Goal: Information Seeking & Learning: Check status

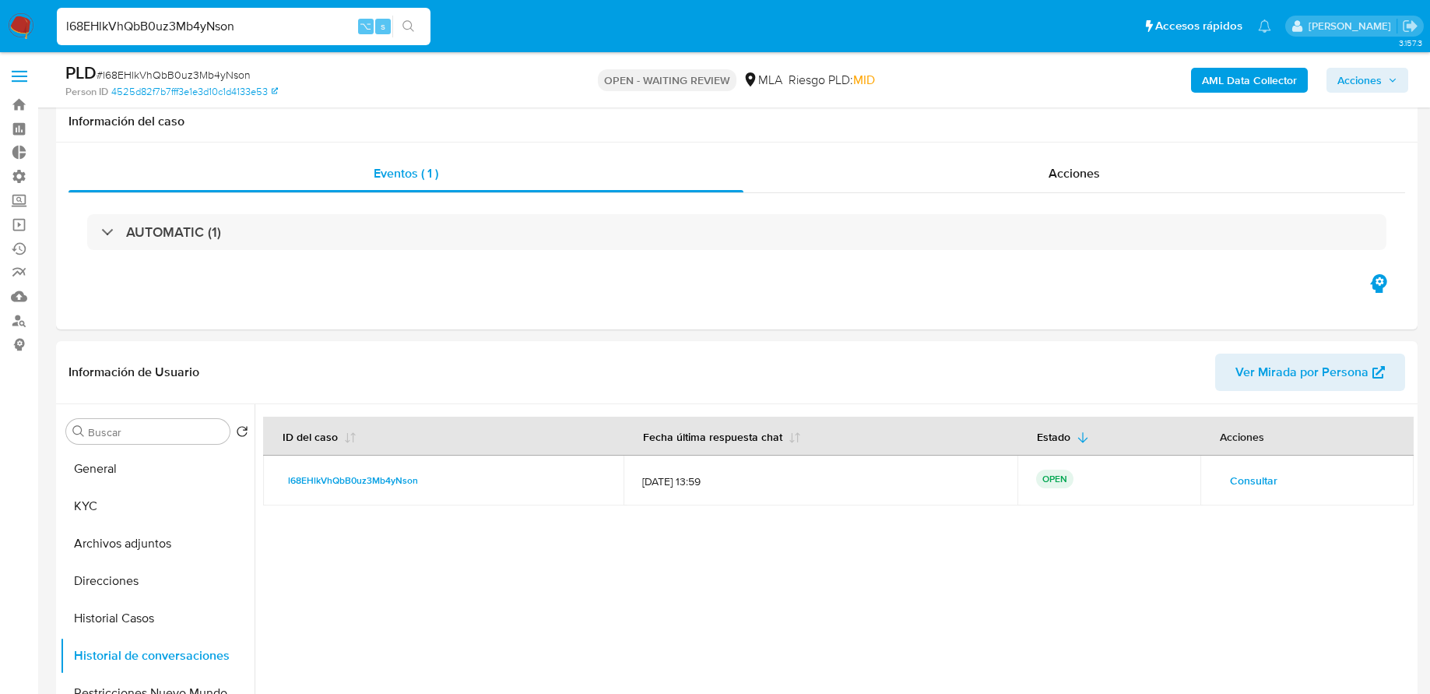
select select "10"
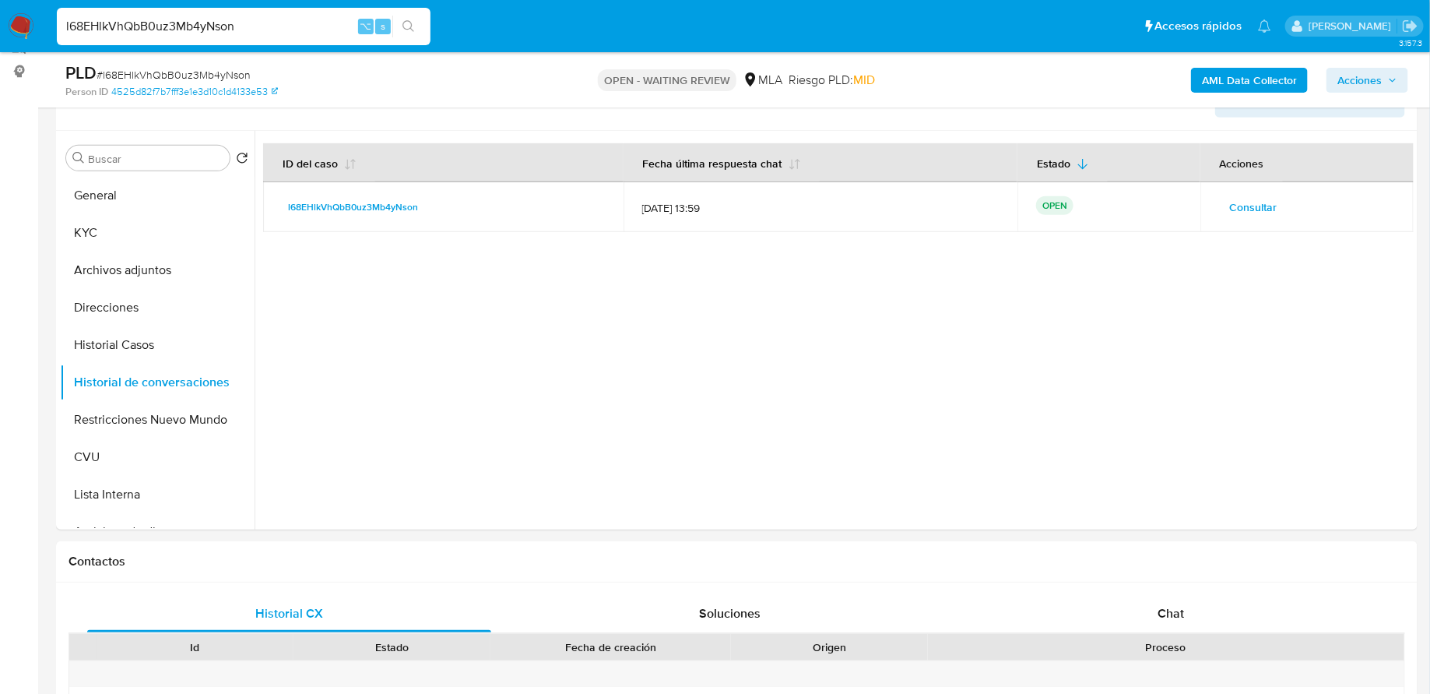
click at [264, 26] on input "l68EHlkVhQbB0uz3Mb4yNson" at bounding box center [244, 26] width 374 height 20
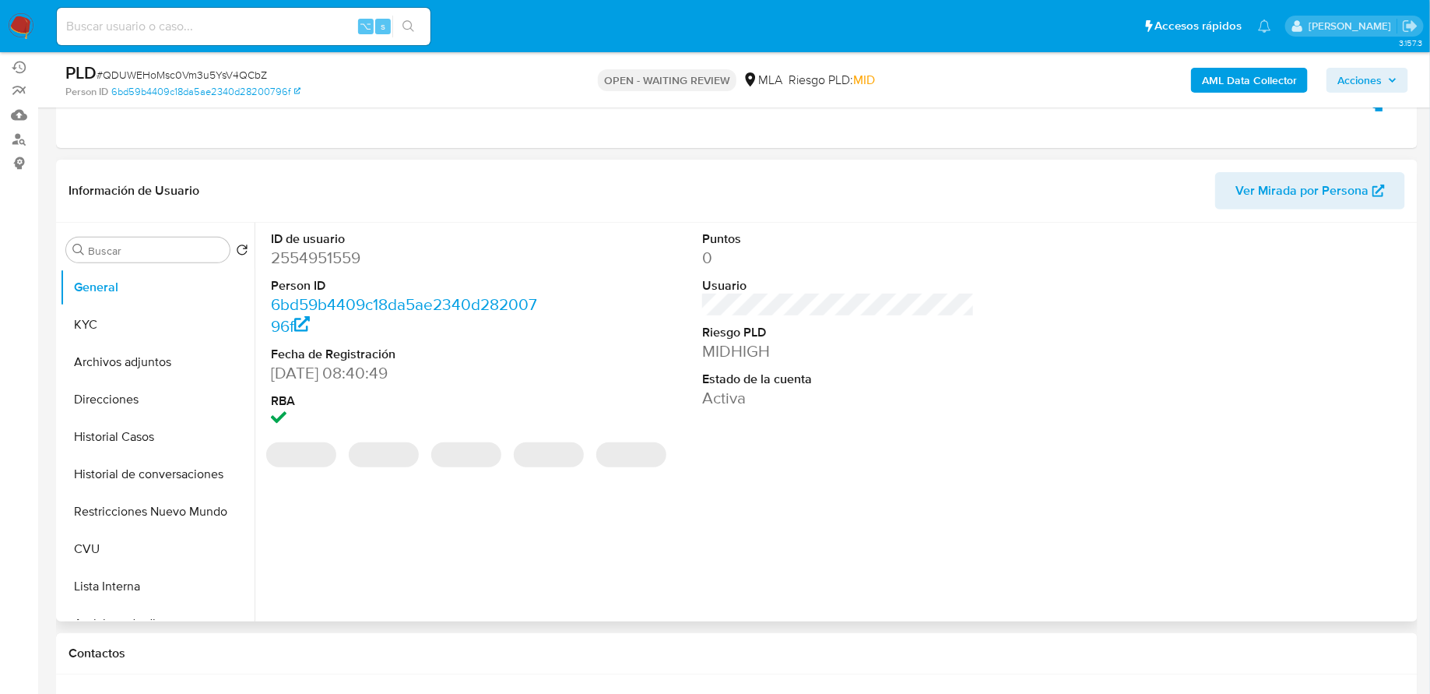
scroll to position [266, 0]
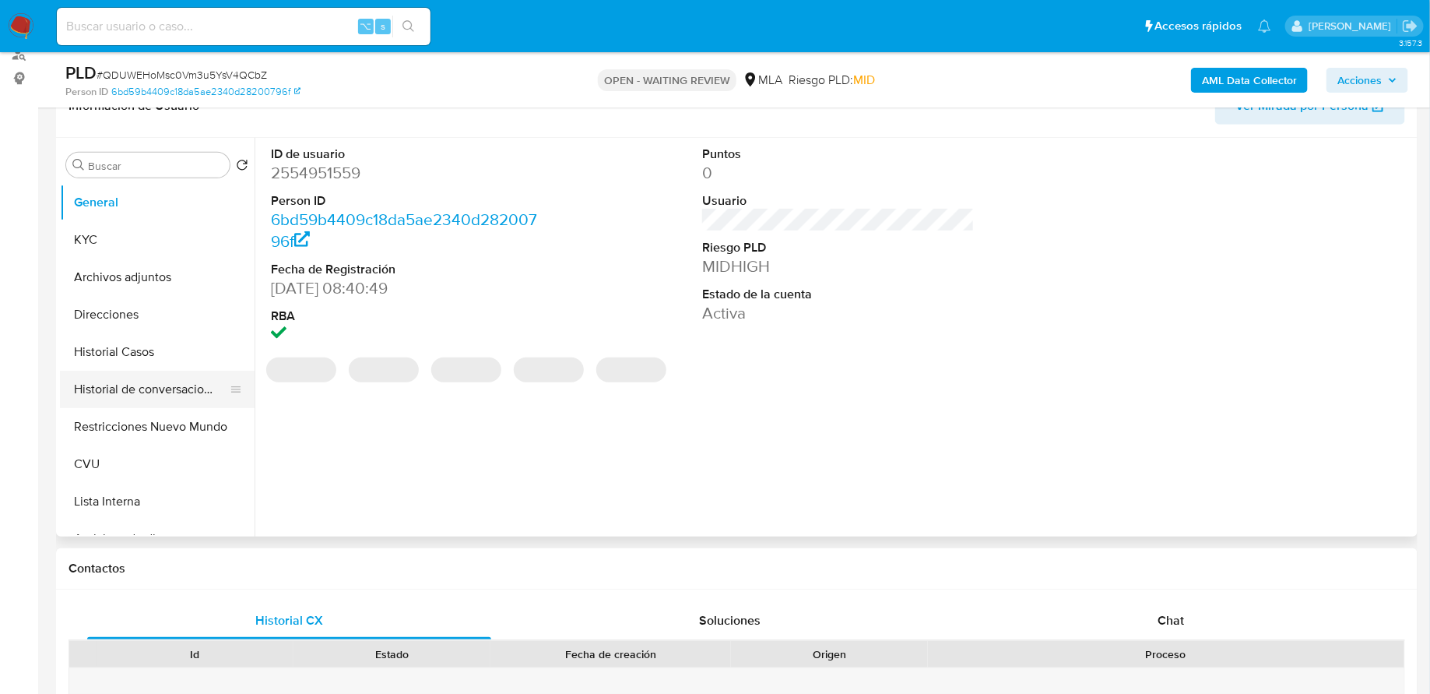
click at [176, 385] on button "Historial de conversaciones" at bounding box center [151, 389] width 182 height 37
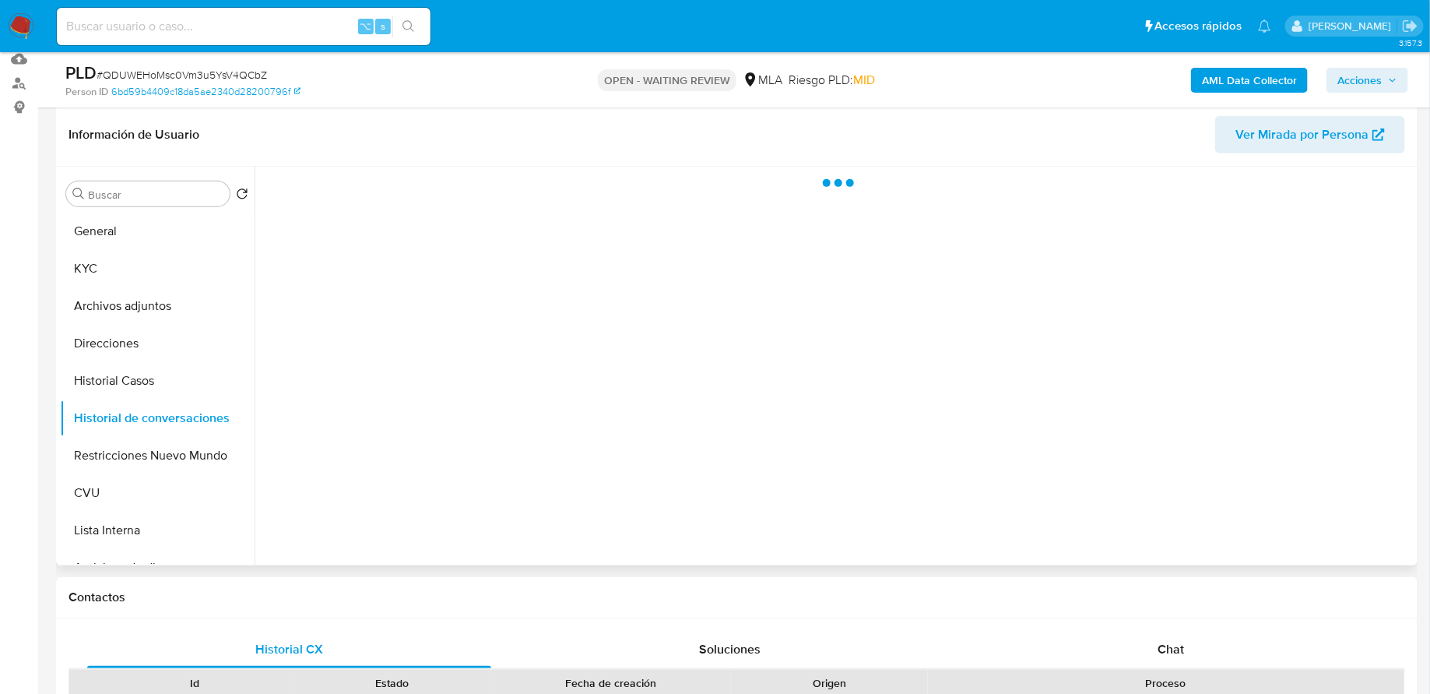
scroll to position [234, 0]
select select "10"
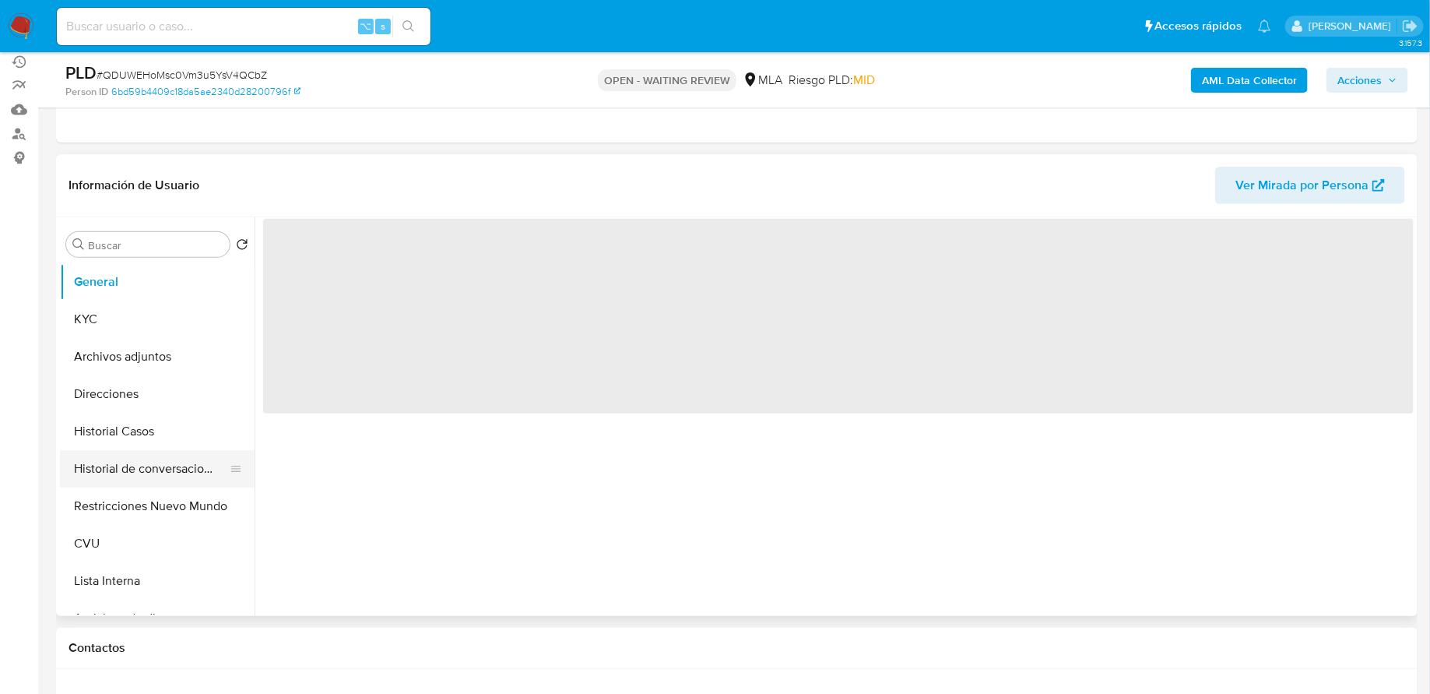
scroll to position [319, 0]
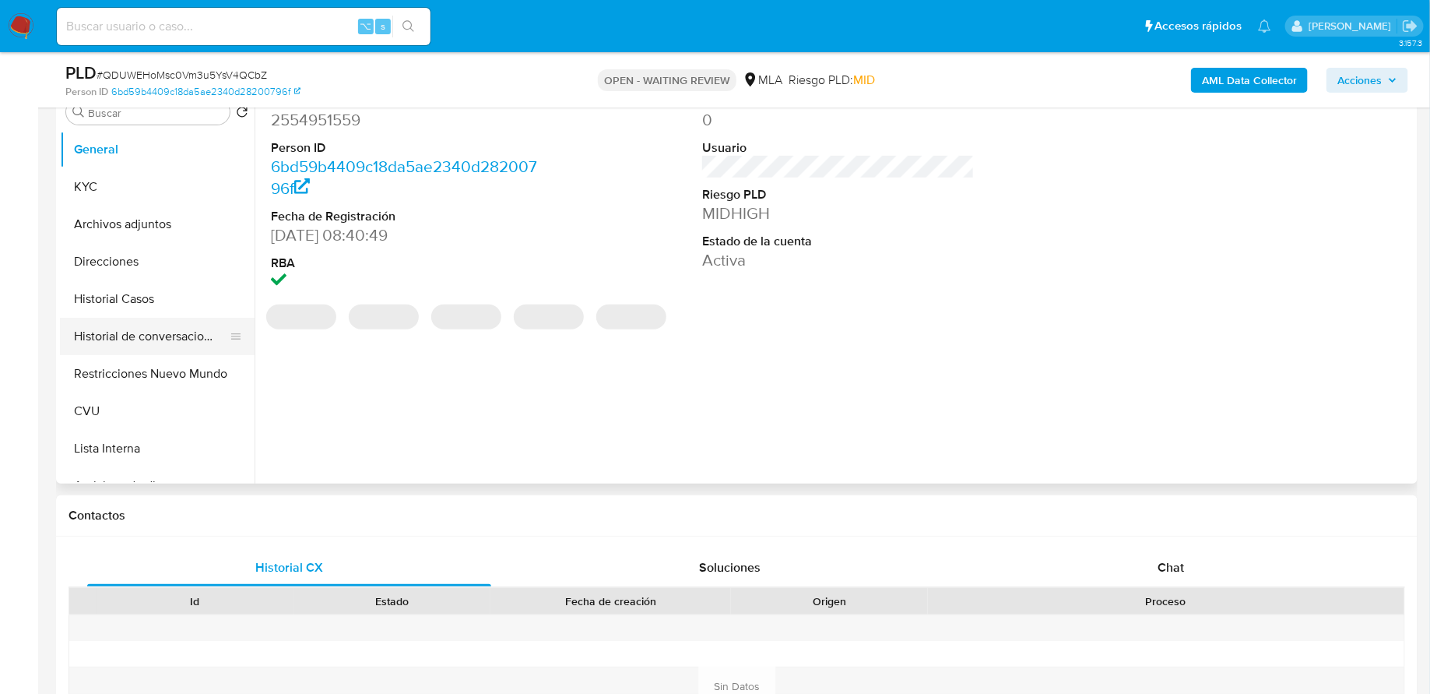
select select "10"
click at [167, 339] on button "Historial de conversaciones" at bounding box center [151, 336] width 182 height 37
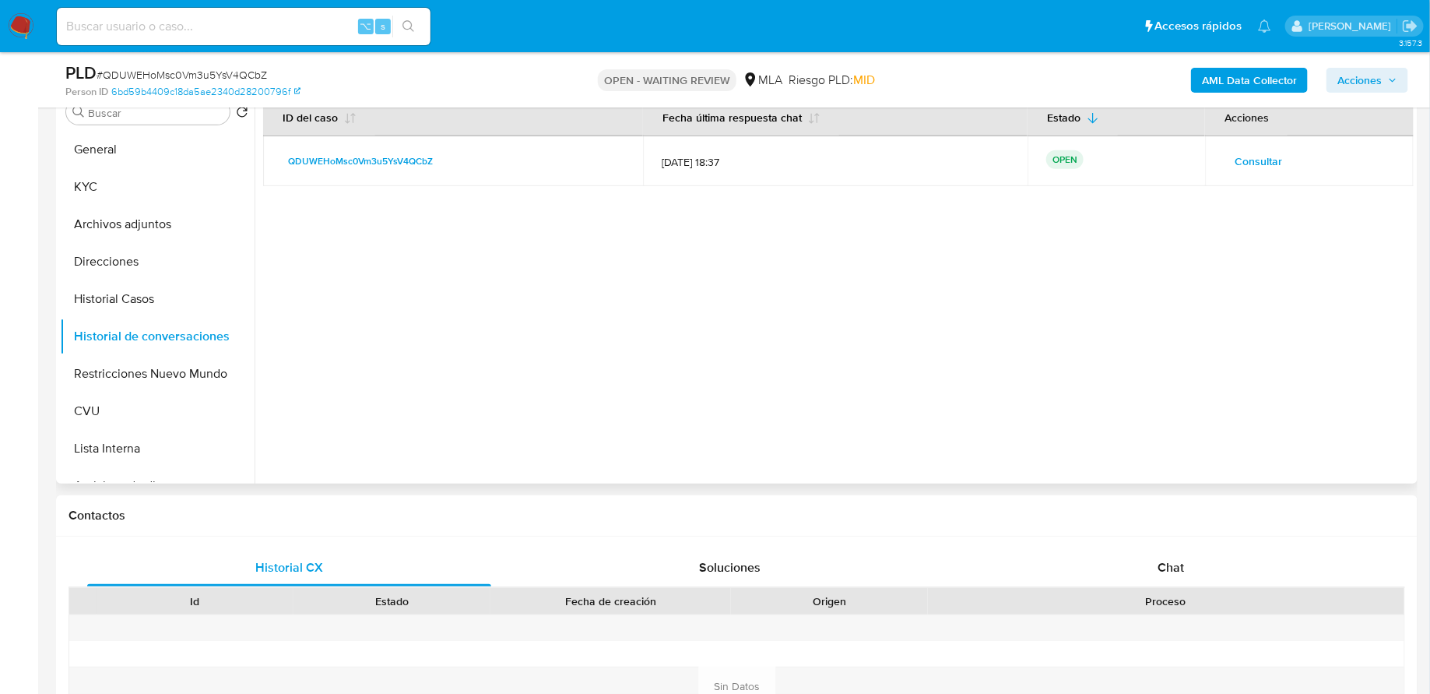
scroll to position [271, 0]
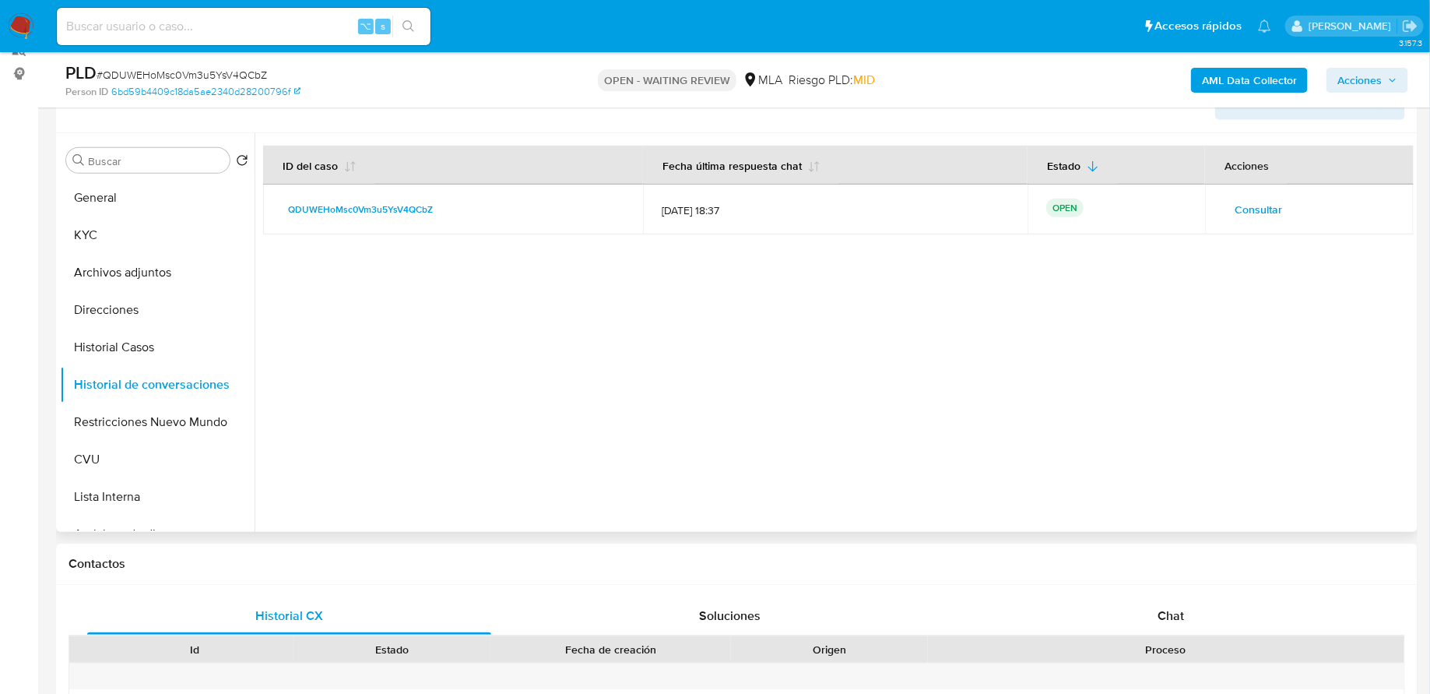
click at [1248, 222] on td "Consultar" at bounding box center [1309, 210] width 209 height 50
click at [1250, 213] on span "Consultar" at bounding box center [1258, 210] width 47 height 22
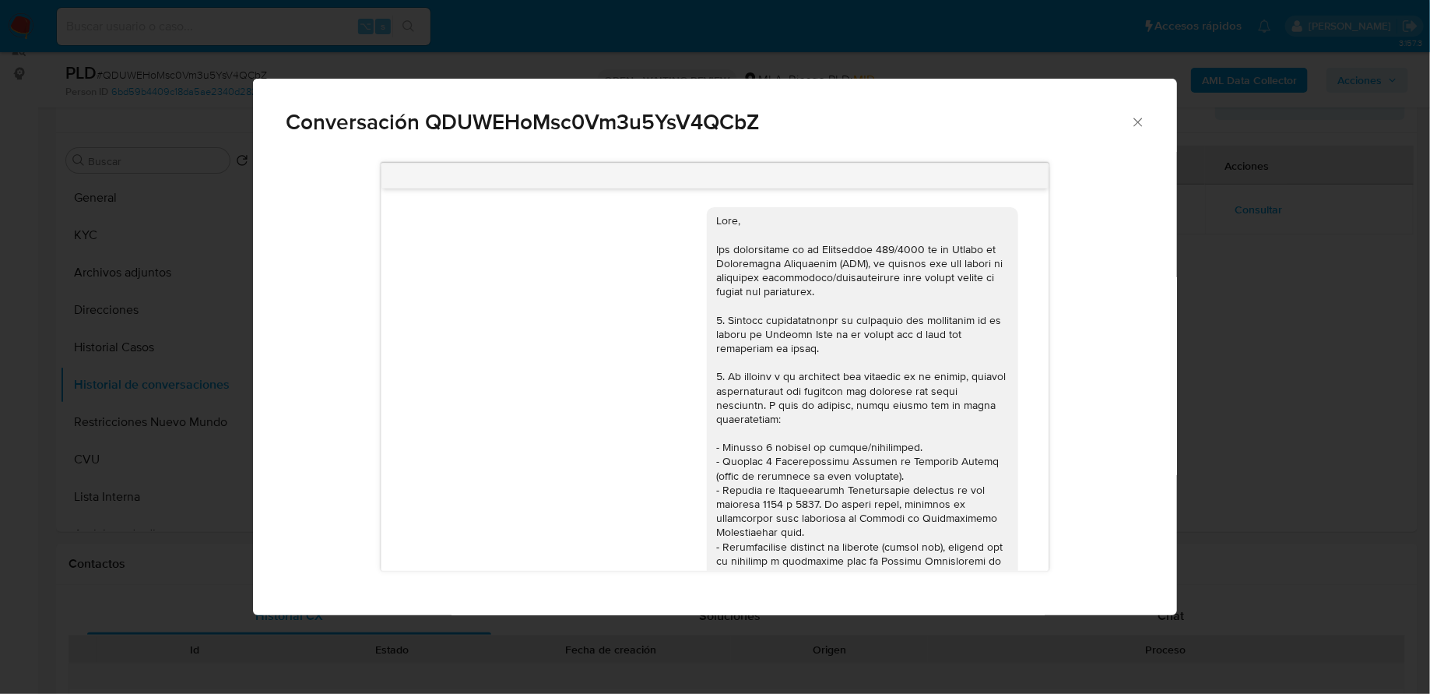
scroll to position [576, 0]
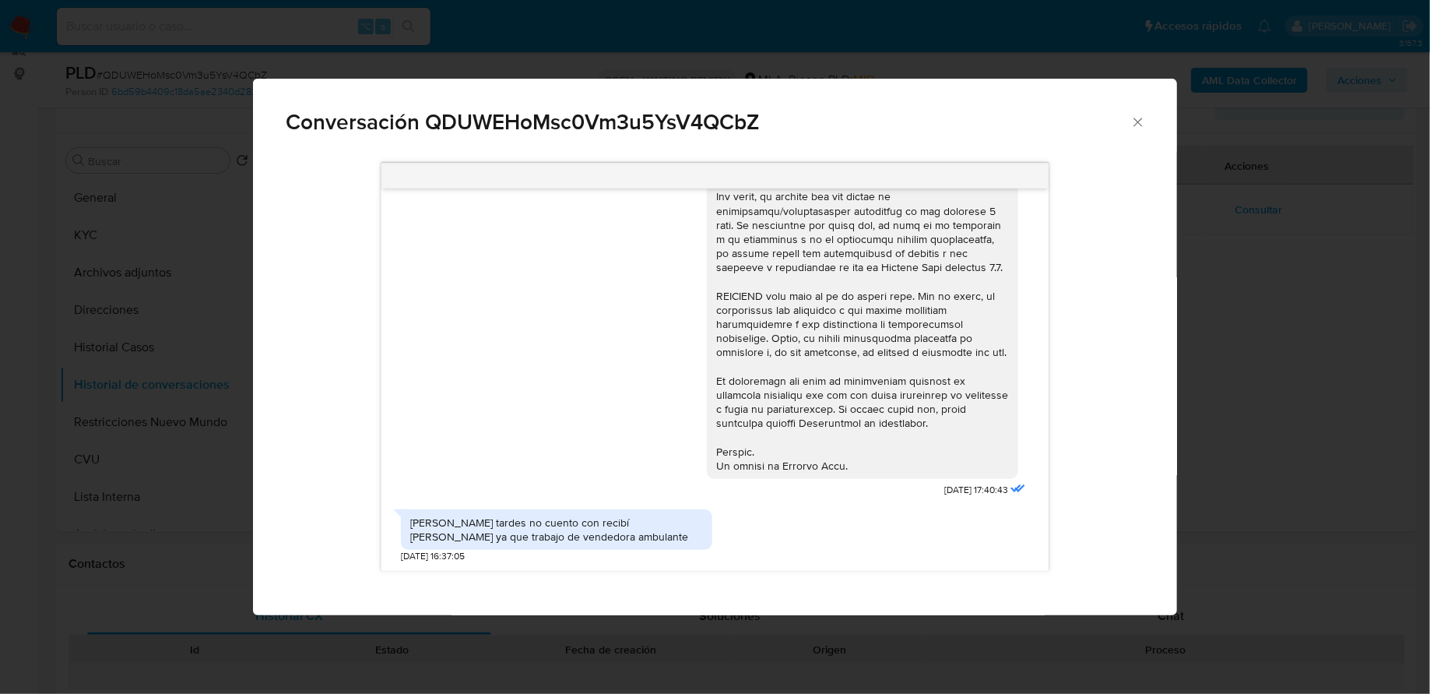
click at [1141, 125] on icon "Cerrar" at bounding box center [1138, 122] width 9 height 9
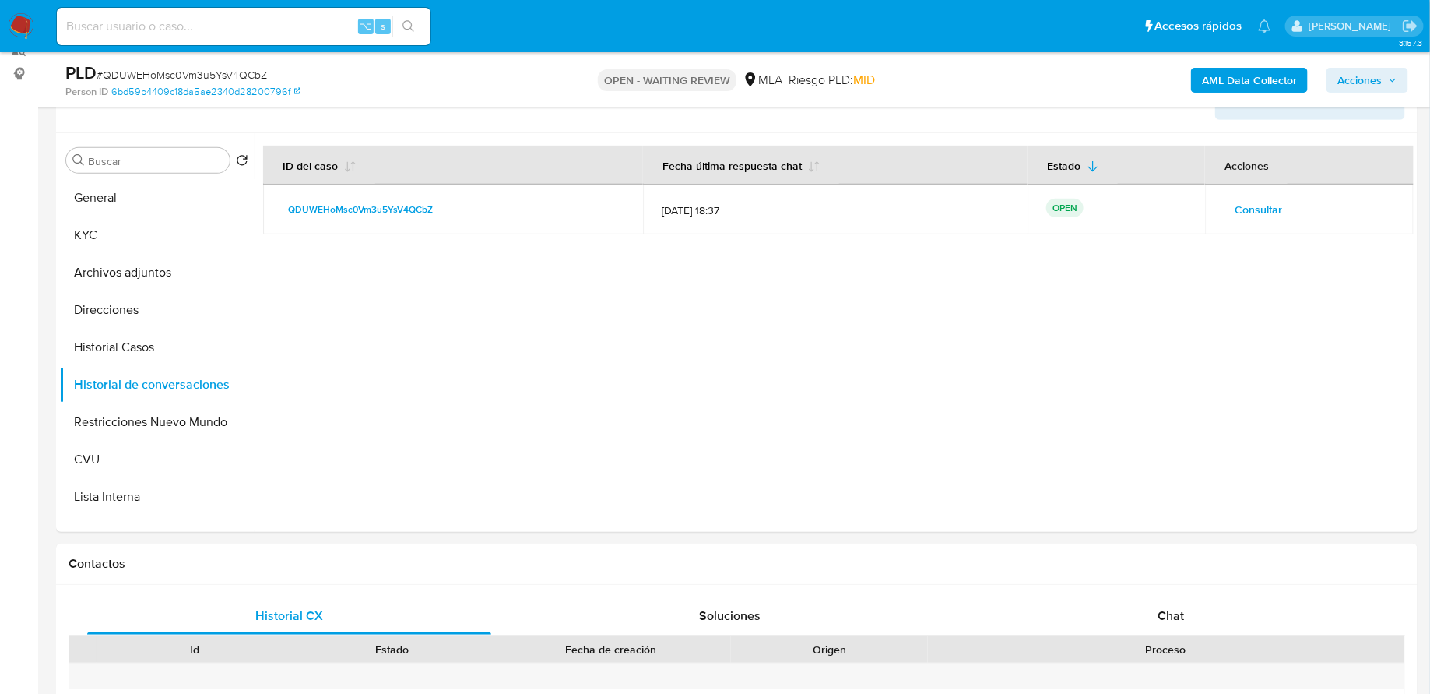
click at [283, 30] on input at bounding box center [244, 26] width 374 height 20
paste input "fJl4nXyILDydG44FrkrTrZR2"
type input "fJl4nXyILDydG44FrkrTrZR2"
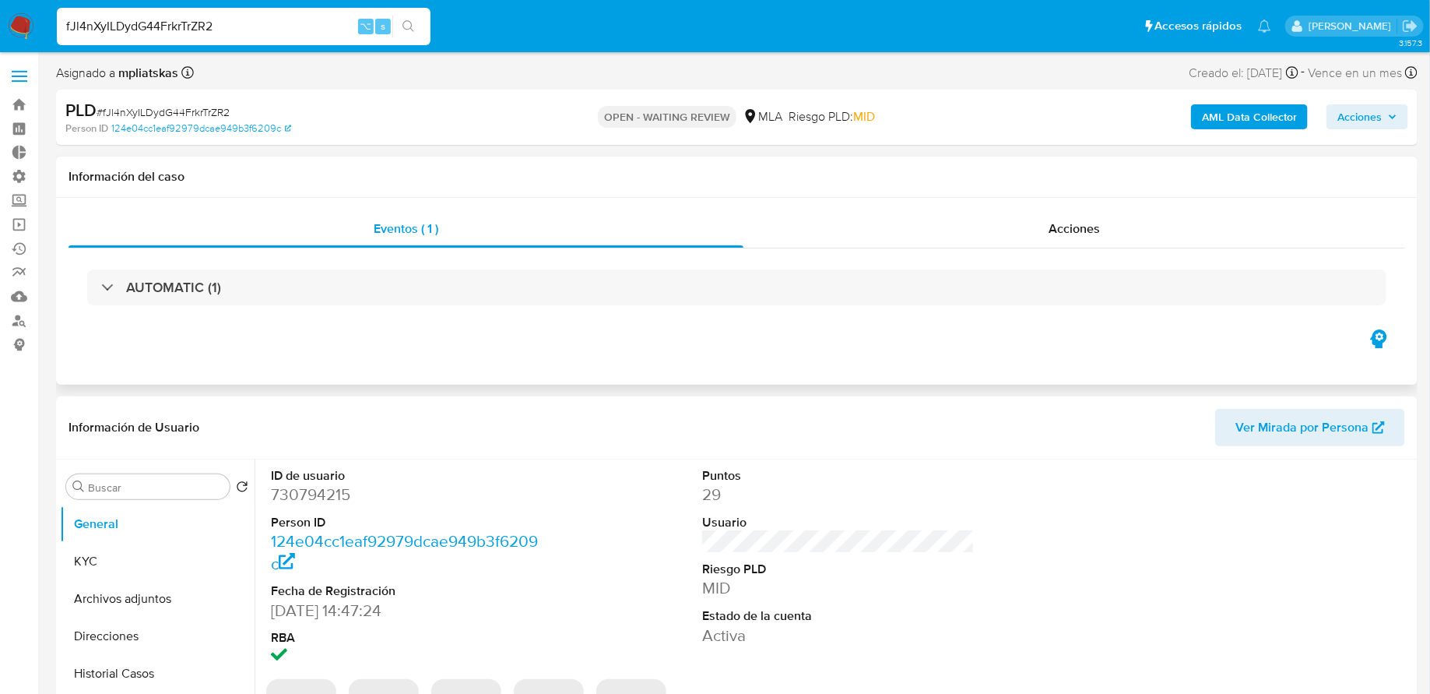
select select "10"
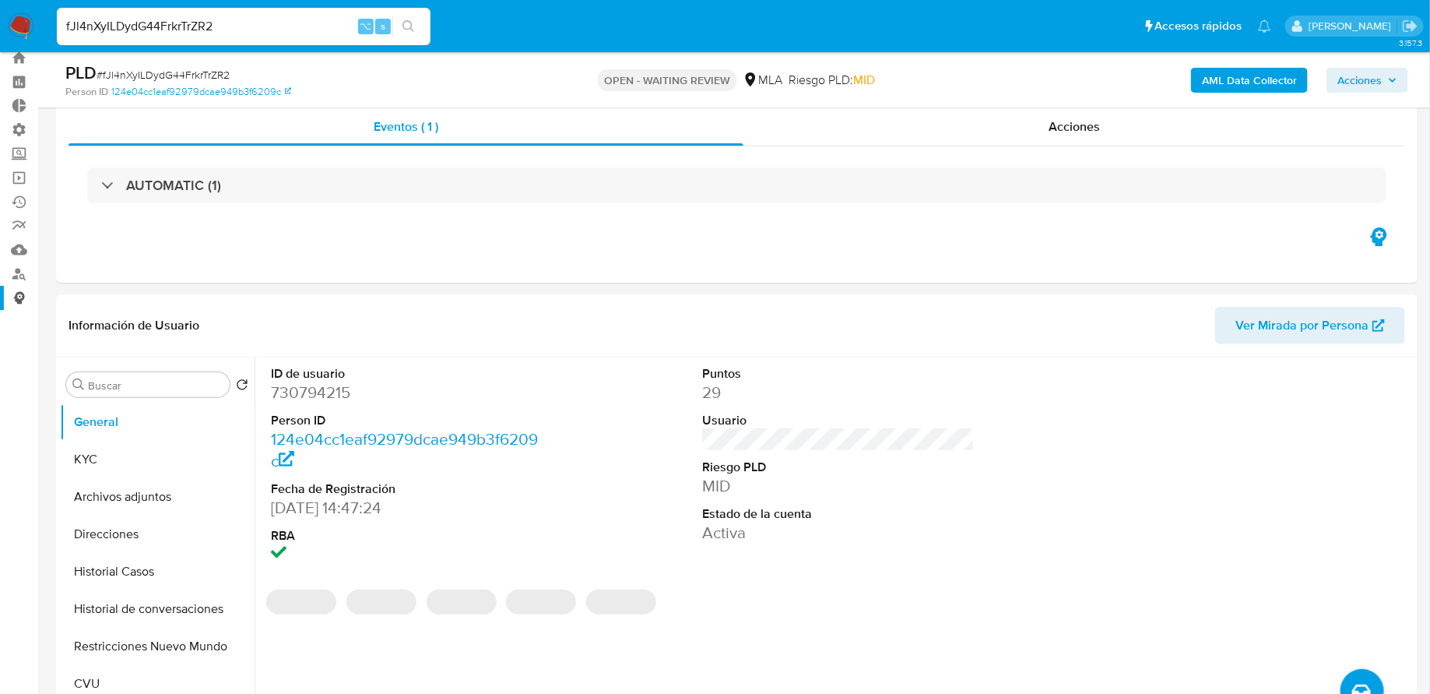
scroll to position [309, 0]
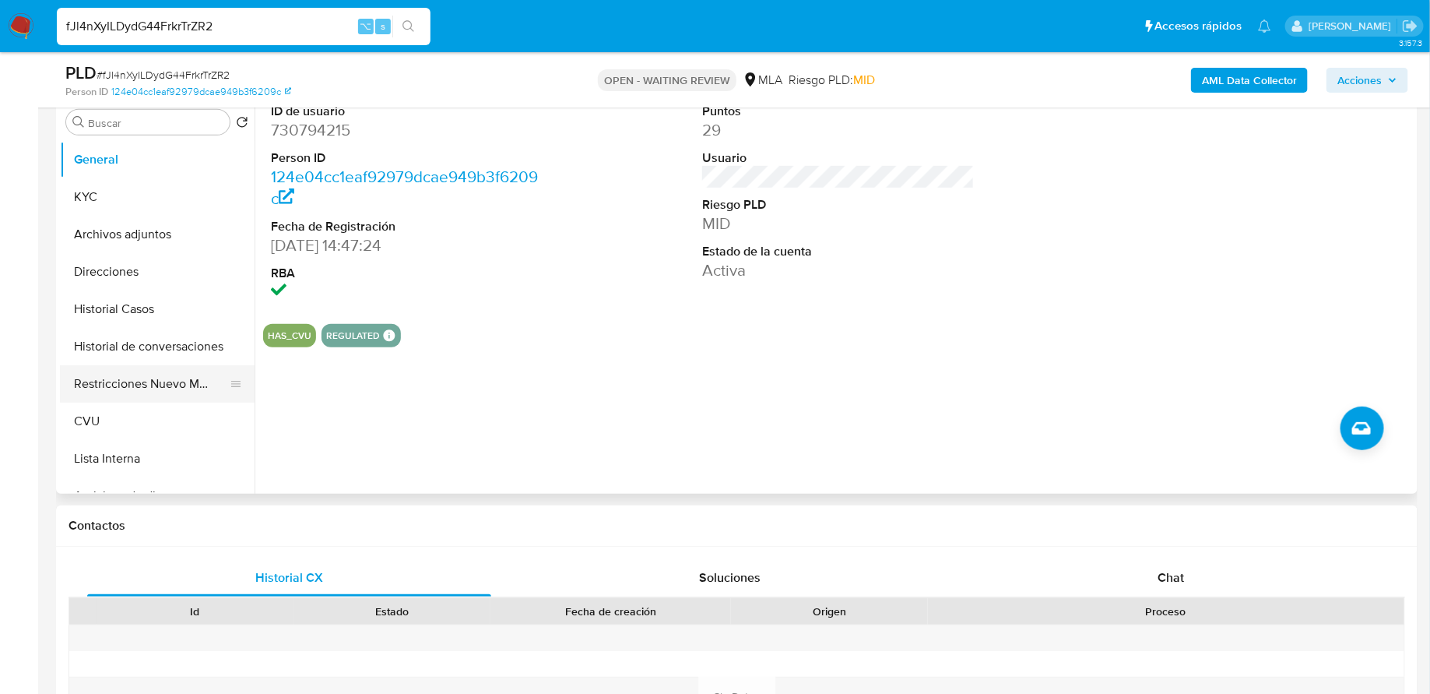
click at [124, 378] on button "Restricciones Nuevo Mundo" at bounding box center [151, 383] width 182 height 37
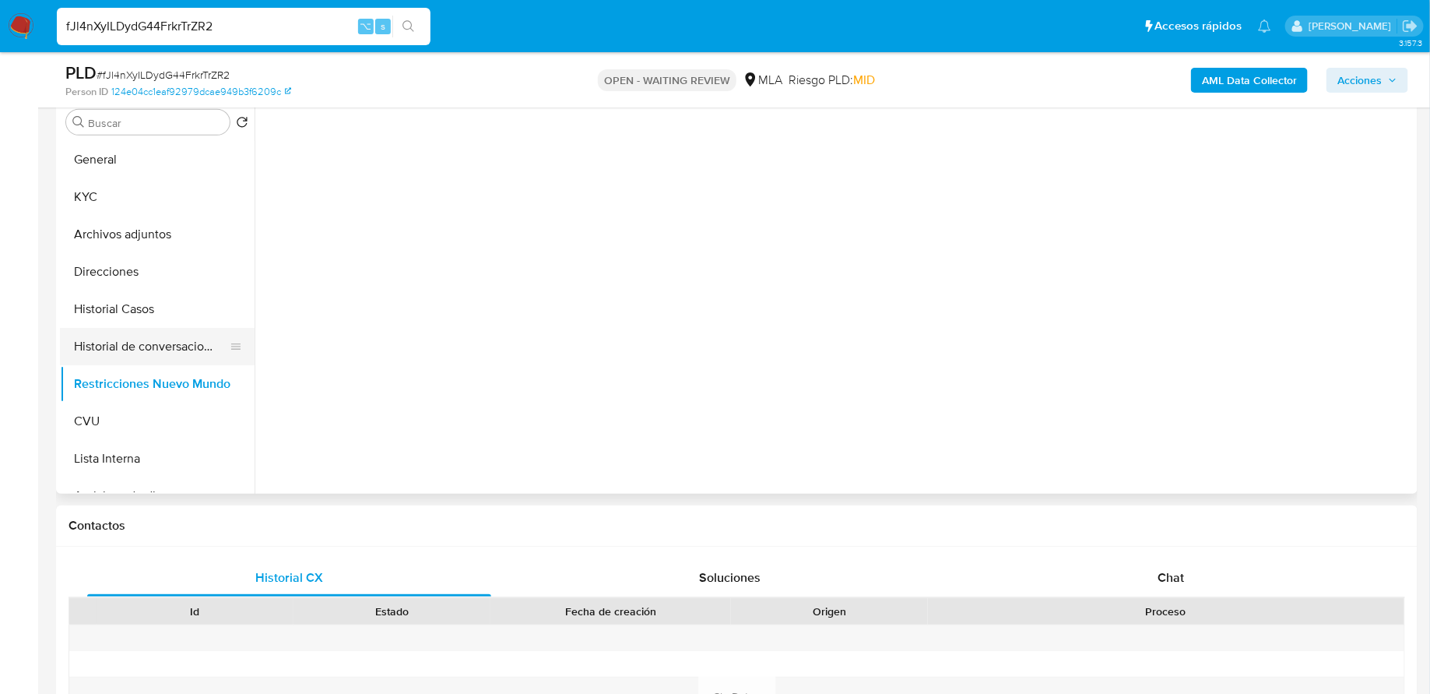
click at [132, 359] on button "Historial de conversaciones" at bounding box center [151, 346] width 182 height 37
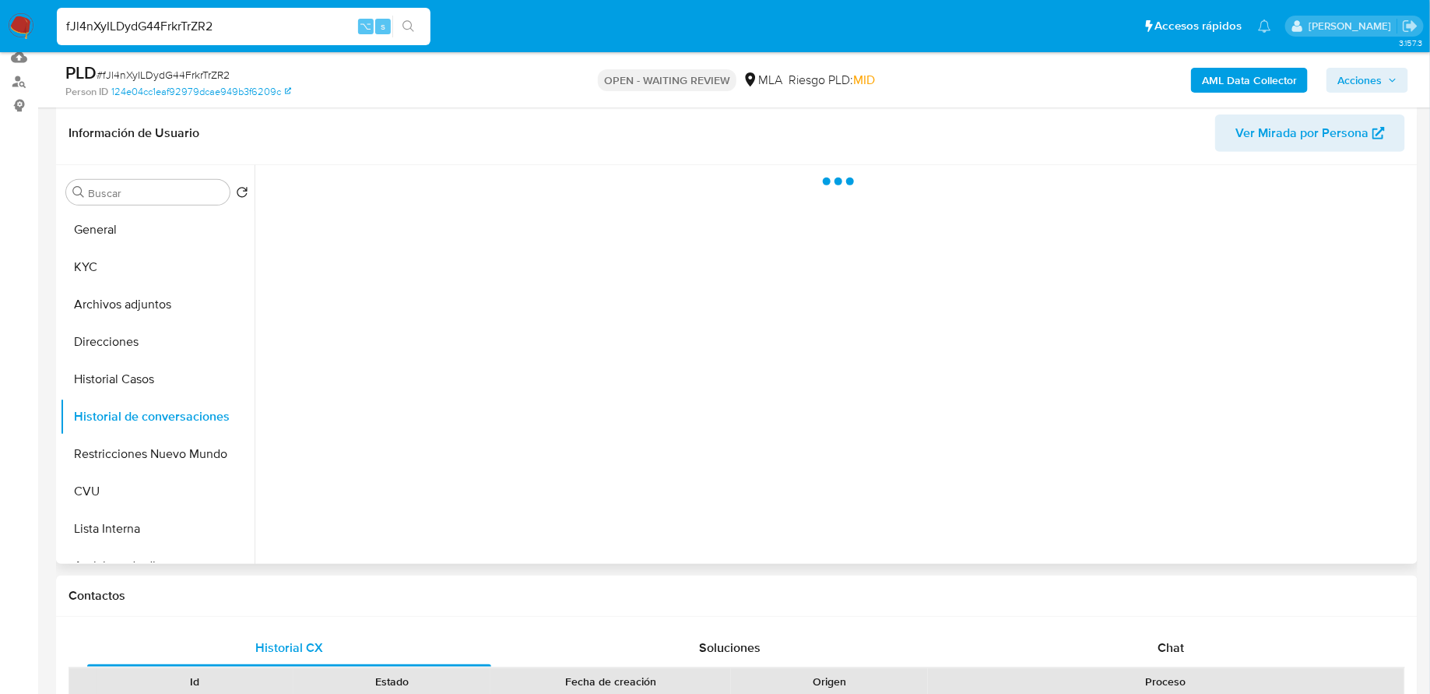
scroll to position [238, 0]
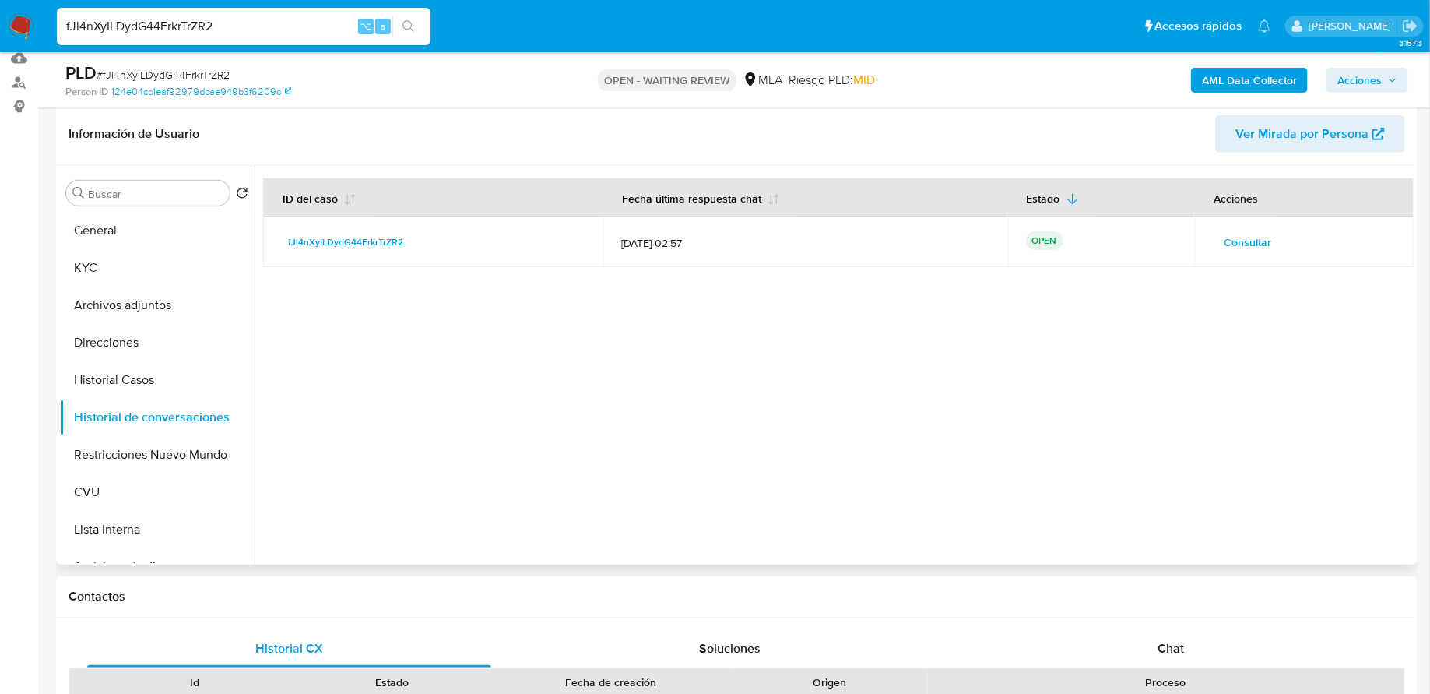
click at [1225, 237] on span "Consultar" at bounding box center [1247, 242] width 47 height 22
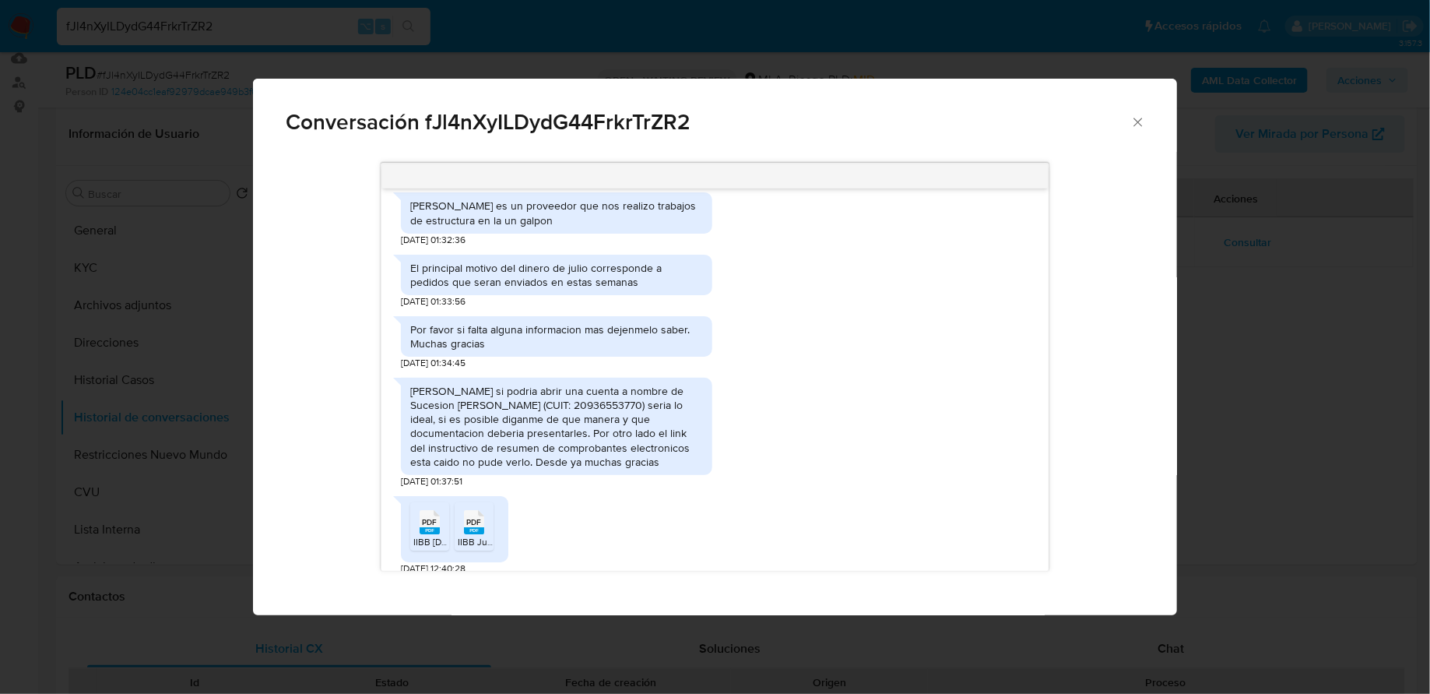
scroll to position [2578, 0]
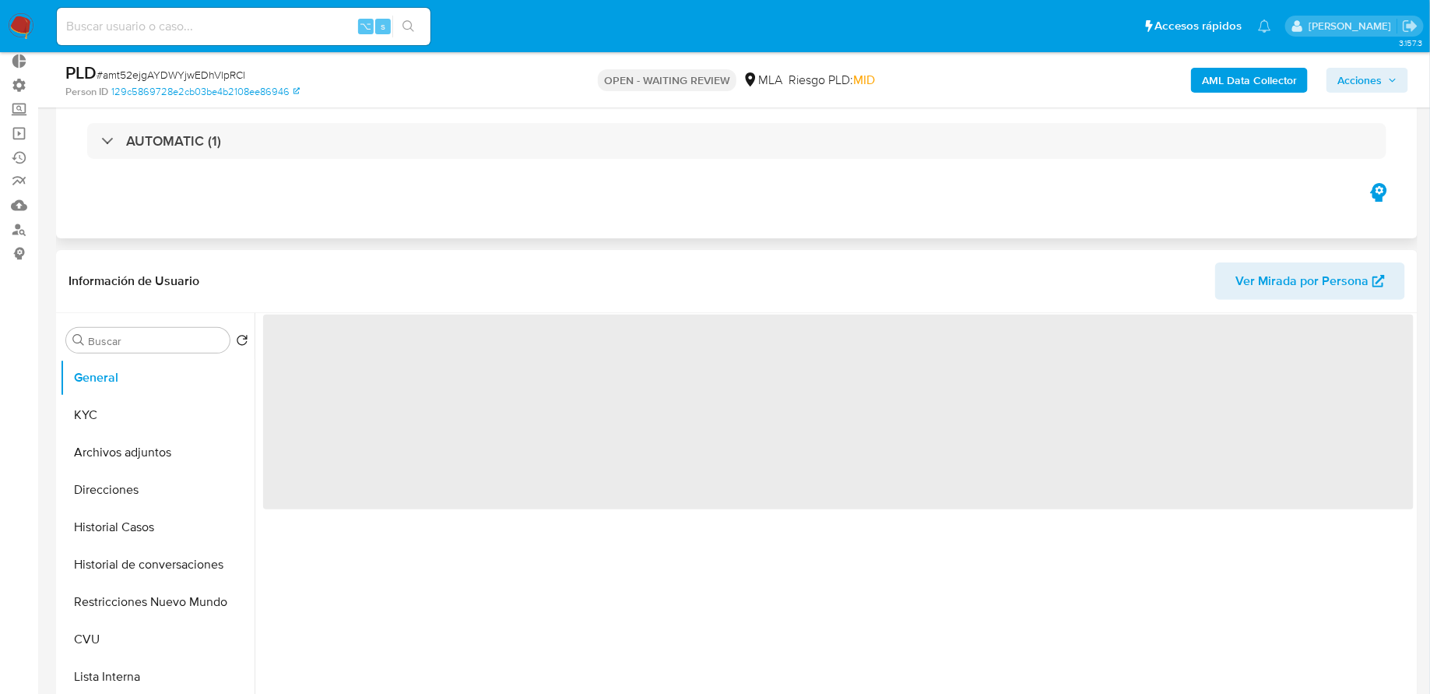
scroll to position [205, 0]
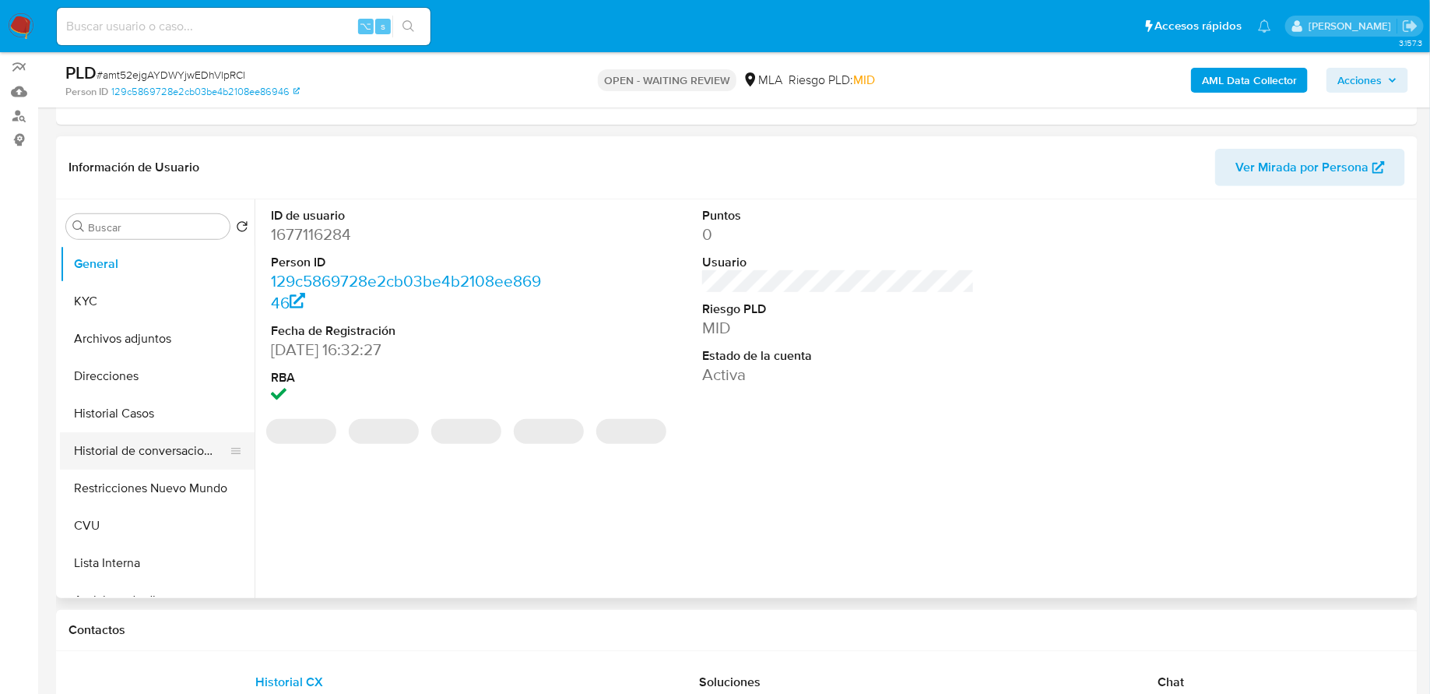
select select "10"
click at [153, 459] on button "Historial de conversaciones" at bounding box center [151, 450] width 182 height 37
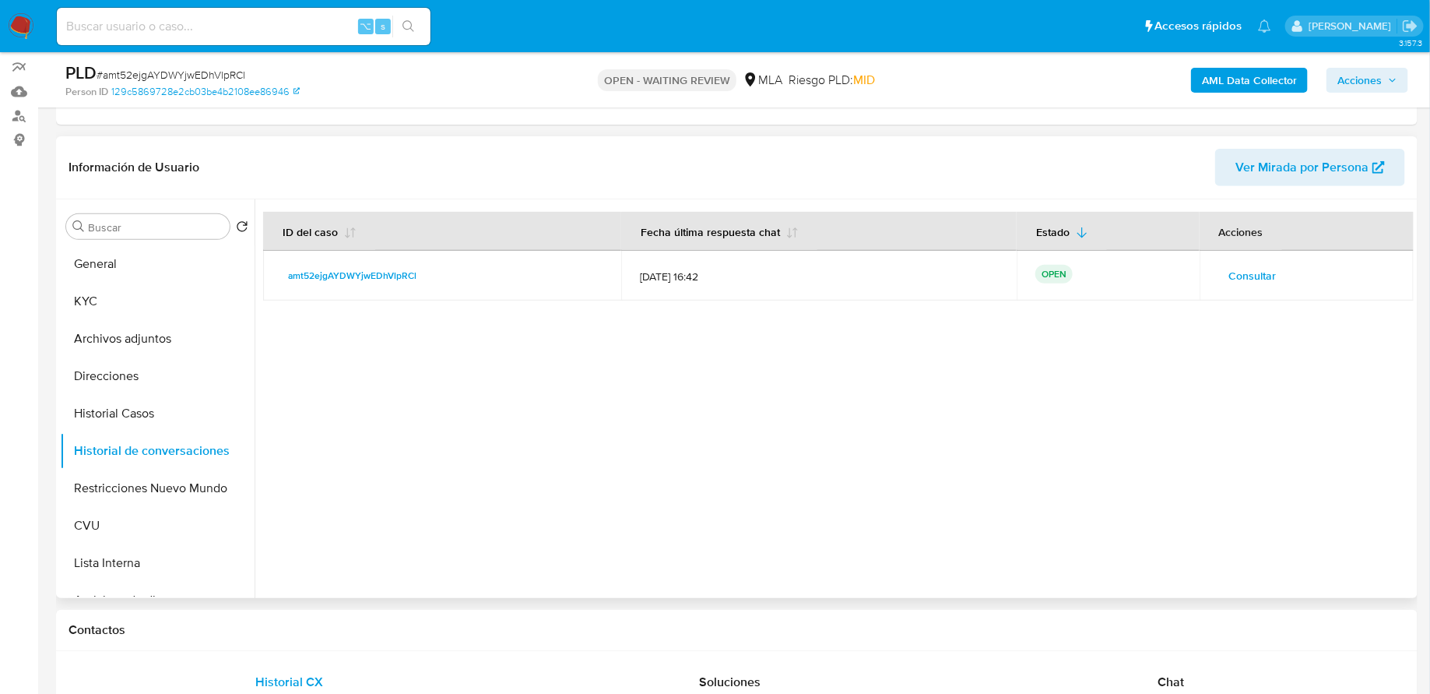
click at [1234, 265] on span "Consultar" at bounding box center [1252, 276] width 47 height 22
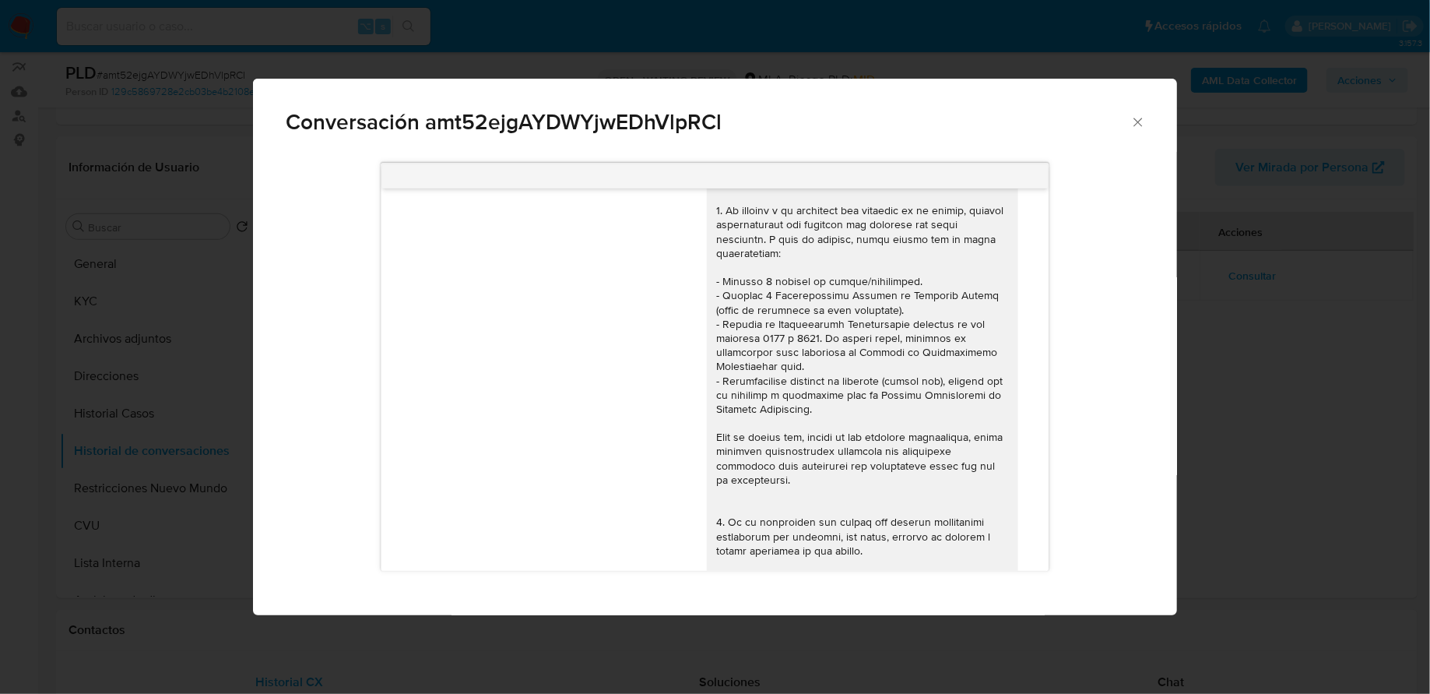
scroll to position [0, 0]
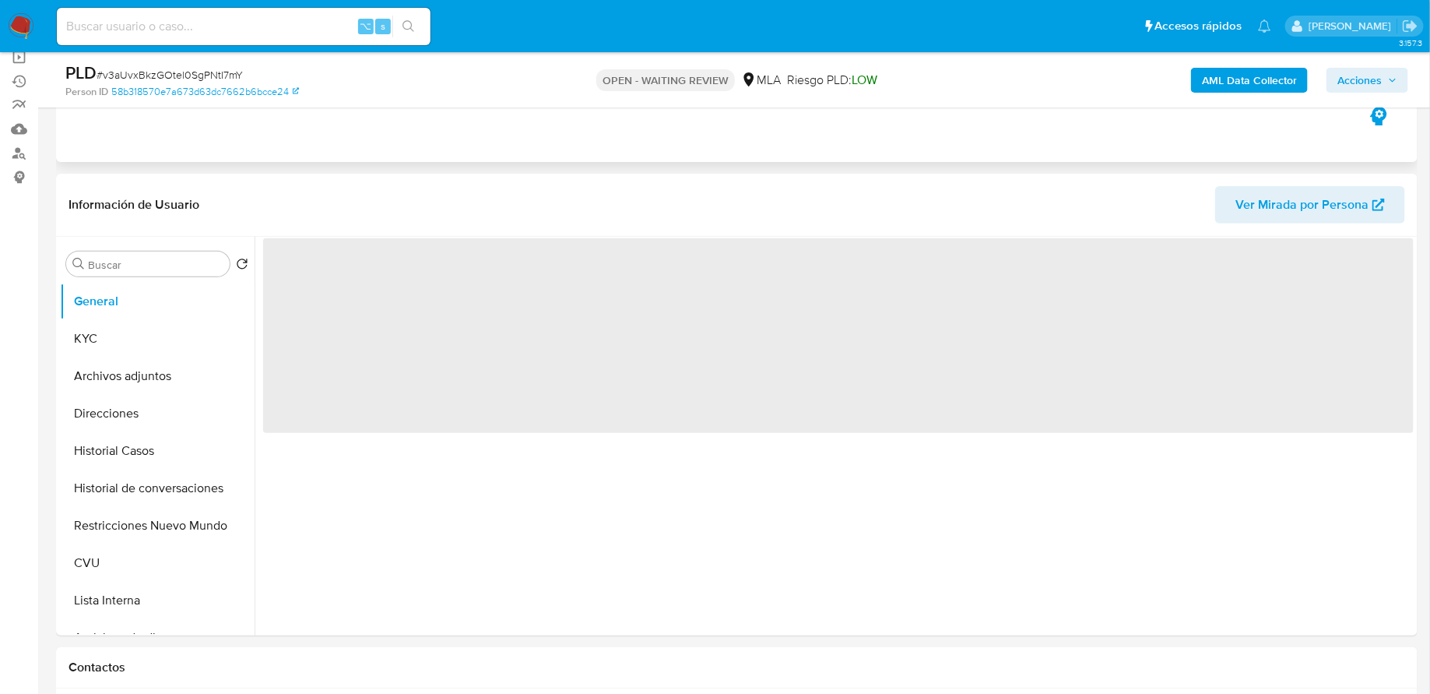
scroll to position [214, 0]
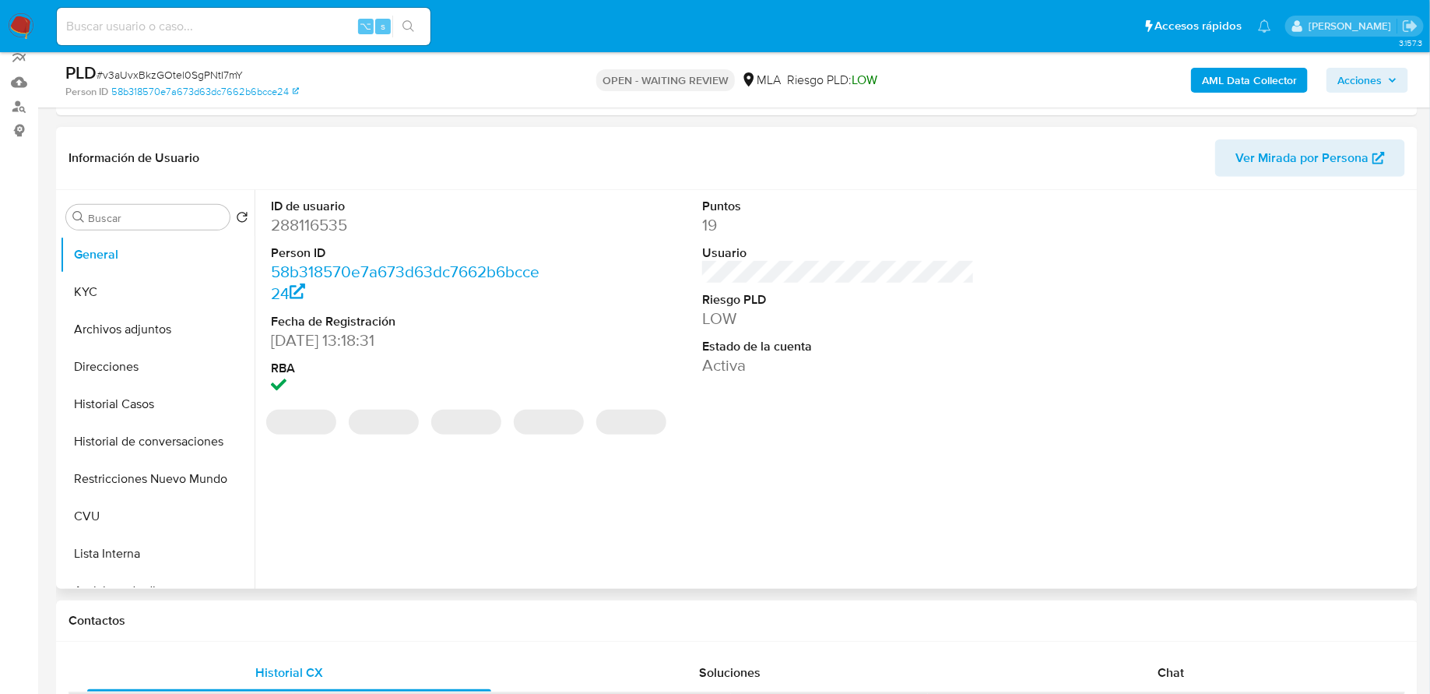
click at [142, 446] on button "Historial de conversaciones" at bounding box center [157, 441] width 195 height 37
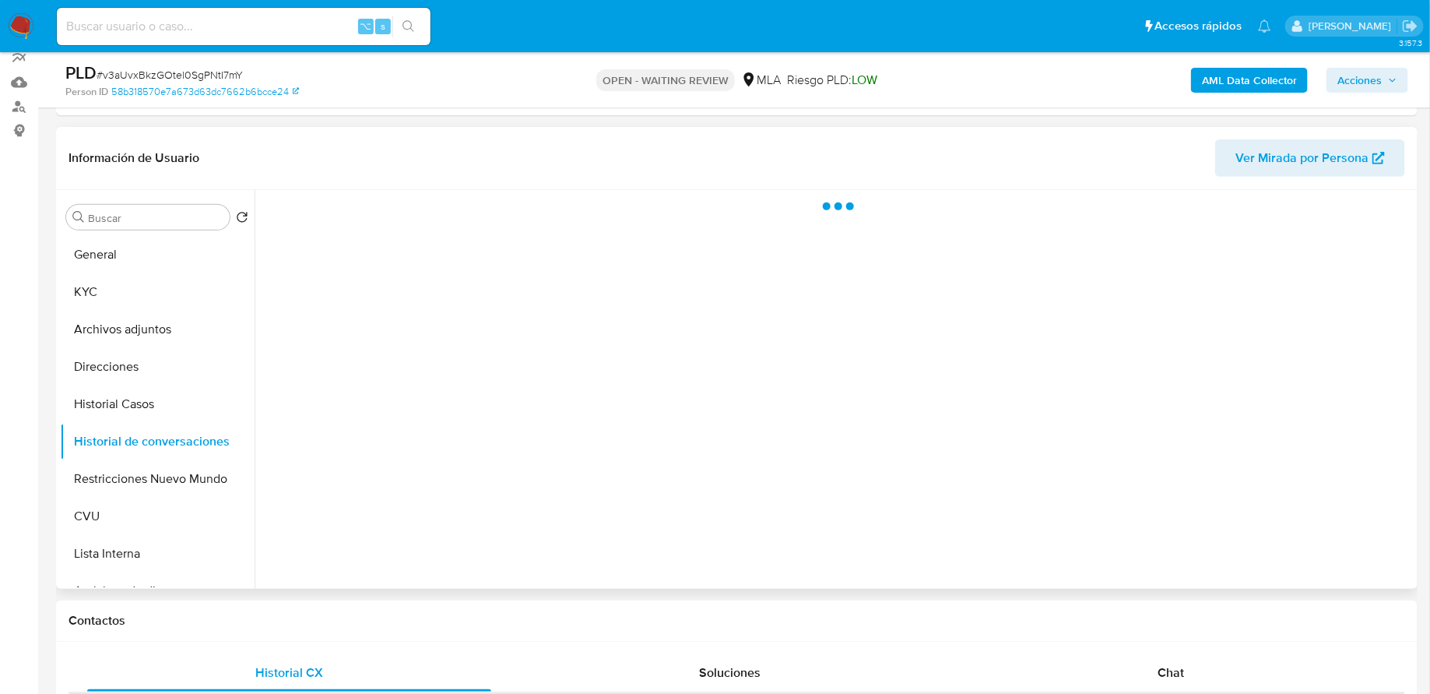
select select "10"
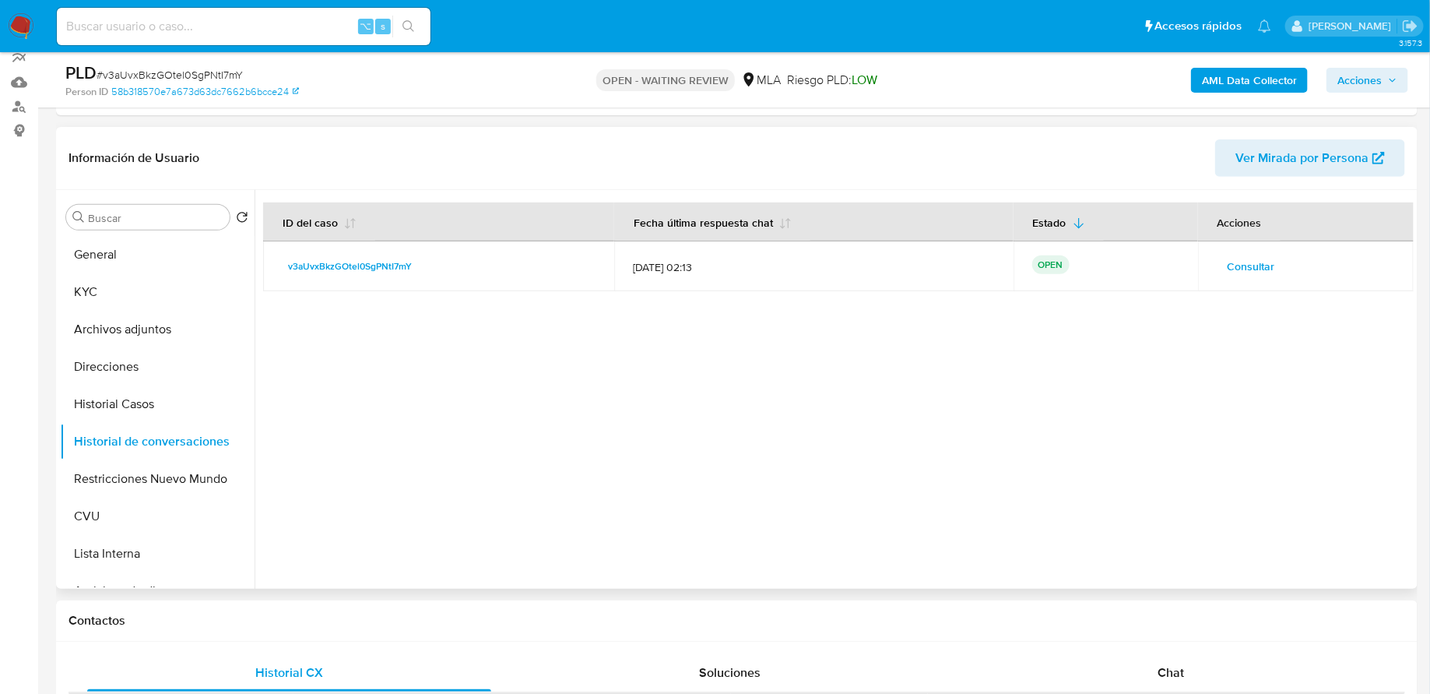
click at [1246, 259] on span "Consultar" at bounding box center [1251, 266] width 47 height 22
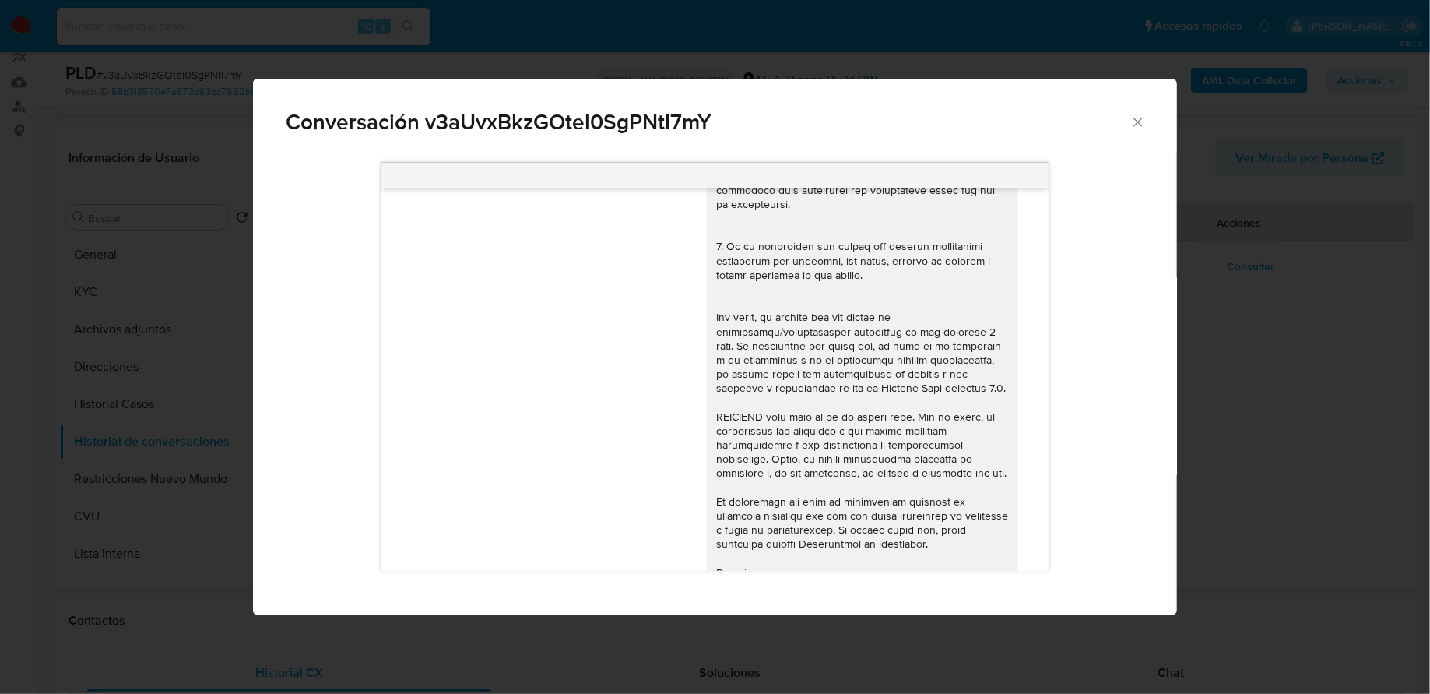
scroll to position [751, 0]
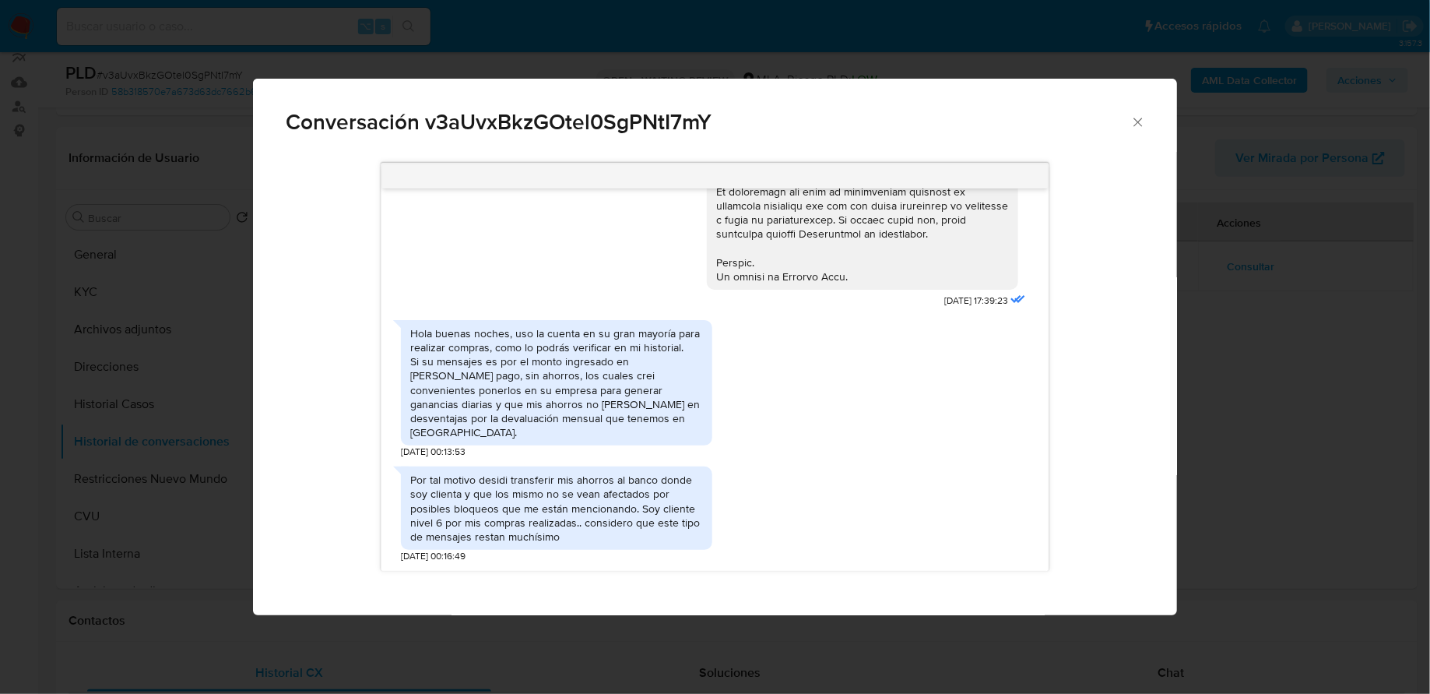
click at [1137, 120] on icon "Cerrar" at bounding box center [1139, 122] width 16 height 16
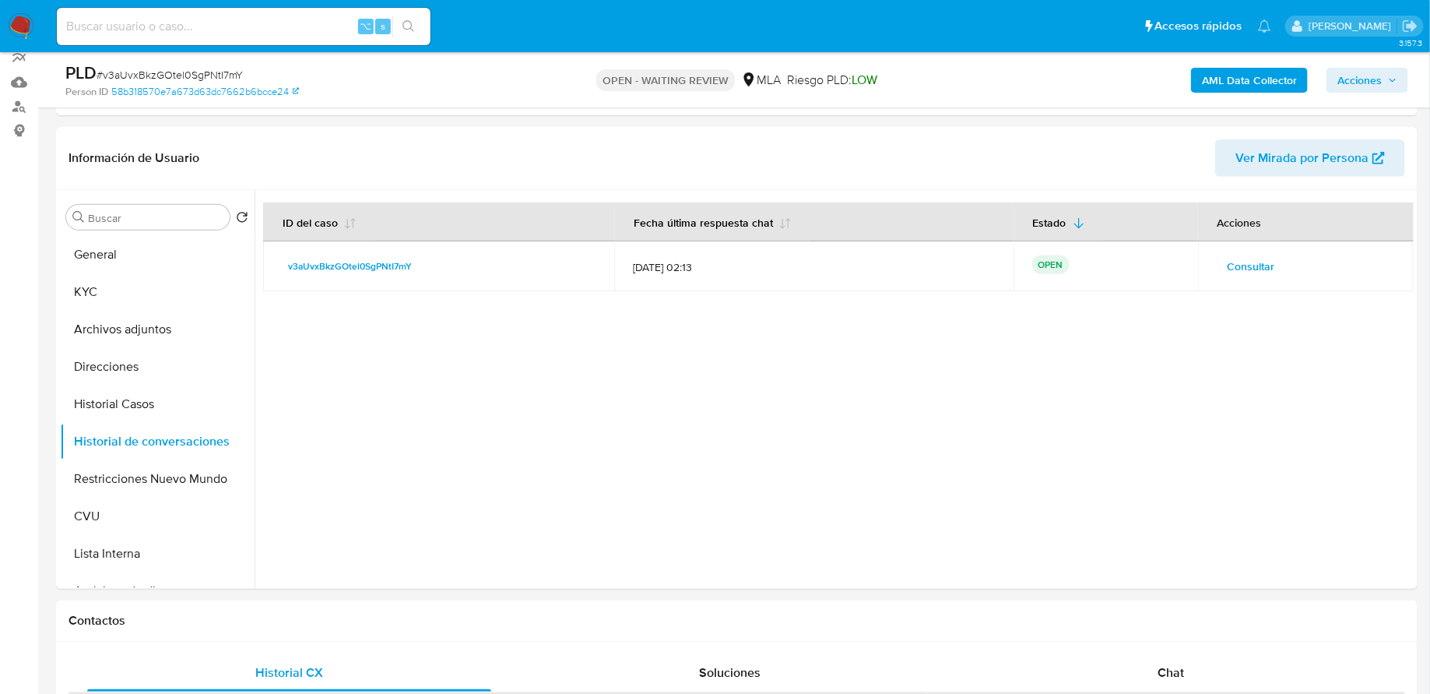
click at [248, 28] on input at bounding box center [244, 26] width 374 height 20
paste input "a5Vazl31B1qmqs30mBBO5pcx"
type input "a5Vazl31B1qmqs30mBBO5pcx"
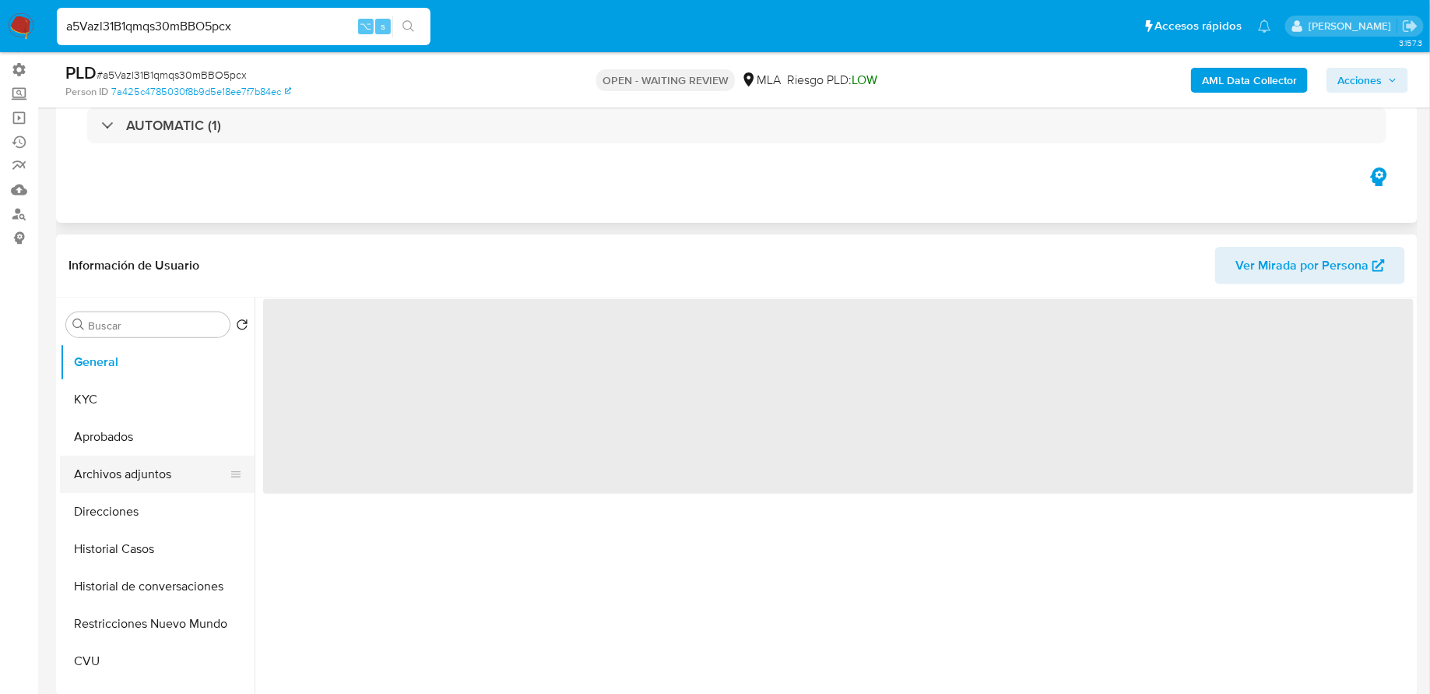
scroll to position [14, 0]
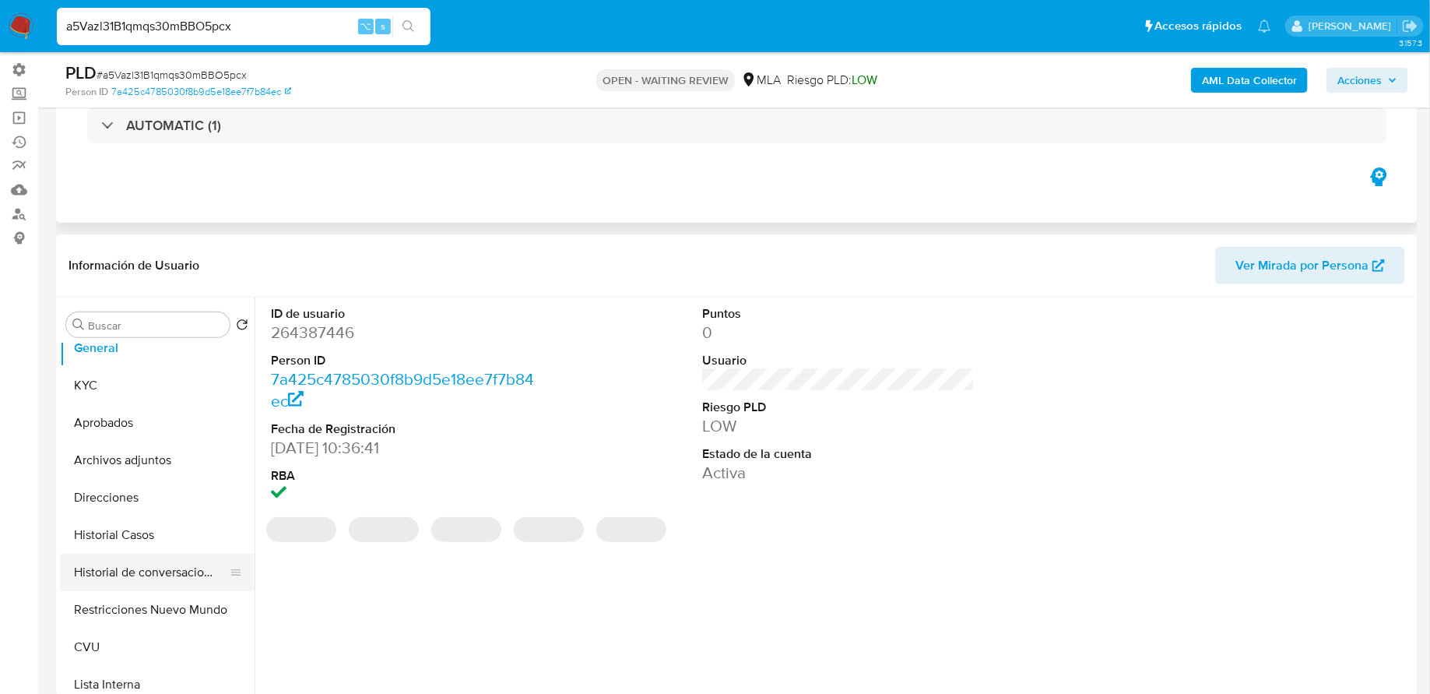
click at [138, 568] on button "Historial de conversaciones" at bounding box center [151, 572] width 182 height 37
select select "10"
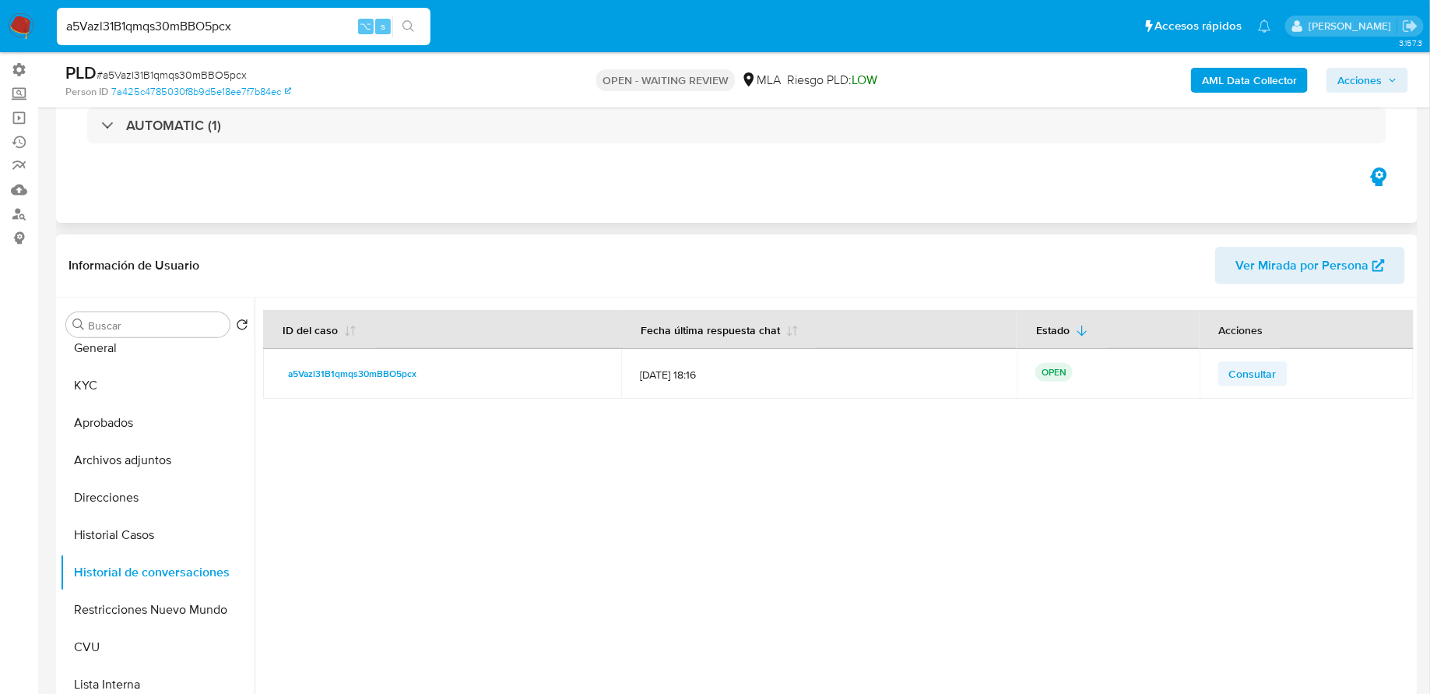
click at [1223, 385] on td "Consultar" at bounding box center [1307, 374] width 214 height 50
click at [1240, 372] on span "Consultar" at bounding box center [1252, 374] width 47 height 22
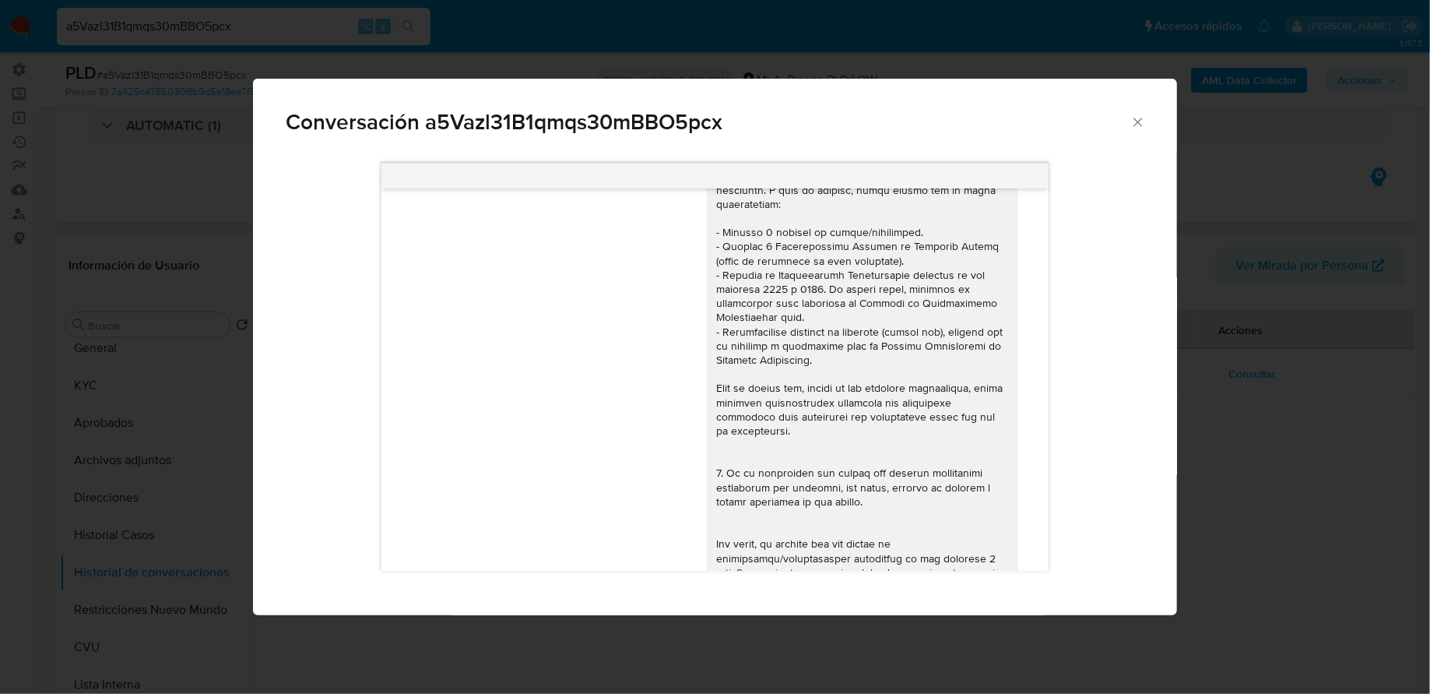
scroll to position [0, 0]
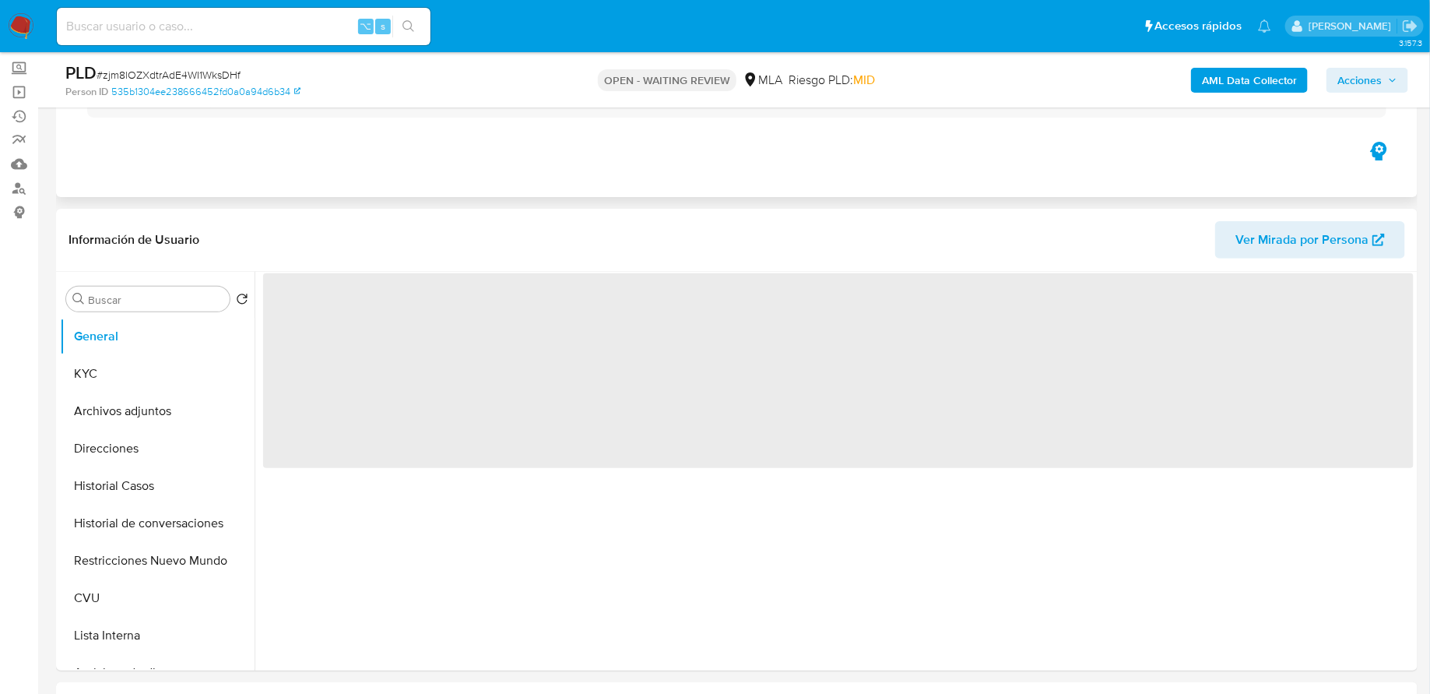
scroll to position [202, 0]
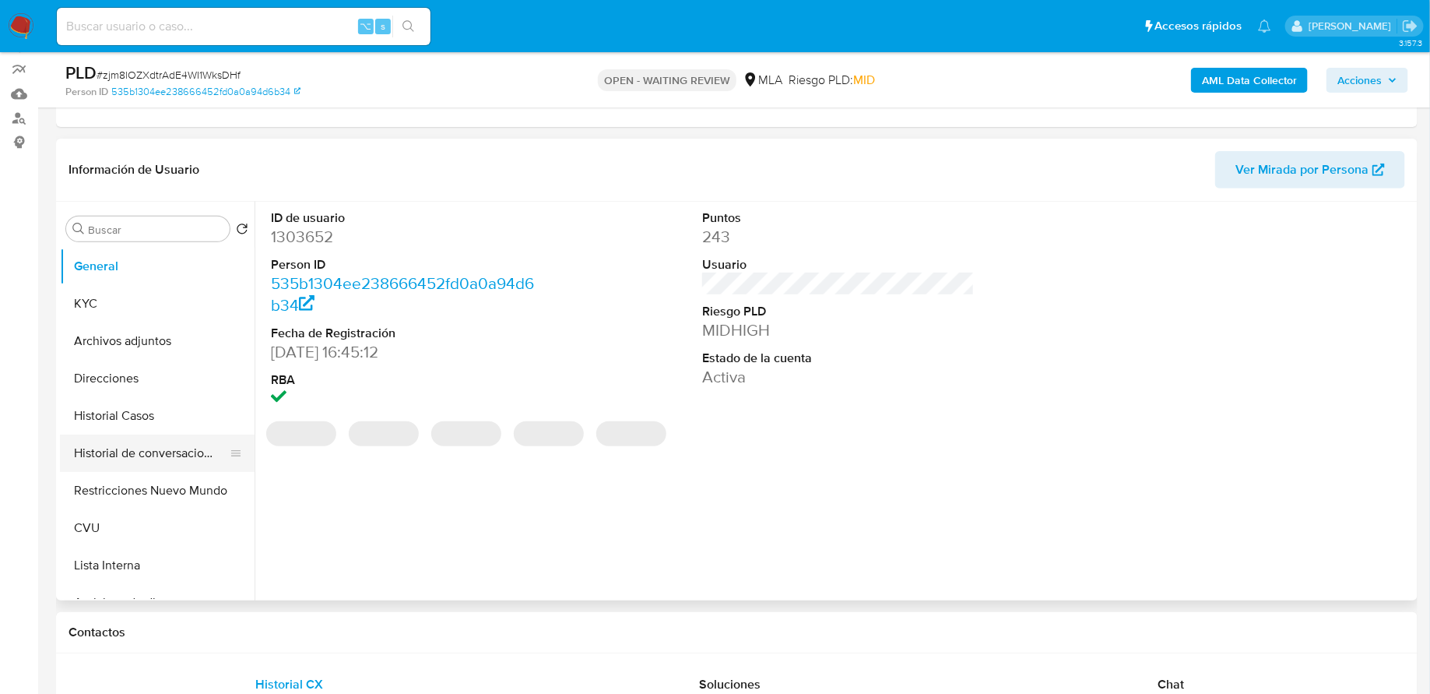
select select "10"
click at [167, 442] on button "Historial de conversaciones" at bounding box center [151, 452] width 182 height 37
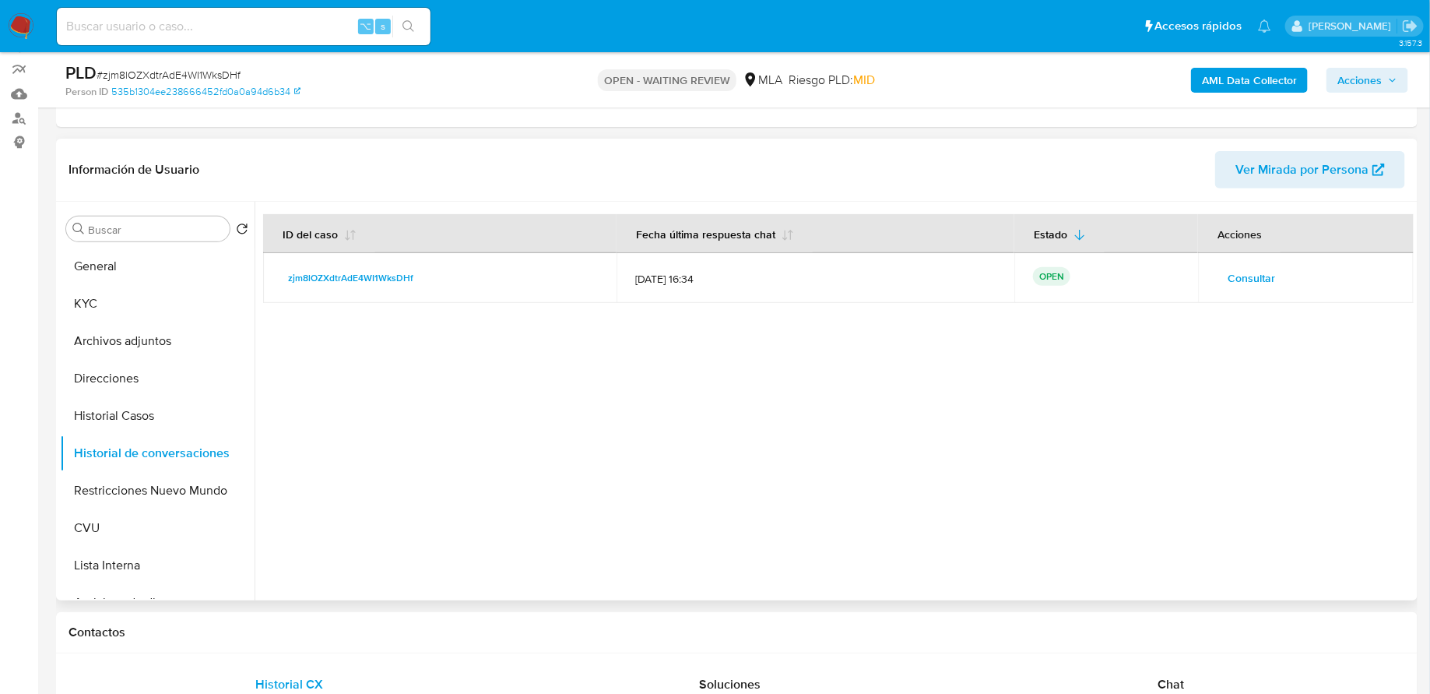
click at [1248, 276] on span "Consultar" at bounding box center [1251, 278] width 47 height 22
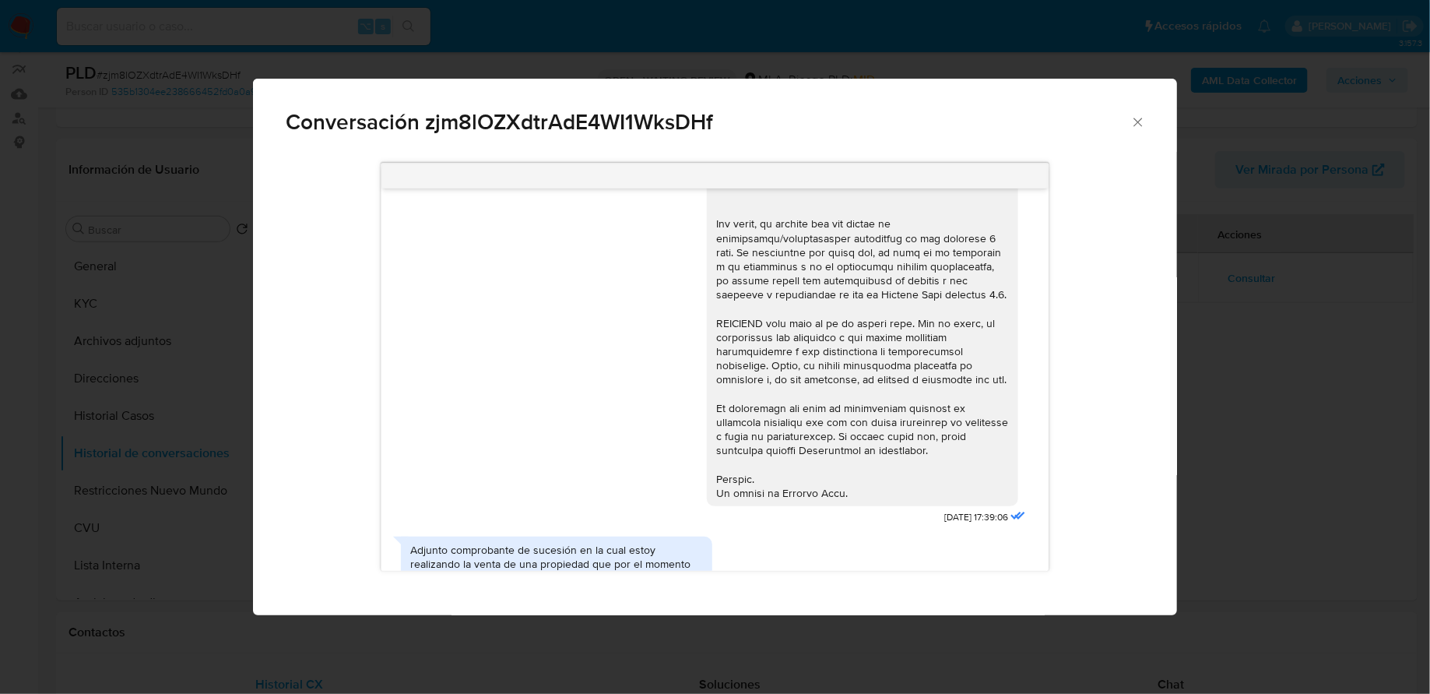
scroll to position [0, 0]
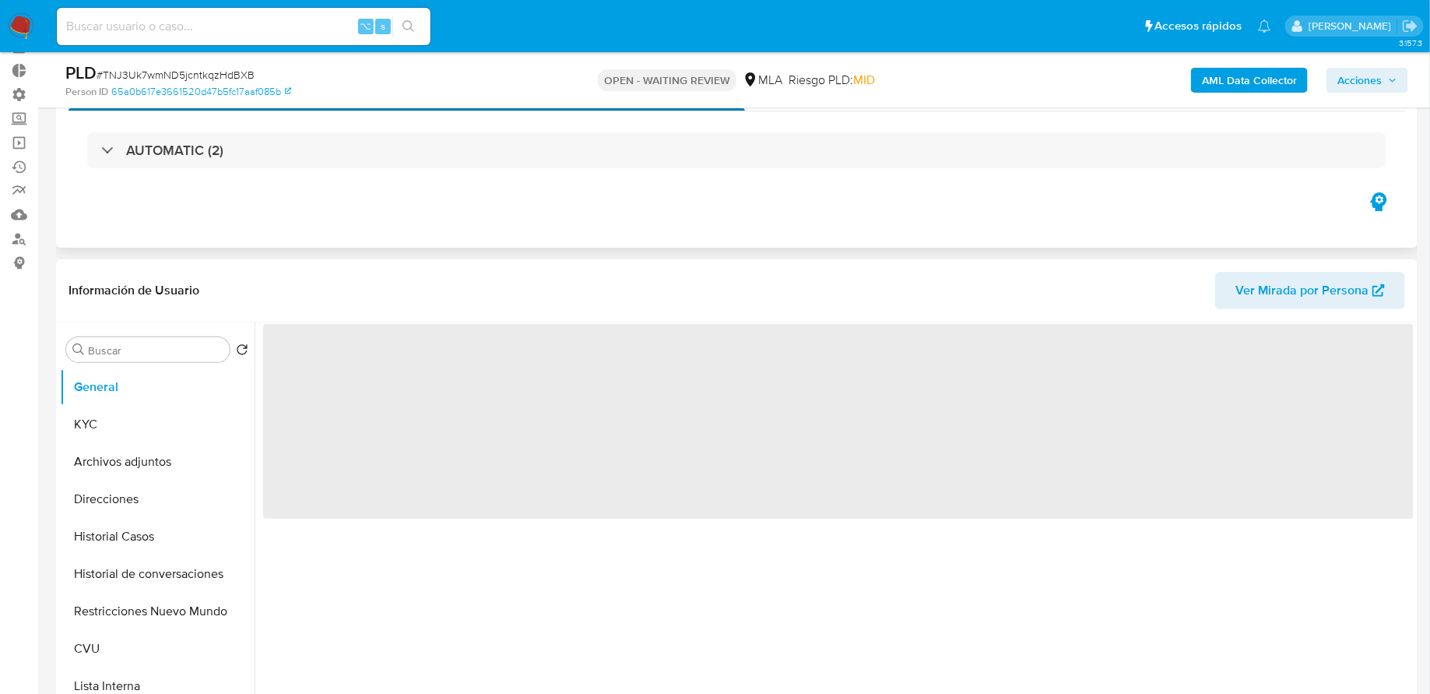
scroll to position [207, 0]
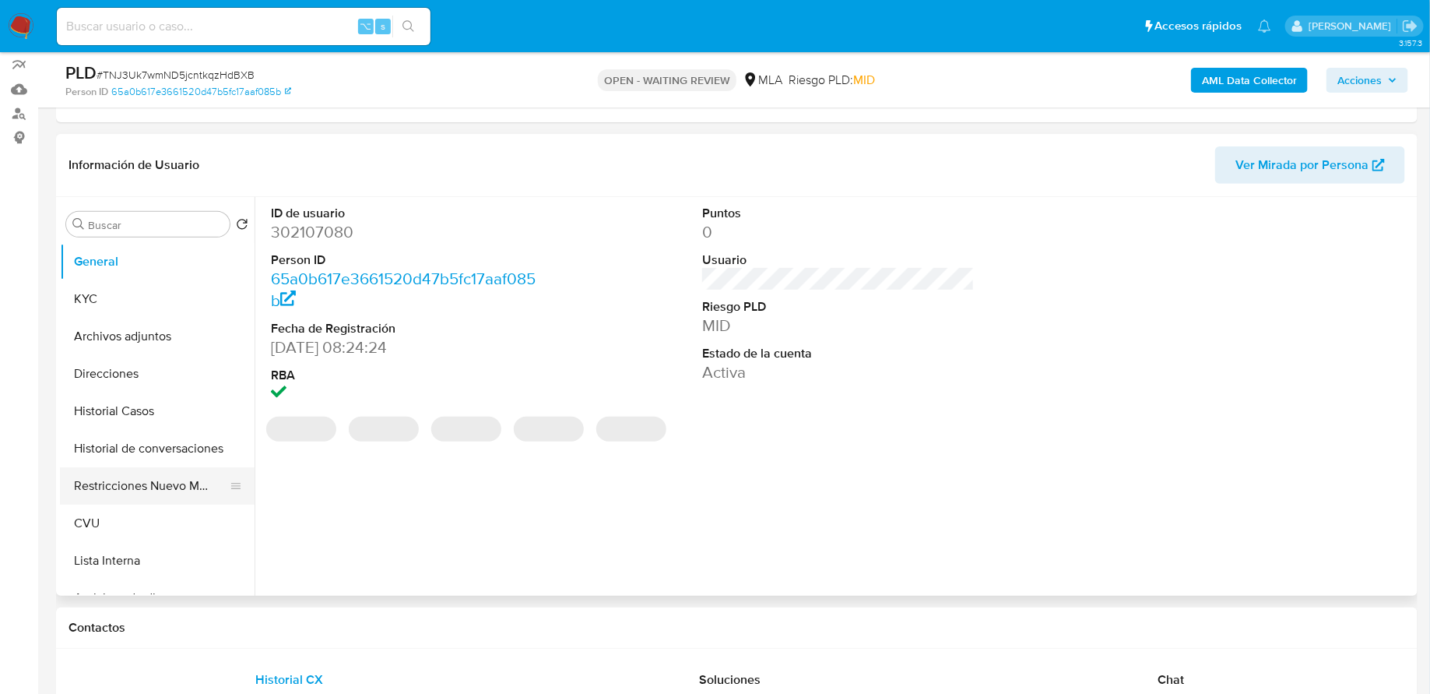
click at [97, 480] on button "Restricciones Nuevo Mundo" at bounding box center [151, 485] width 182 height 37
select select "10"
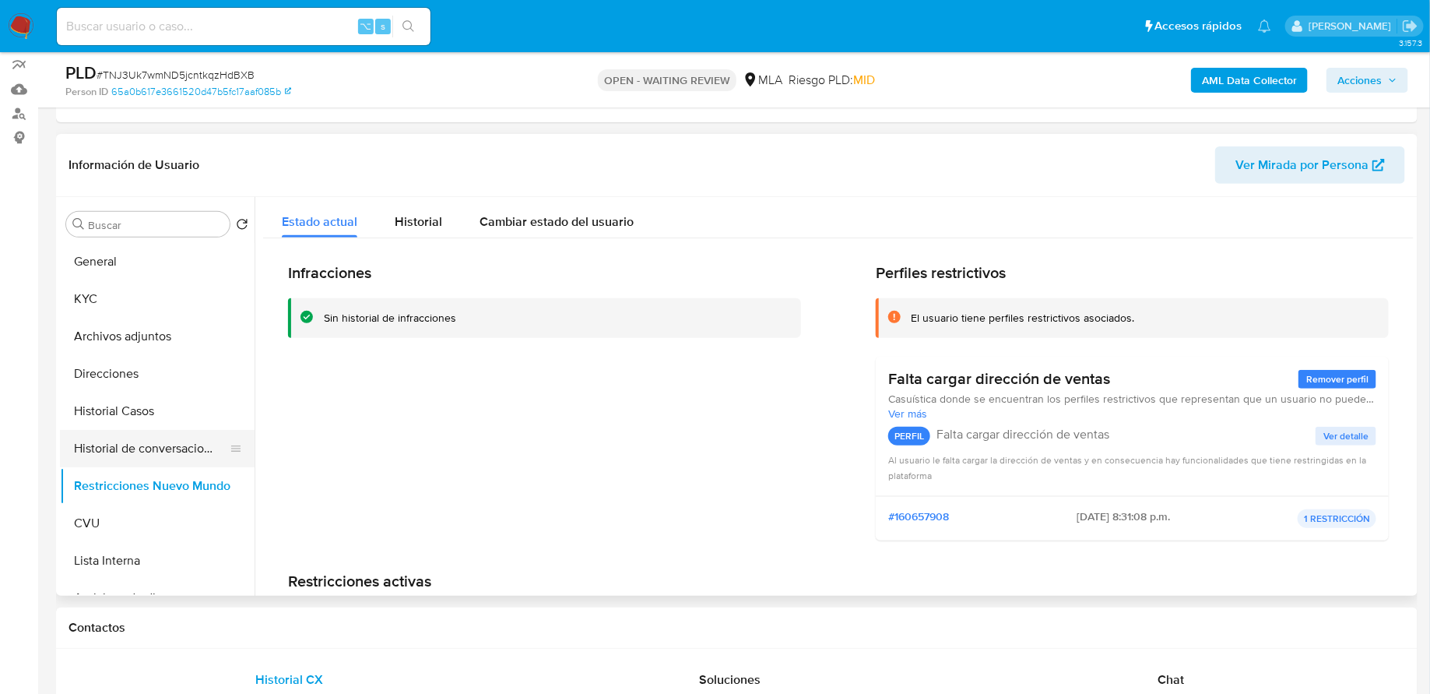
click at [139, 442] on button "Historial de conversaciones" at bounding box center [151, 448] width 182 height 37
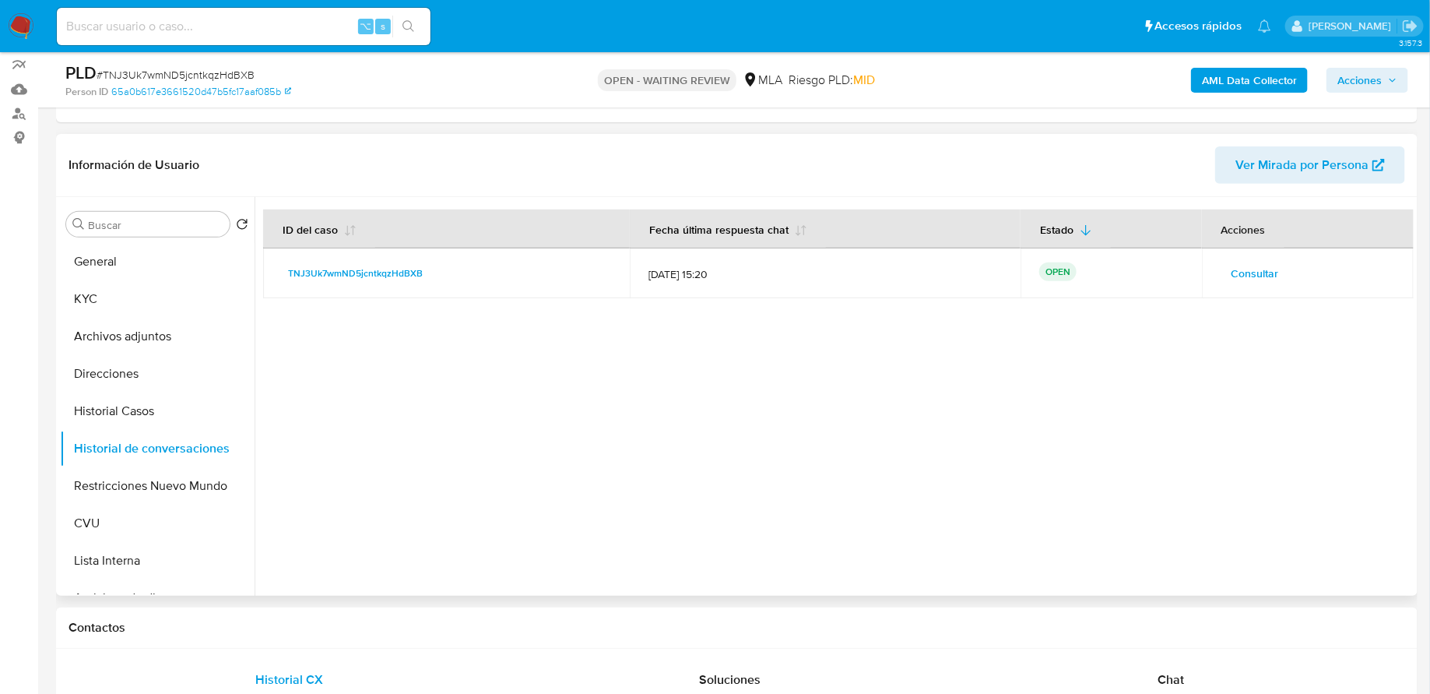
click at [1245, 277] on span "Consultar" at bounding box center [1255, 273] width 47 height 22
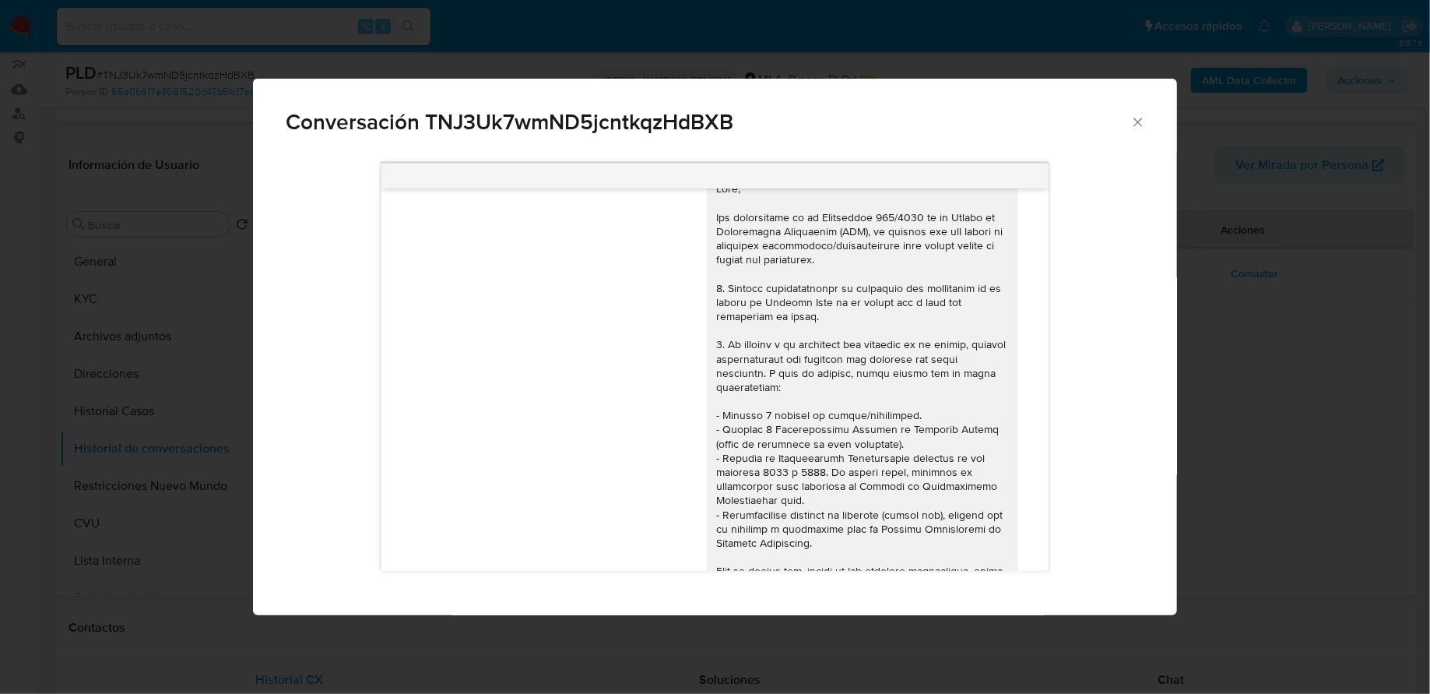
scroll to position [0, 0]
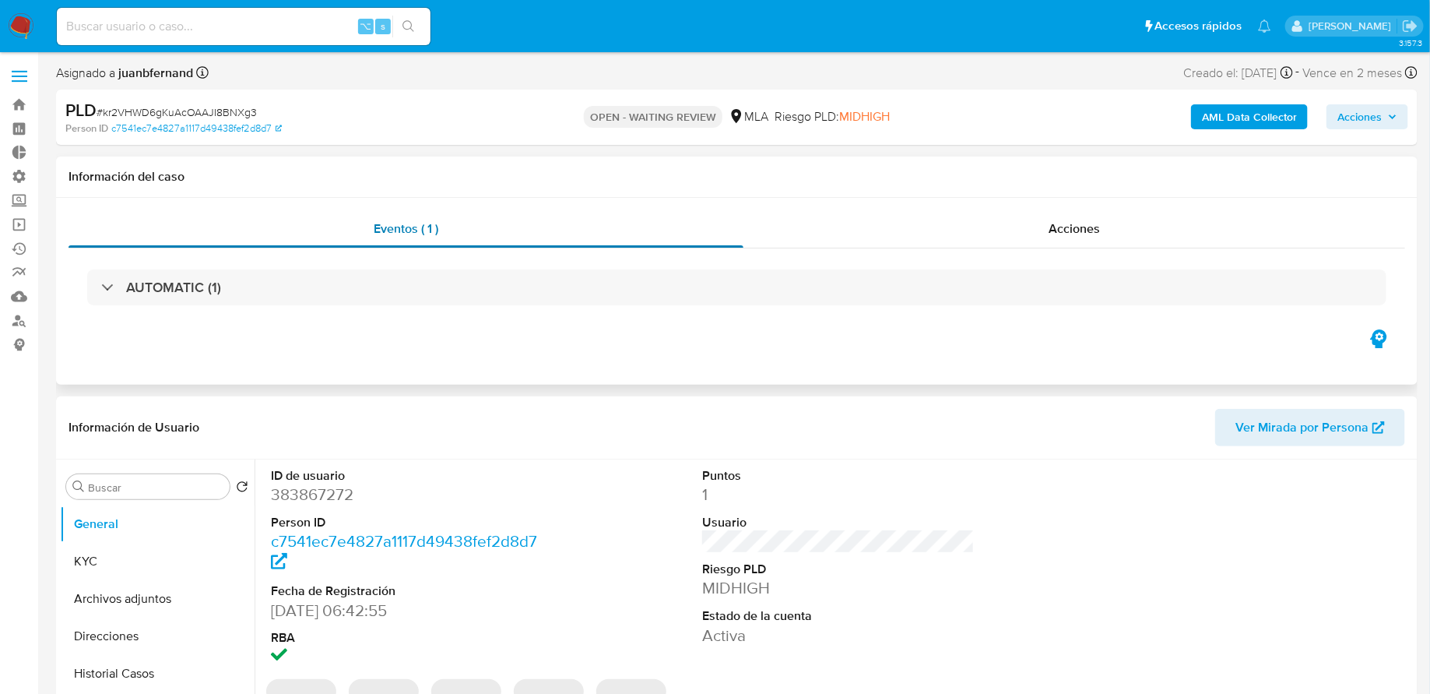
select select "10"
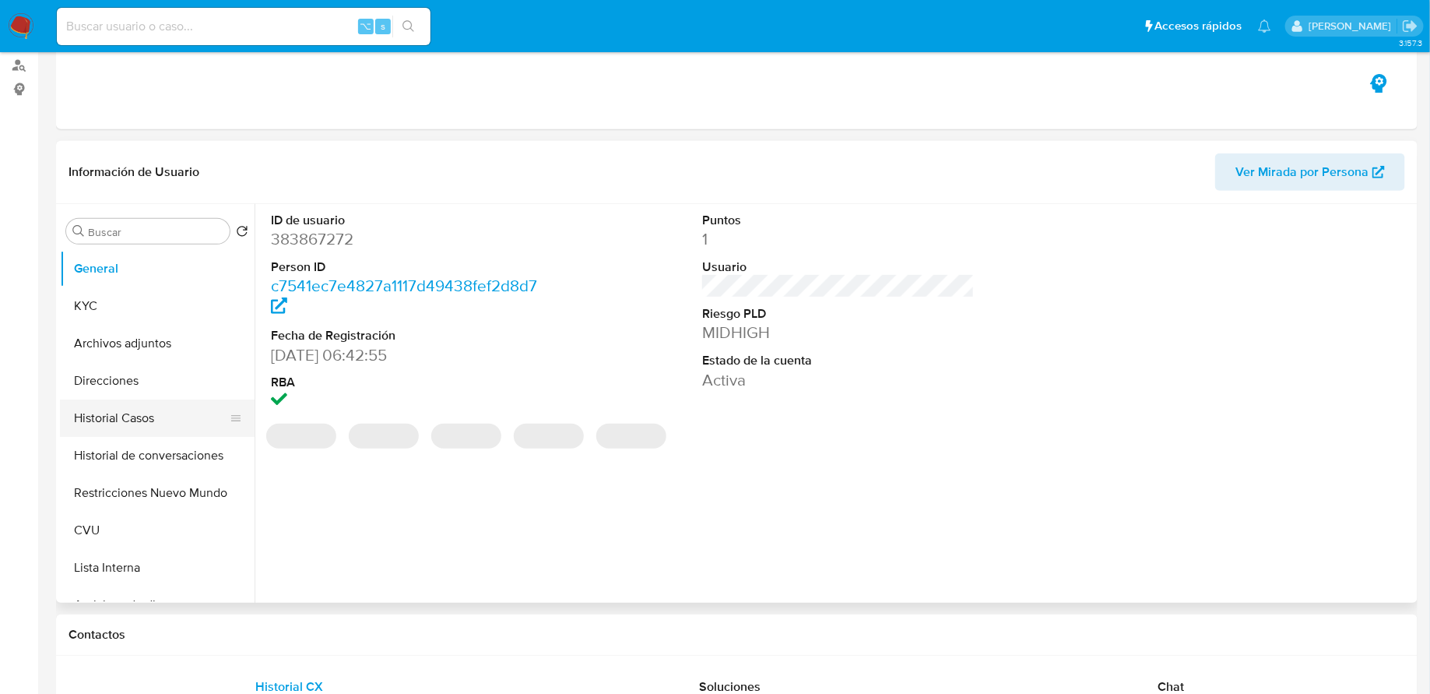
scroll to position [407, 0]
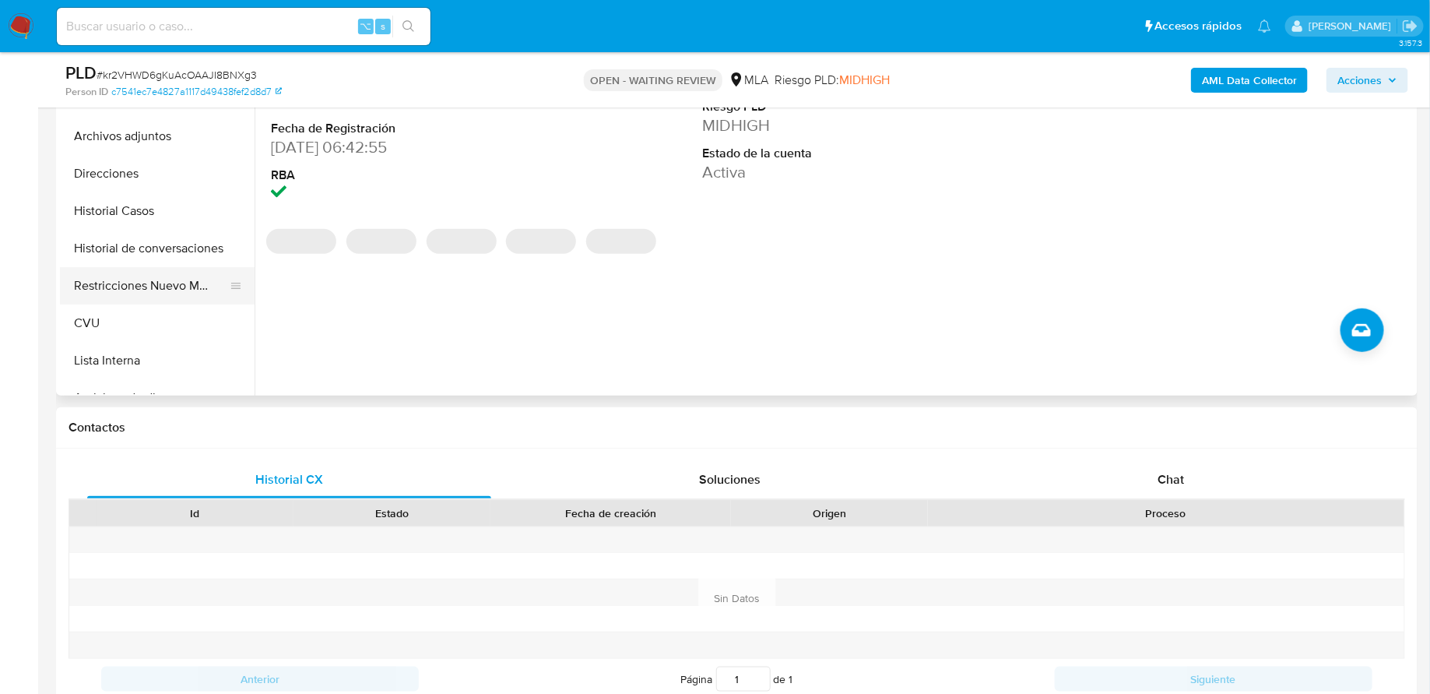
click at [153, 290] on button "Restricciones Nuevo Mundo" at bounding box center [151, 285] width 182 height 37
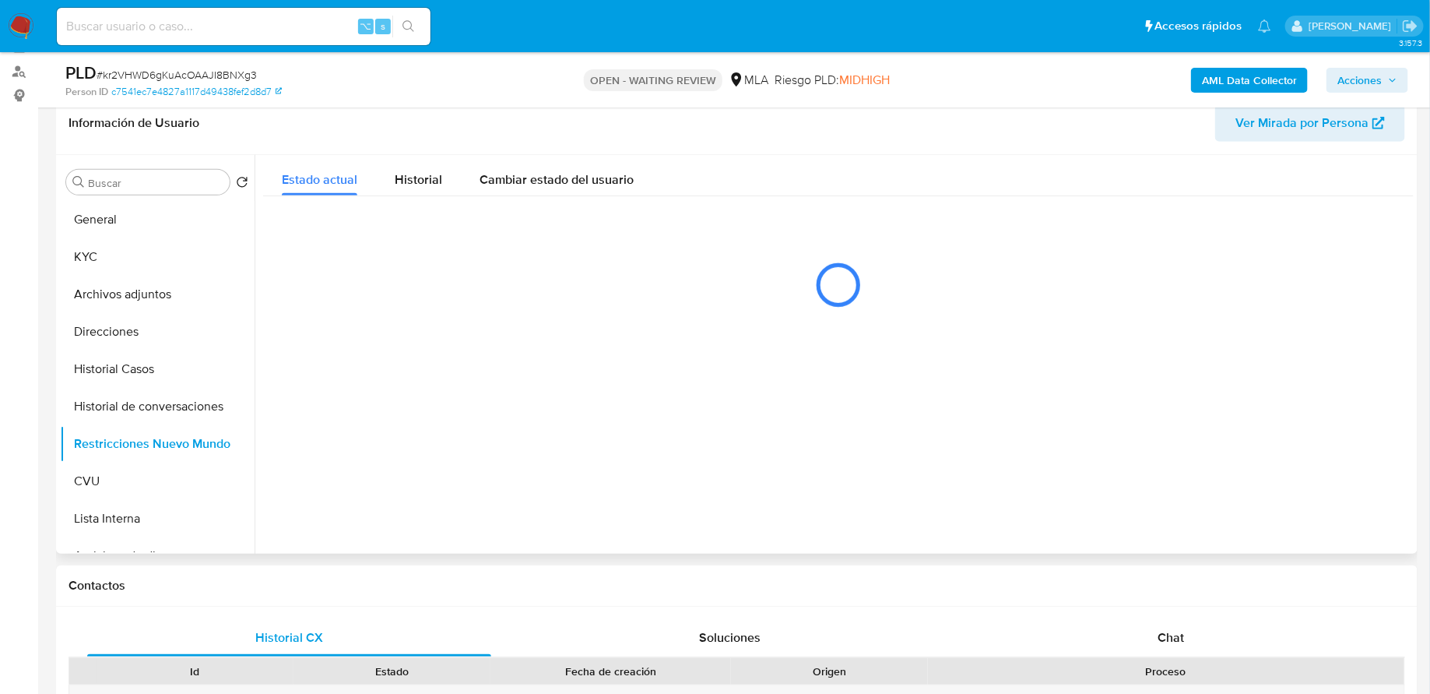
scroll to position [234, 0]
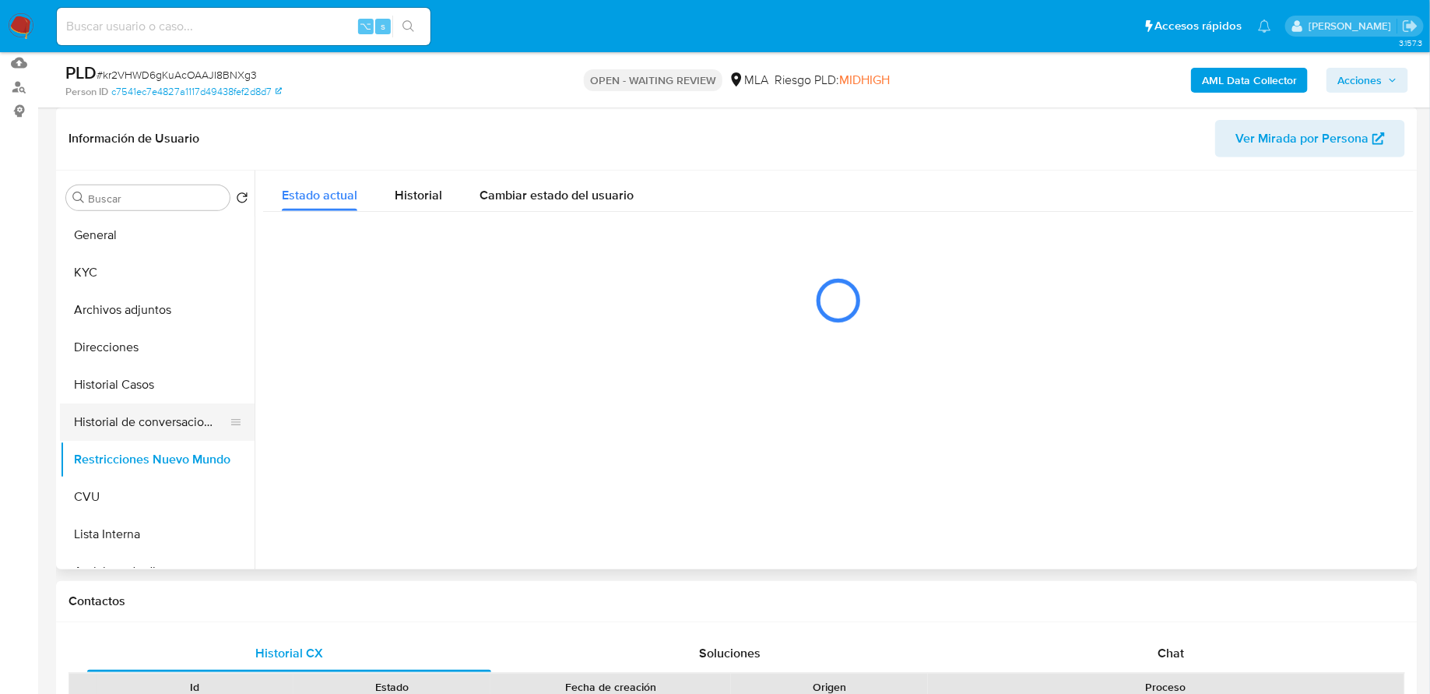
click at [164, 408] on button "Historial de conversaciones" at bounding box center [151, 421] width 182 height 37
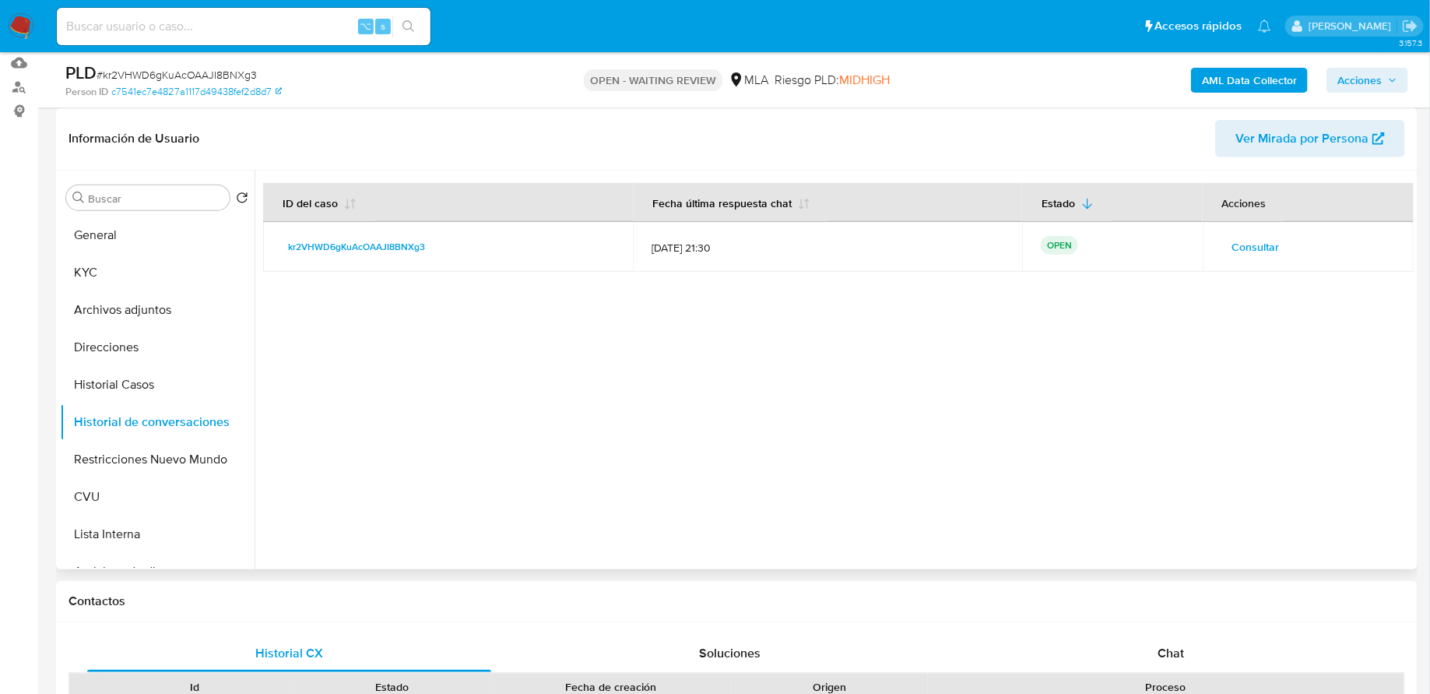
click at [1236, 243] on span "Consultar" at bounding box center [1256, 247] width 47 height 22
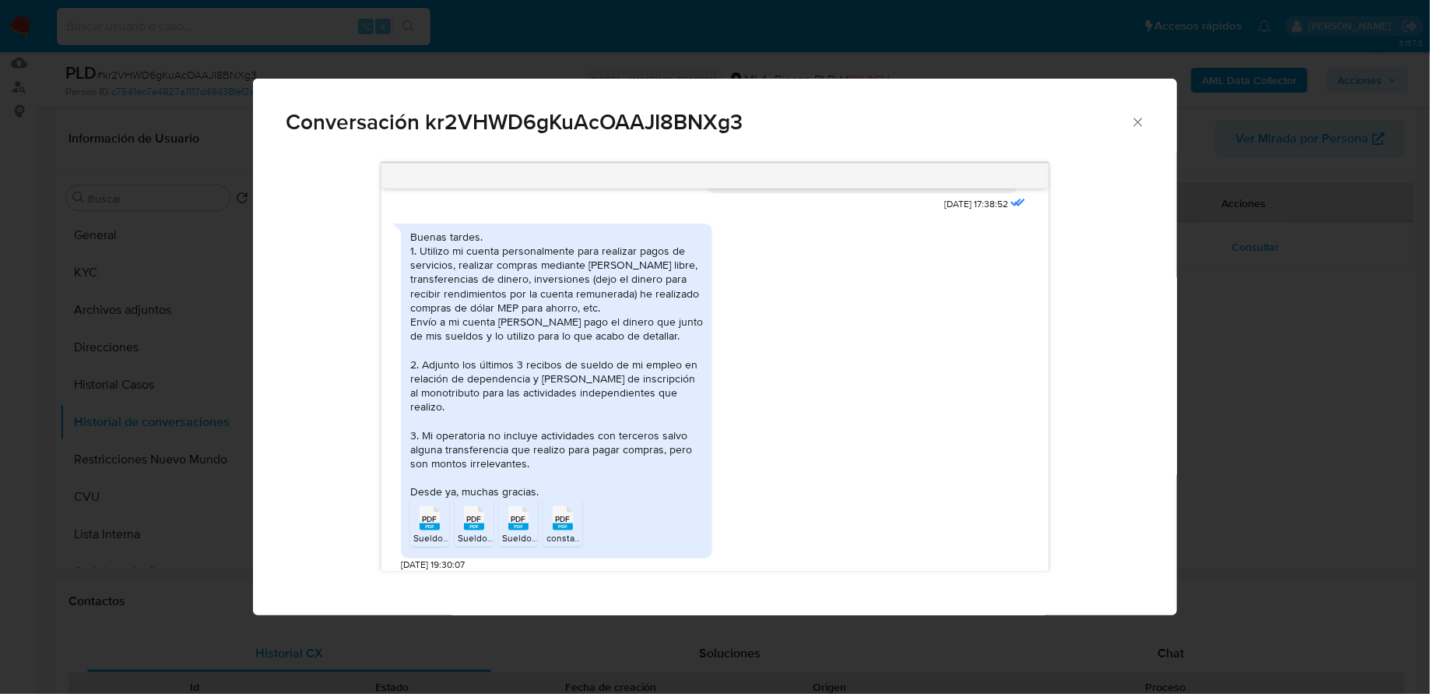
scroll to position [847, 0]
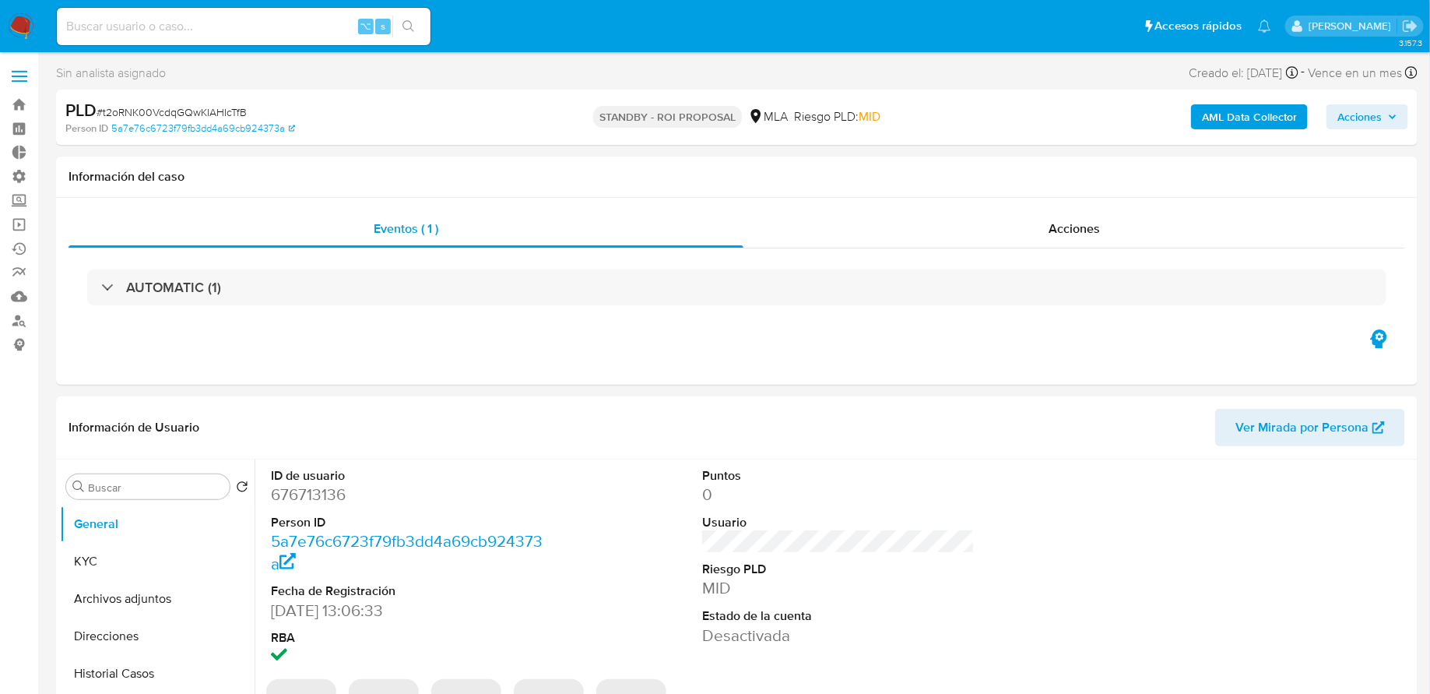
select select "10"
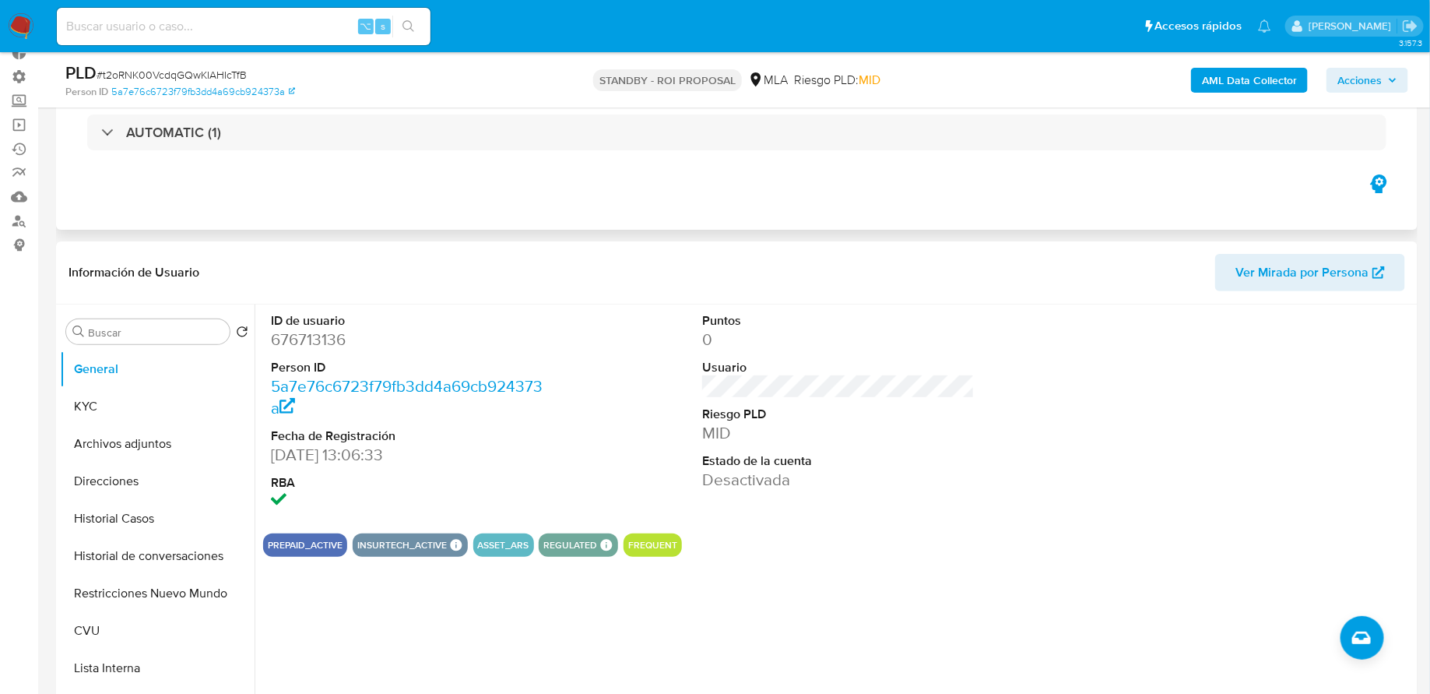
scroll to position [263, 0]
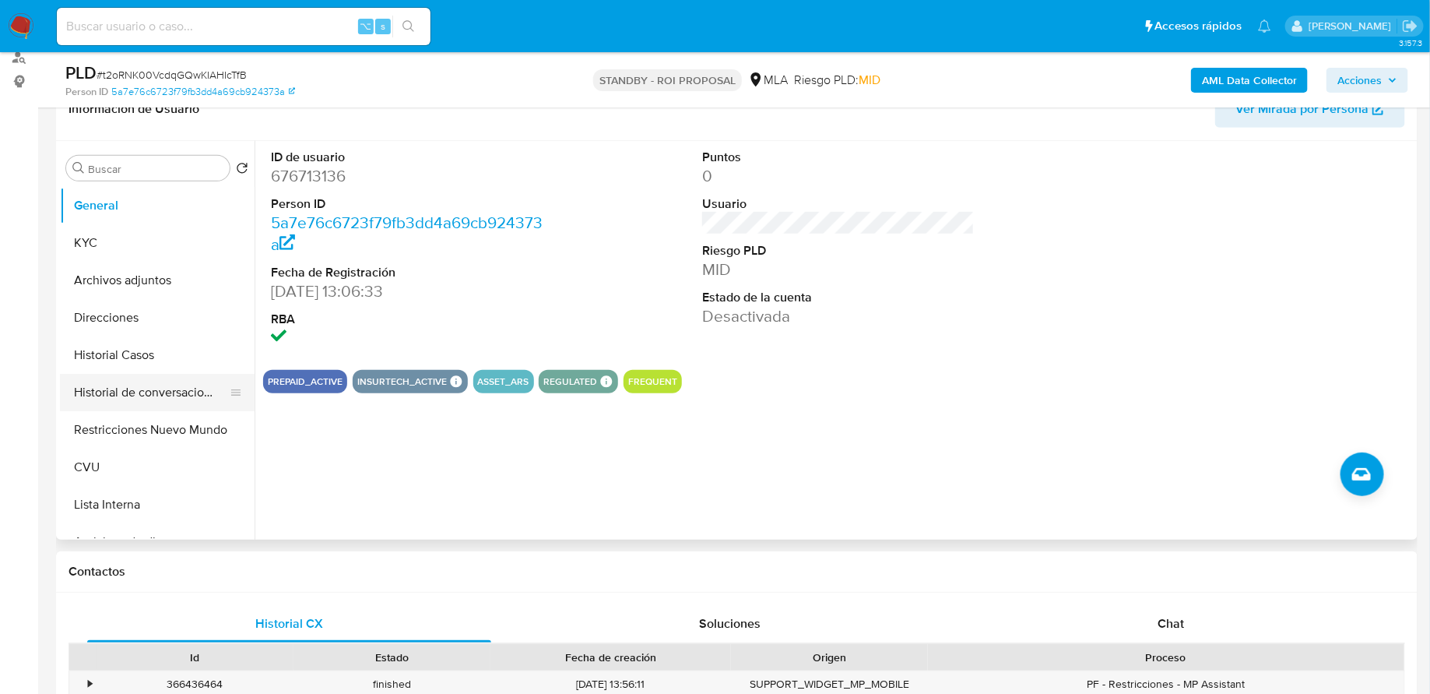
click at [150, 377] on button "Historial de conversaciones" at bounding box center [151, 392] width 182 height 37
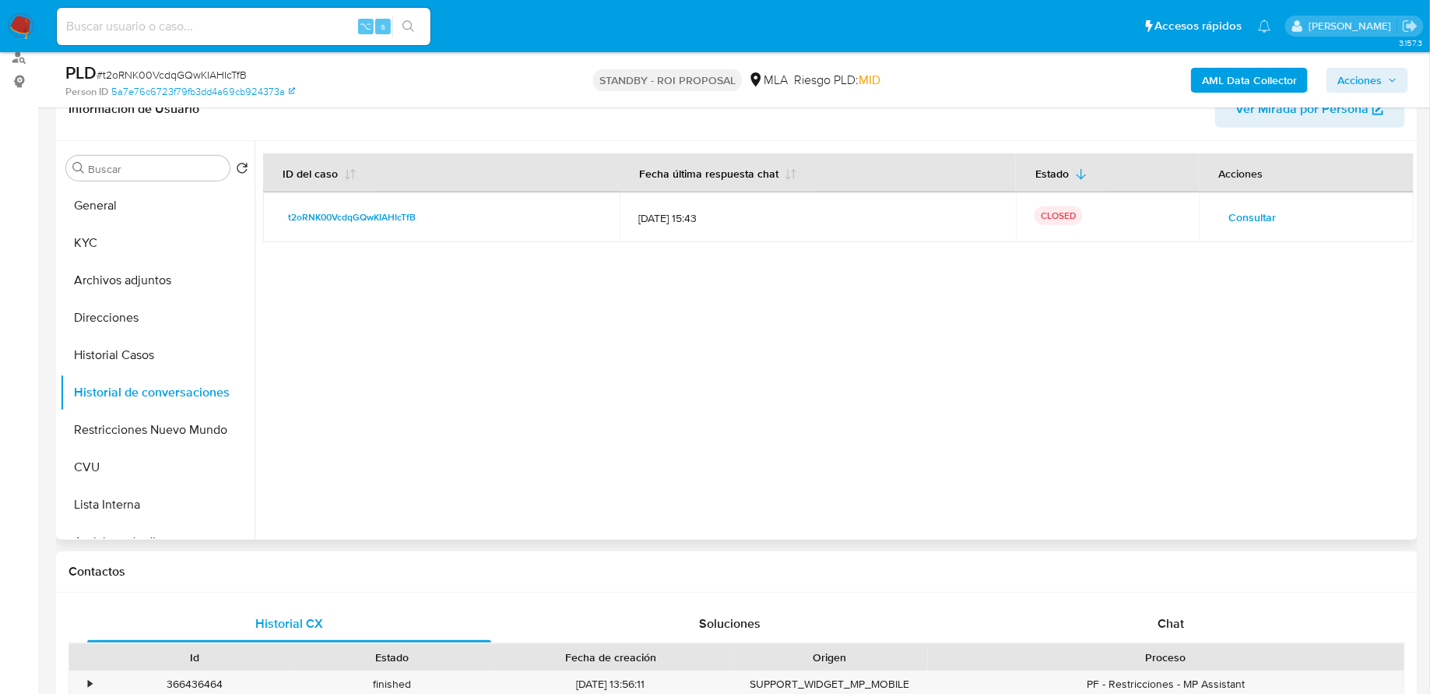
click at [1247, 218] on span "Consultar" at bounding box center [1252, 217] width 47 height 22
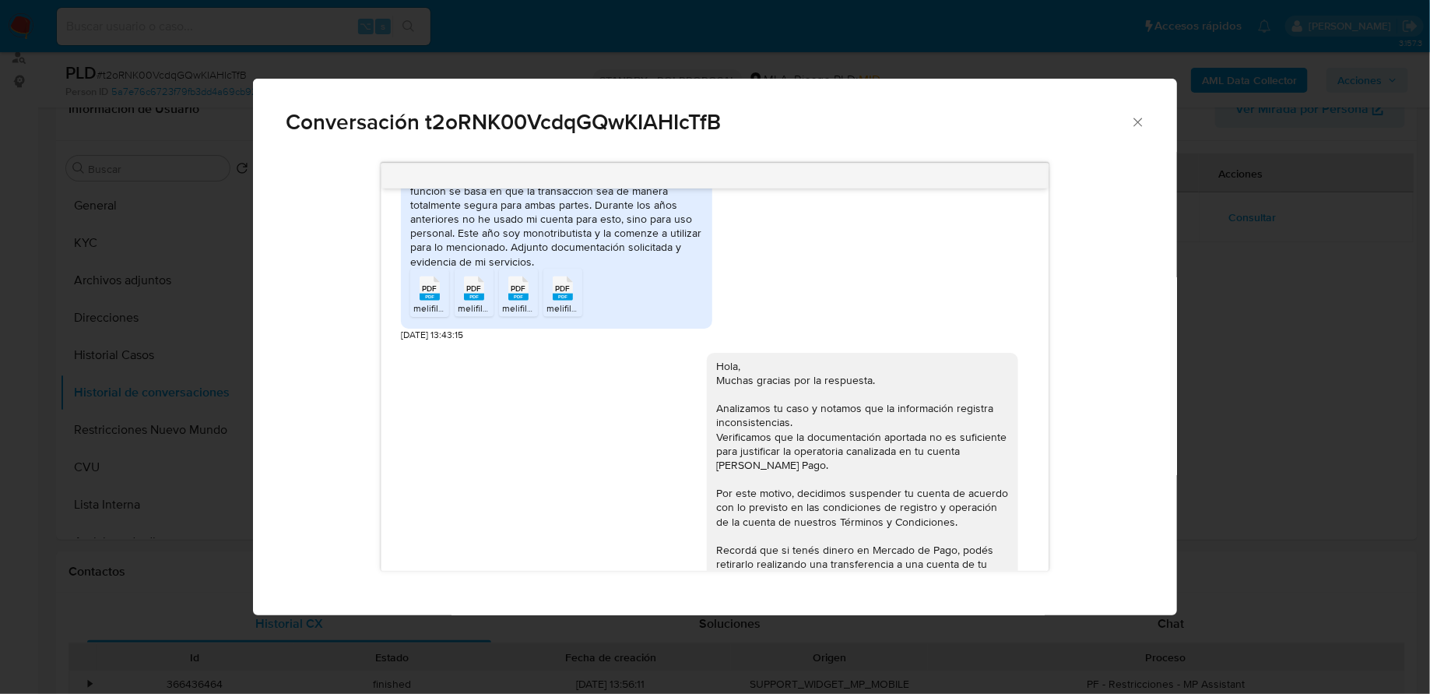
scroll to position [908, 0]
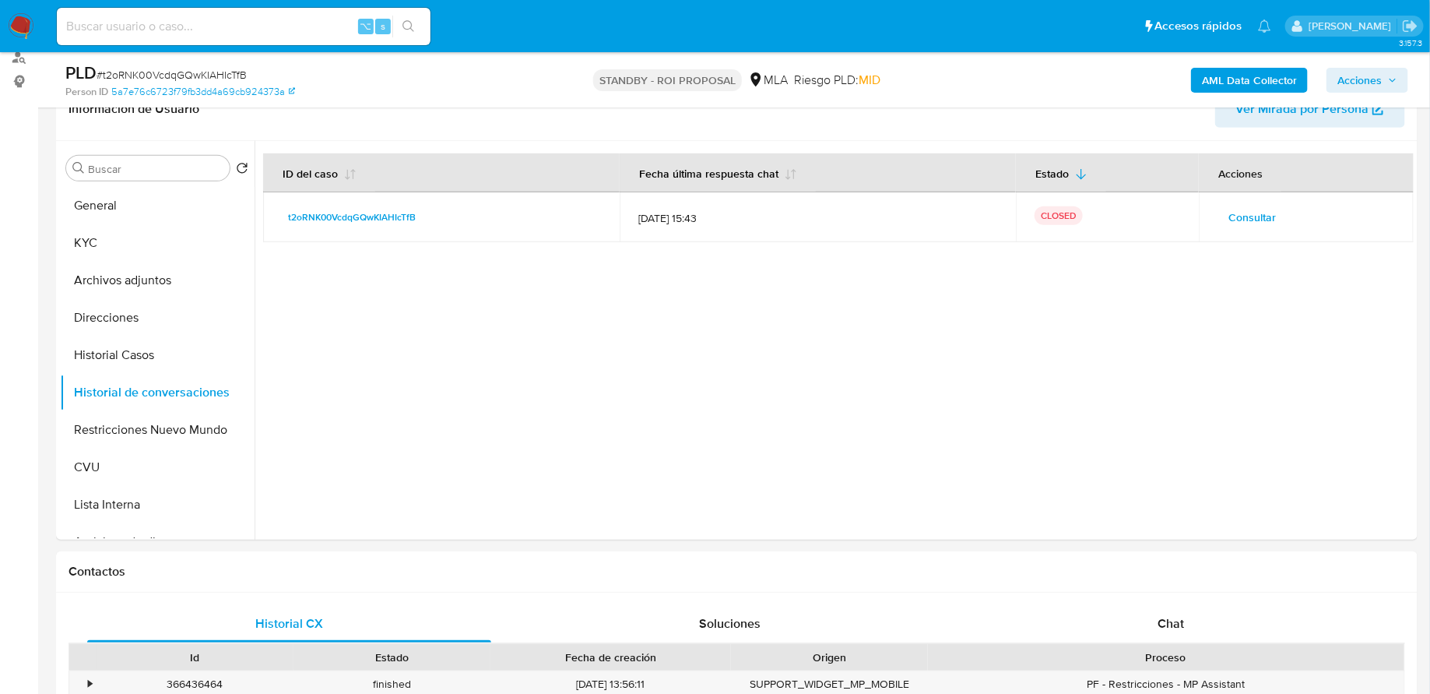
click at [260, 32] on input at bounding box center [244, 26] width 374 height 20
paste input "cbhVEJOxQEPNWs8uy4WDCWbm"
type input "cbhVEJOxQEPNWs8uy4WDCWbm"
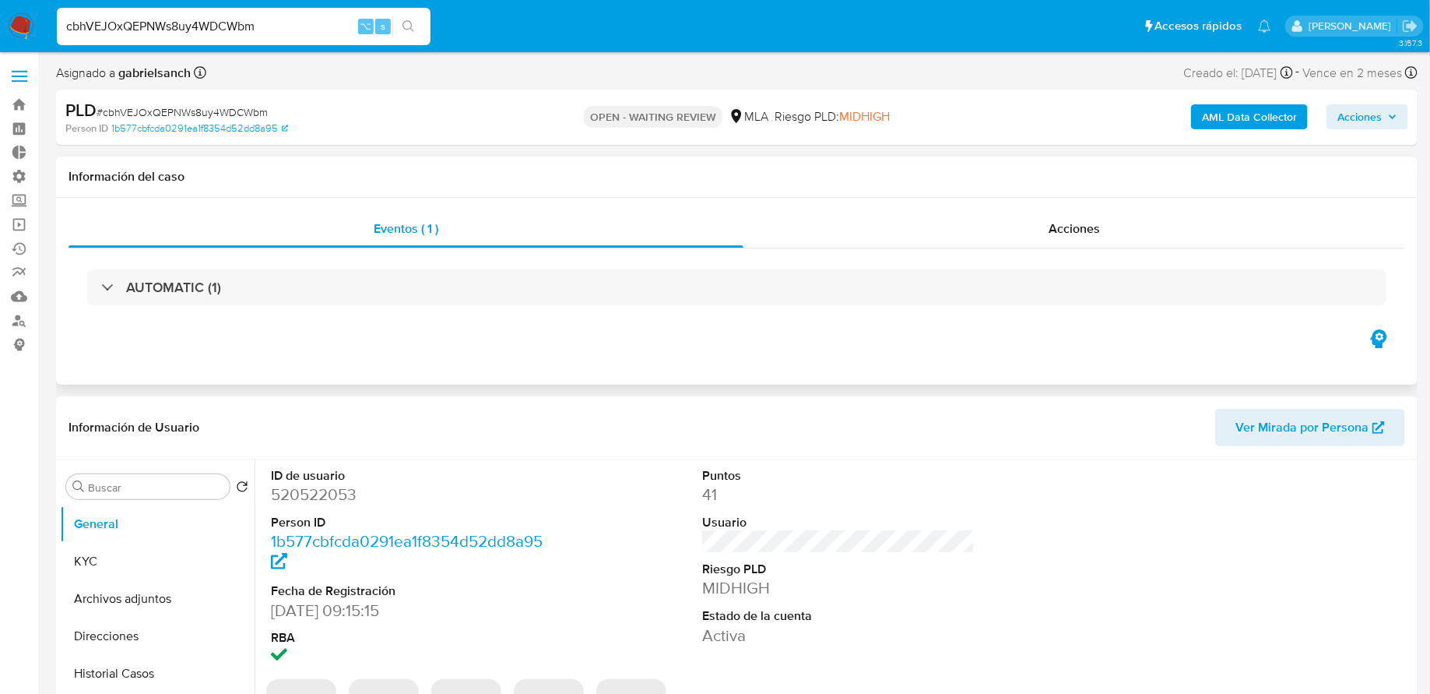
select select "10"
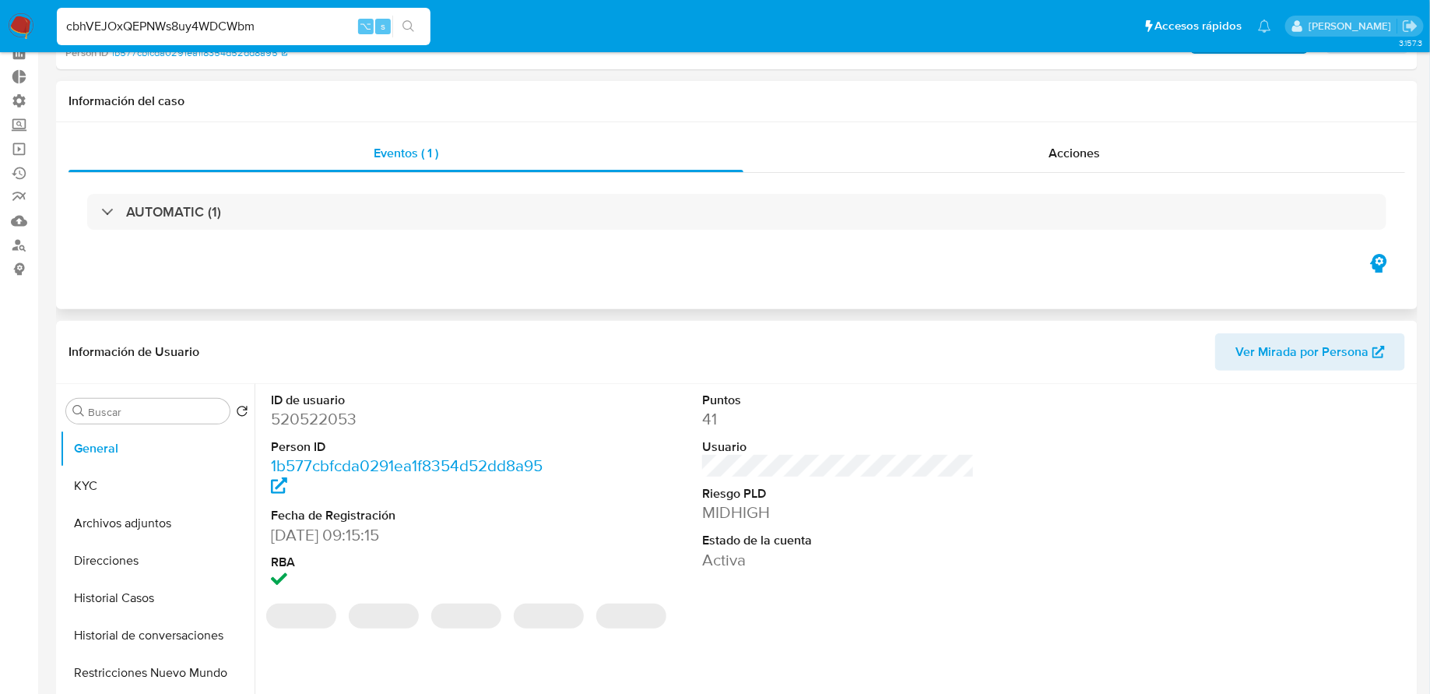
scroll to position [222, 0]
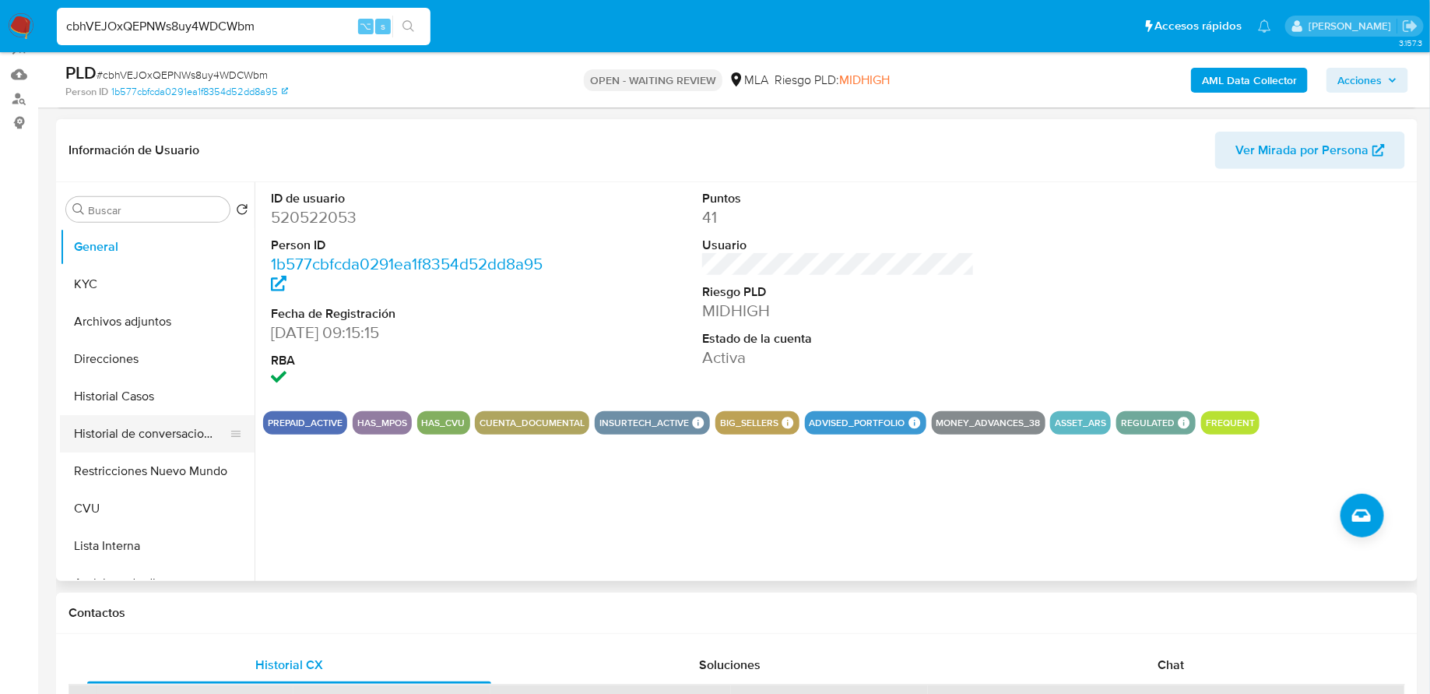
click at [146, 436] on button "Historial de conversaciones" at bounding box center [151, 433] width 182 height 37
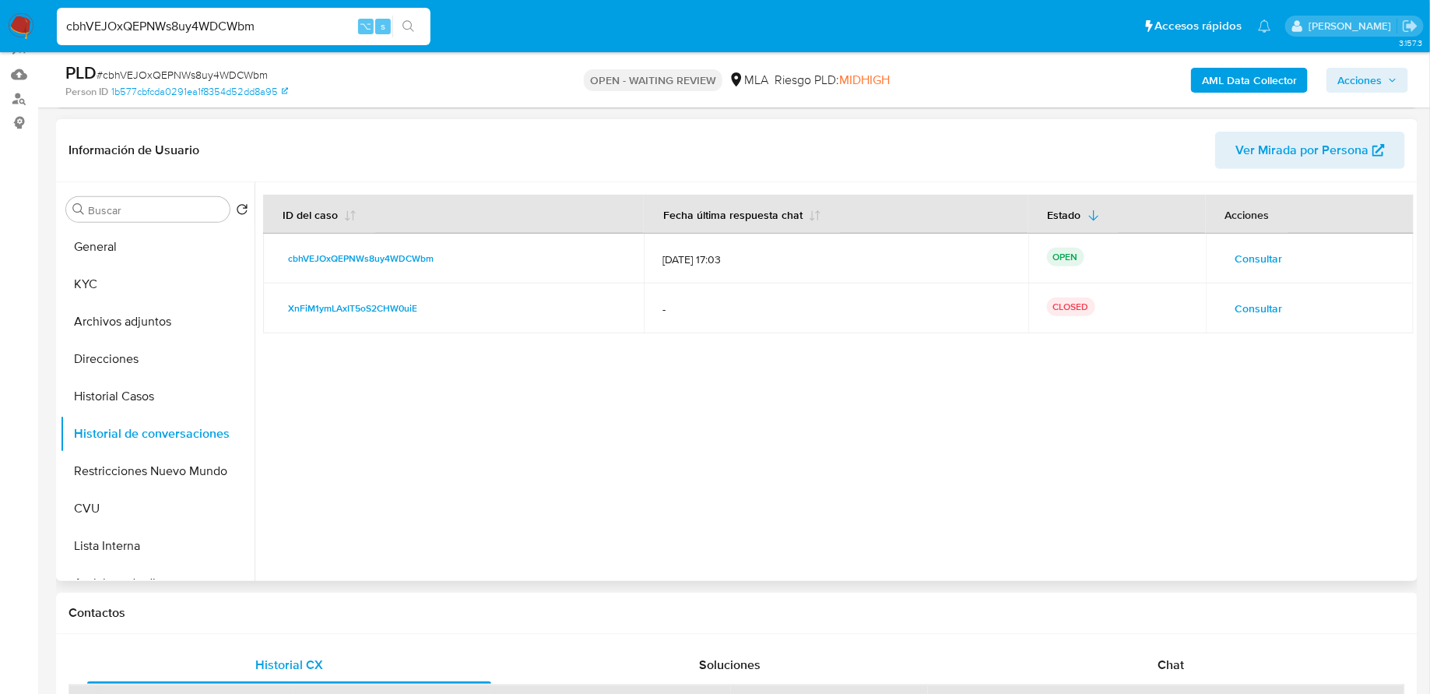
click at [1245, 255] on span "Consultar" at bounding box center [1259, 259] width 47 height 22
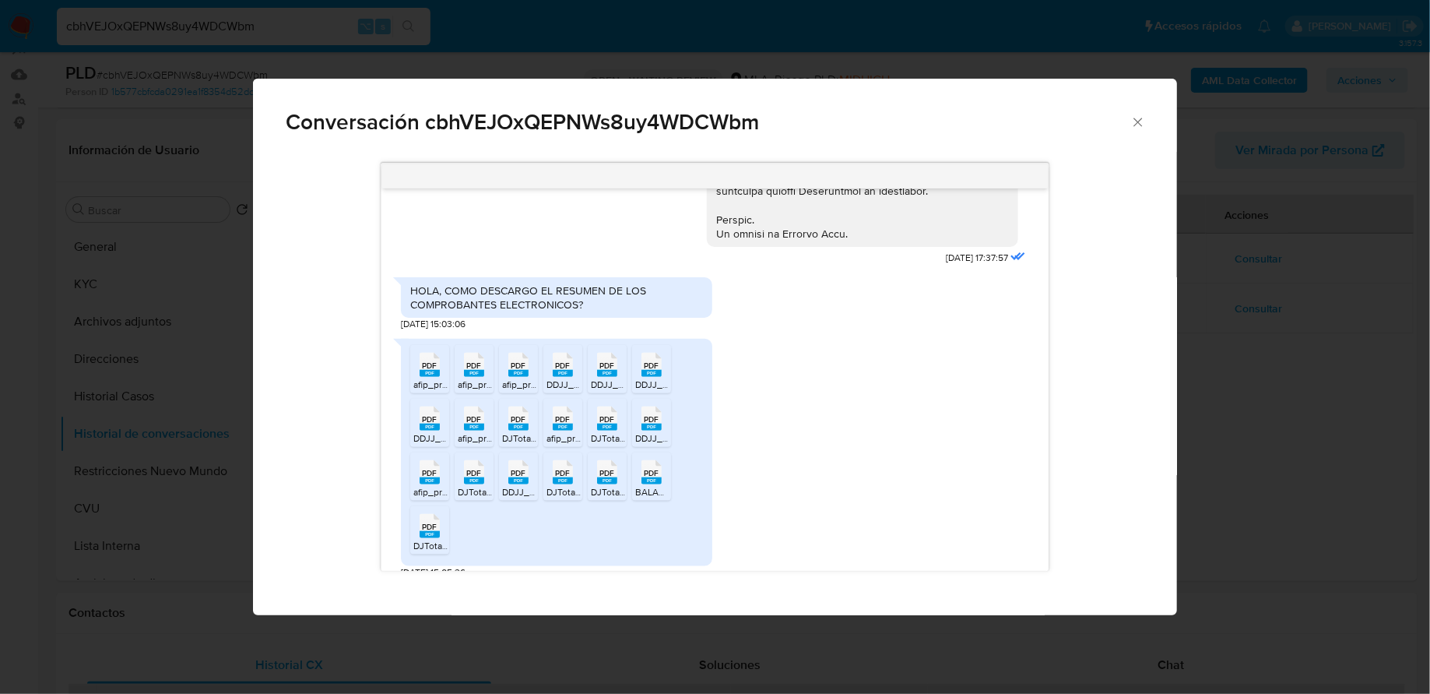
scroll to position [824, 0]
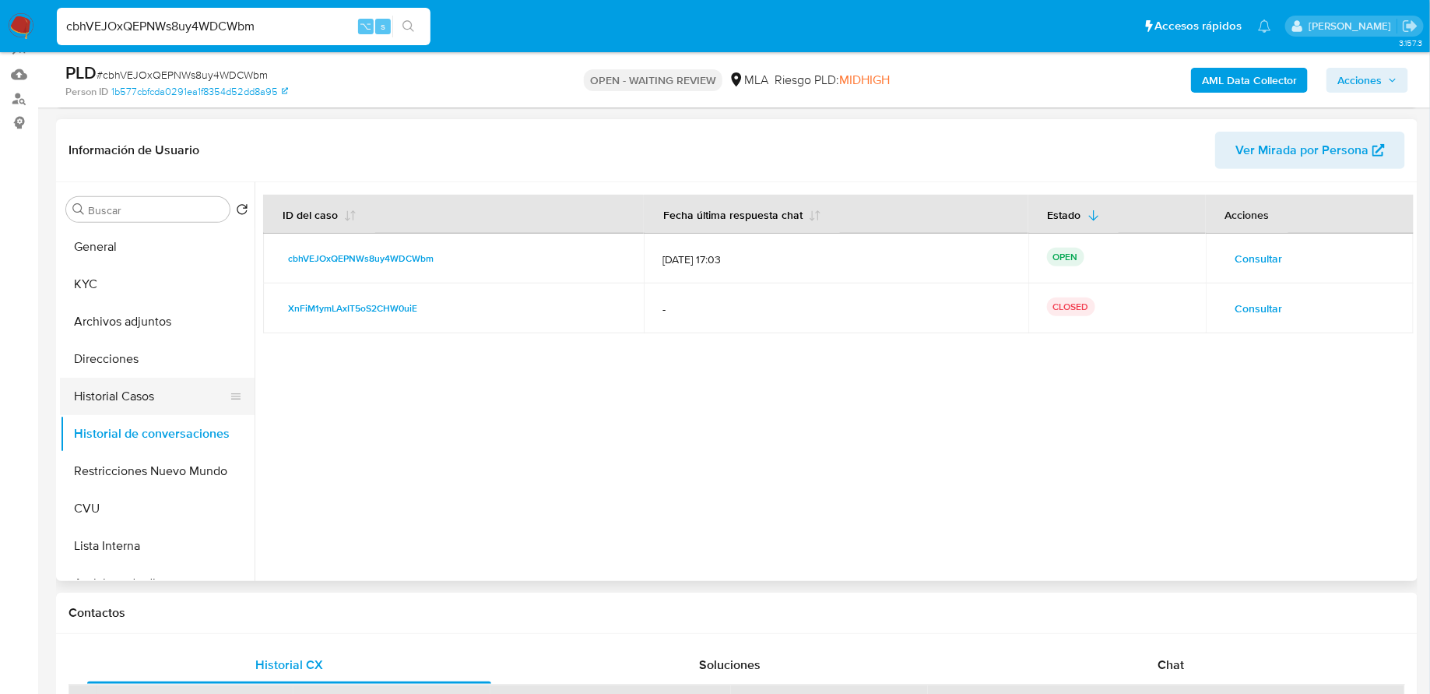
click at [149, 388] on button "Historial Casos" at bounding box center [151, 396] width 182 height 37
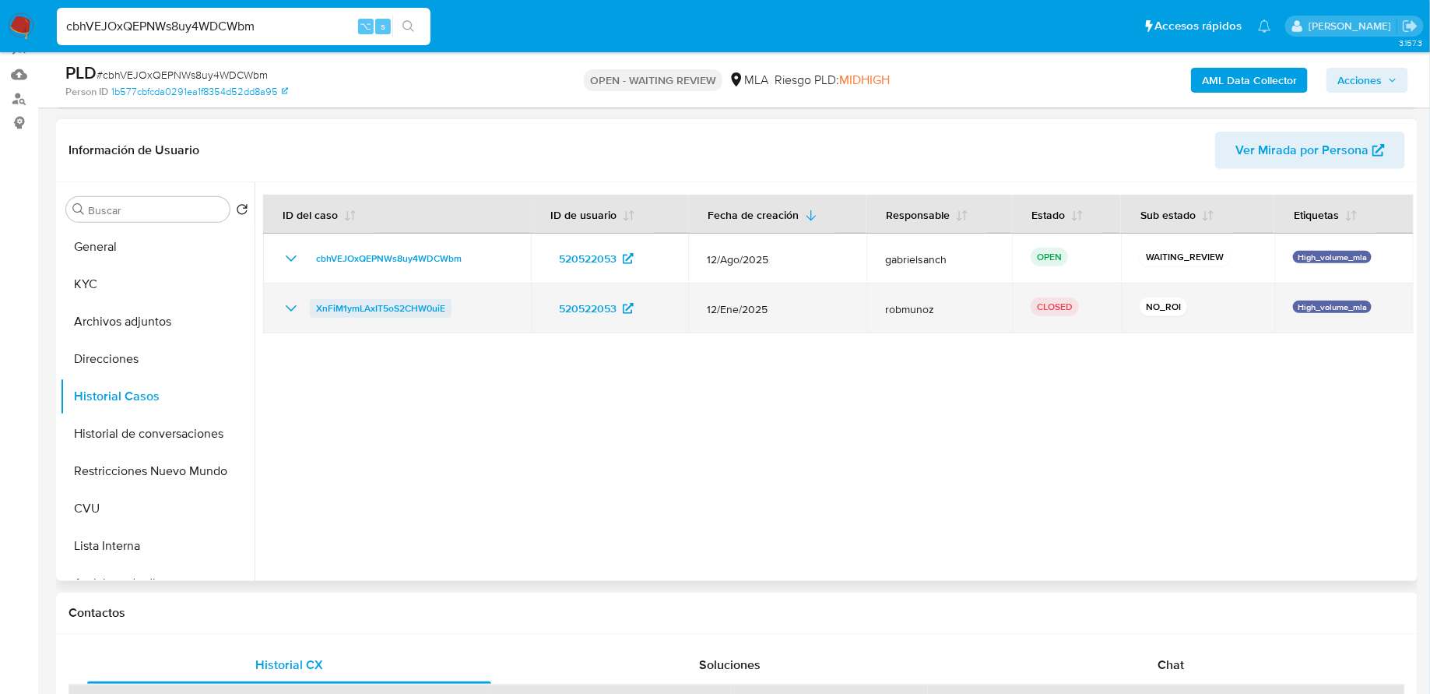
click at [378, 310] on span "XnFiM1ymLAxIT5oS2CHW0uiE" at bounding box center [380, 308] width 129 height 19
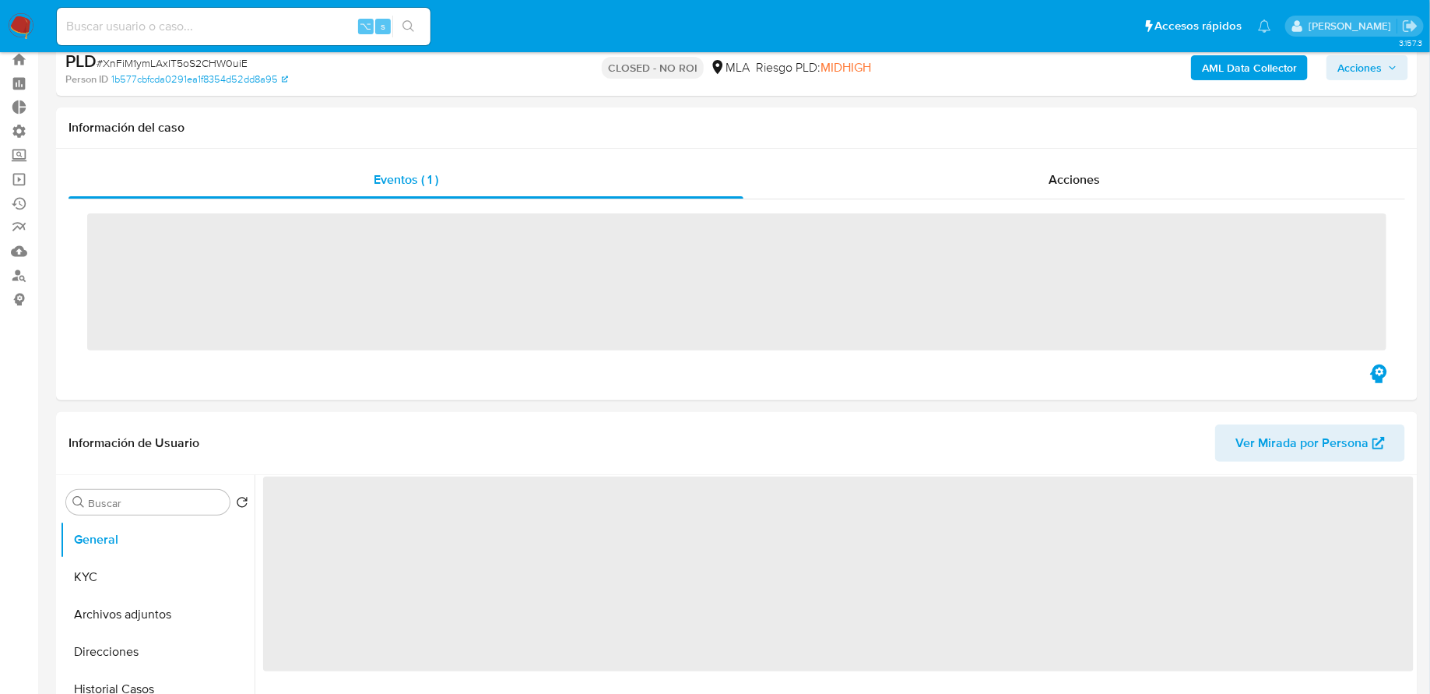
scroll to position [175, 0]
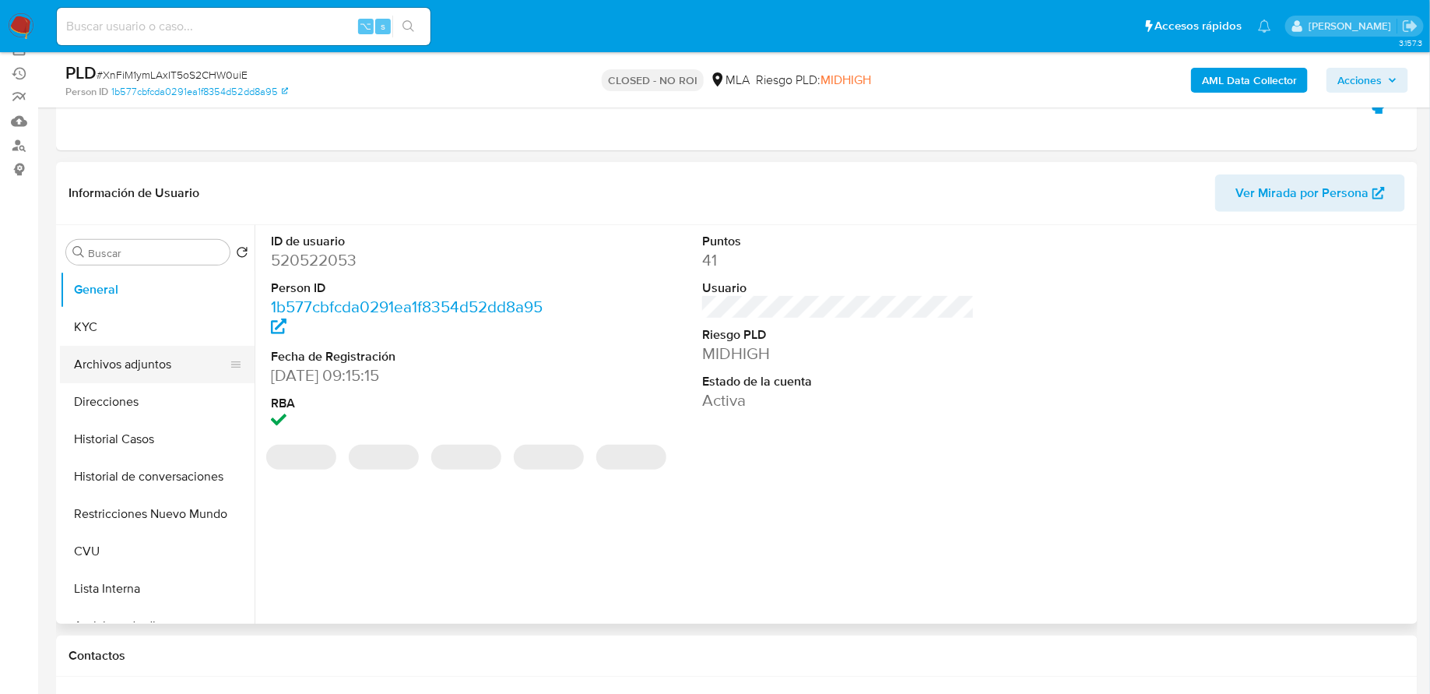
click at [160, 378] on button "Archivos adjuntos" at bounding box center [151, 364] width 182 height 37
select select "10"
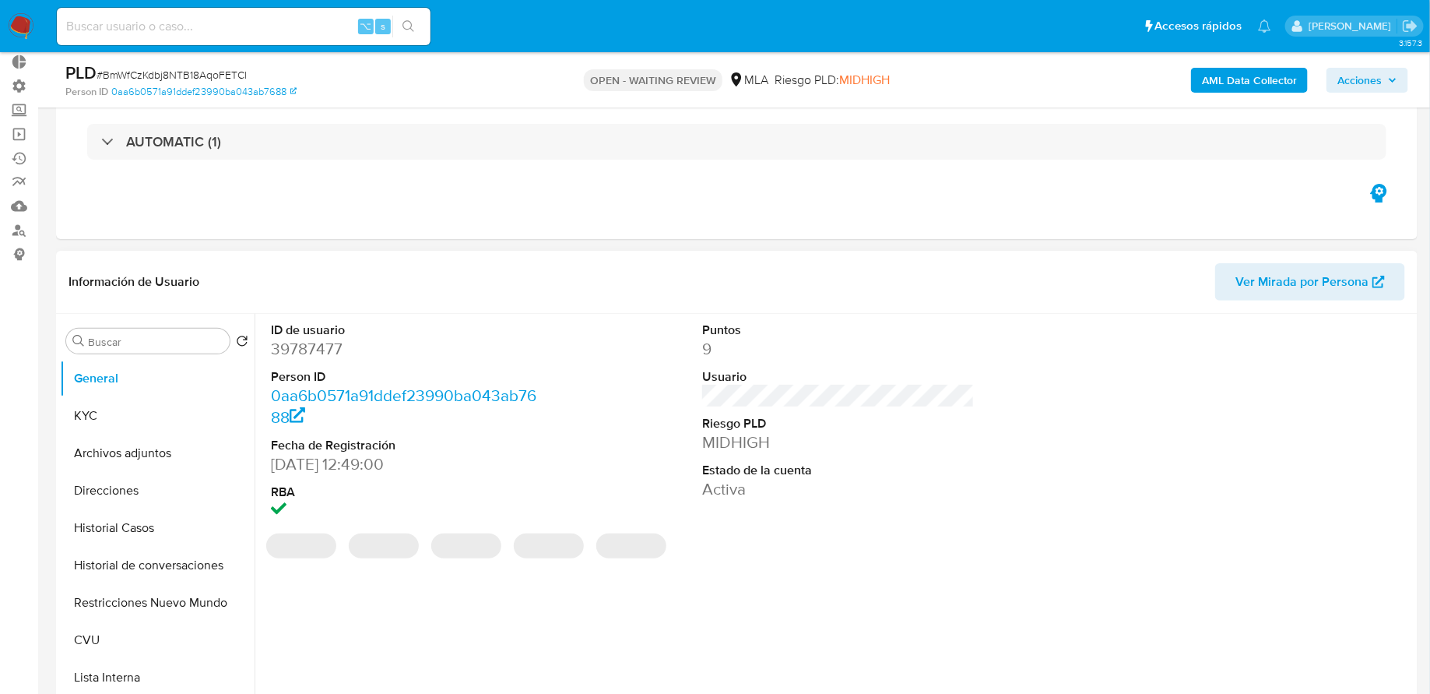
scroll to position [162, 0]
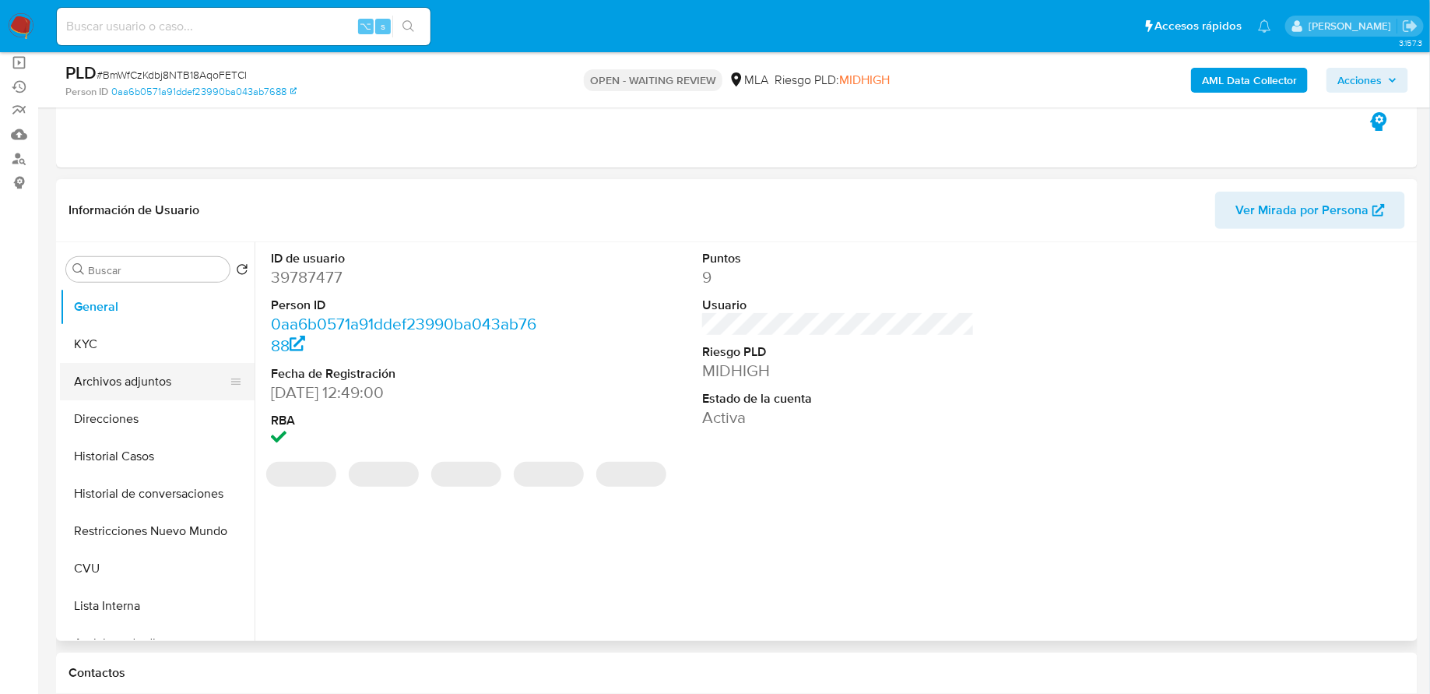
click at [113, 381] on button "Archivos adjuntos" at bounding box center [151, 381] width 182 height 37
select select "10"
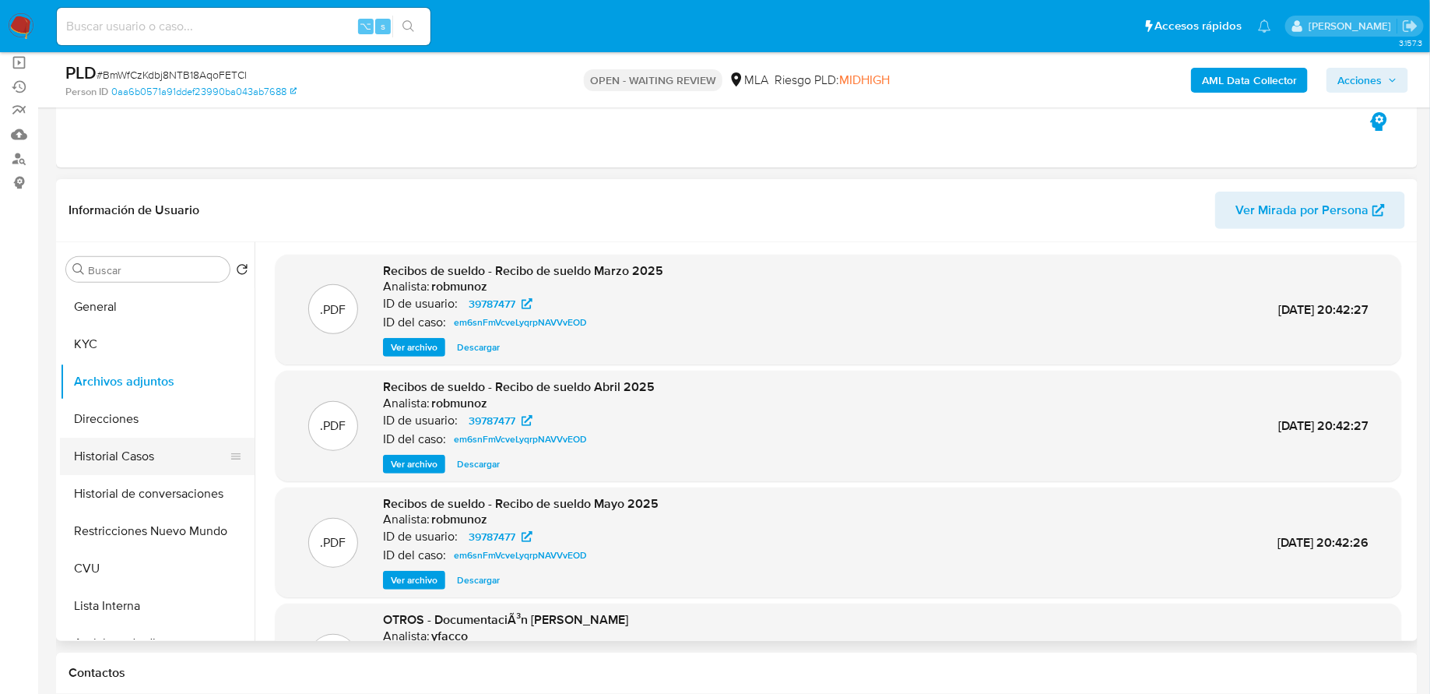
click at [181, 448] on button "Historial Casos" at bounding box center [151, 456] width 182 height 37
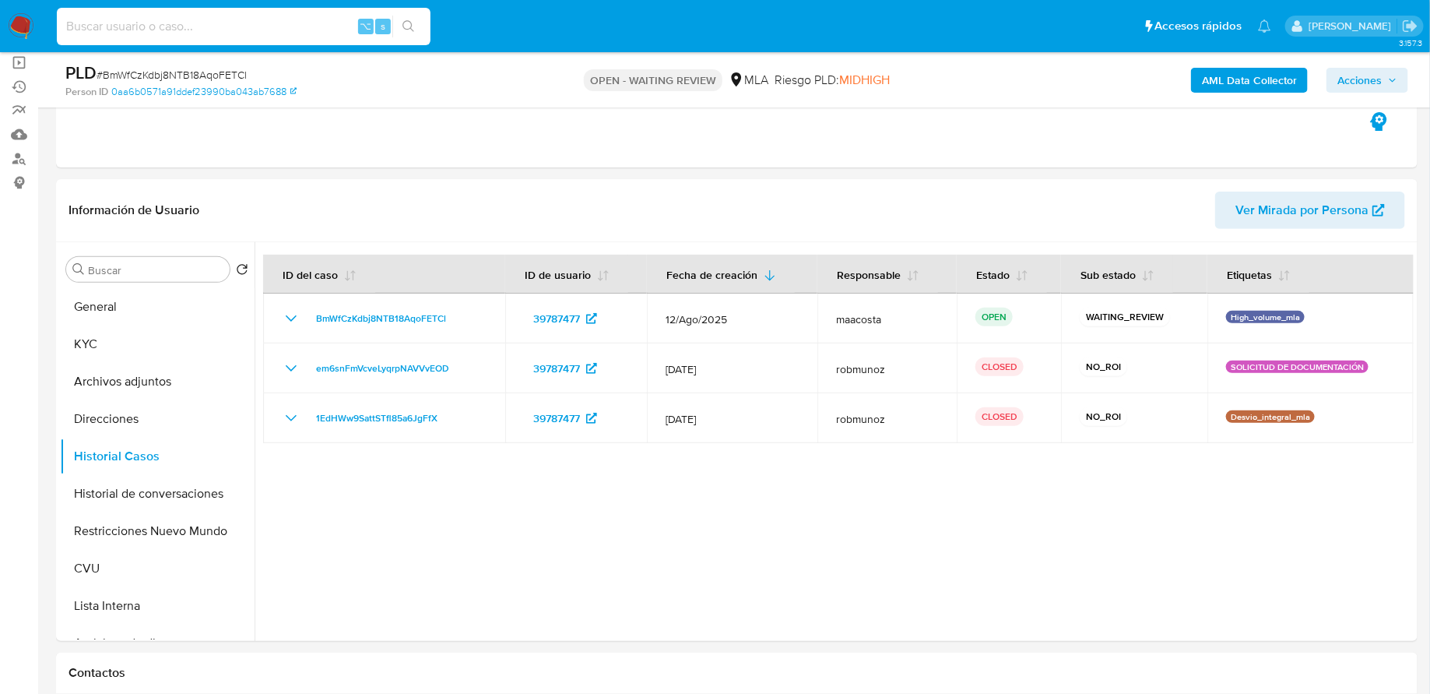
click at [311, 29] on input at bounding box center [244, 26] width 374 height 20
paste input "Ge05wqwzzw3UU7qvtmp0Jgm4"
type input "Ge05wqwzzw3UU7qvtmp0Jgm4"
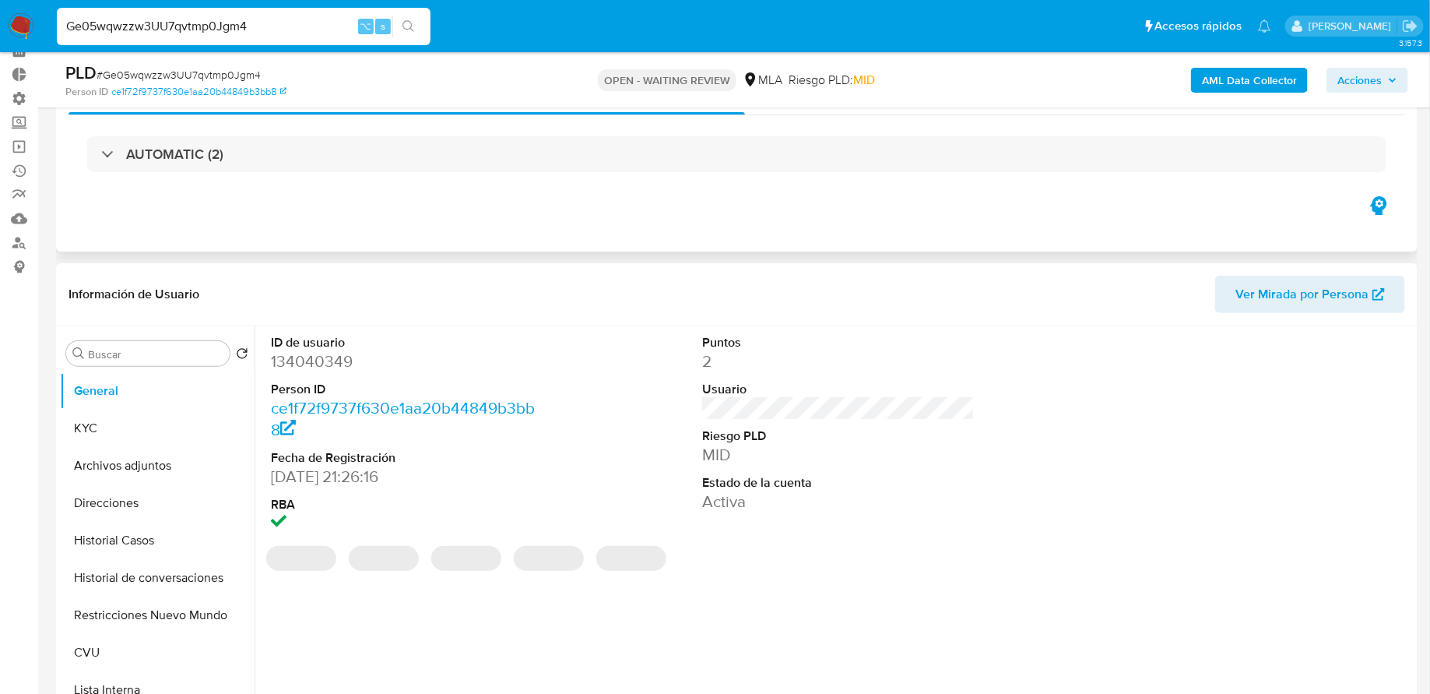
scroll to position [184, 0]
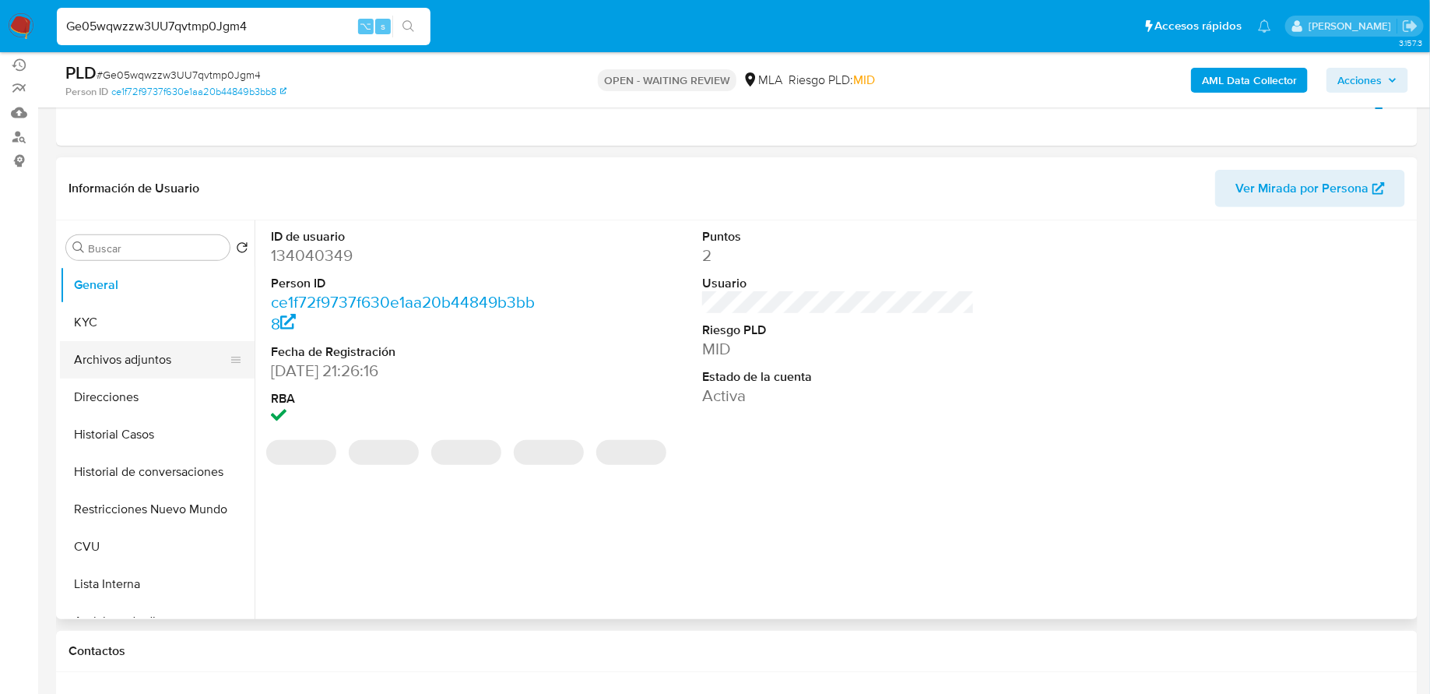
select select "10"
click at [143, 460] on button "Historial de conversaciones" at bounding box center [151, 471] width 182 height 37
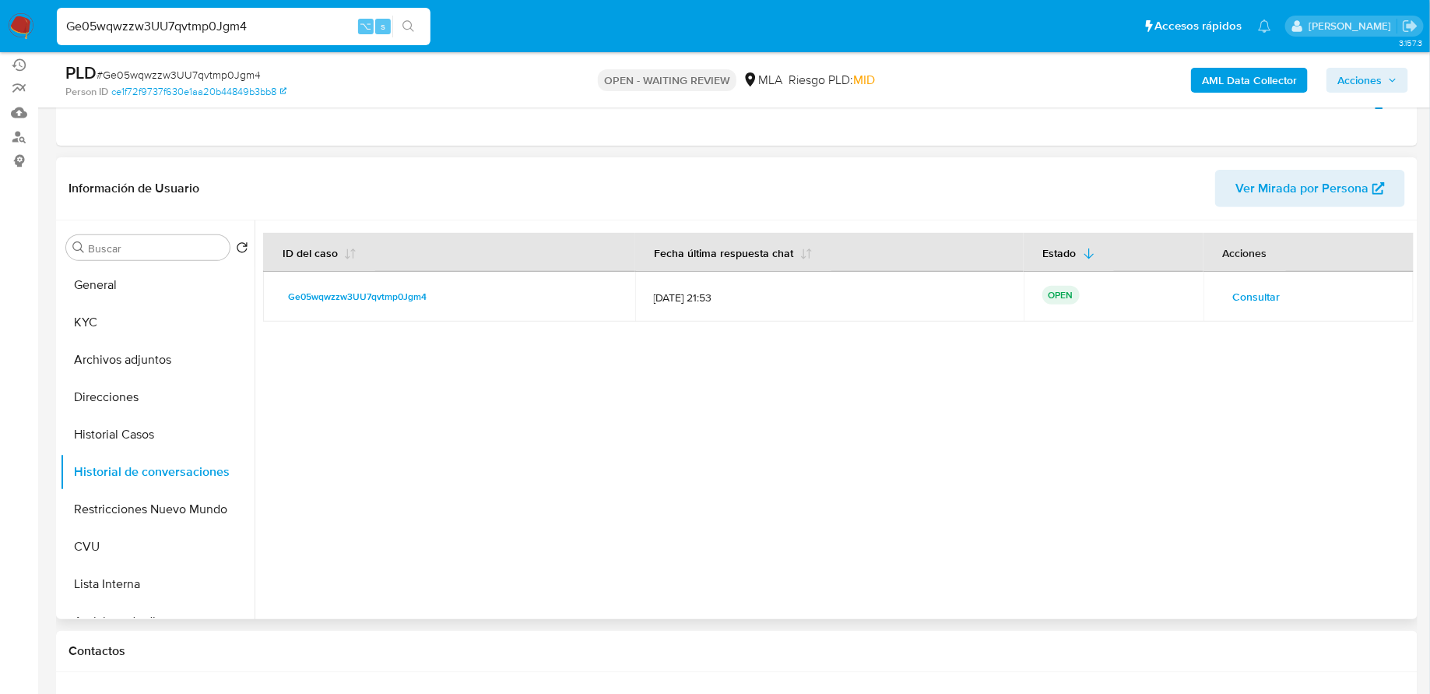
click at [1236, 303] on span "Consultar" at bounding box center [1256, 297] width 47 height 22
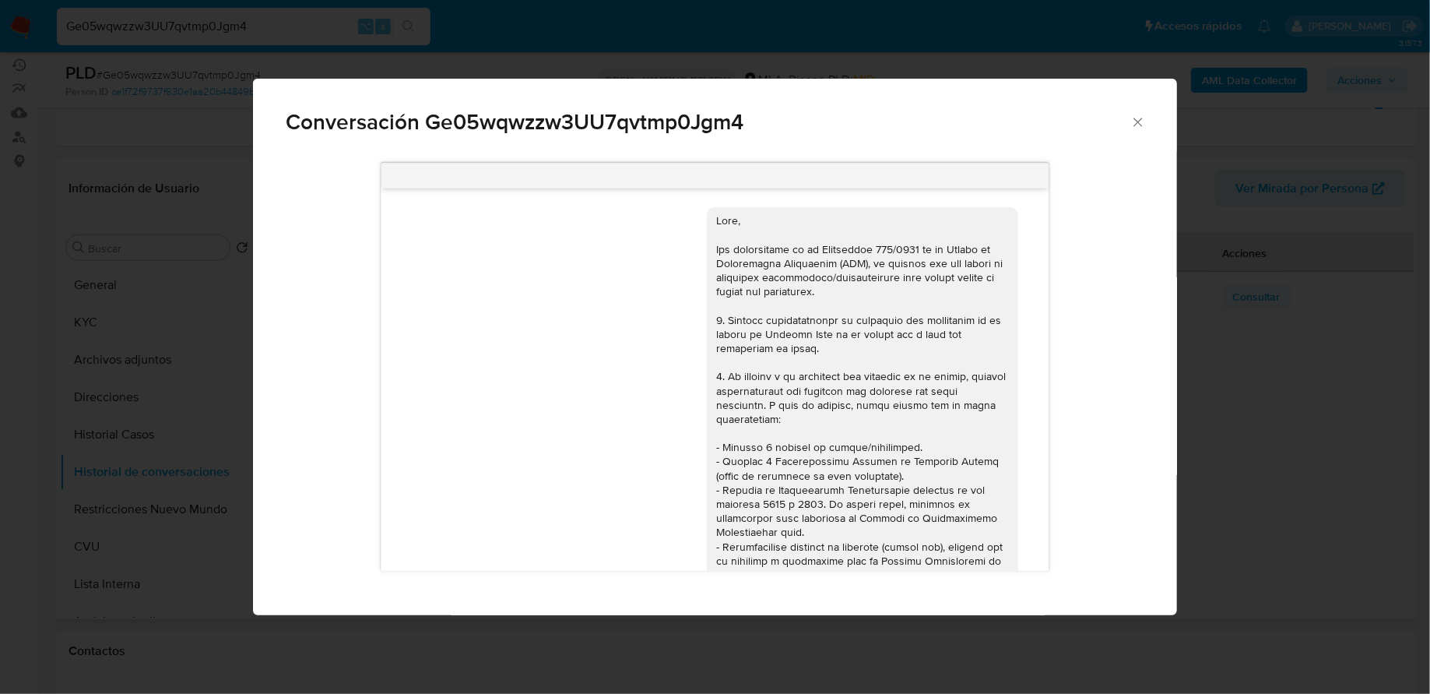
scroll to position [873, 0]
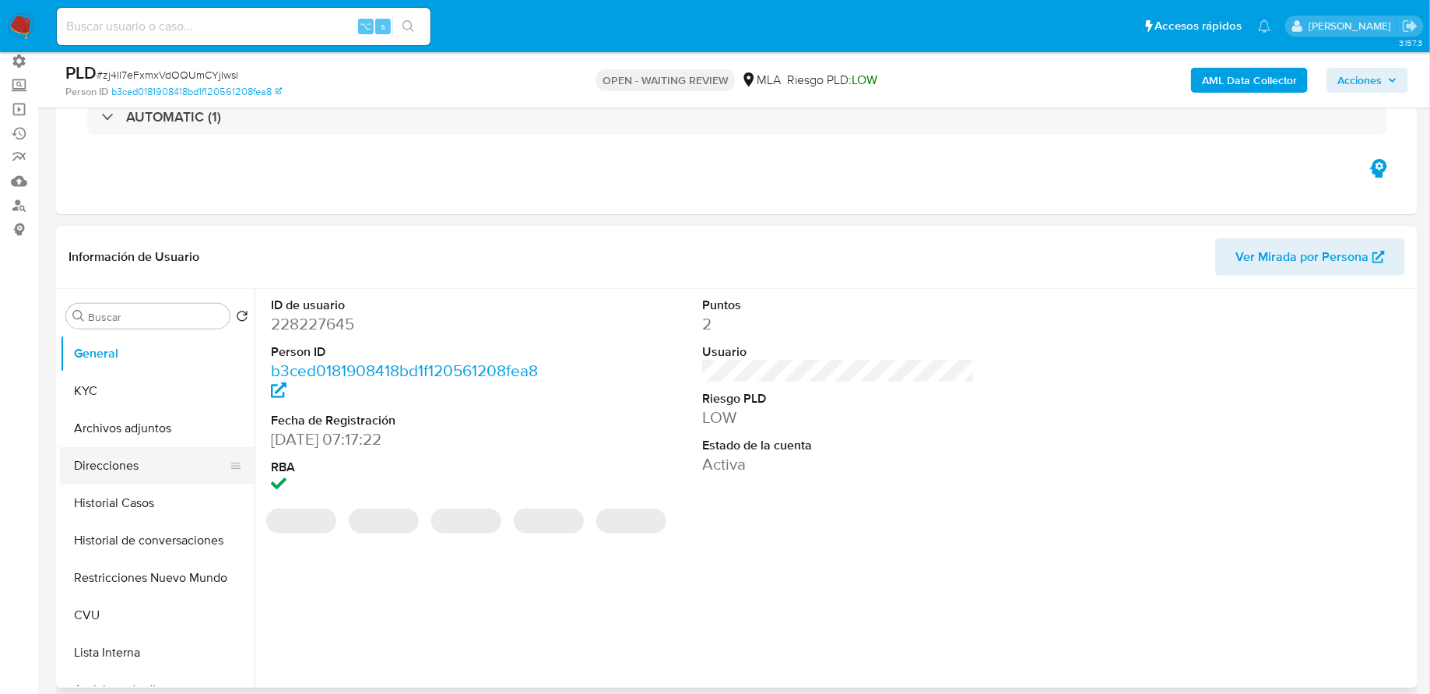
scroll to position [199, 0]
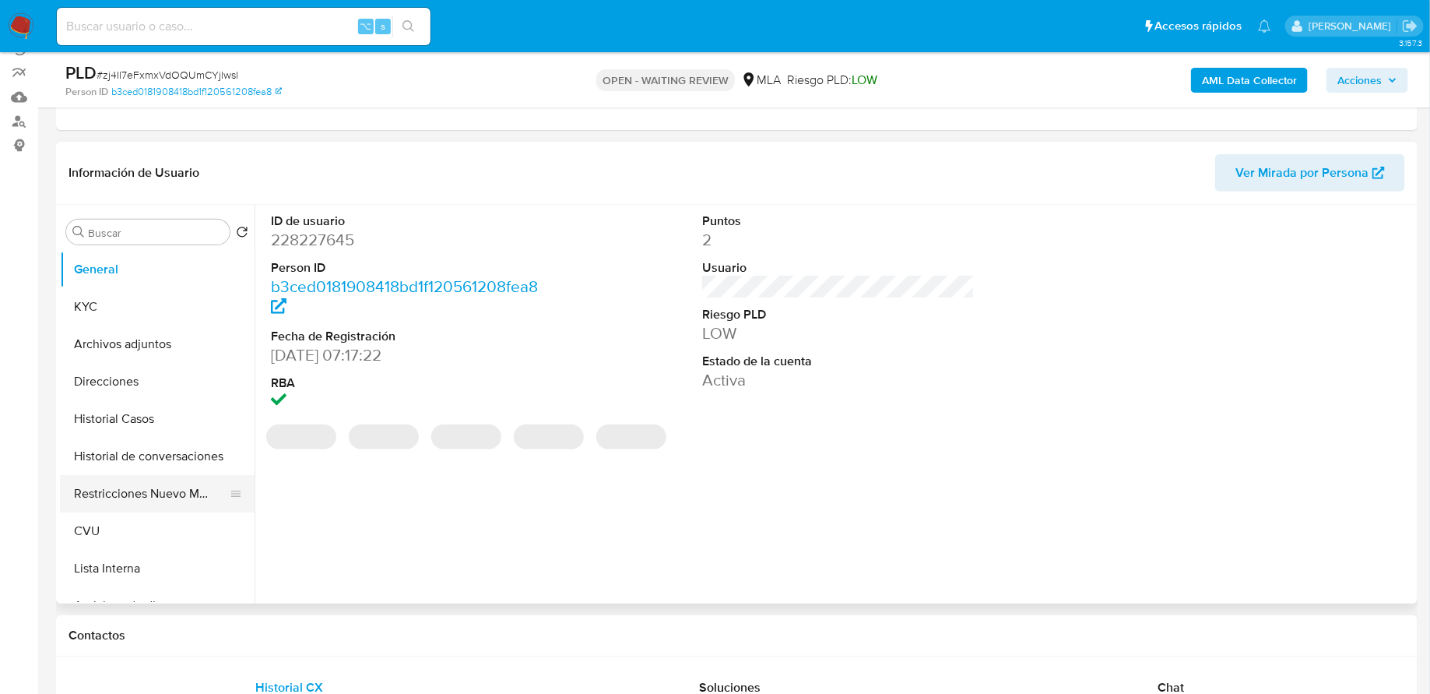
select select "10"
click at [115, 459] on button "Historial de conversaciones" at bounding box center [151, 456] width 182 height 37
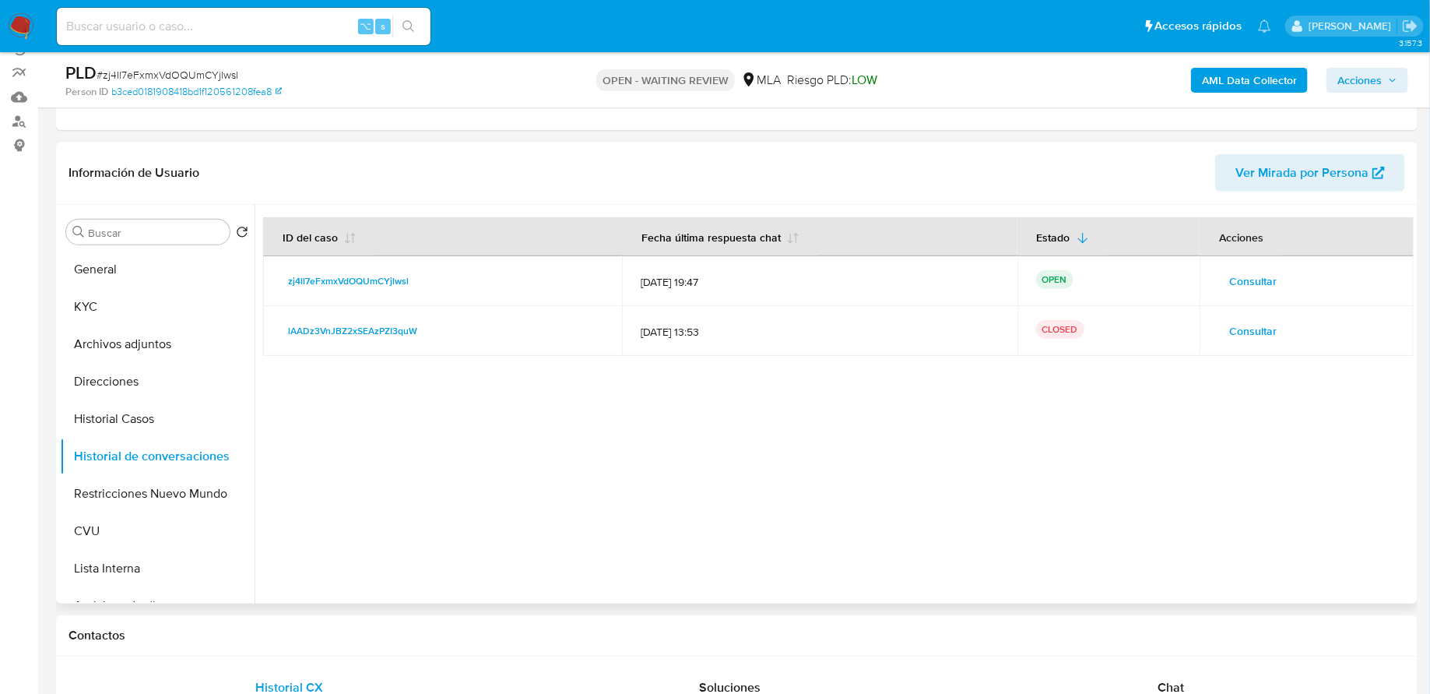
click at [1230, 277] on span "Consultar" at bounding box center [1252, 281] width 47 height 22
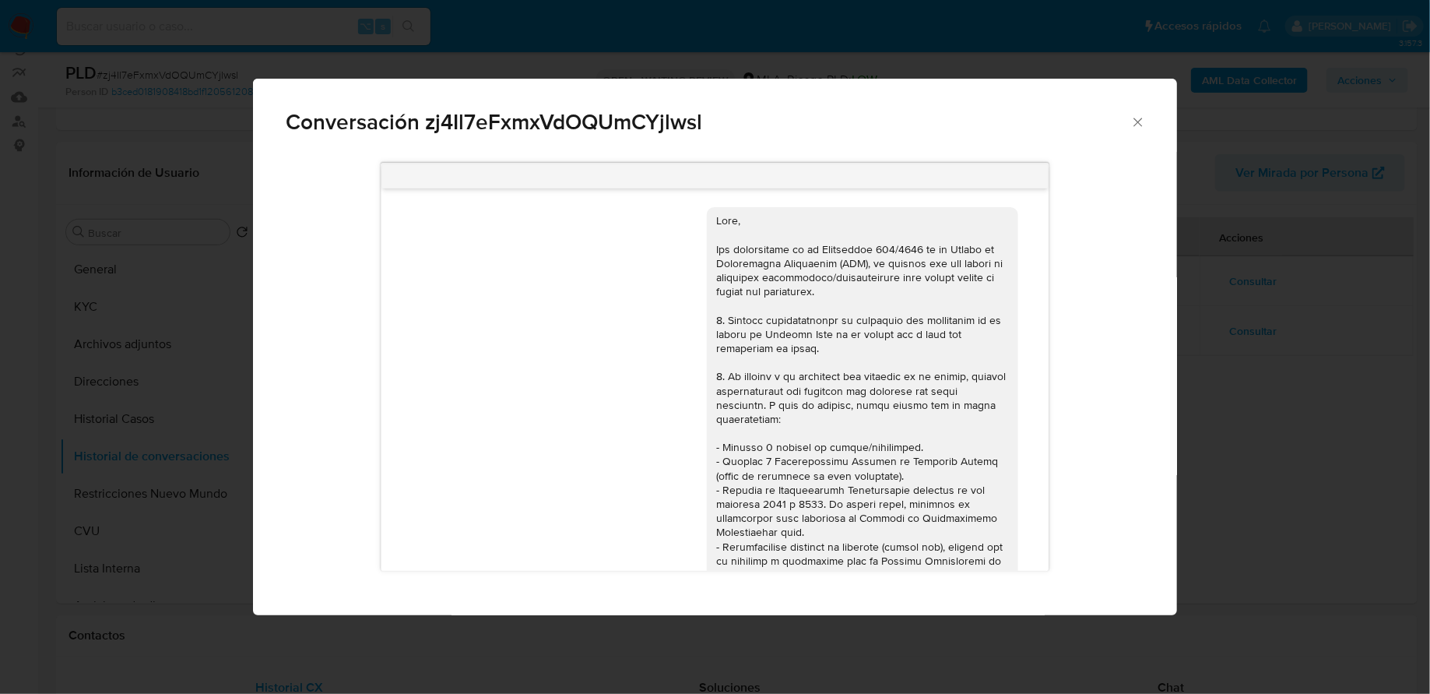
scroll to position [652, 0]
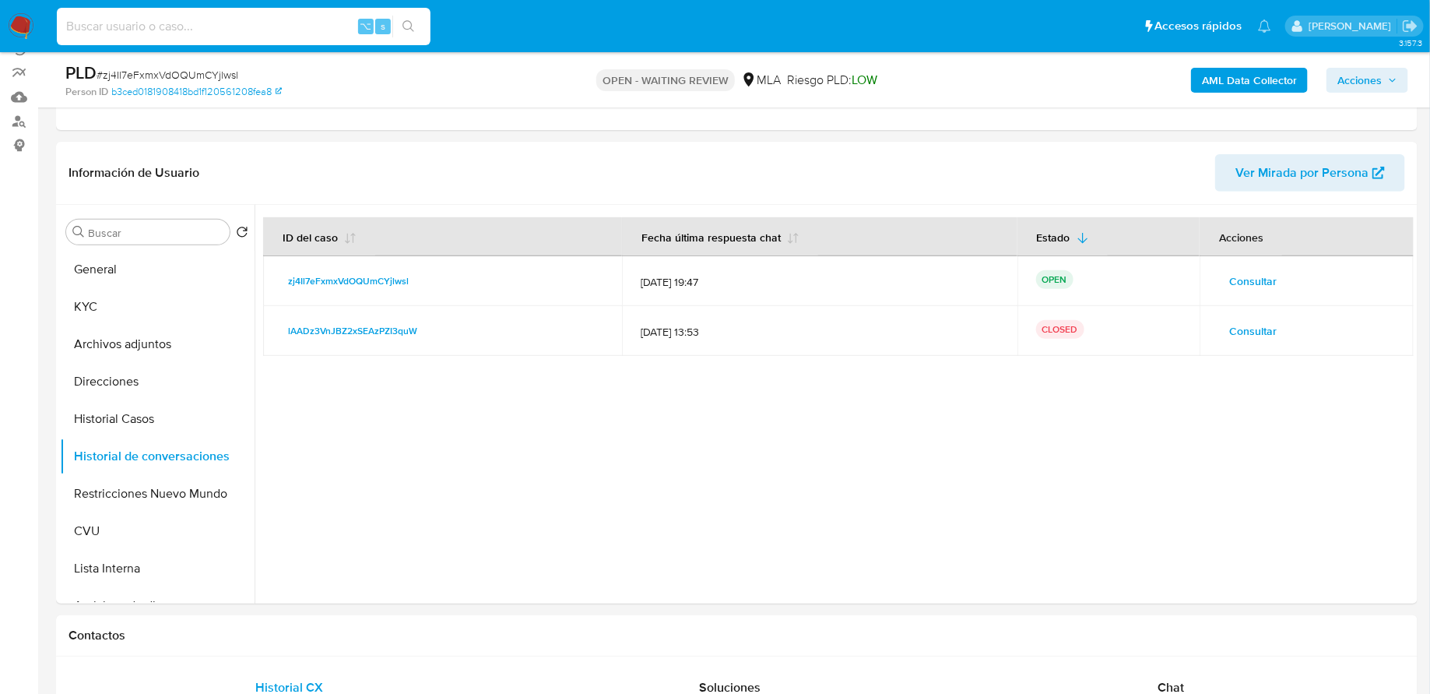
click at [318, 26] on input at bounding box center [244, 26] width 374 height 20
paste input "QO2ftFNc9WAWr29zJOJrbRaj"
type input "QO2ftFNc9WAWr29zJOJrbRaj"
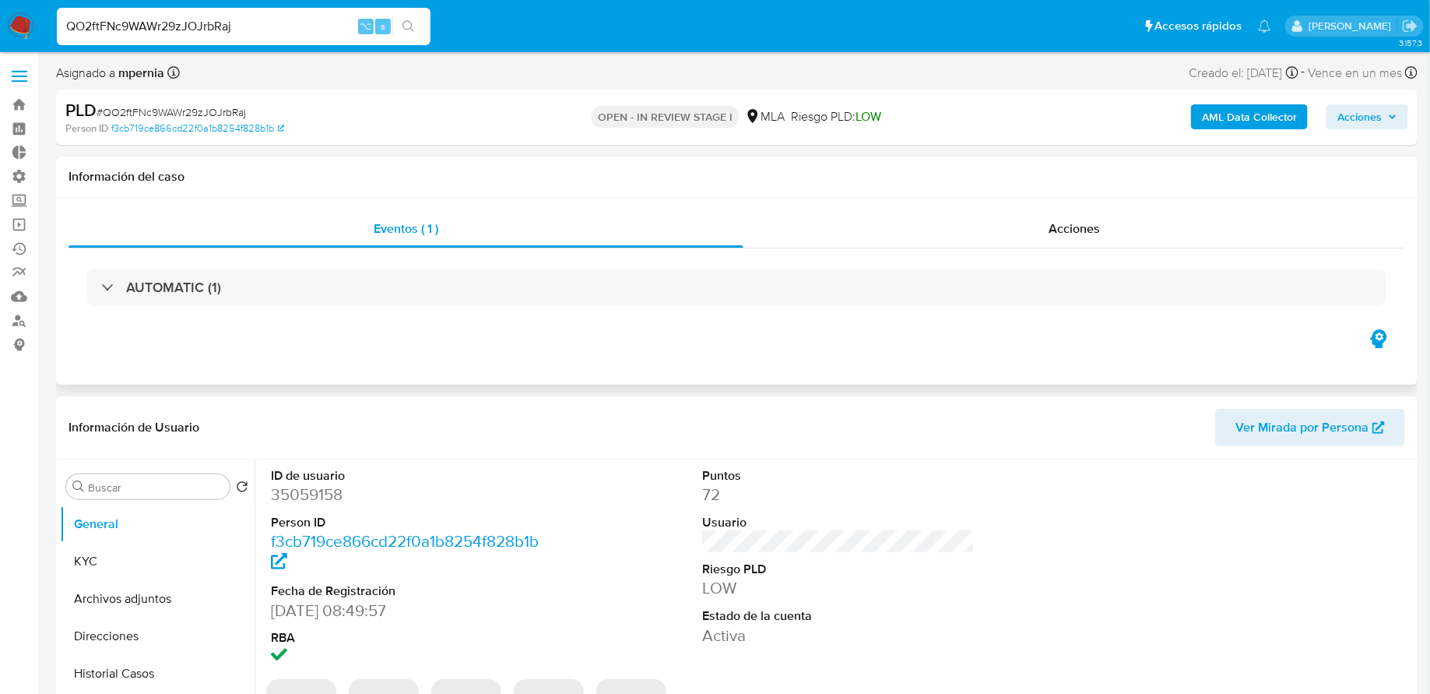
select select "10"
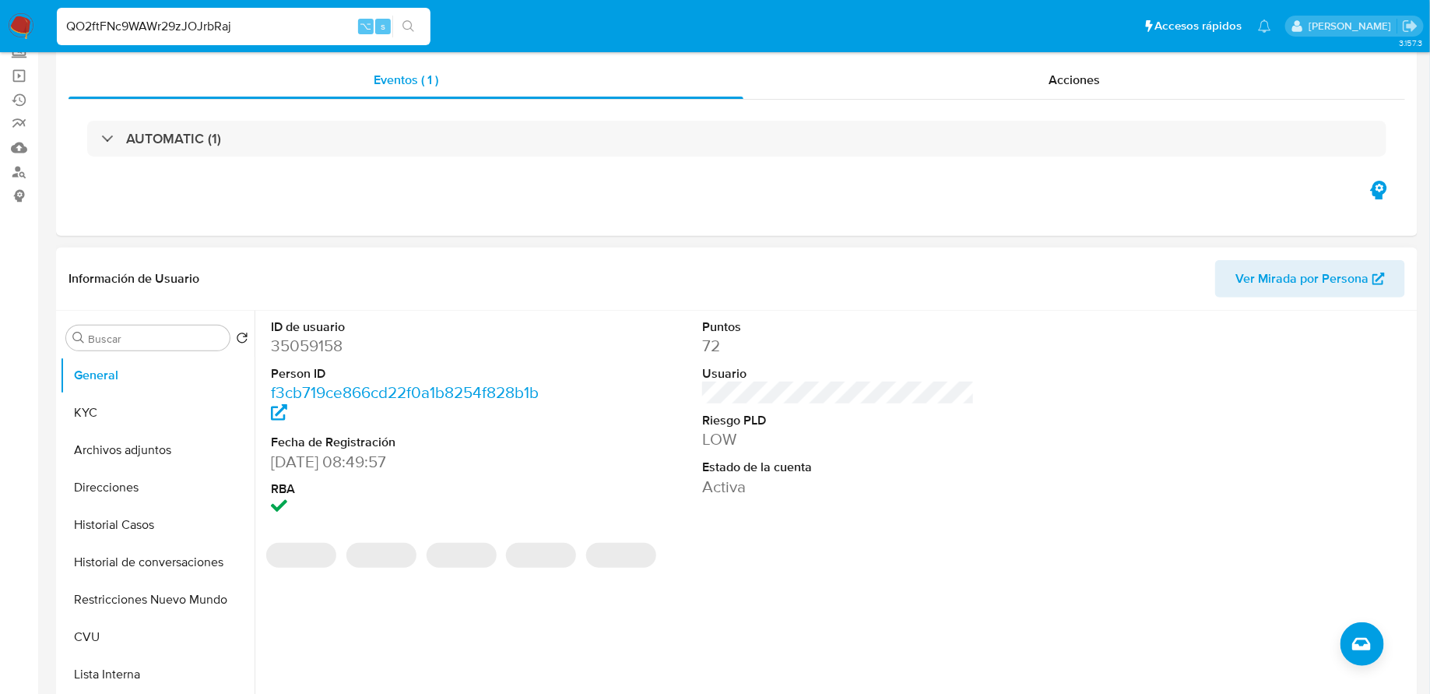
scroll to position [219, 0]
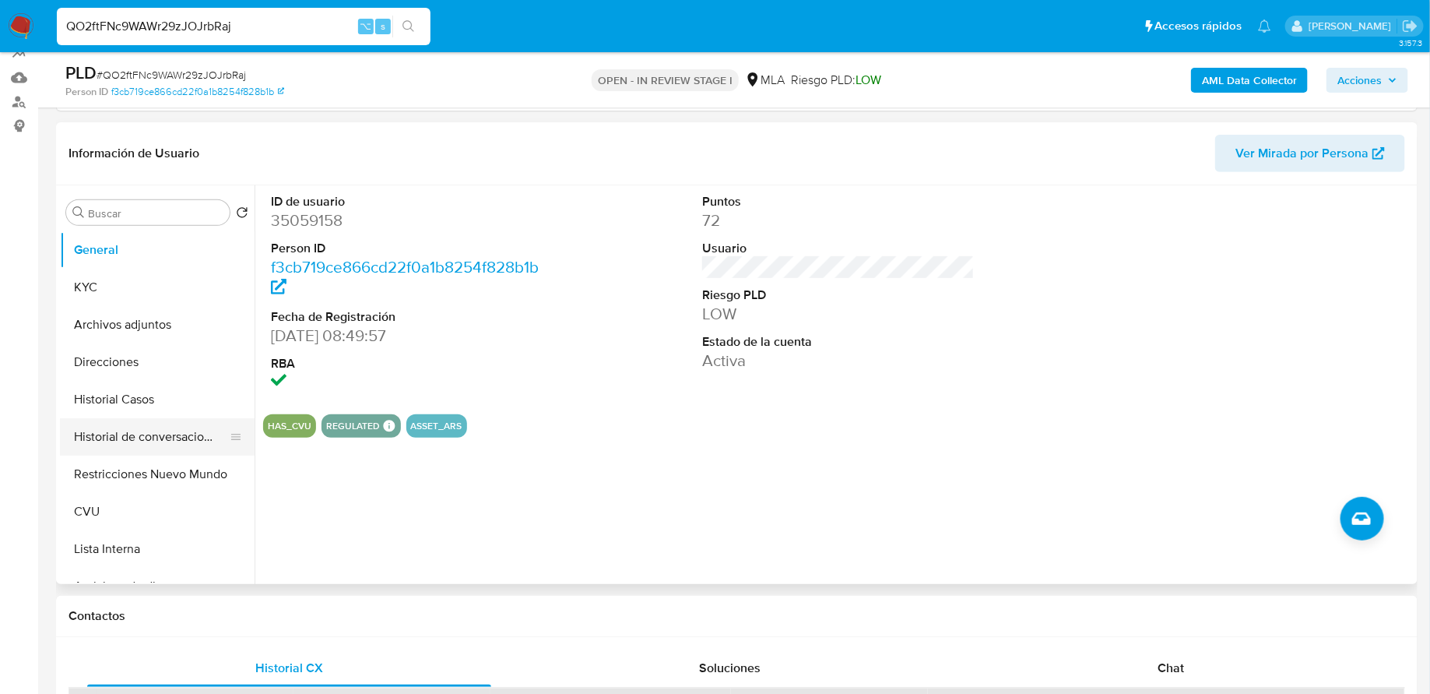
click at [142, 430] on button "Historial de conversaciones" at bounding box center [151, 436] width 182 height 37
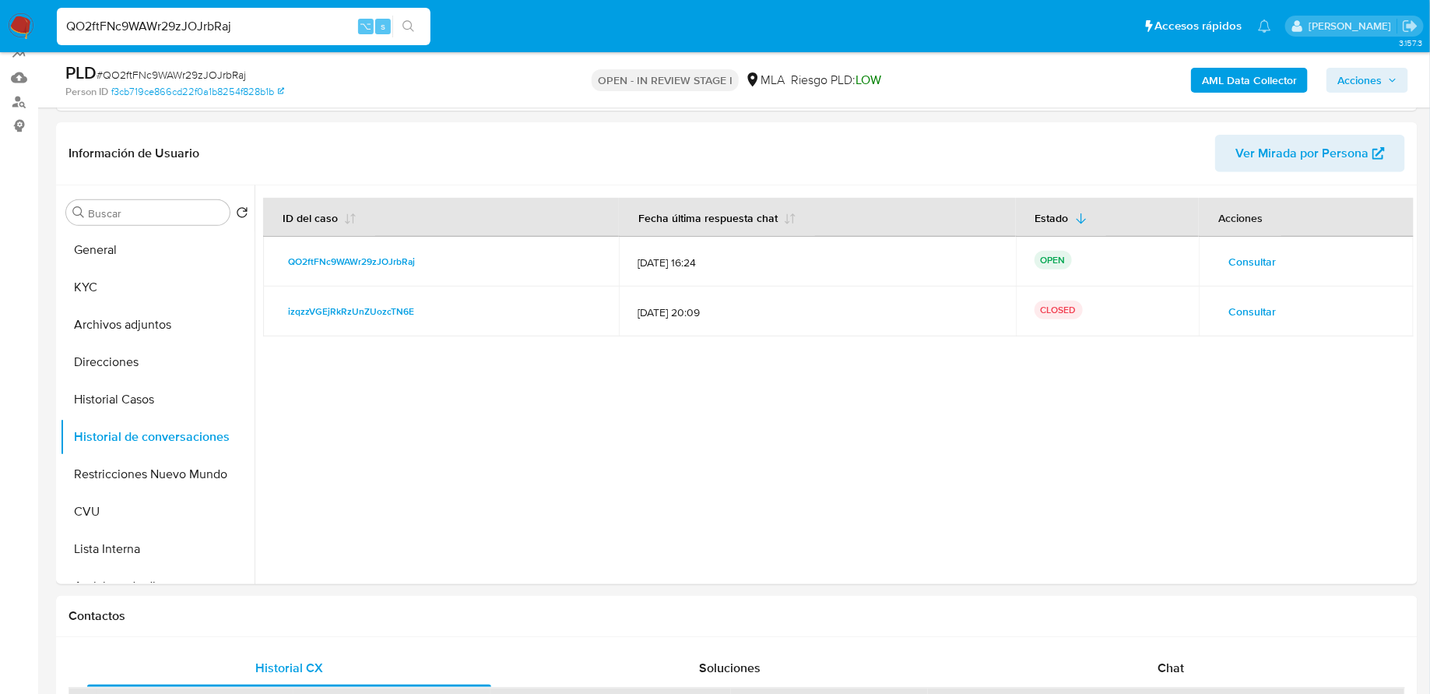
click at [297, 23] on input "QO2ftFNc9WAWr29zJOJrbRaj" at bounding box center [244, 26] width 374 height 20
paste input "1iMNxvilfkrDP3snSvArtroZ"
type input "1iMNxvilfkrDP3snSvArtroZ"
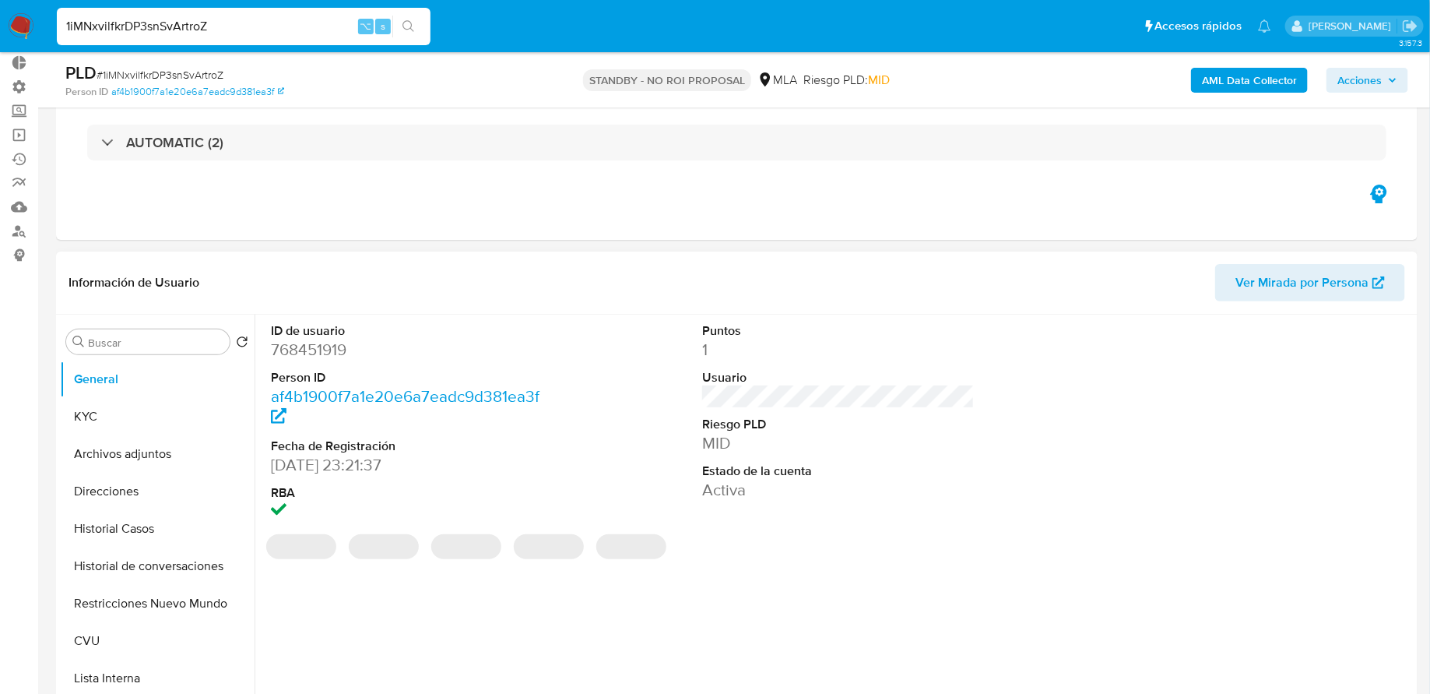
scroll to position [162, 0]
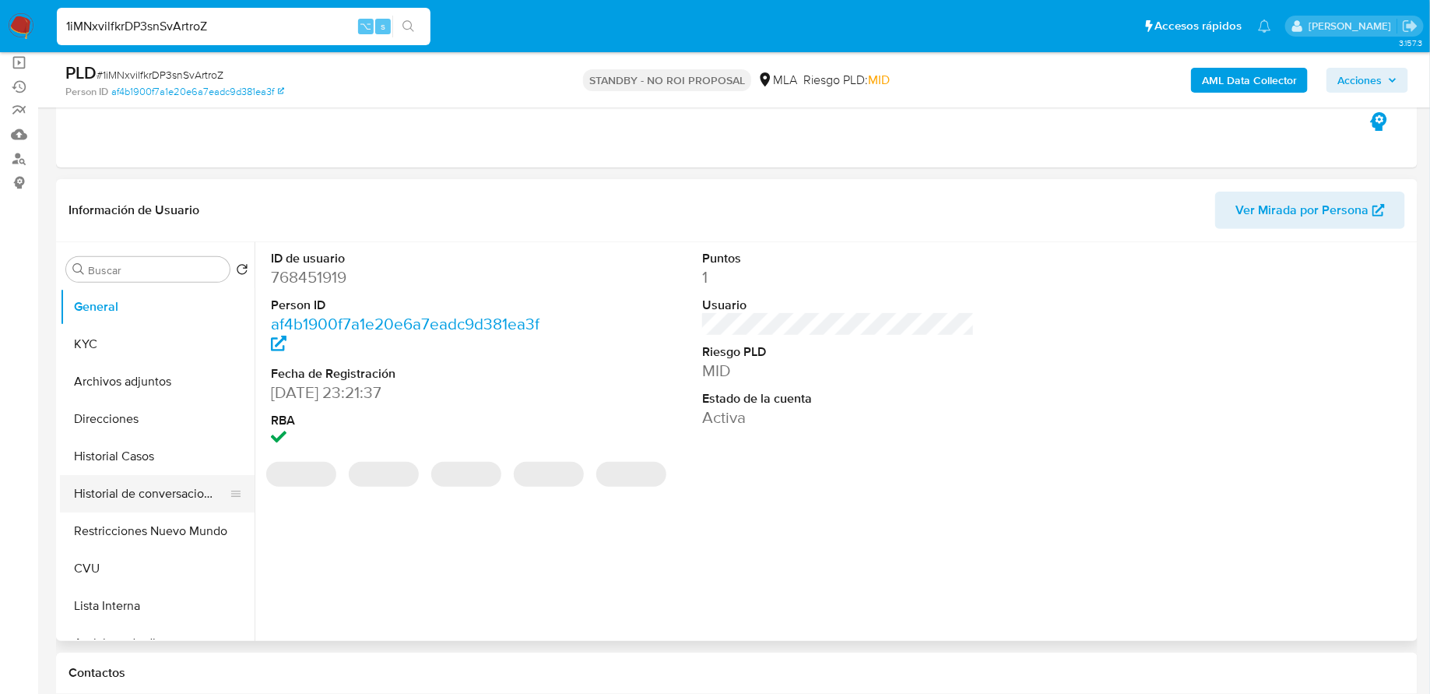
select select "10"
click at [131, 485] on button "Historial de conversaciones" at bounding box center [151, 493] width 182 height 37
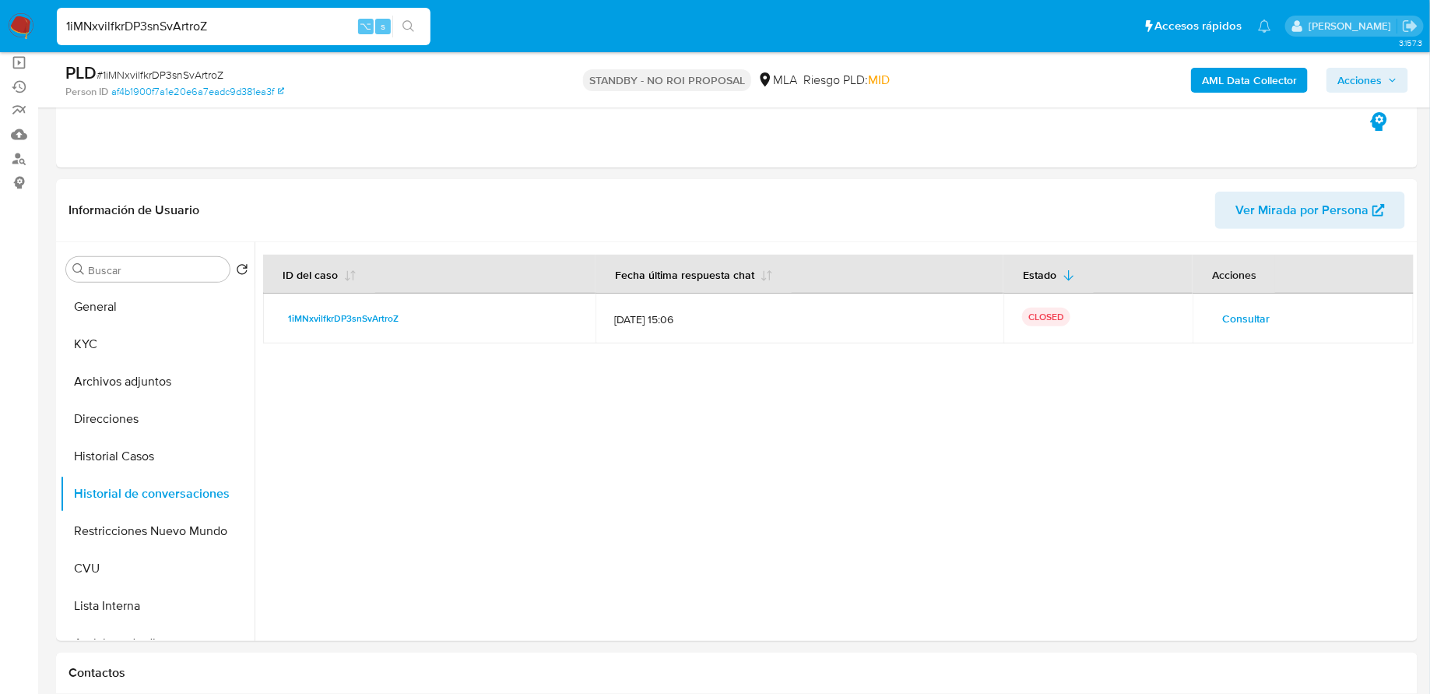
click at [244, 34] on input "1iMNxvilfkrDP3snSvArtroZ" at bounding box center [244, 26] width 374 height 20
paste input "2Bslw96xGDjQZA5GcspNOqS3"
type input "2Bslw96xGDjQZA5GcspNOqS3"
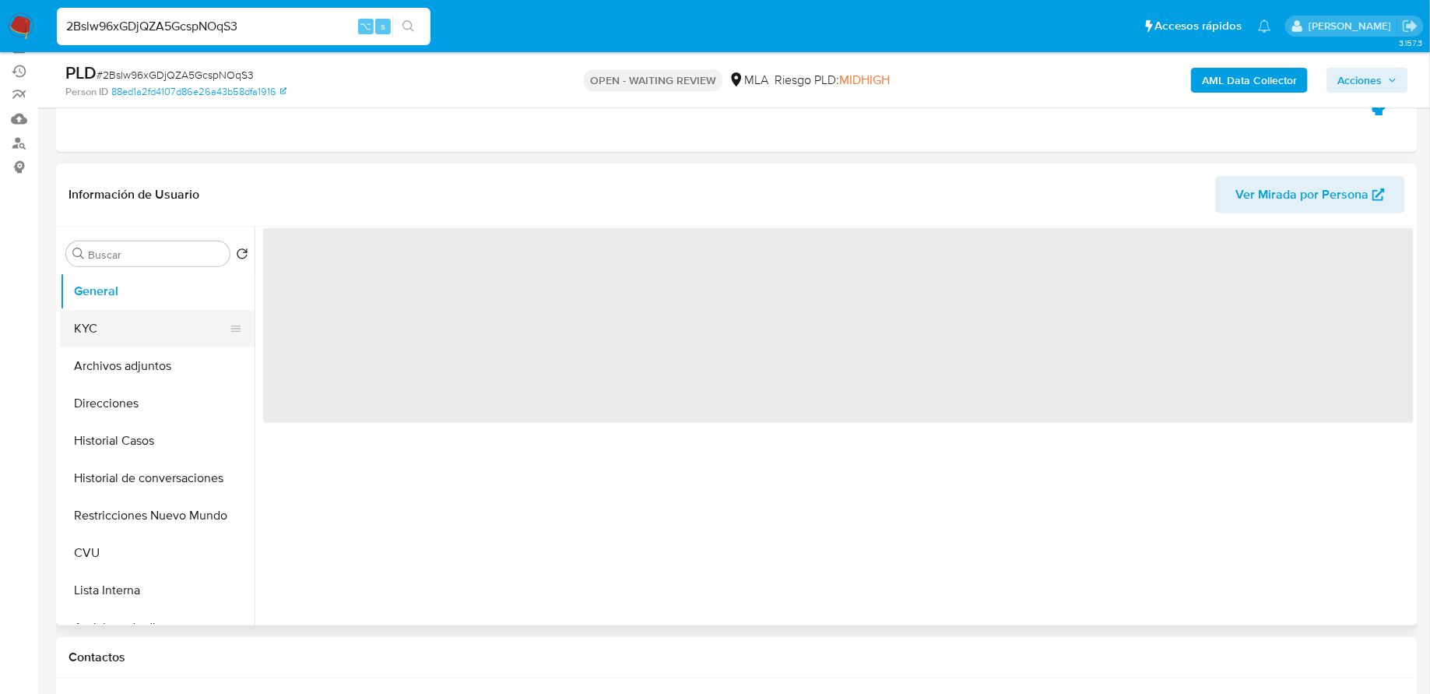
scroll to position [195, 0]
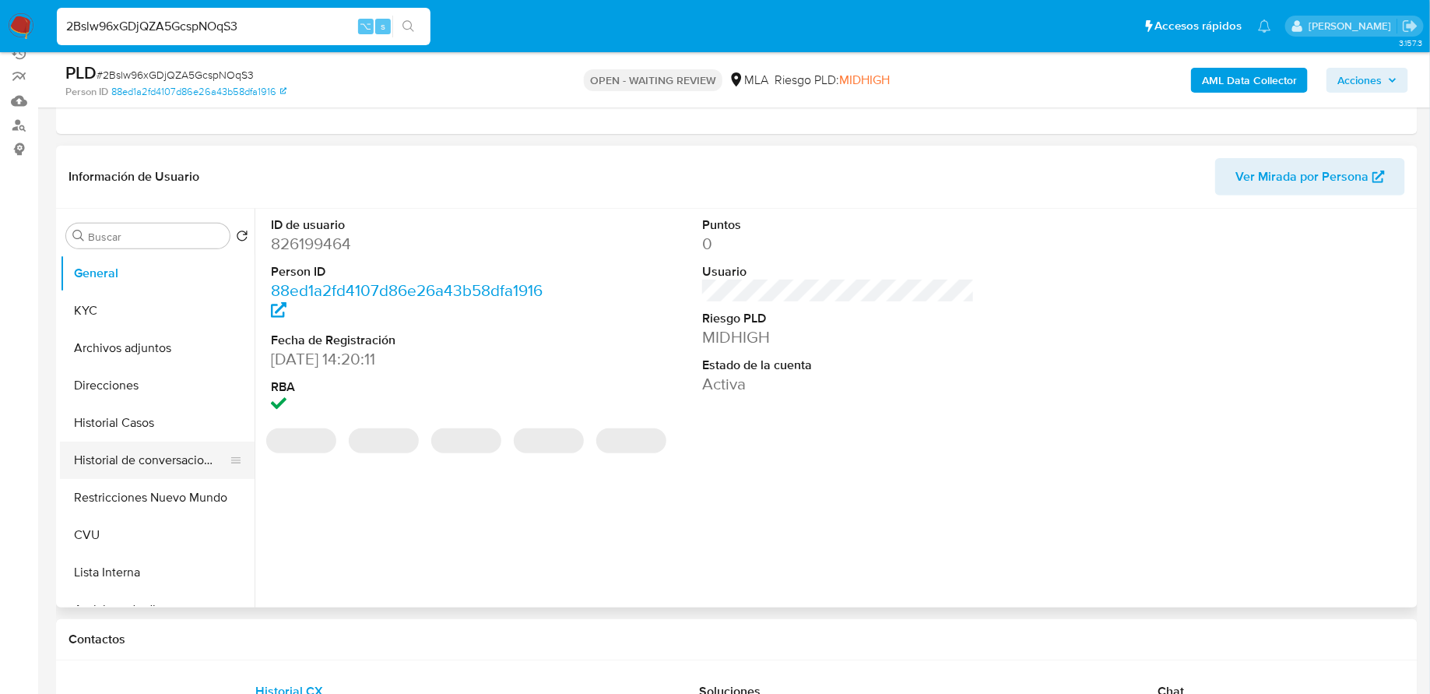
click at [142, 458] on button "Historial de conversaciones" at bounding box center [151, 459] width 182 height 37
select select "10"
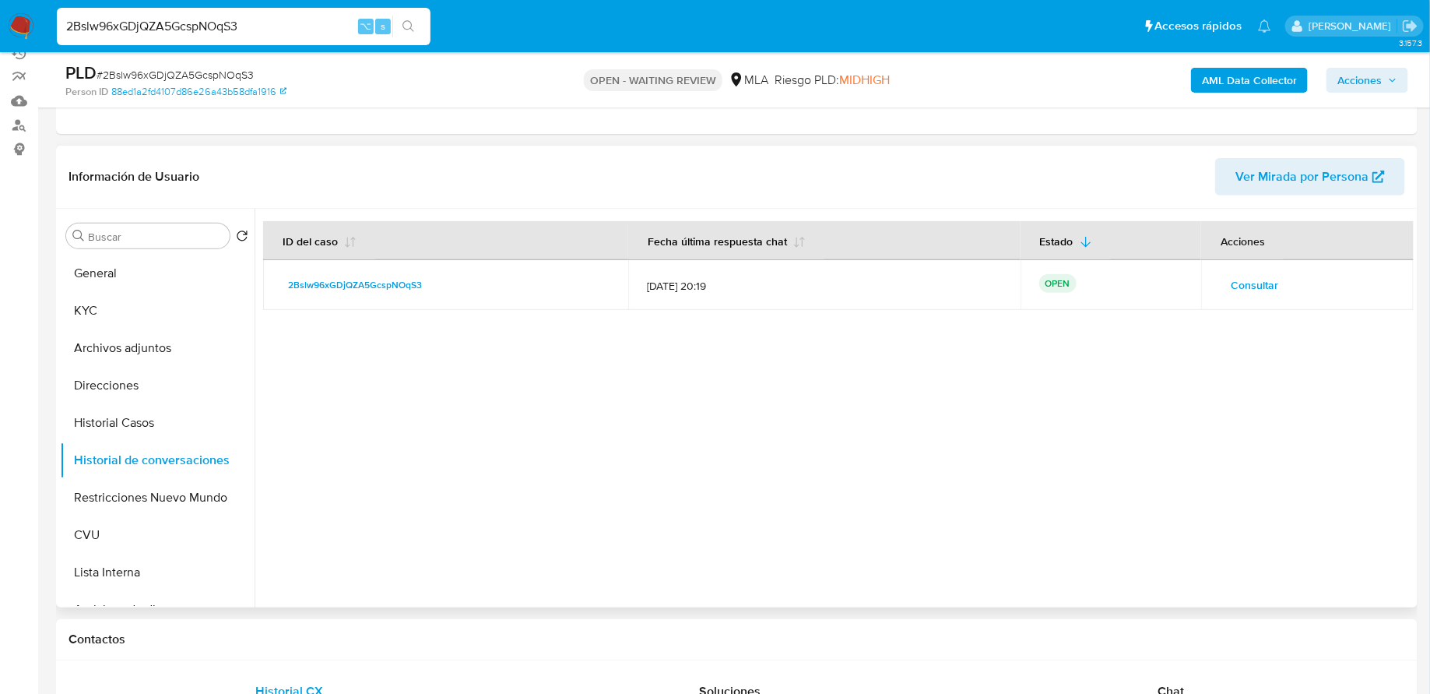
click at [1237, 280] on span "Consultar" at bounding box center [1254, 285] width 47 height 22
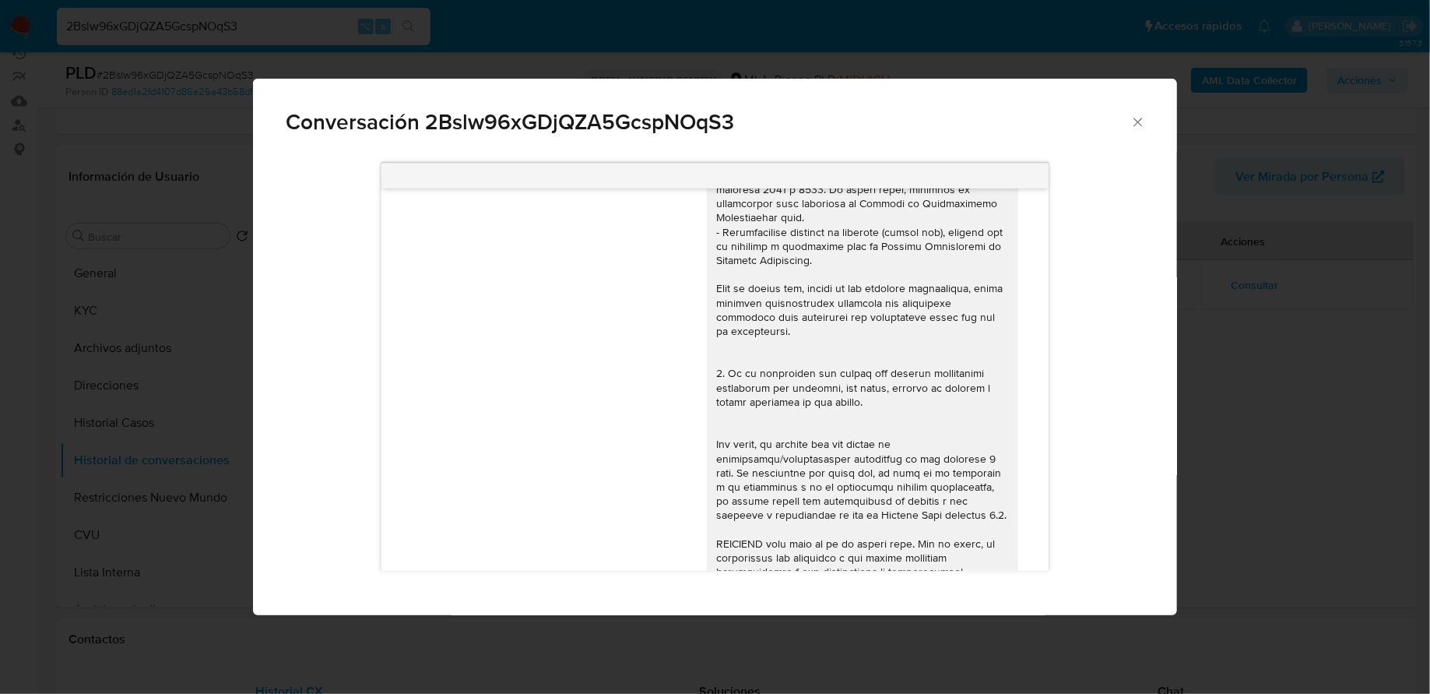
scroll to position [0, 0]
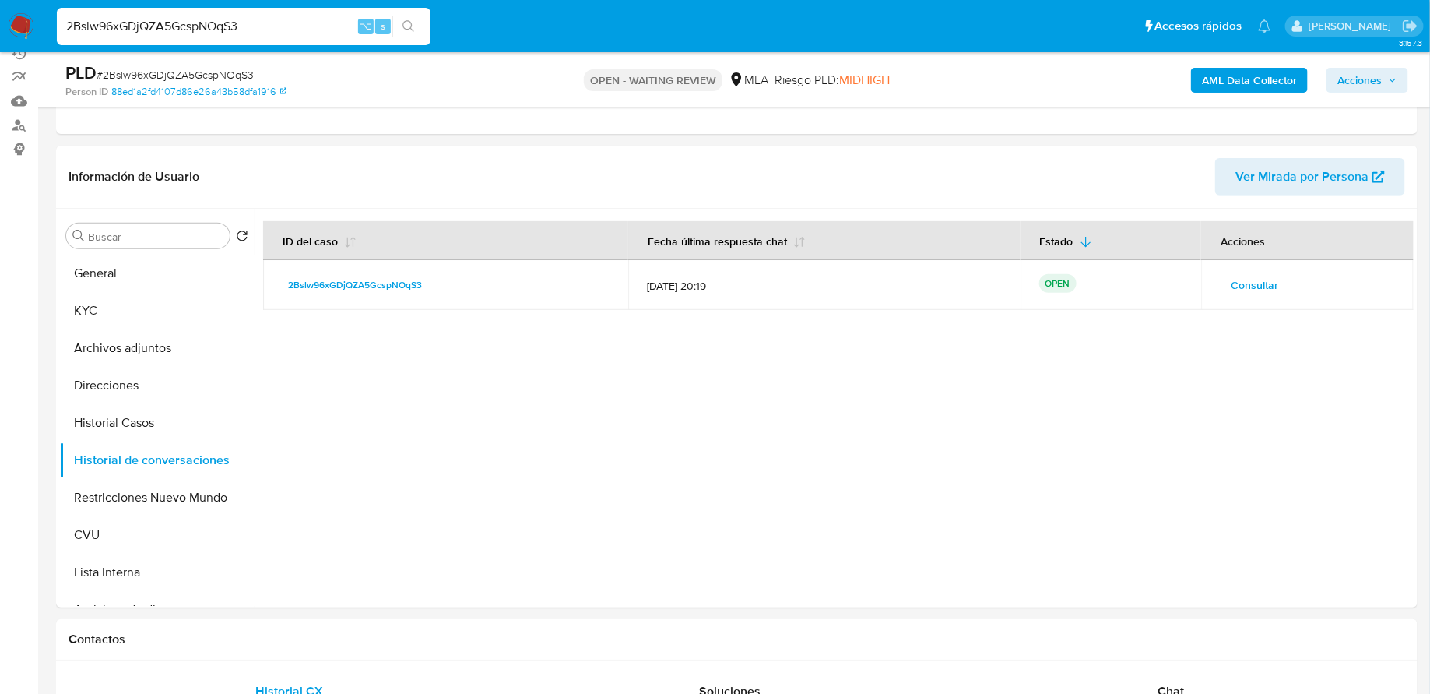
click at [260, 26] on input "2Bslw96xGDjQZA5GcspNOqS3" at bounding box center [244, 26] width 374 height 20
paste input "wfT3ghbb84bTyzfC5aibQXaj"
type input "wfT3ghbb84bTyzfC5aibQXaj"
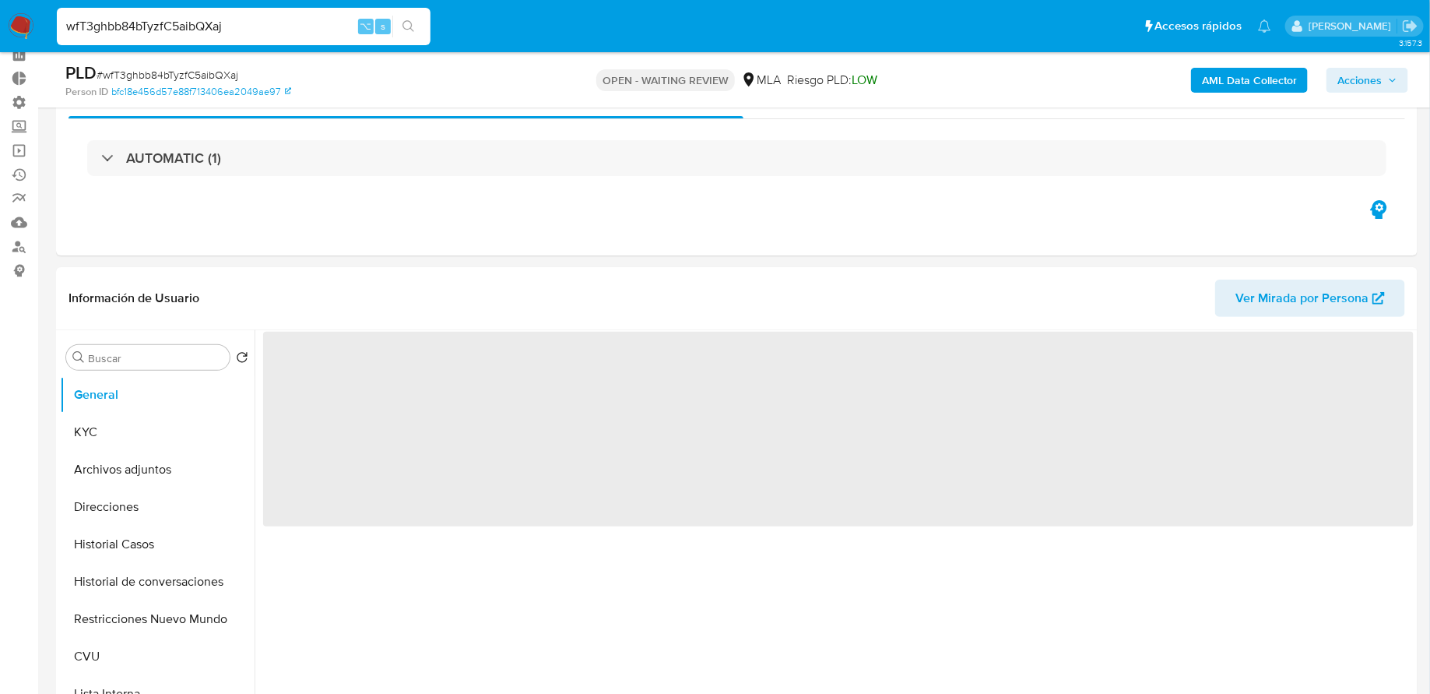
scroll to position [158, 0]
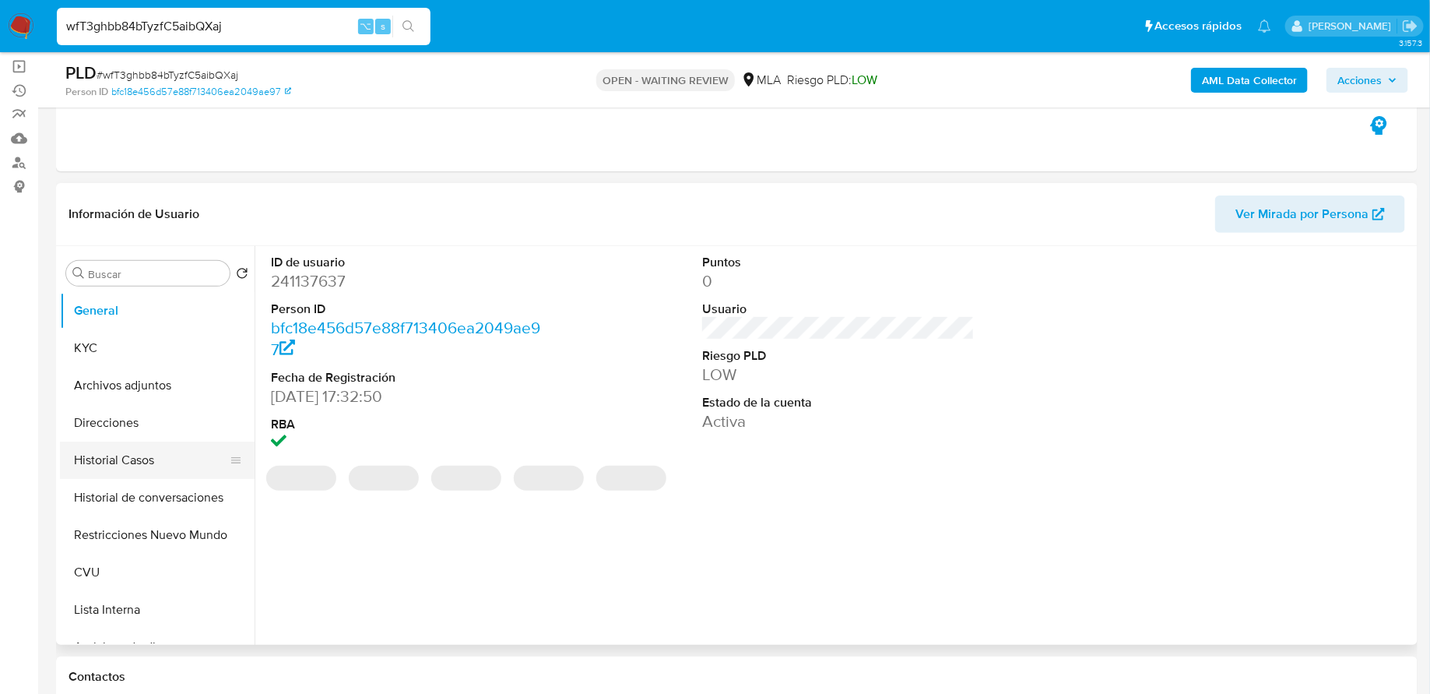
click at [154, 459] on button "Historial Casos" at bounding box center [151, 459] width 182 height 37
select select "10"
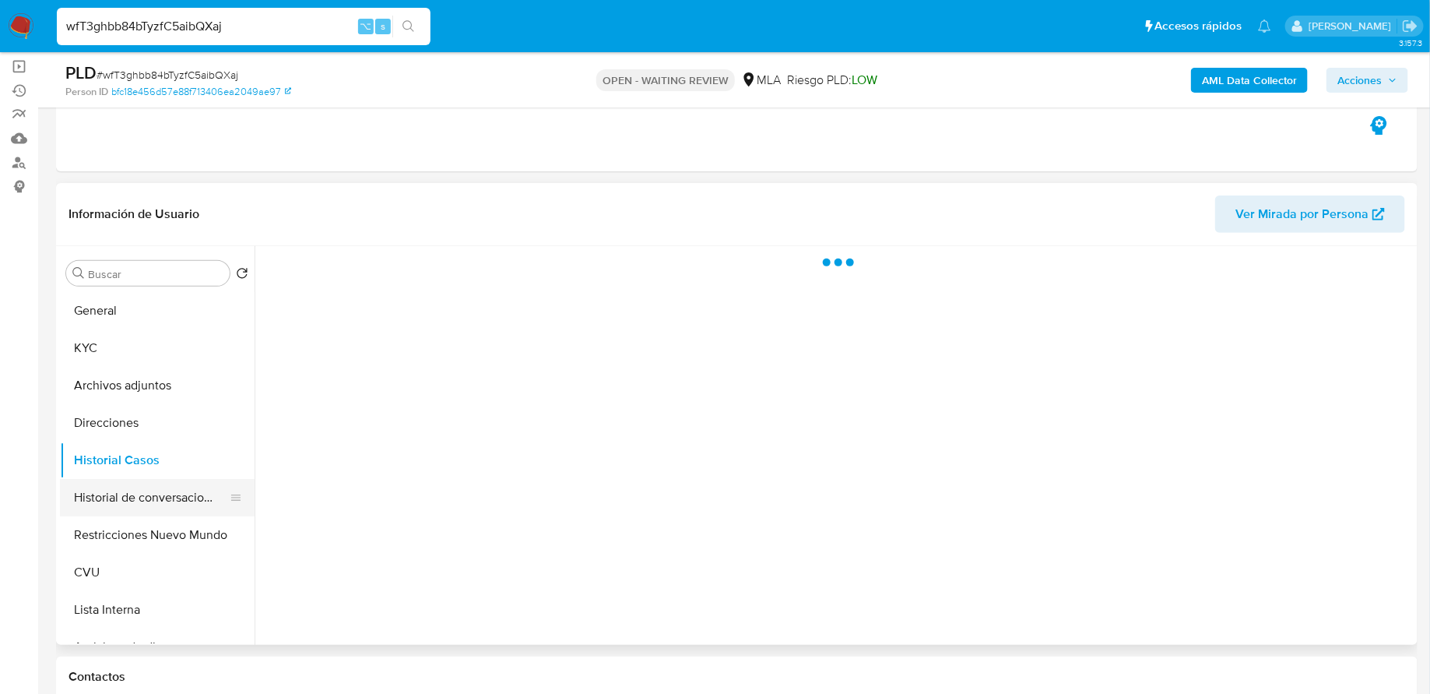
click at [155, 490] on button "Historial de conversaciones" at bounding box center [151, 497] width 182 height 37
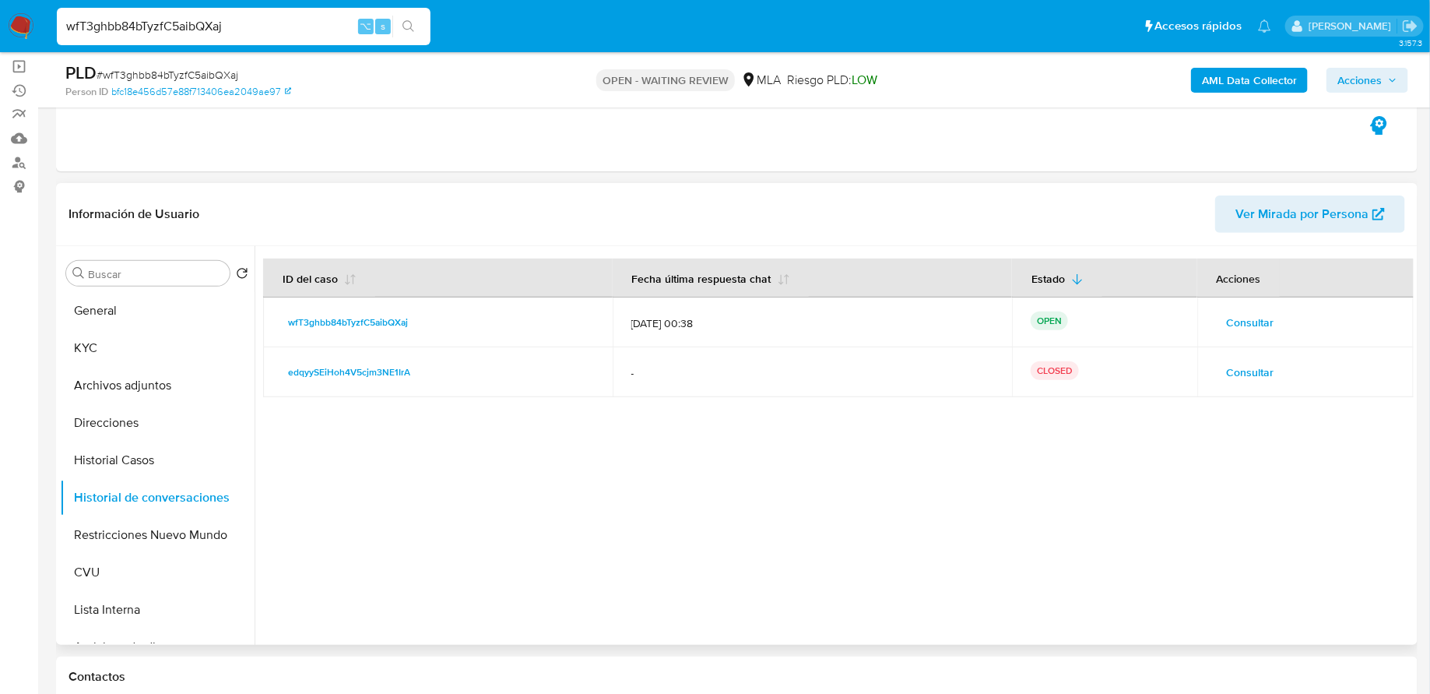
click at [1239, 315] on span "Consultar" at bounding box center [1250, 322] width 47 height 22
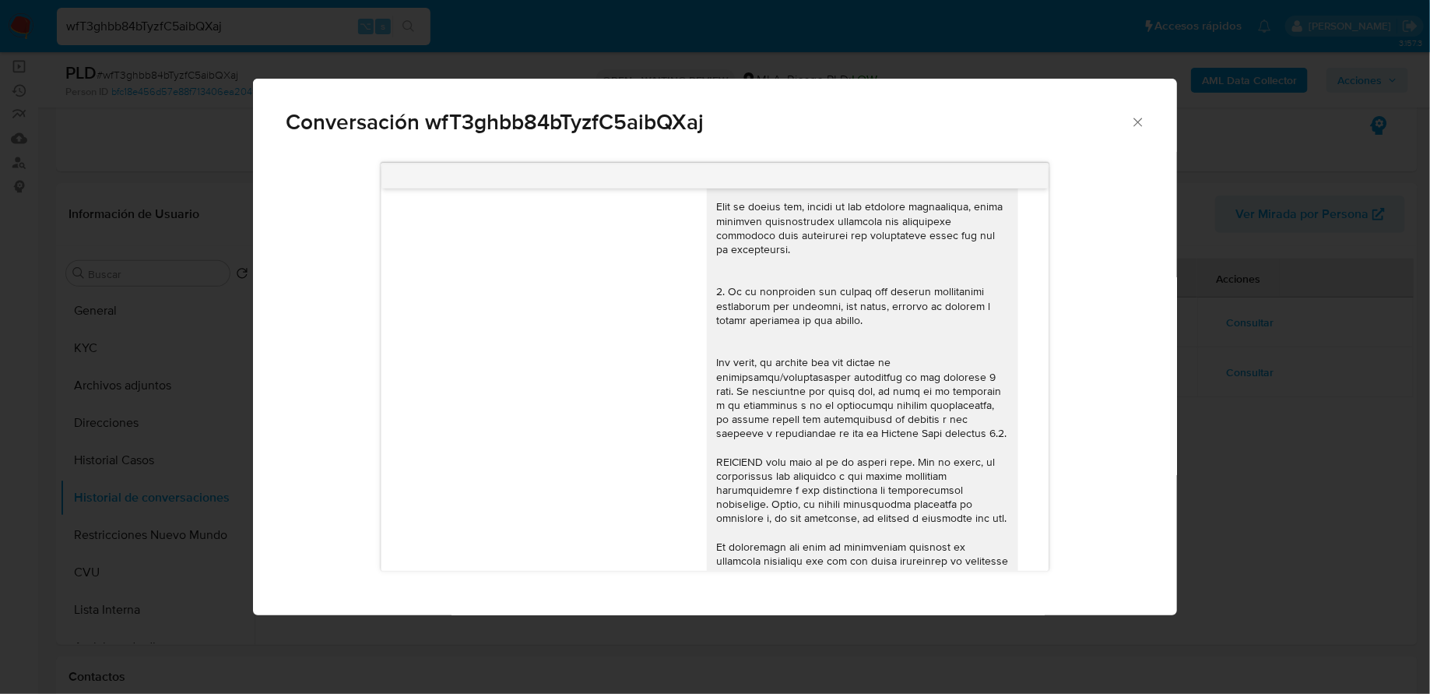
scroll to position [0, 0]
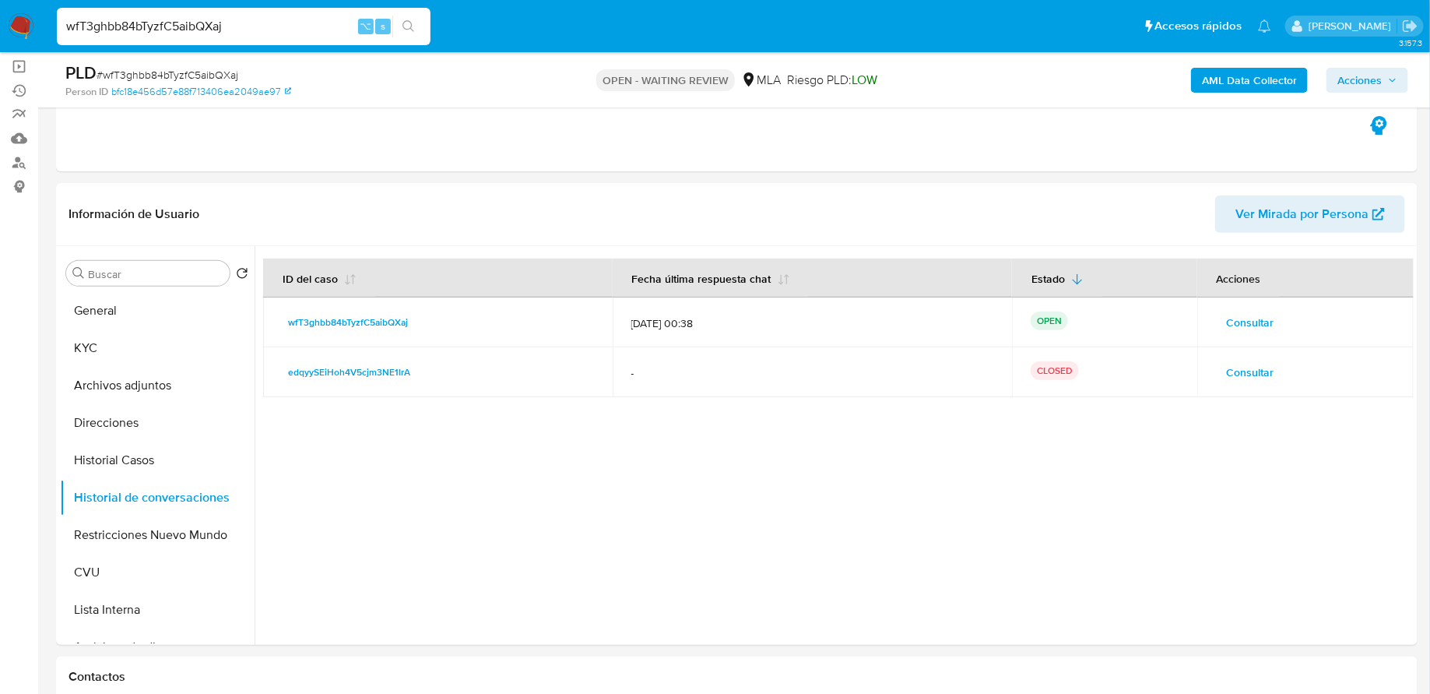
click at [265, 24] on input "wfT3ghbb84bTyzfC5aibQXaj" at bounding box center [244, 26] width 374 height 20
paste input "CRmfhkzYyA90SxjFfma15ods"
type input "CRmfhkzYyA90SxjFfma15ods"
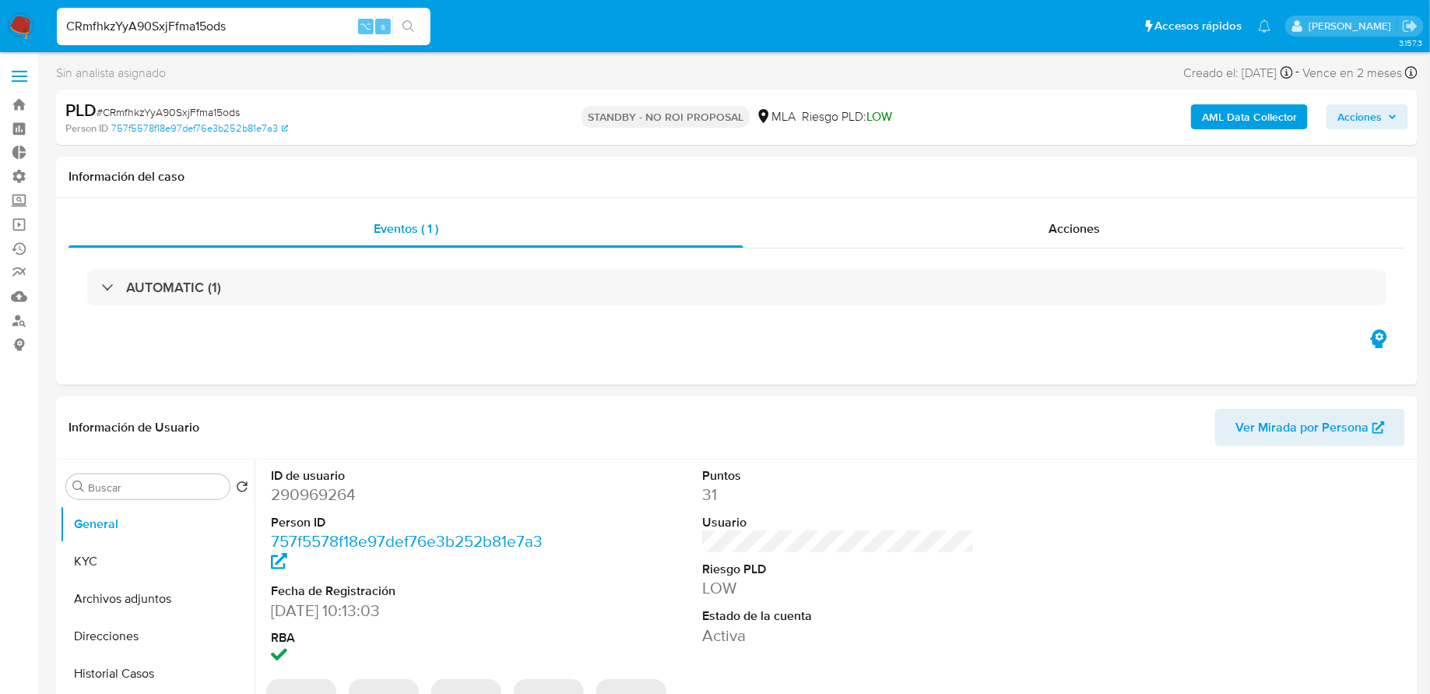
select select "10"
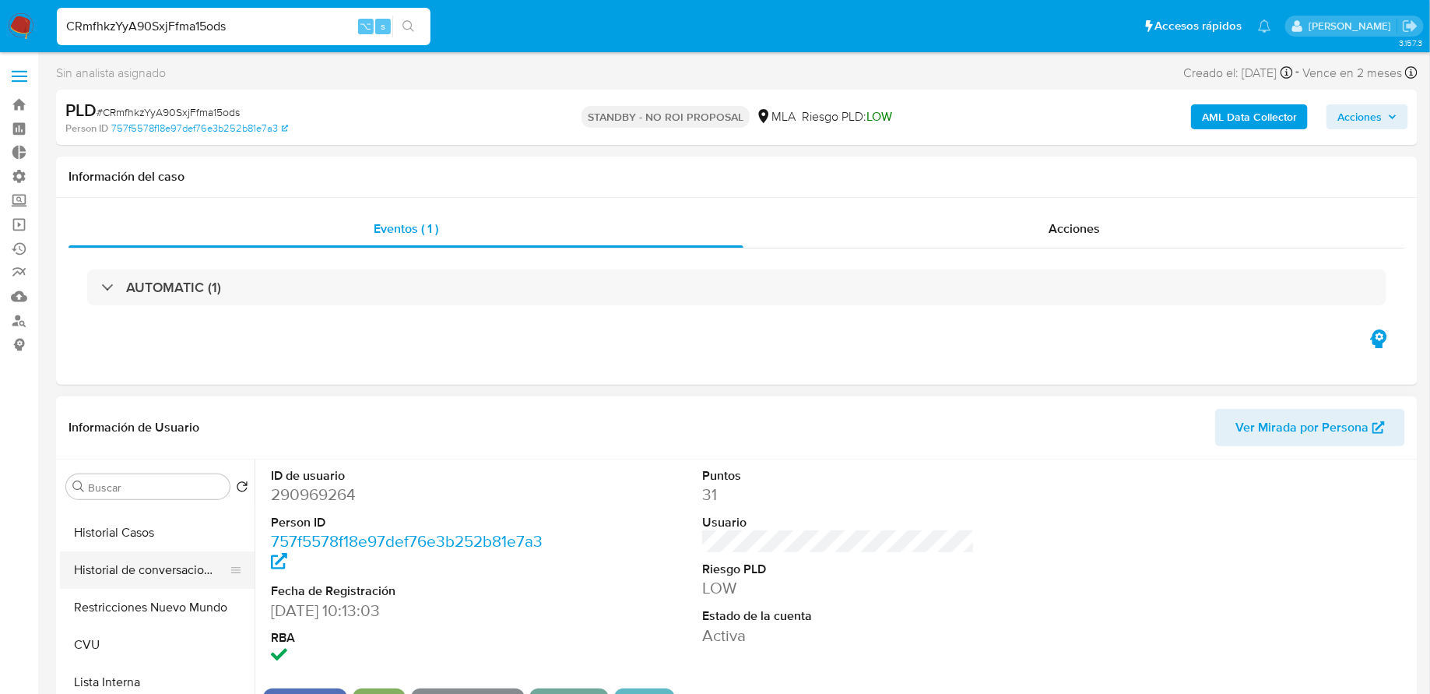
click at [147, 565] on button "Historial de conversaciones" at bounding box center [151, 569] width 182 height 37
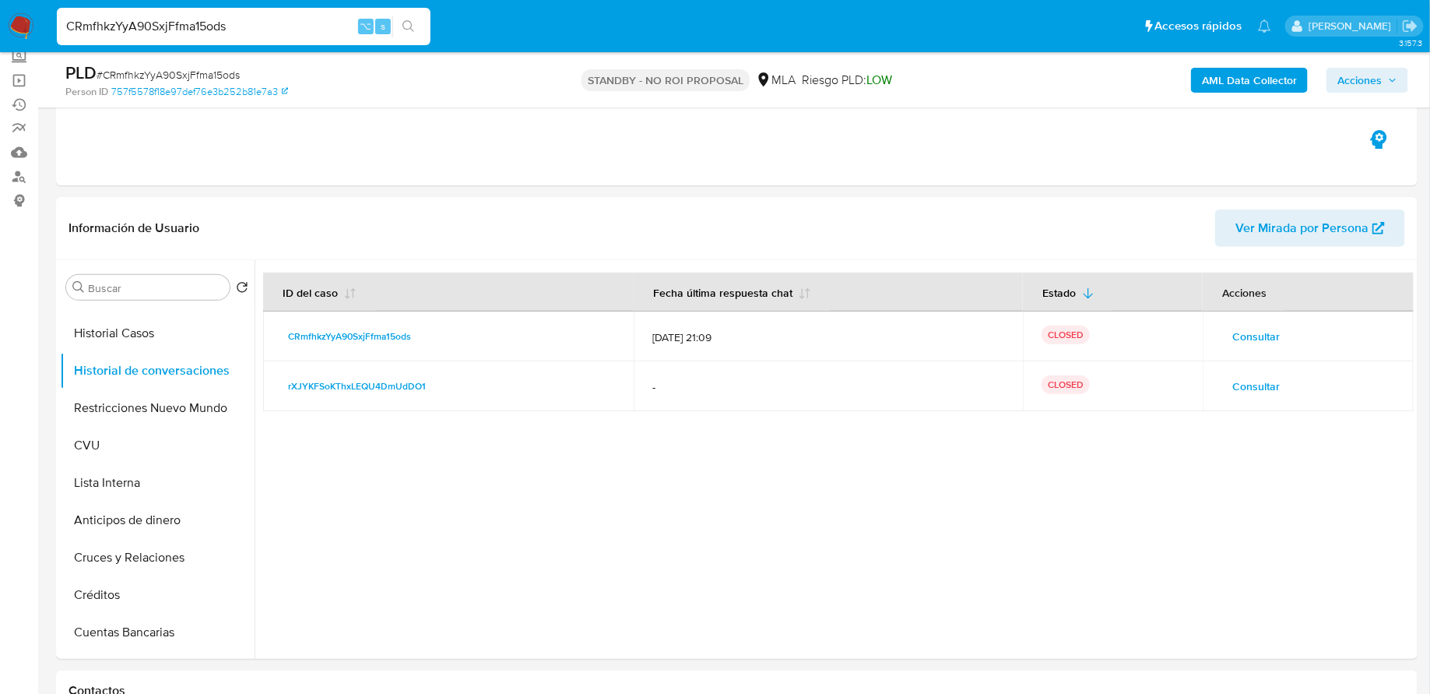
scroll to position [145, 0]
click at [244, 21] on input "CRmfhkzYyA90SxjFfma15ods" at bounding box center [244, 26] width 374 height 20
paste input "rJghzcD8YTAyHvMr2sGwcv4K"
type input "rJghzcD8YTAyHvMr2sGwcv4K"
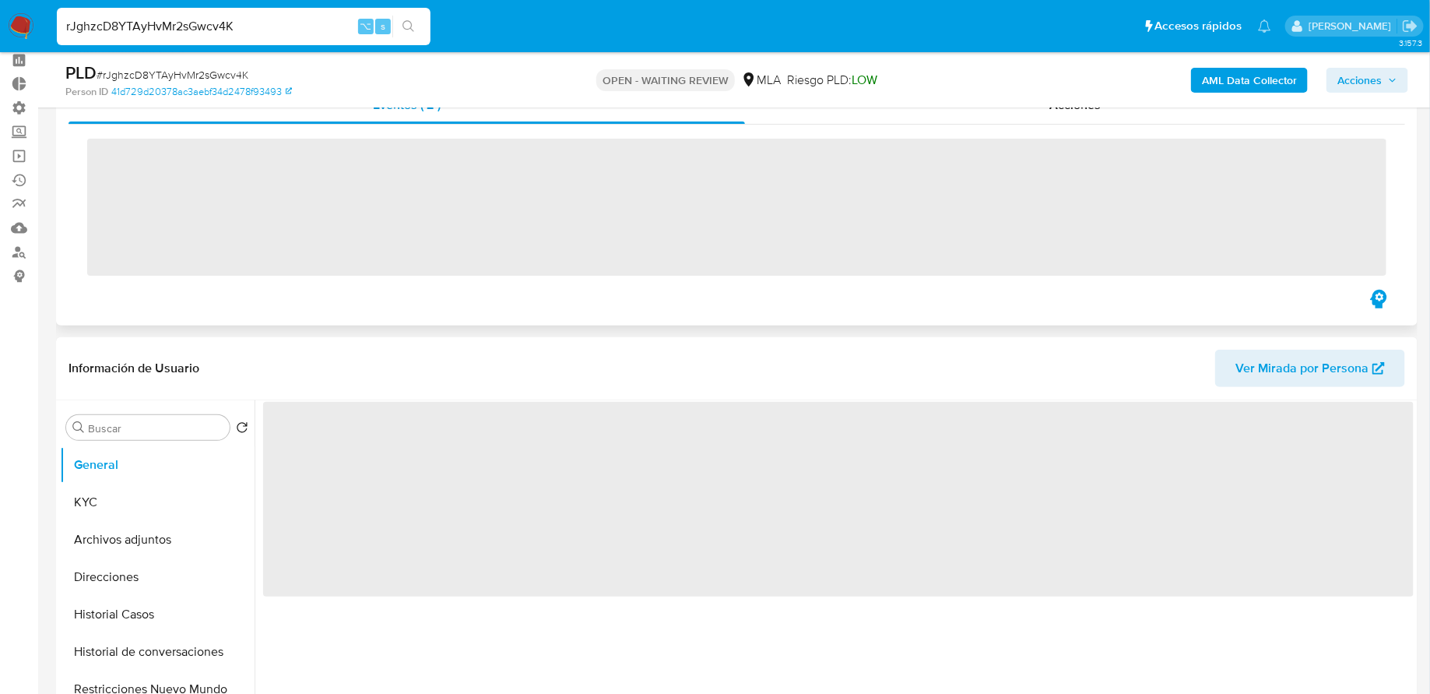
scroll to position [141, 0]
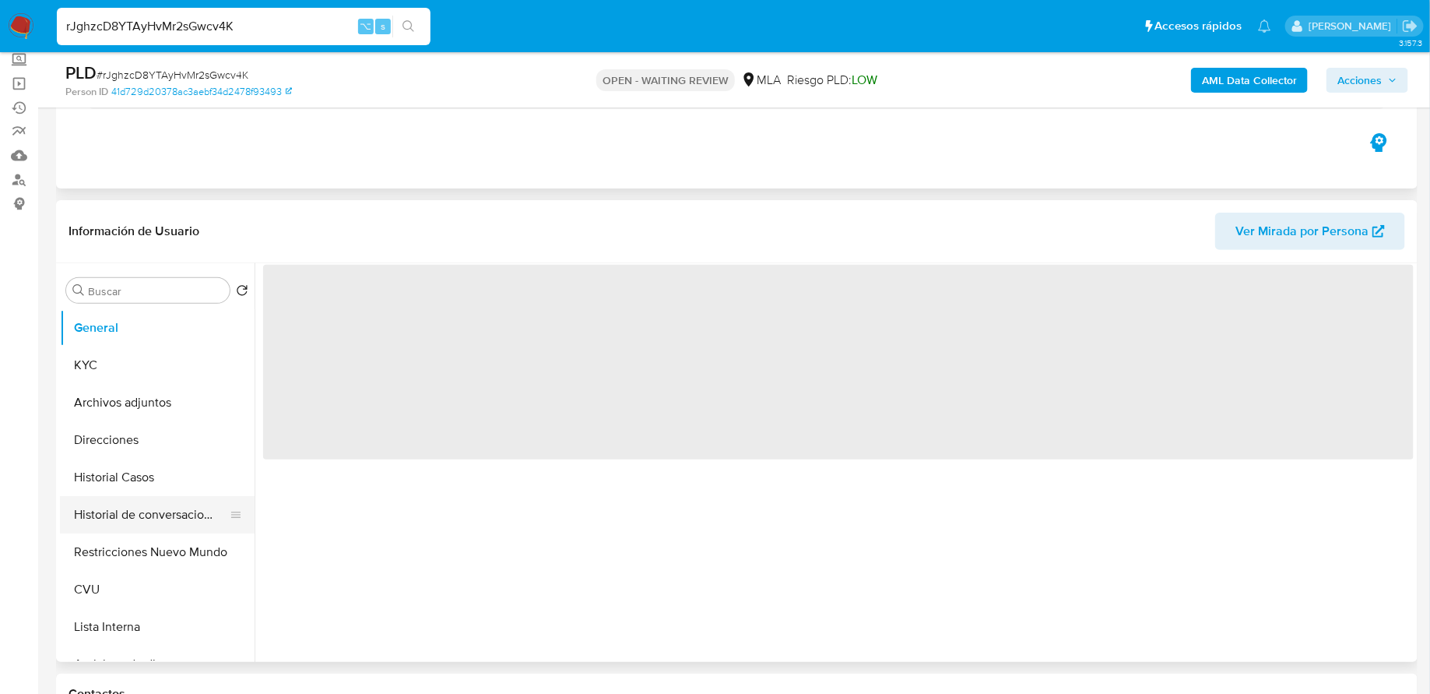
click at [141, 512] on button "Historial de conversaciones" at bounding box center [151, 514] width 182 height 37
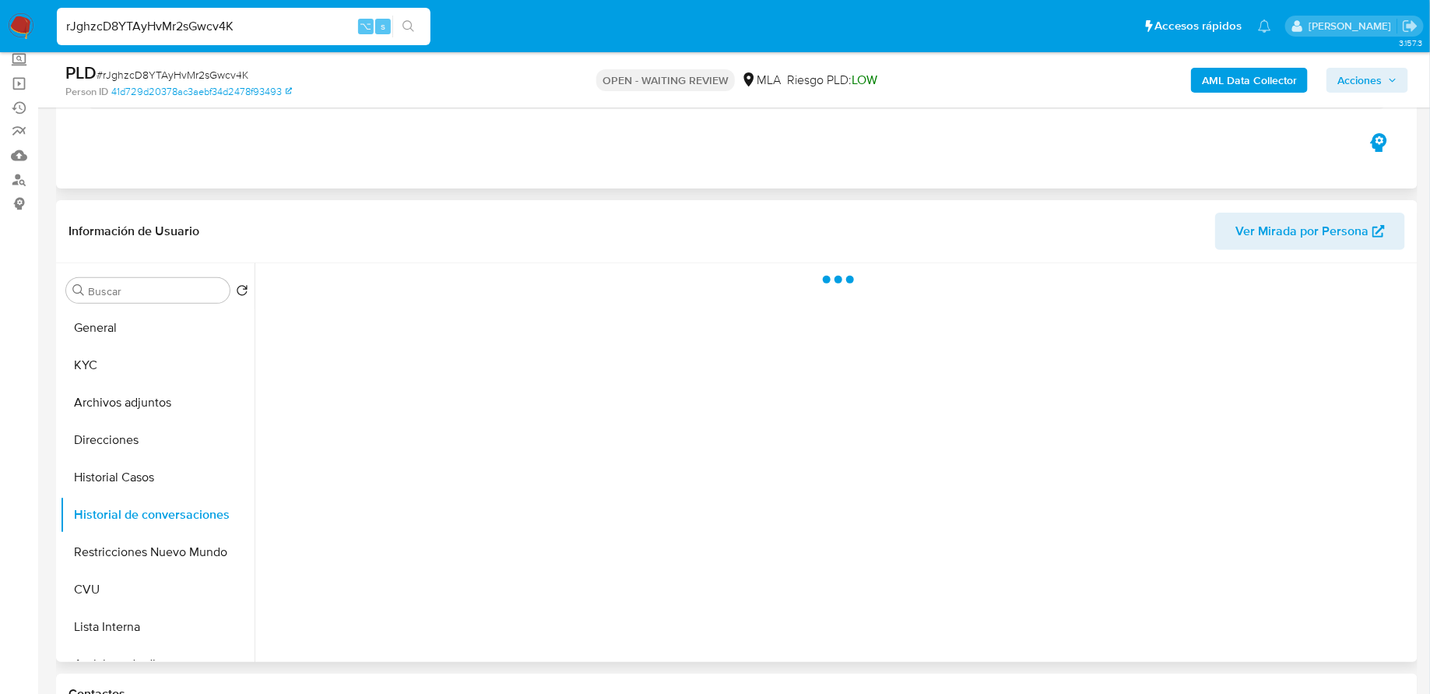
select select "10"
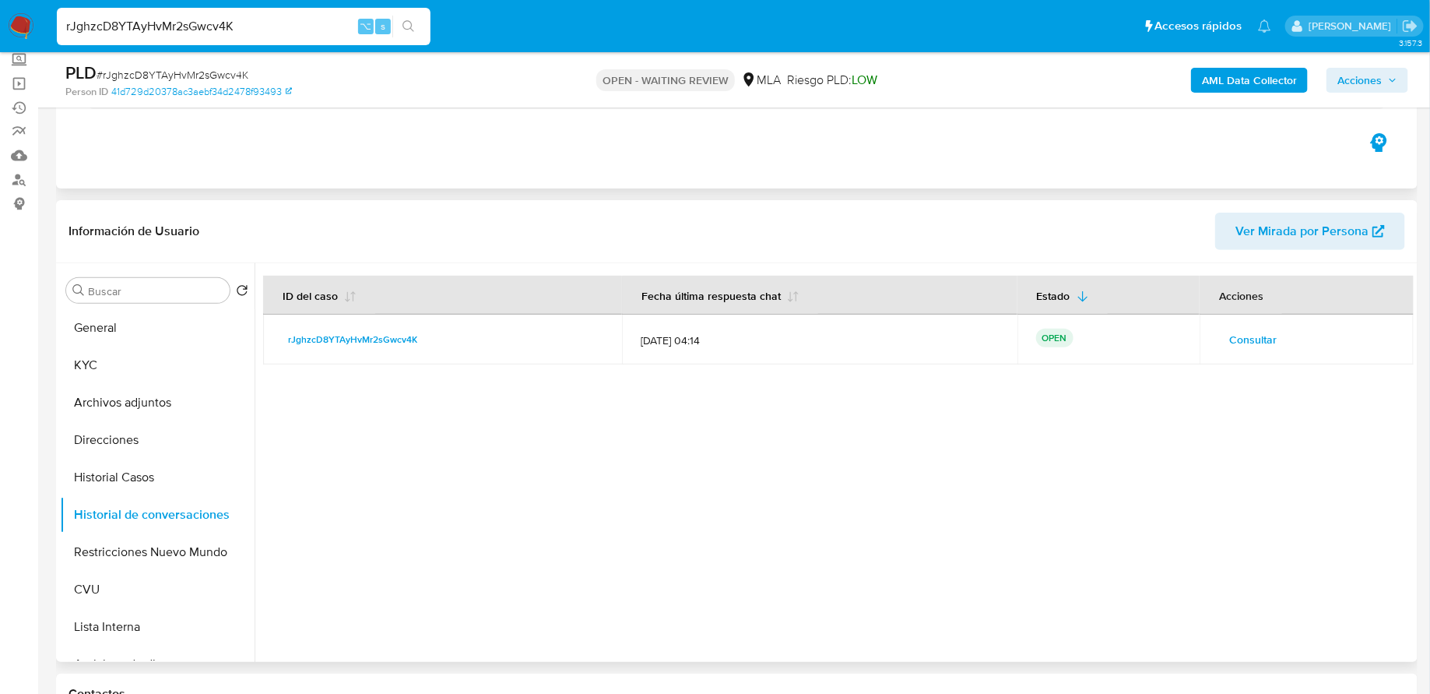
click at [1243, 335] on span "Consultar" at bounding box center [1252, 340] width 47 height 22
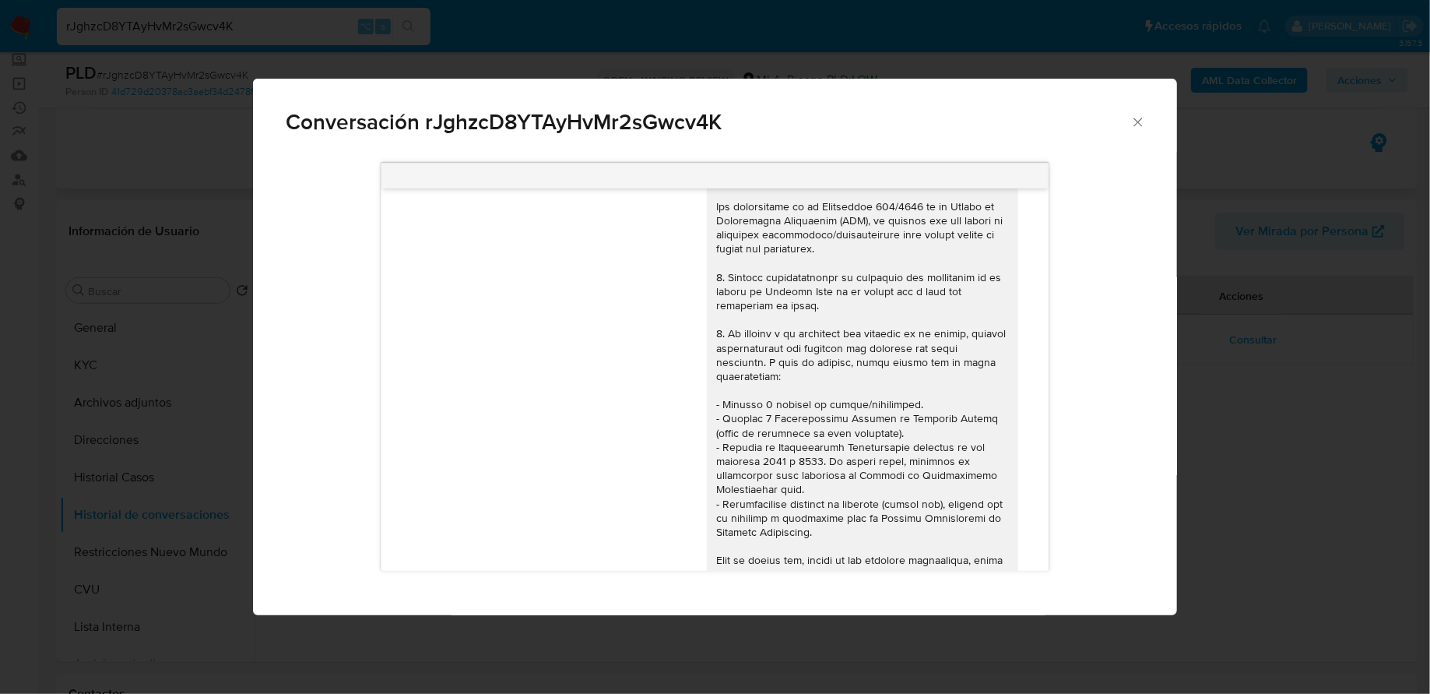
scroll to position [0, 0]
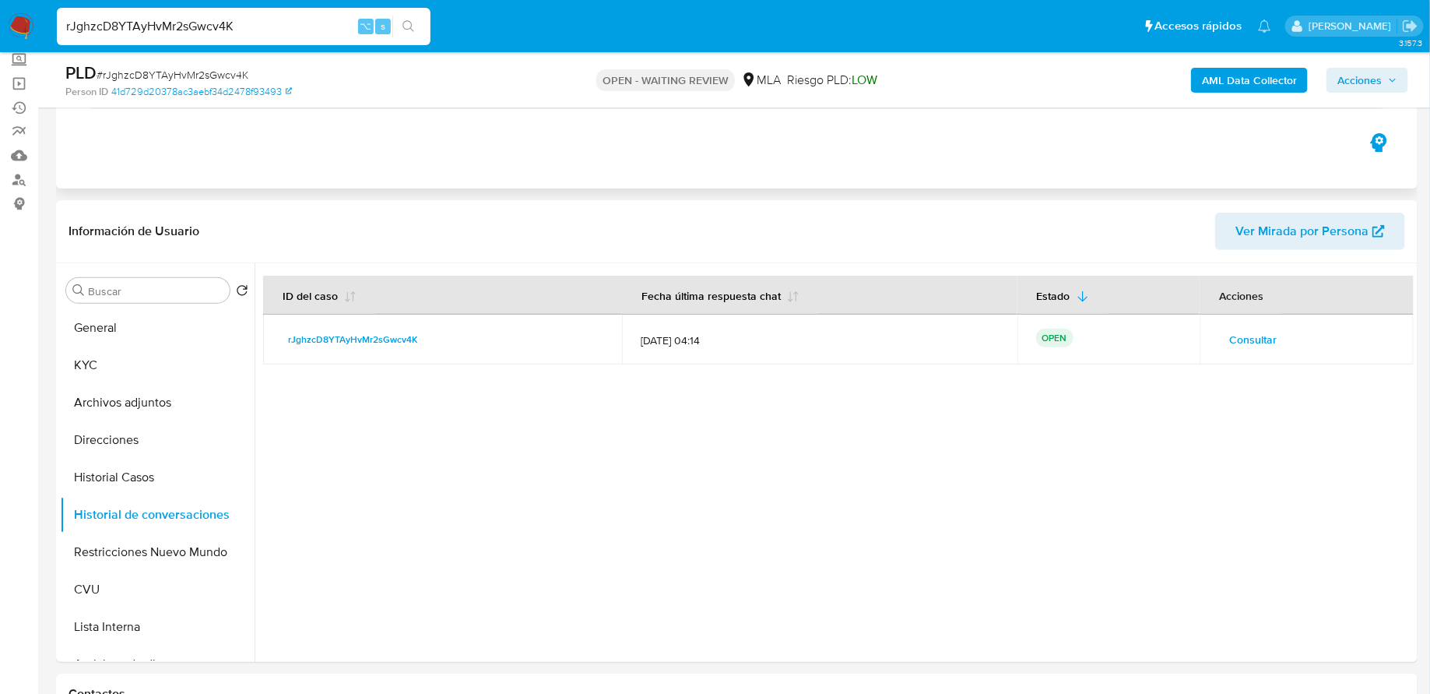
click at [214, 39] on div "rJghzcD8YTAyHvMr2sGwcv4K ⌥ s" at bounding box center [244, 26] width 374 height 37
click at [207, 33] on input "rJghzcD8YTAyHvMr2sGwcv4K" at bounding box center [244, 26] width 374 height 20
paste input "Vscs0fGAiSXTRGwLgWQ2UU96"
type input "Vscs0fGAiSXTRGwLgWQ2UU96"
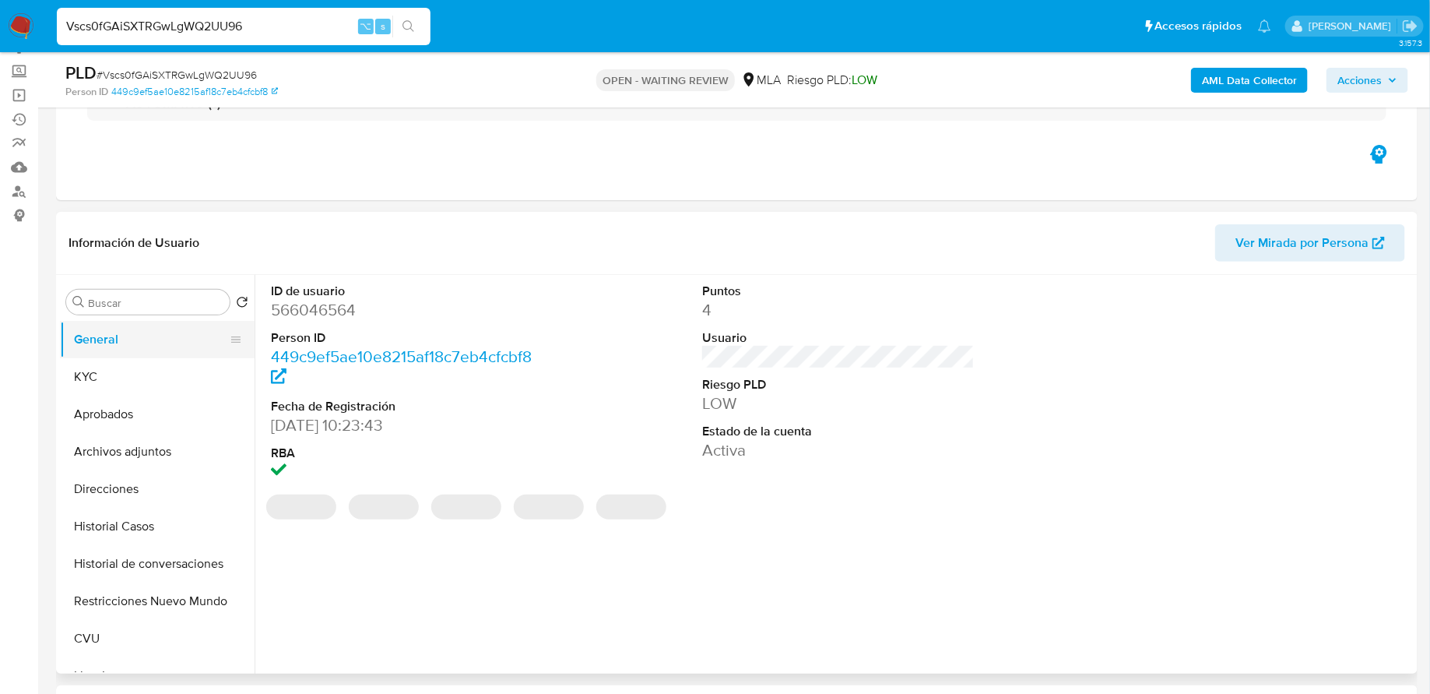
scroll to position [148, 0]
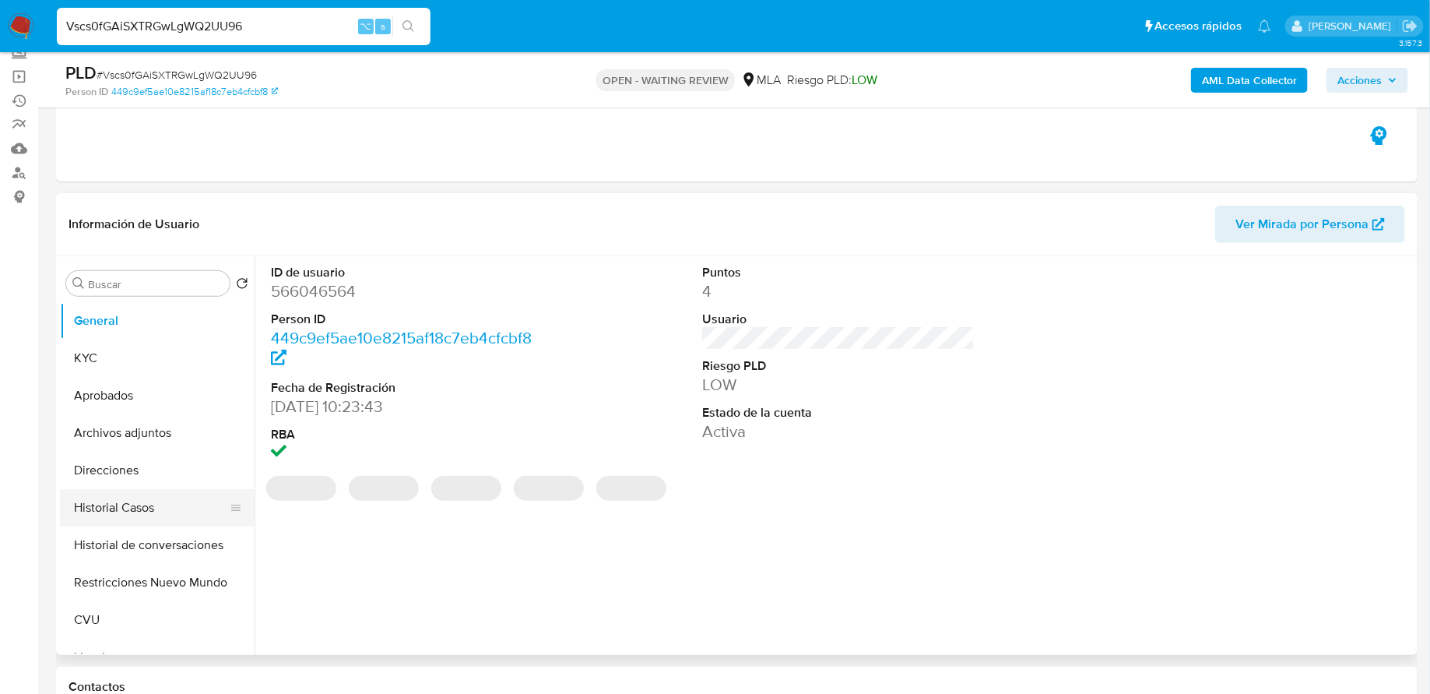
select select "10"
click at [140, 505] on button "Historial Casos" at bounding box center [151, 507] width 182 height 37
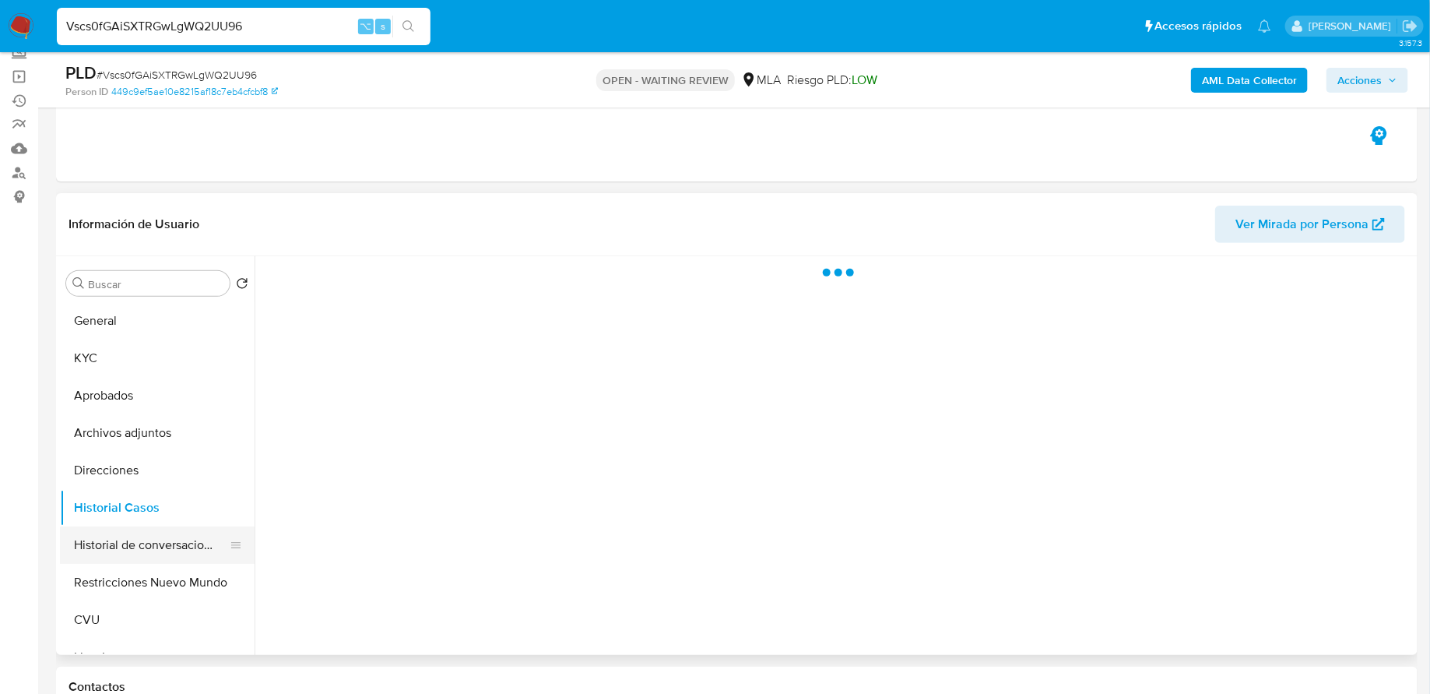
click at [185, 541] on button "Historial de conversaciones" at bounding box center [151, 544] width 182 height 37
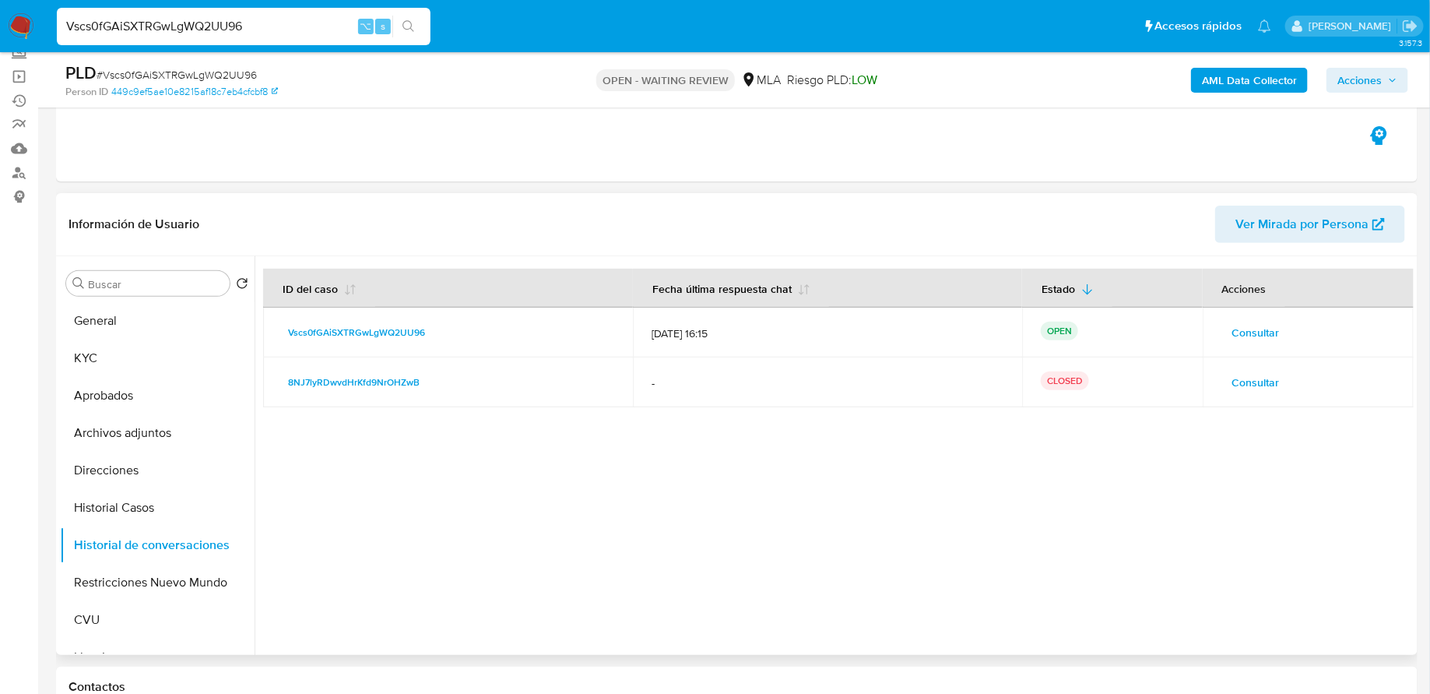
click at [1250, 336] on span "Consultar" at bounding box center [1256, 333] width 47 height 22
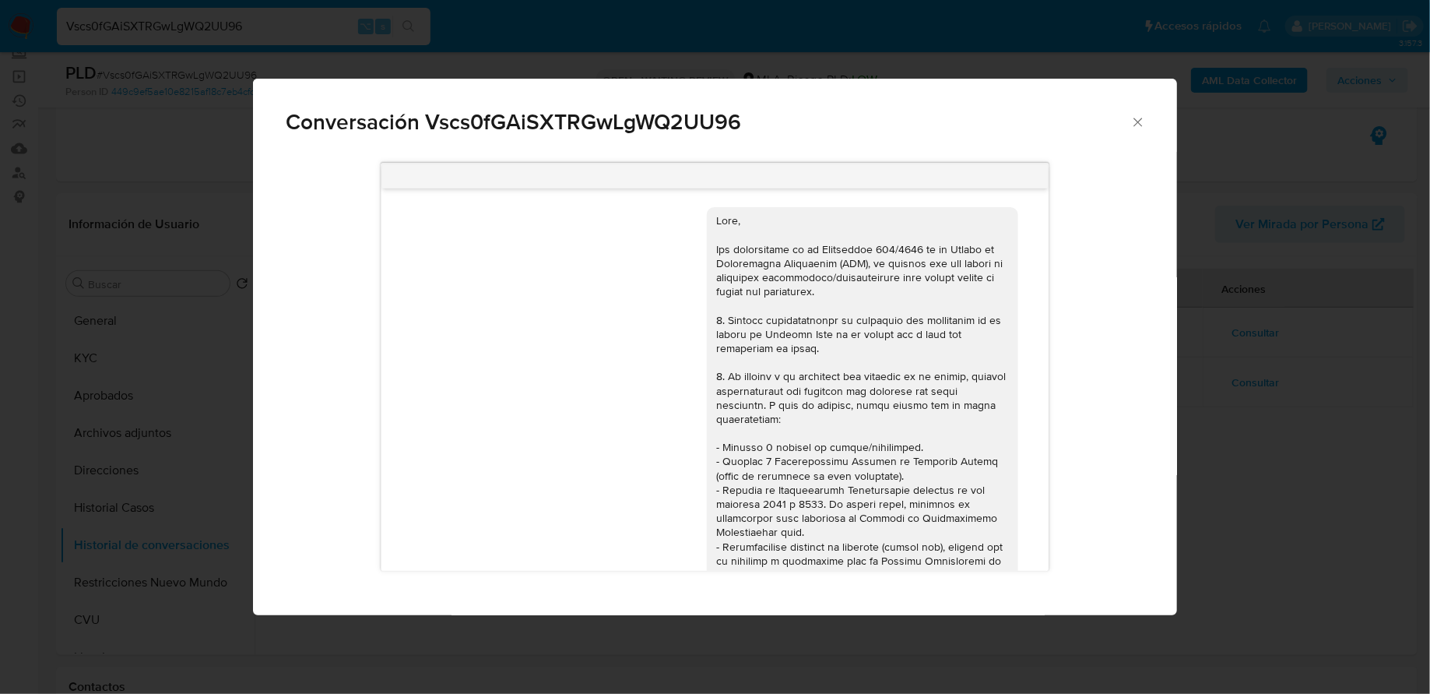
scroll to position [715, 0]
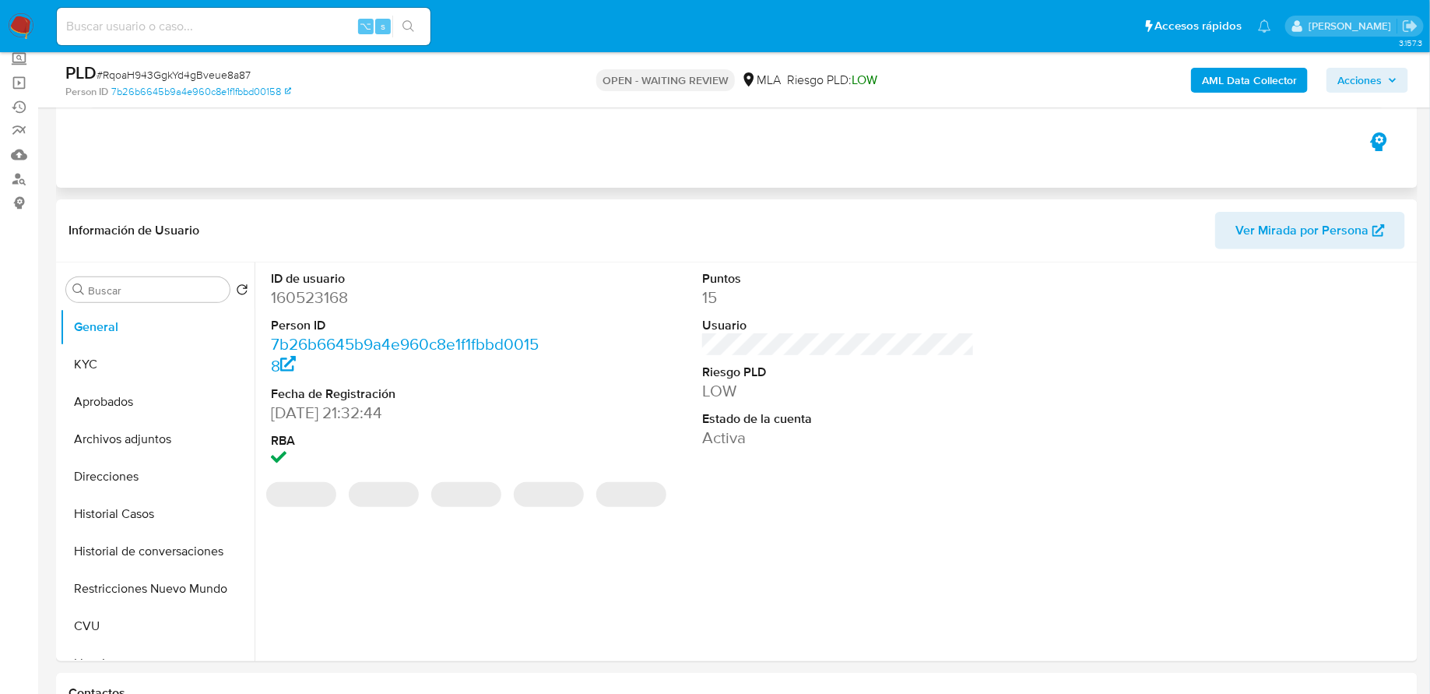
scroll to position [149, 0]
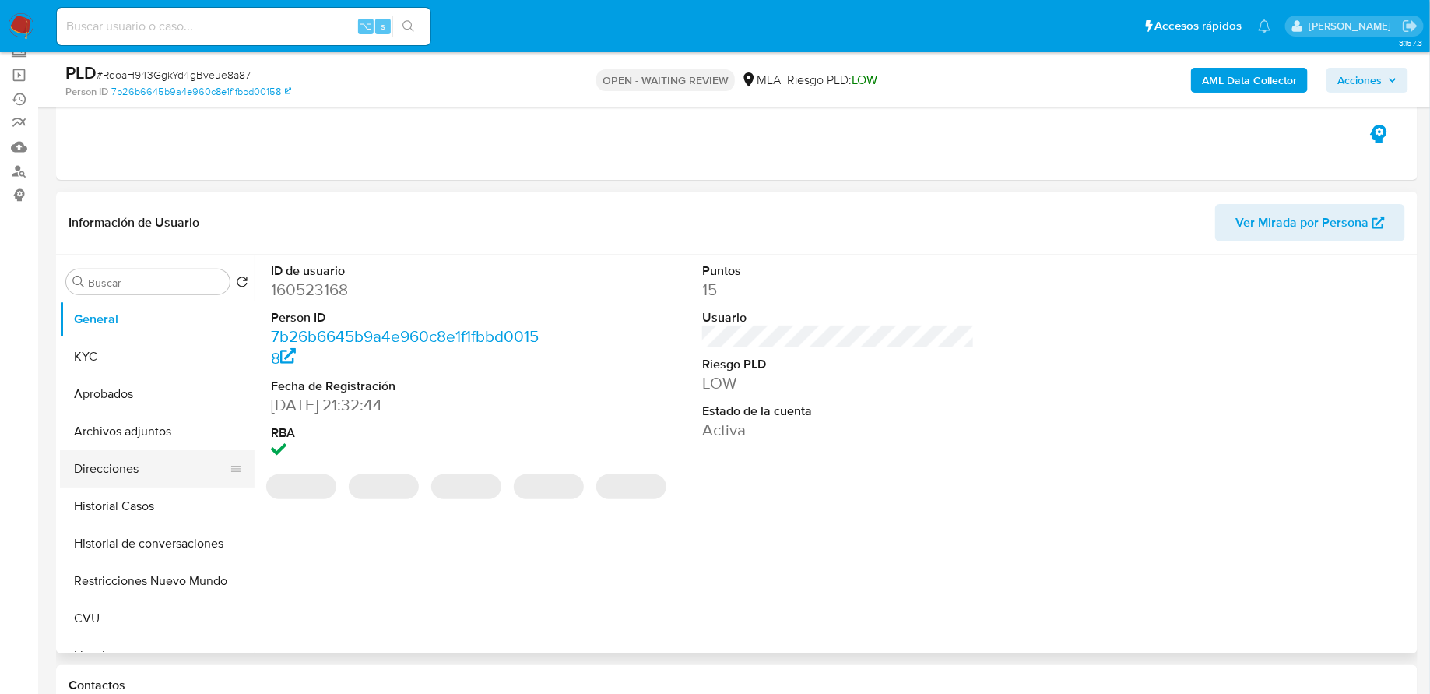
select select "10"
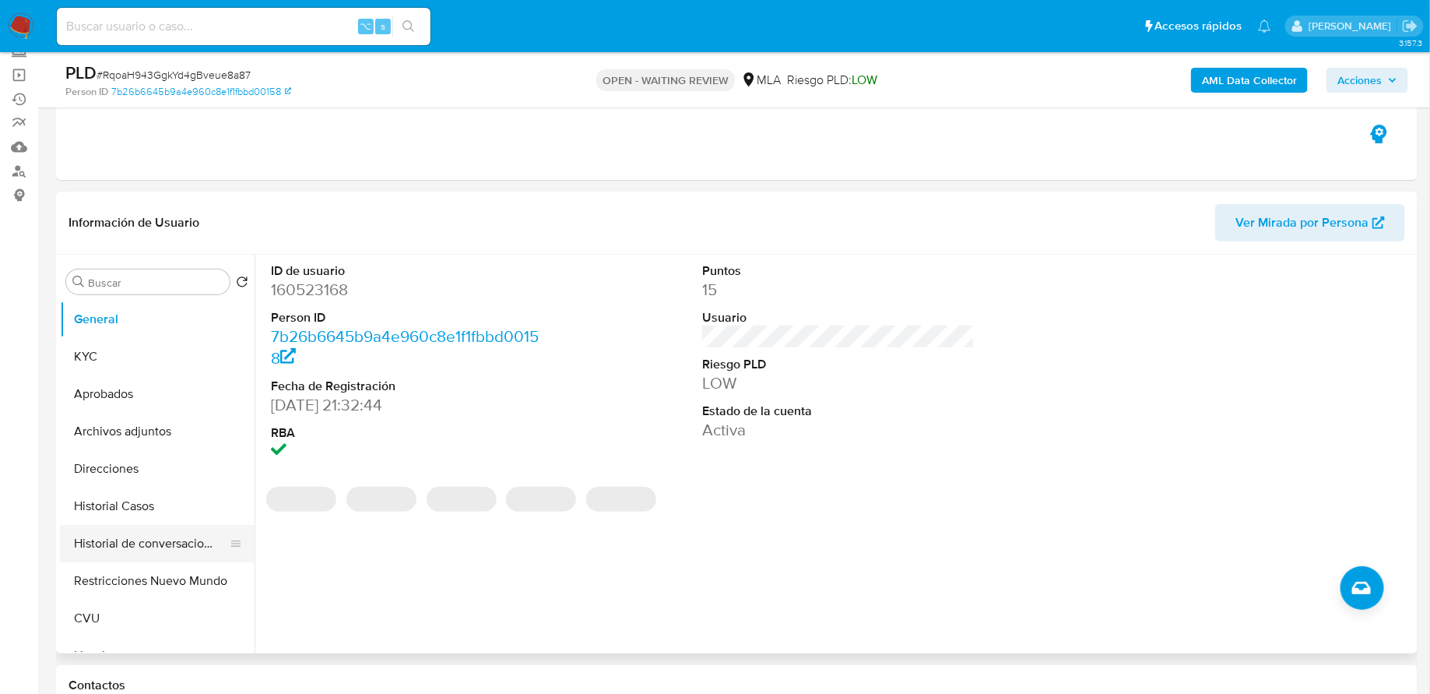
click at [178, 542] on button "Historial de conversaciones" at bounding box center [151, 543] width 182 height 37
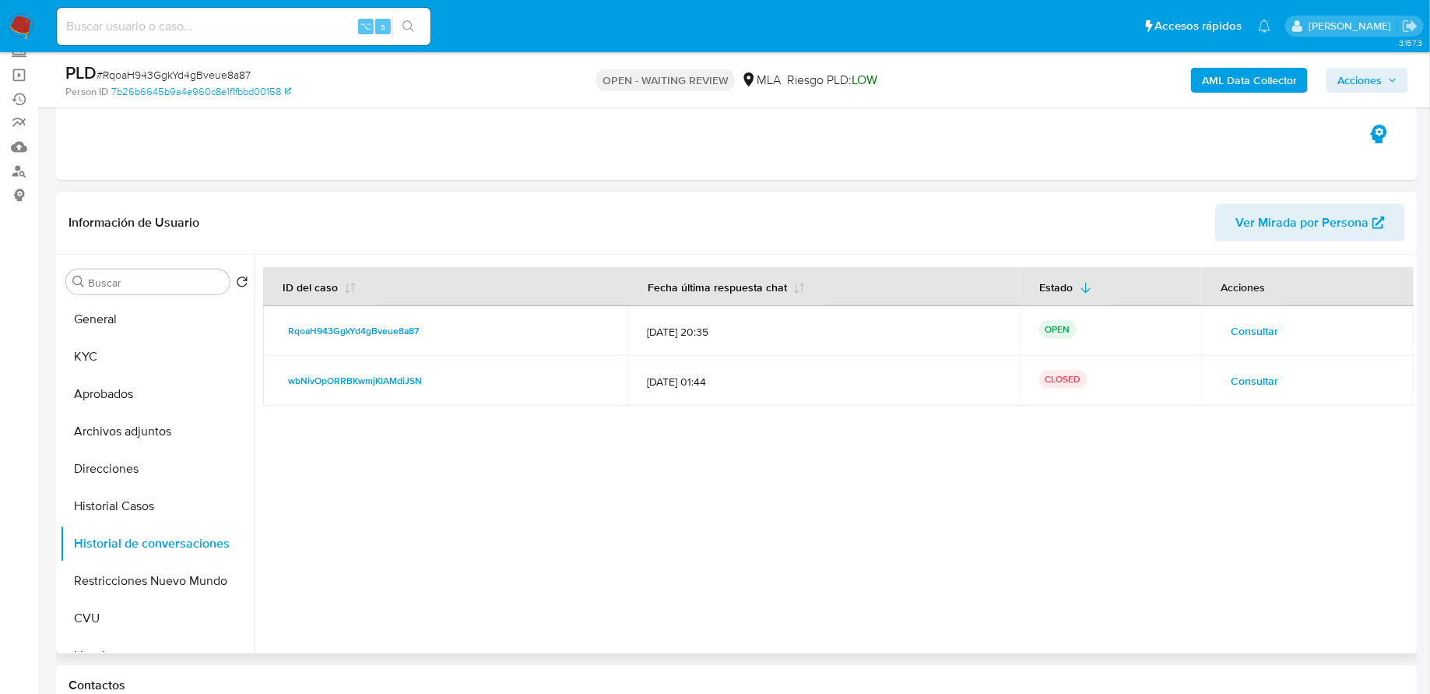
click at [1256, 333] on span "Consultar" at bounding box center [1254, 331] width 47 height 22
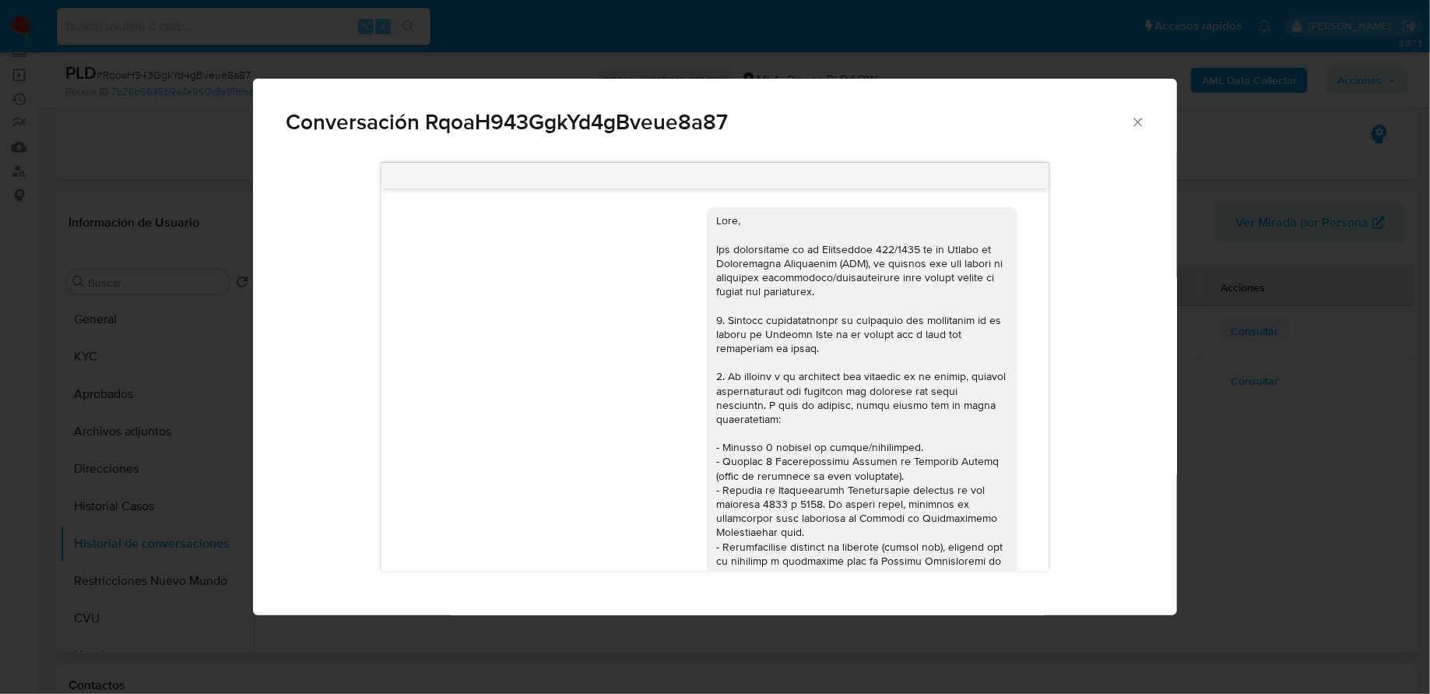
scroll to position [649, 0]
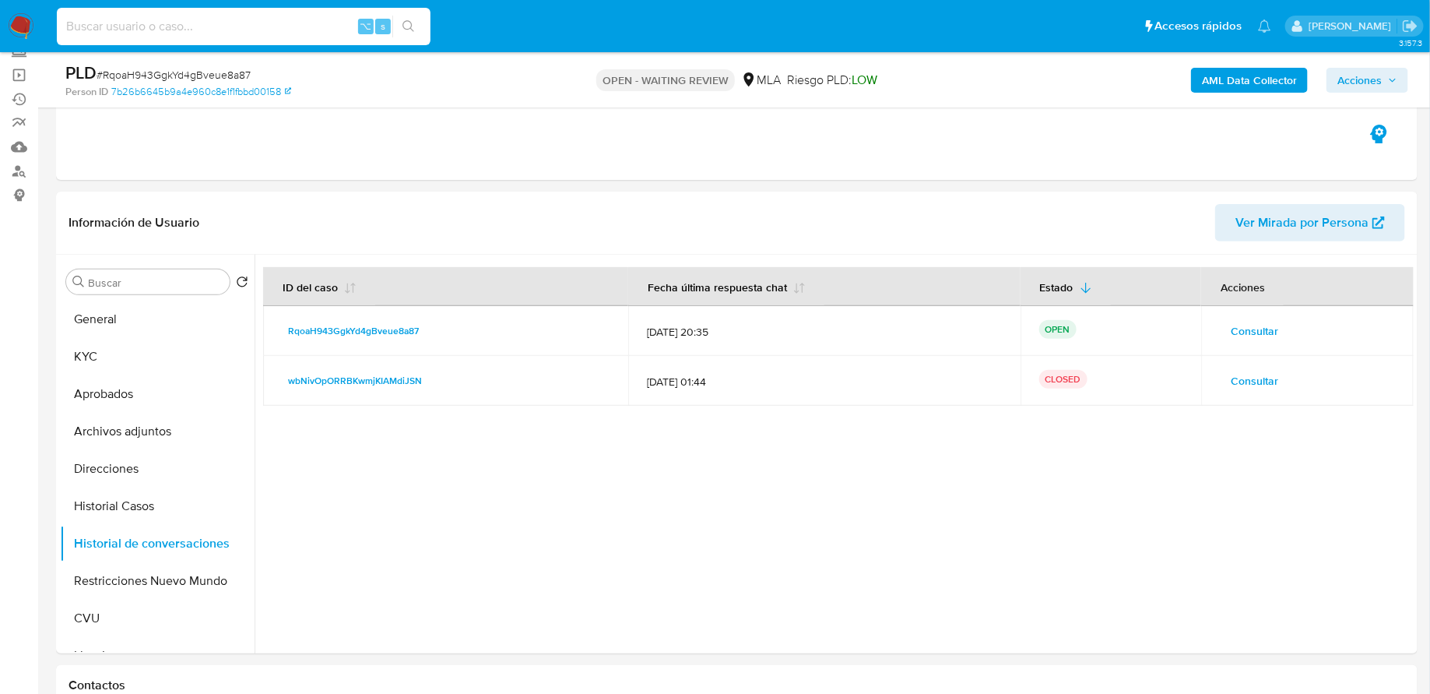
click at [241, 33] on input at bounding box center [244, 26] width 374 height 20
paste input "EfiErXJlyPG4O3u2fk0BXWoX"
type input "EfiErXJlyPG4O3u2fk0BXWoX"
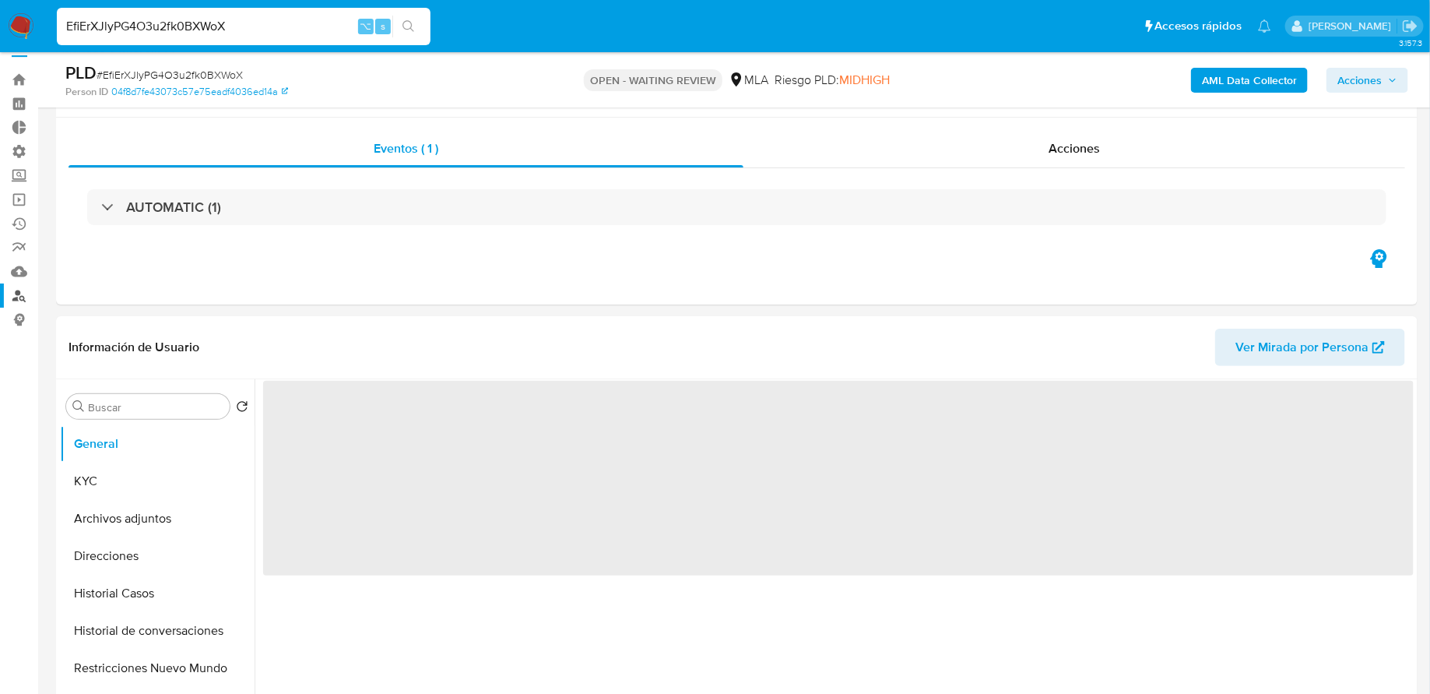
scroll to position [183, 0]
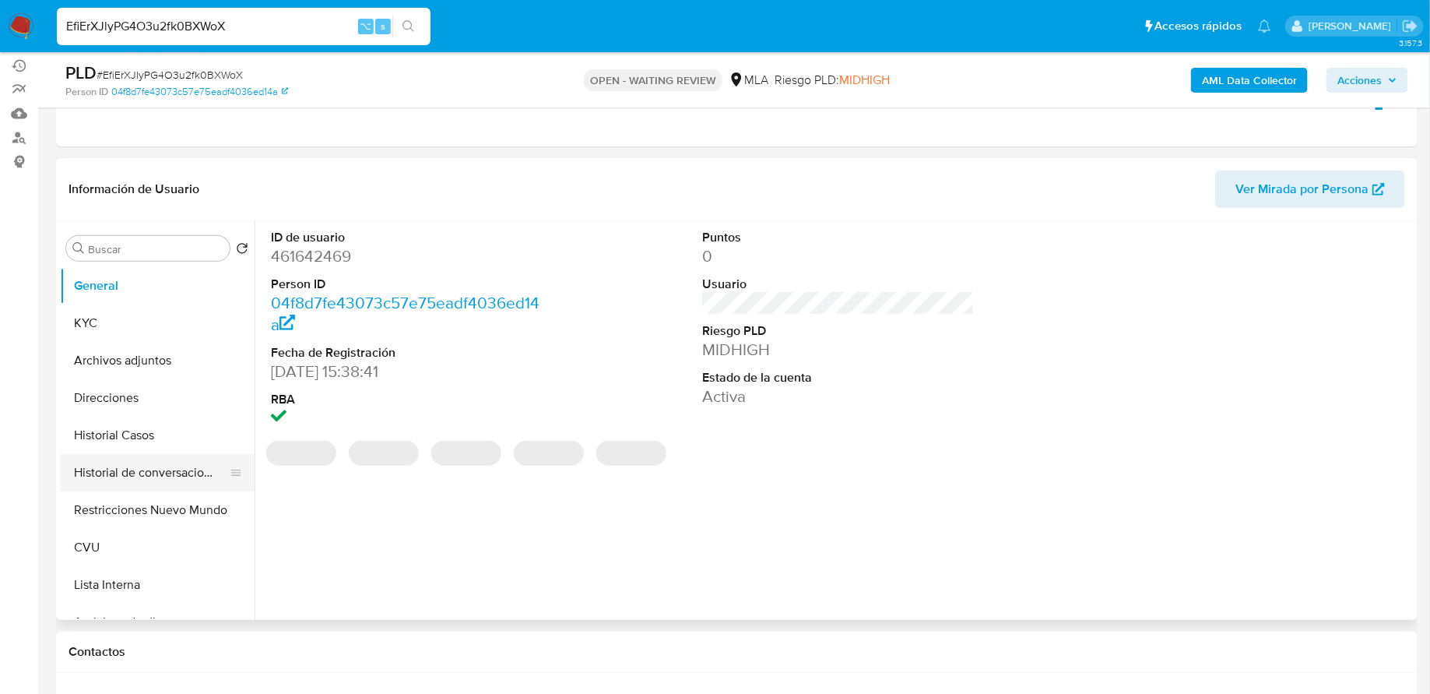
select select "10"
click at [120, 473] on button "Historial de conversaciones" at bounding box center [151, 472] width 182 height 37
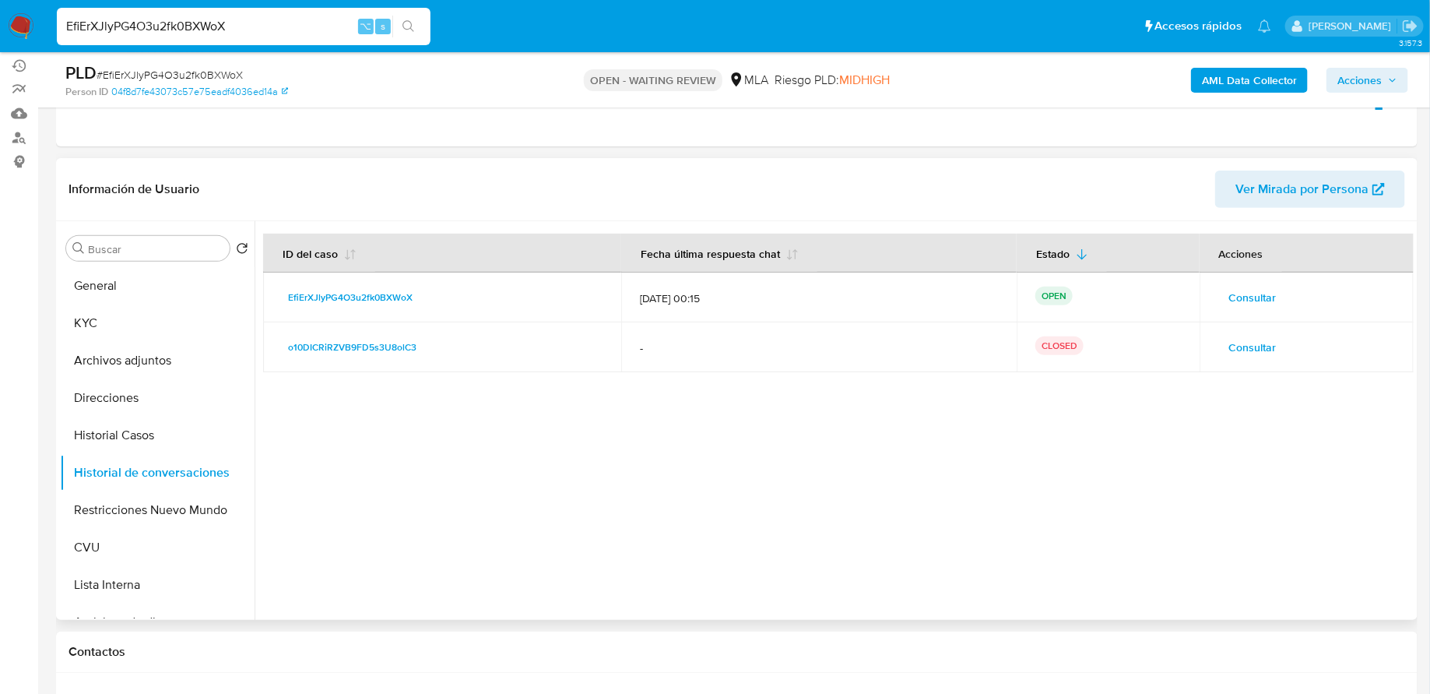
click at [1244, 289] on span "Consultar" at bounding box center [1252, 298] width 47 height 22
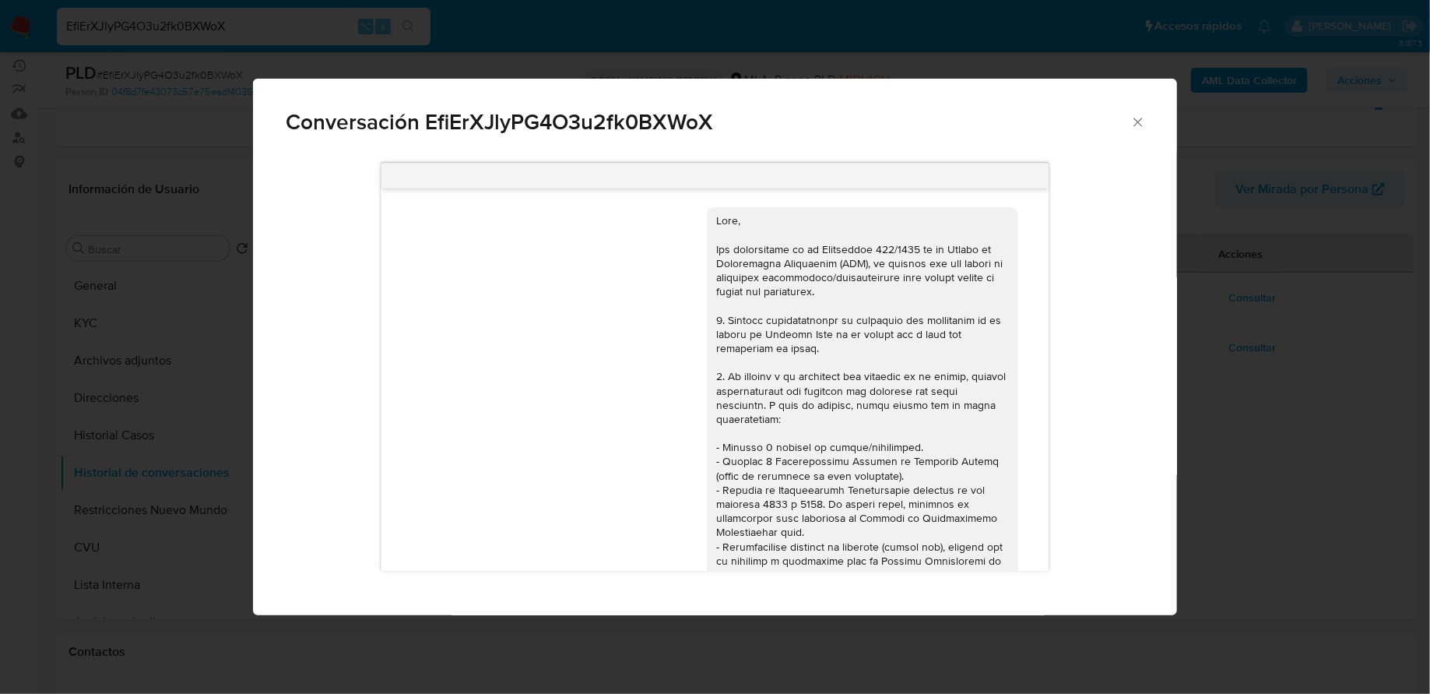
scroll to position [715, 0]
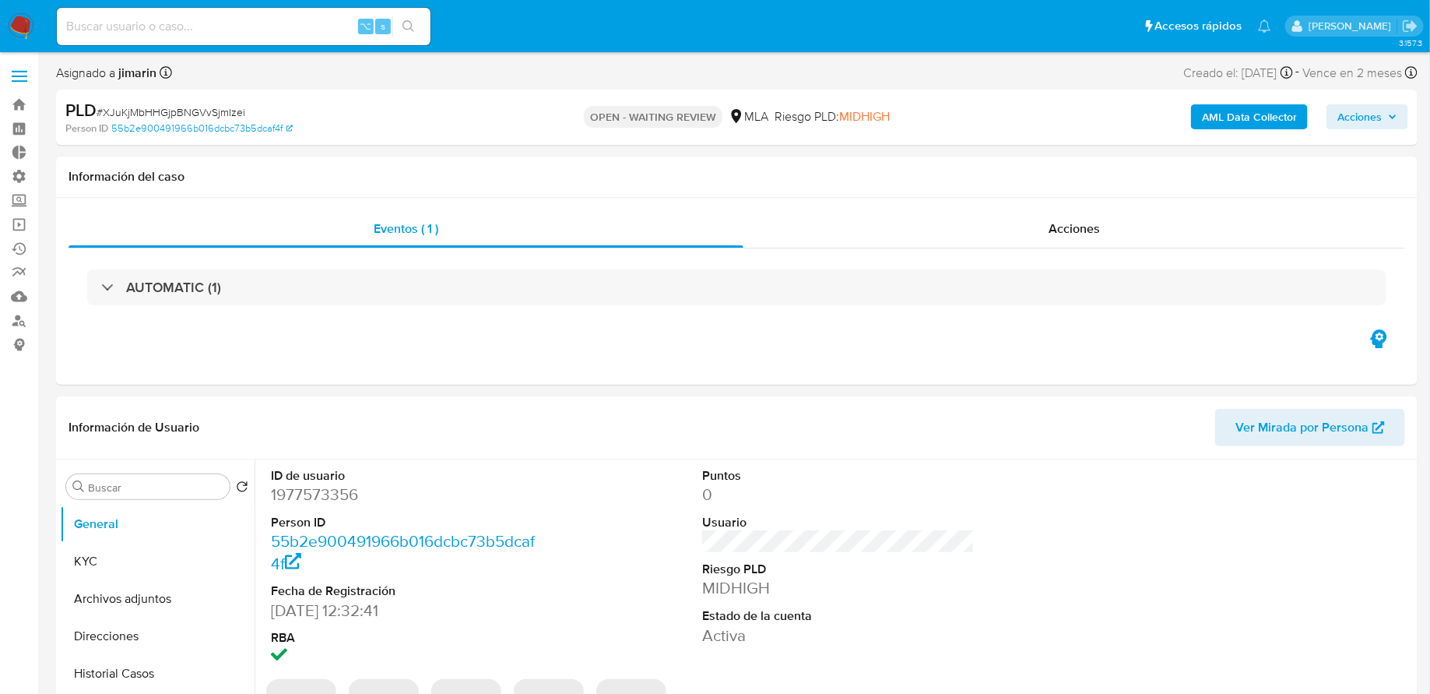
select select "10"
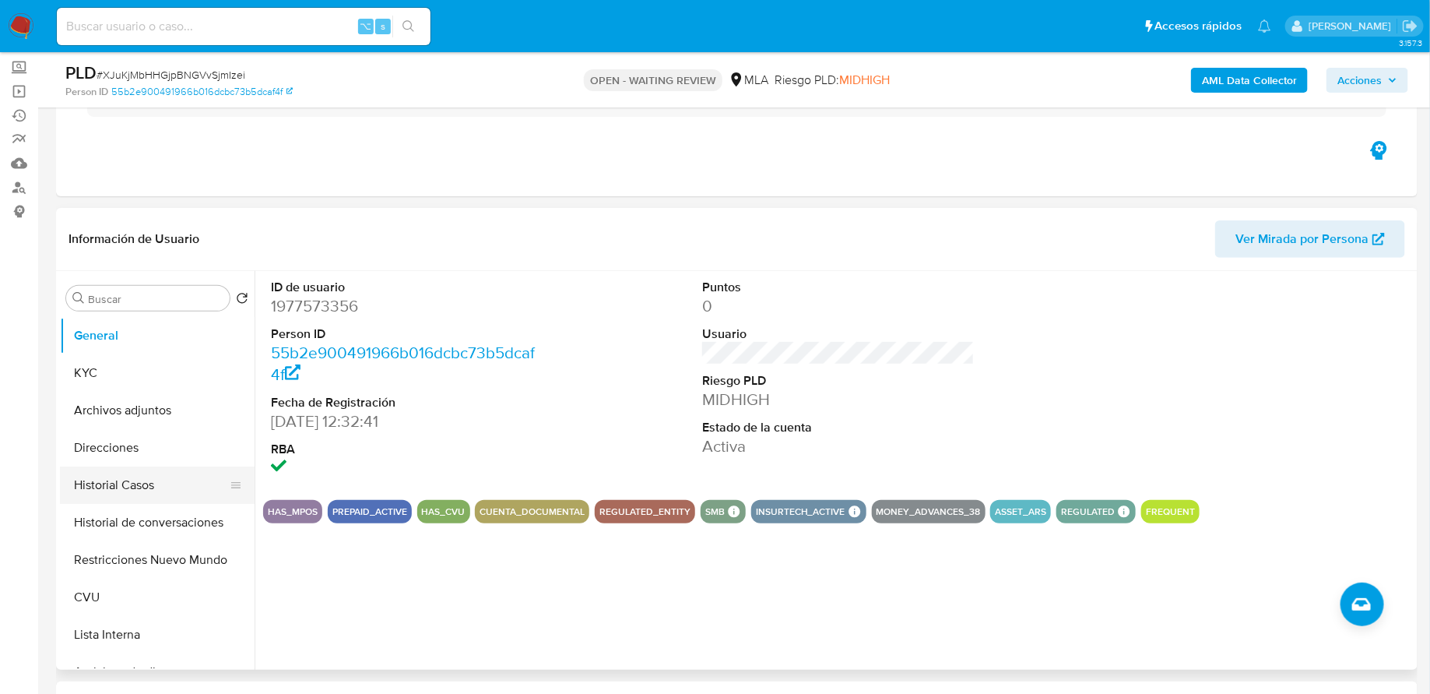
scroll to position [169, 0]
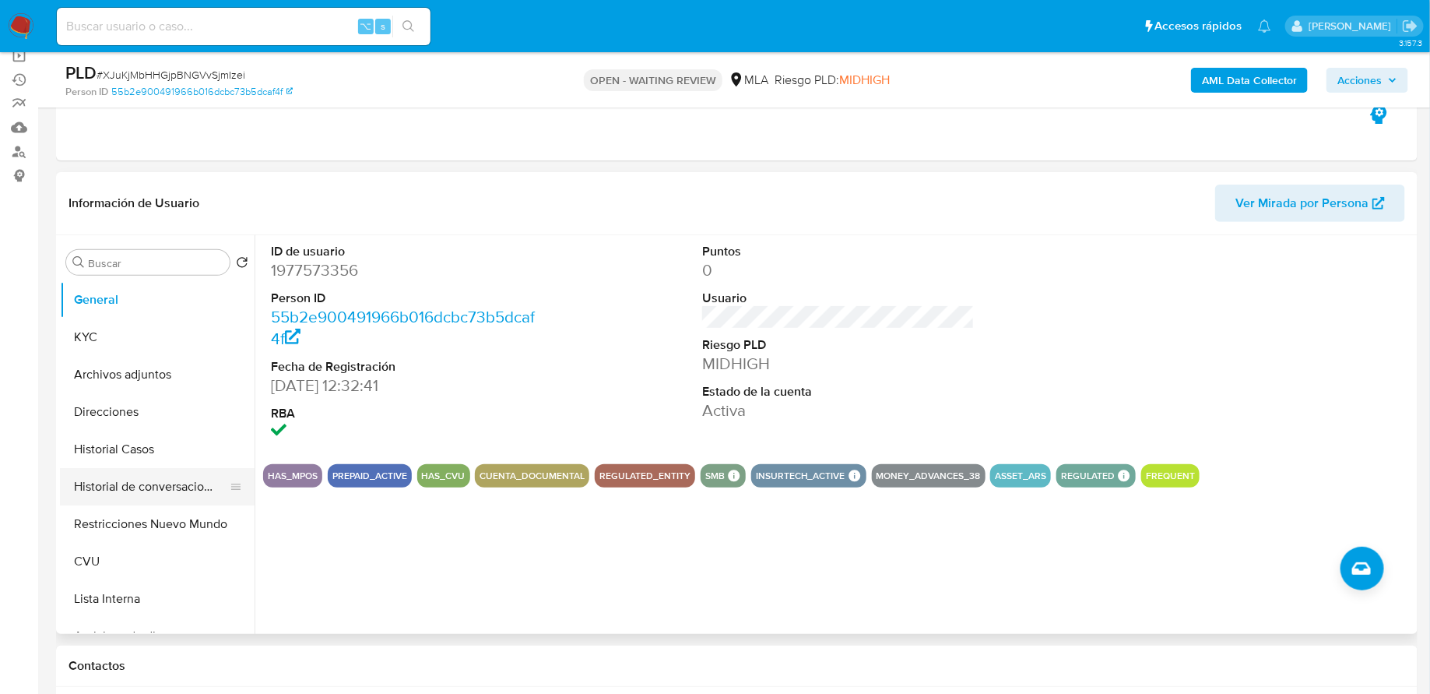
click at [132, 481] on button "Historial de conversaciones" at bounding box center [151, 486] width 182 height 37
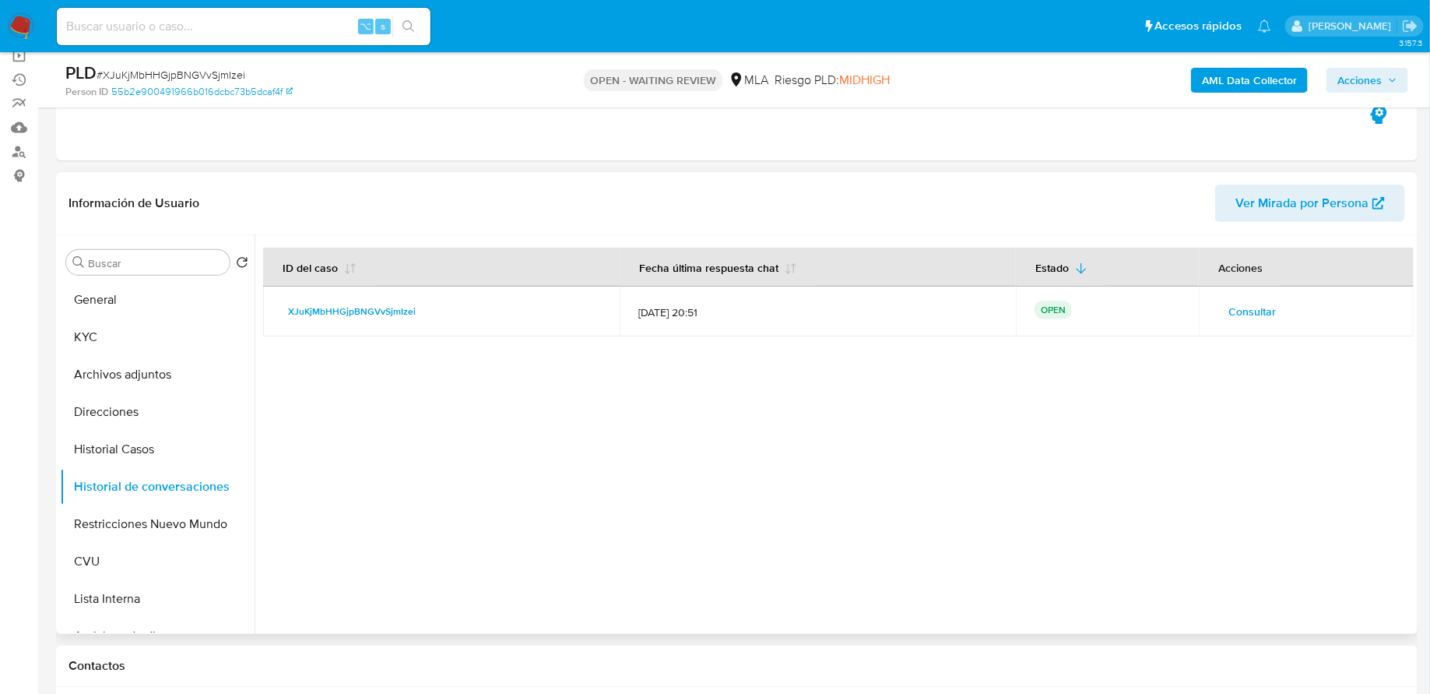
click at [1222, 322] on button "Consultar" at bounding box center [1252, 311] width 69 height 25
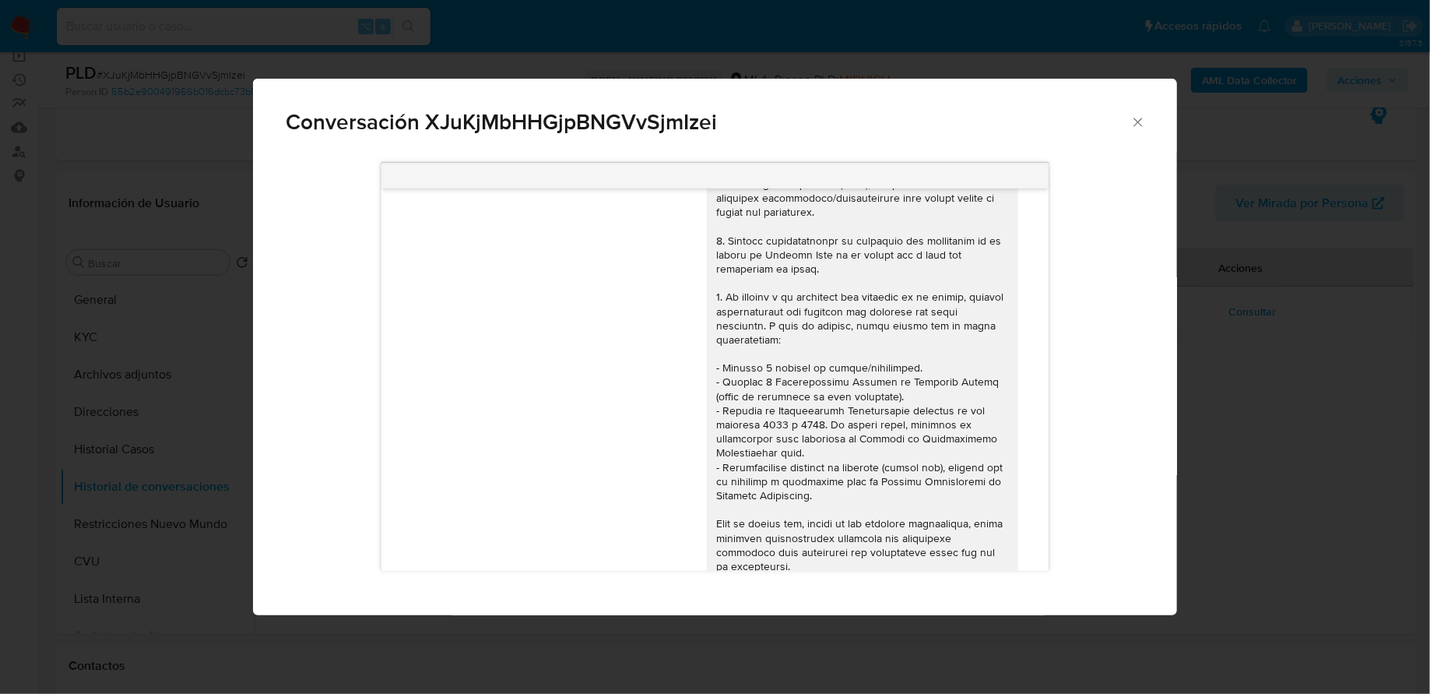
scroll to position [0, 0]
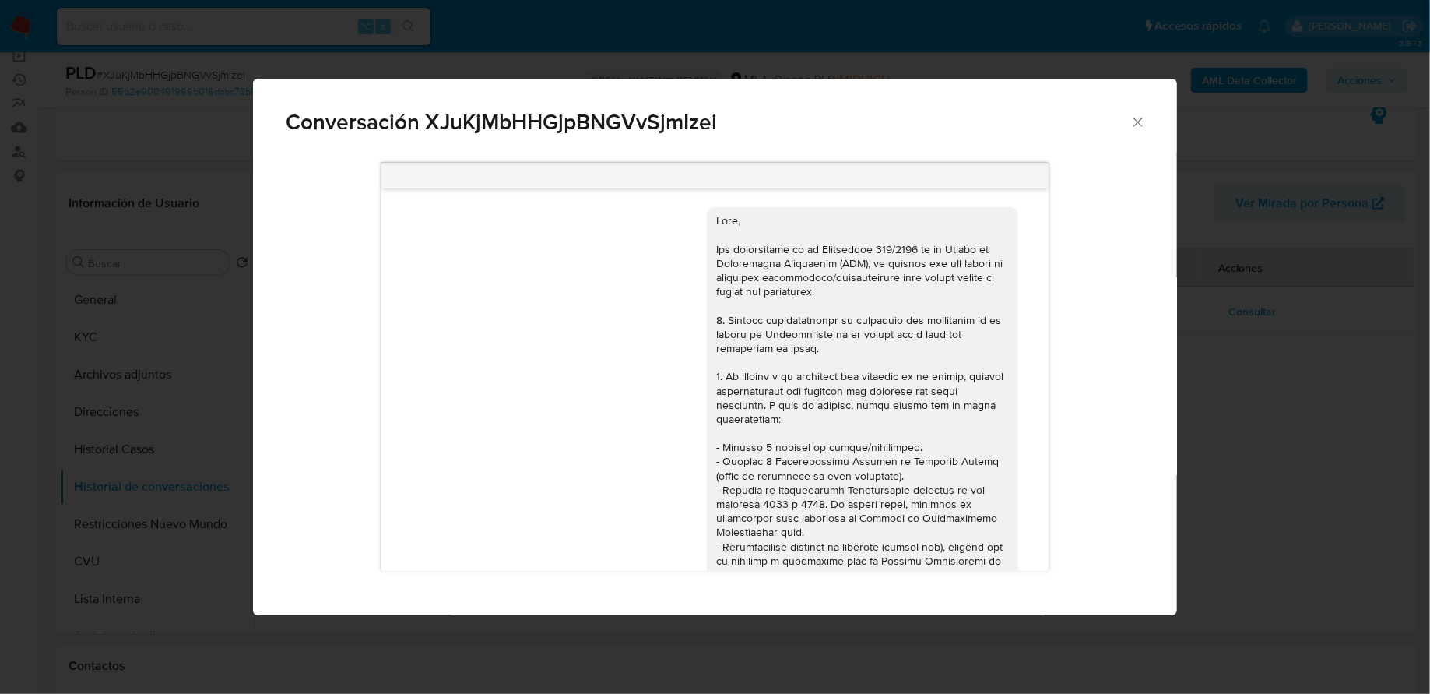
click at [1142, 119] on icon "Cerrar" at bounding box center [1139, 122] width 16 height 16
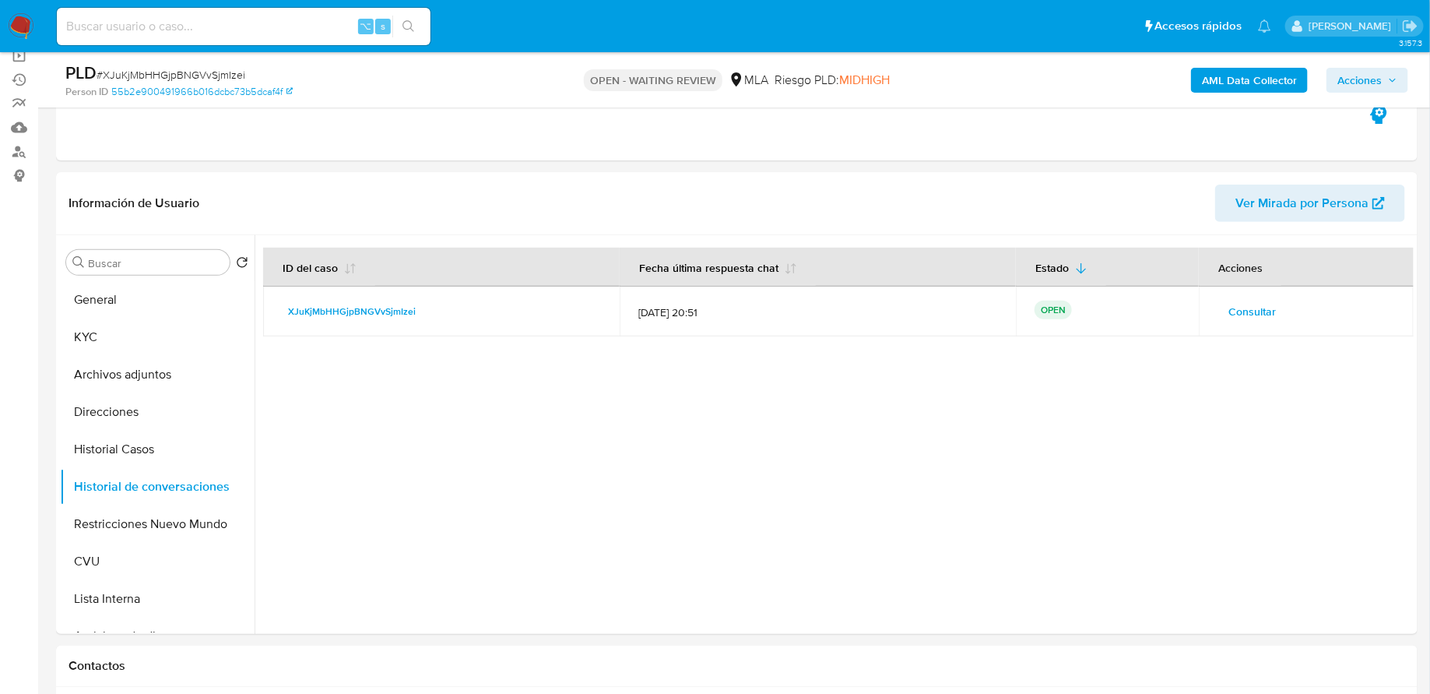
click at [199, 19] on input at bounding box center [244, 26] width 374 height 20
paste input "wGVBM7EC2sCKS033GIVv2ChM"
type input "wGVBM7EC2sCKS033GIVv2ChM"
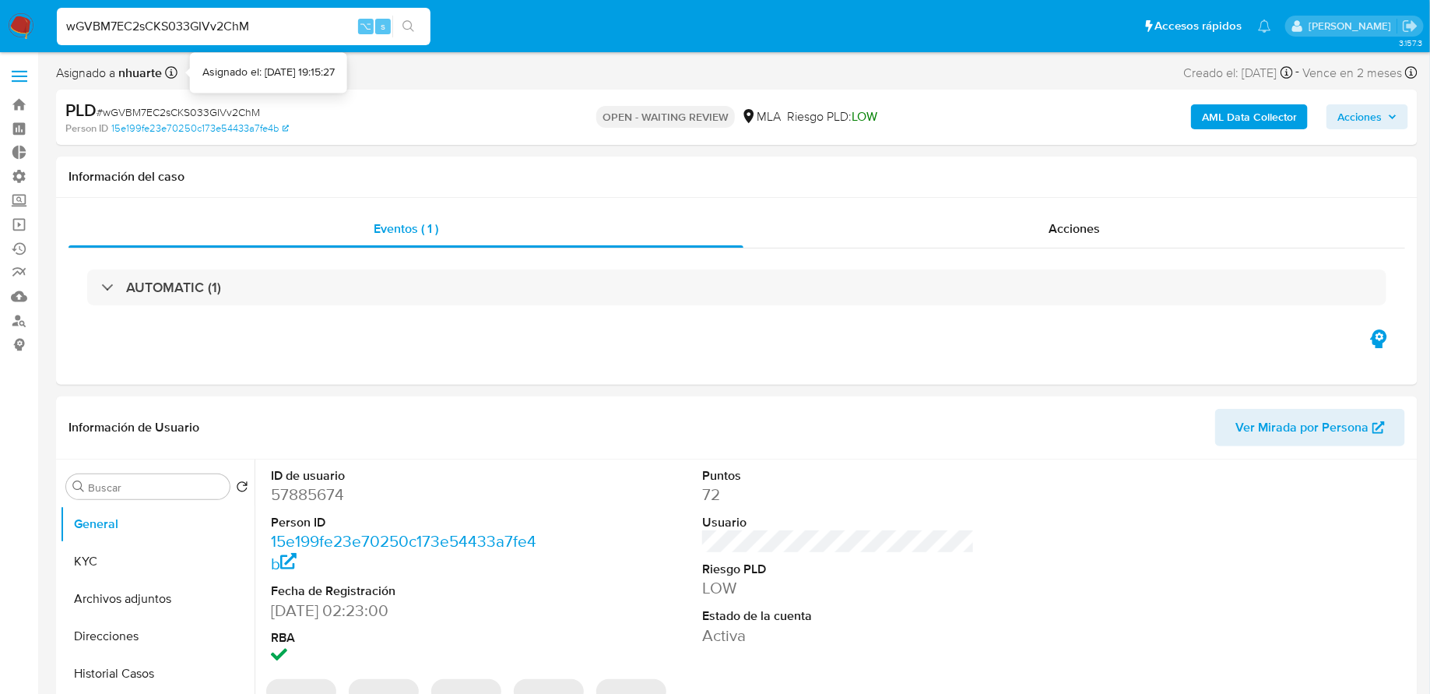
select select "10"
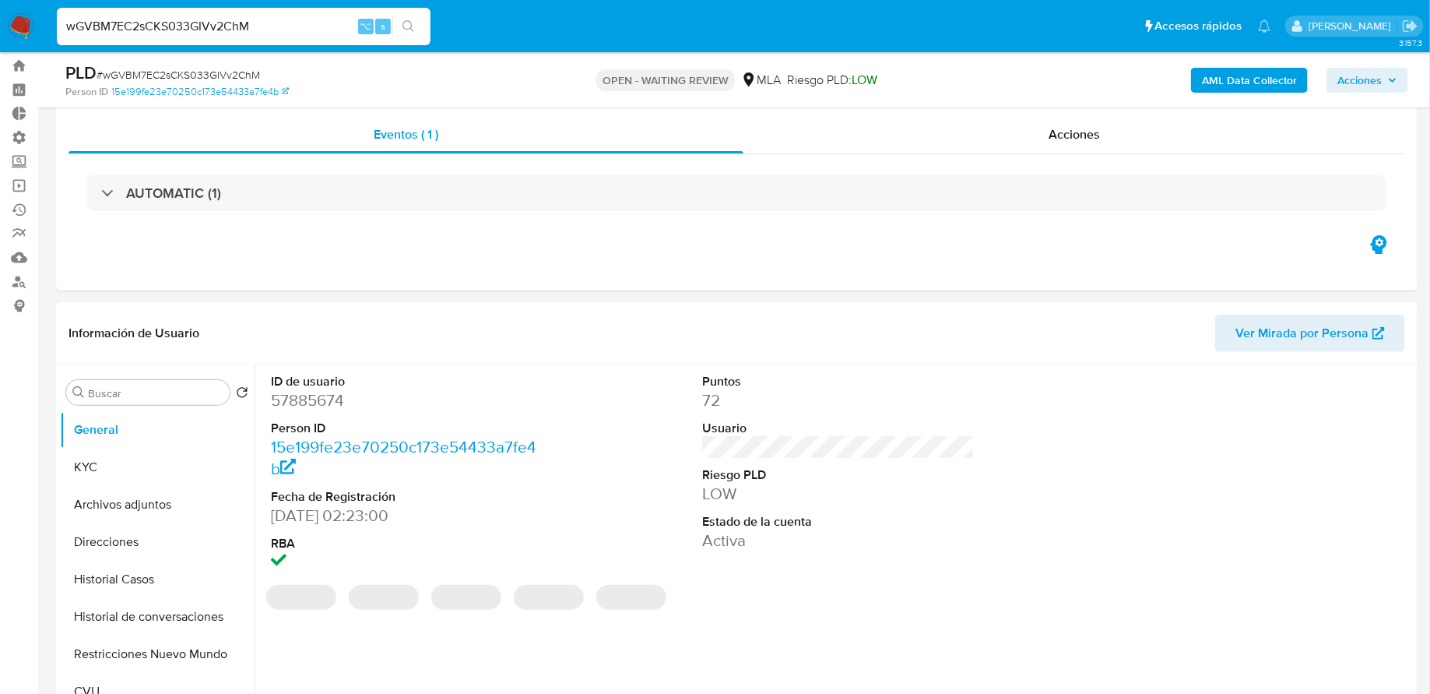
scroll to position [140, 0]
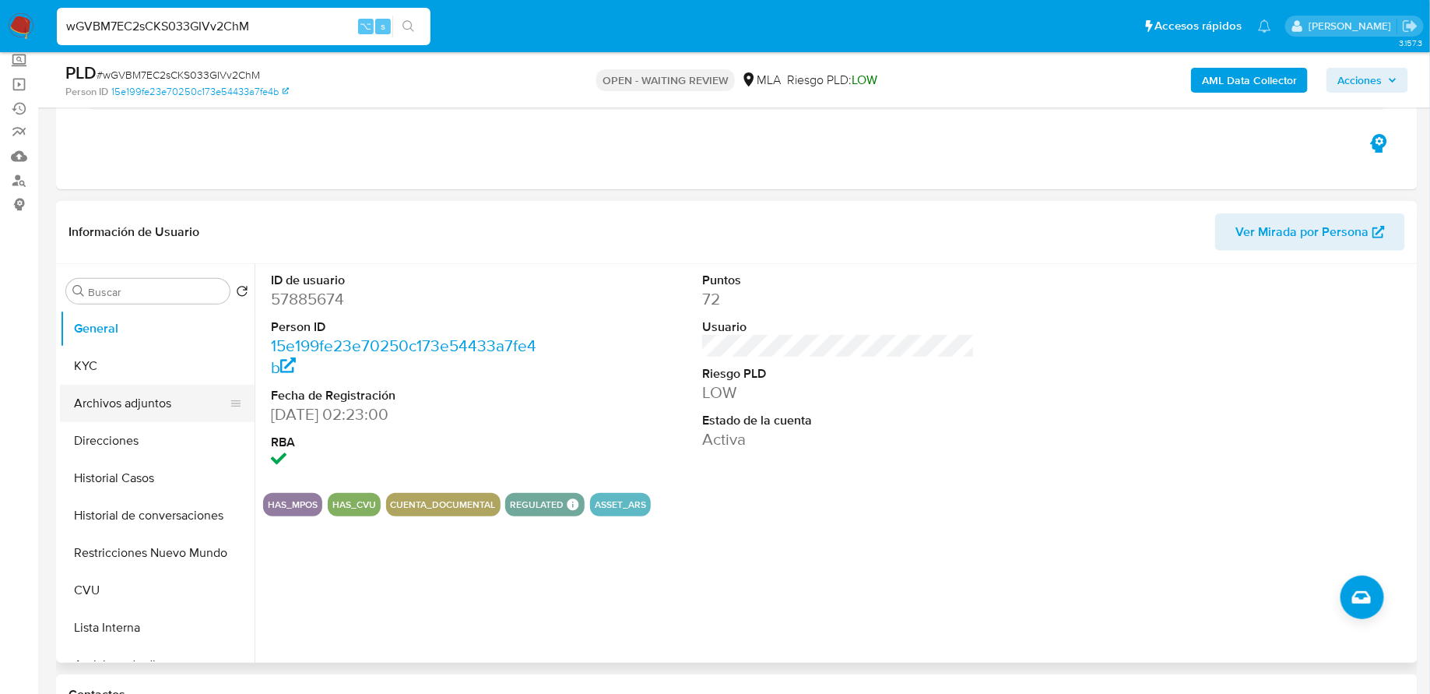
click at [118, 396] on button "Archivos adjuntos" at bounding box center [151, 403] width 182 height 37
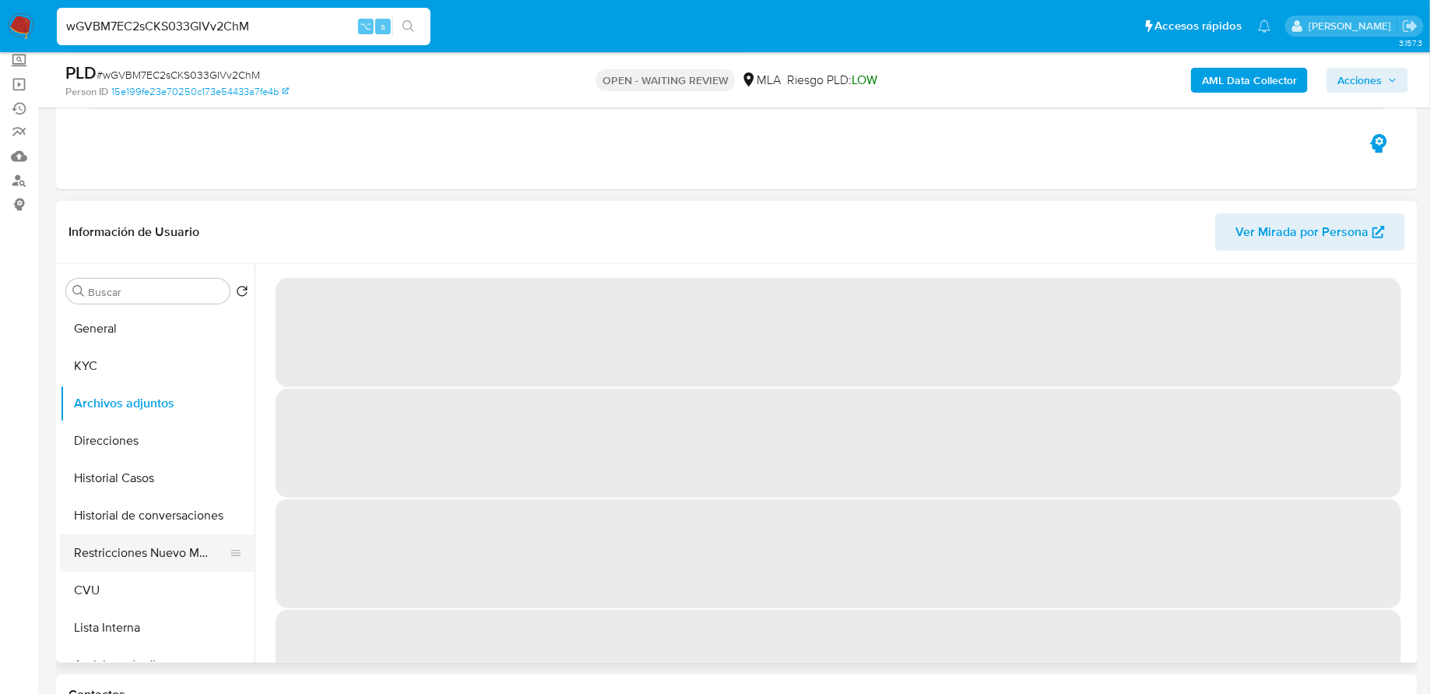
click at [138, 538] on button "Restricciones Nuevo Mundo" at bounding box center [151, 552] width 182 height 37
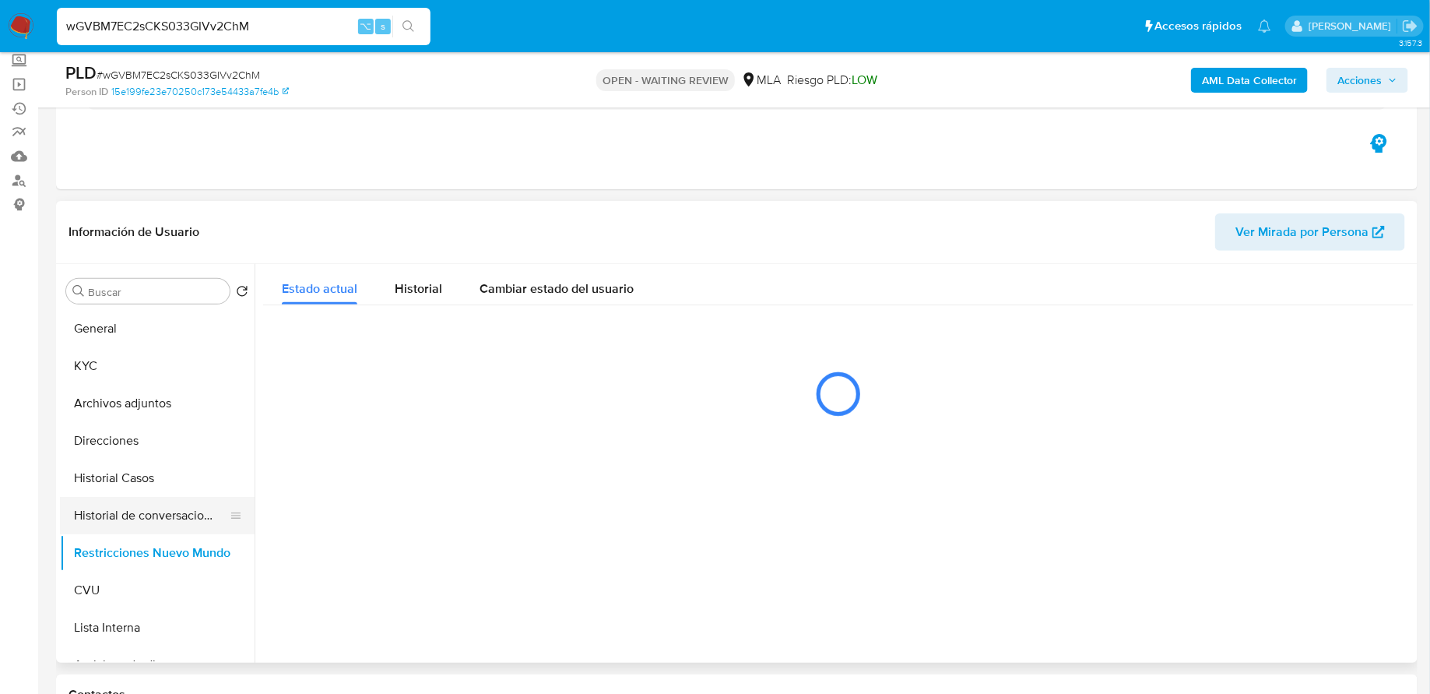
click at [171, 517] on button "Historial de conversaciones" at bounding box center [151, 515] width 182 height 37
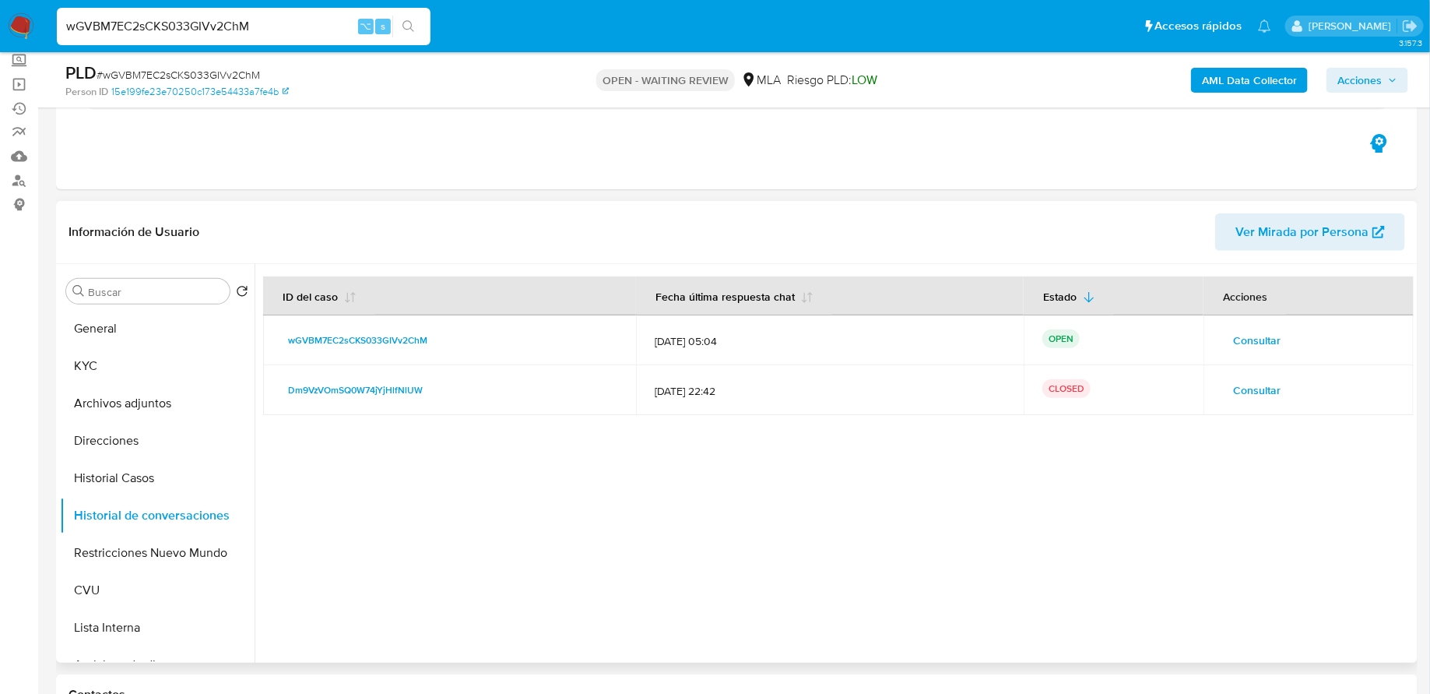
click at [1243, 348] on span "Consultar" at bounding box center [1256, 340] width 47 height 22
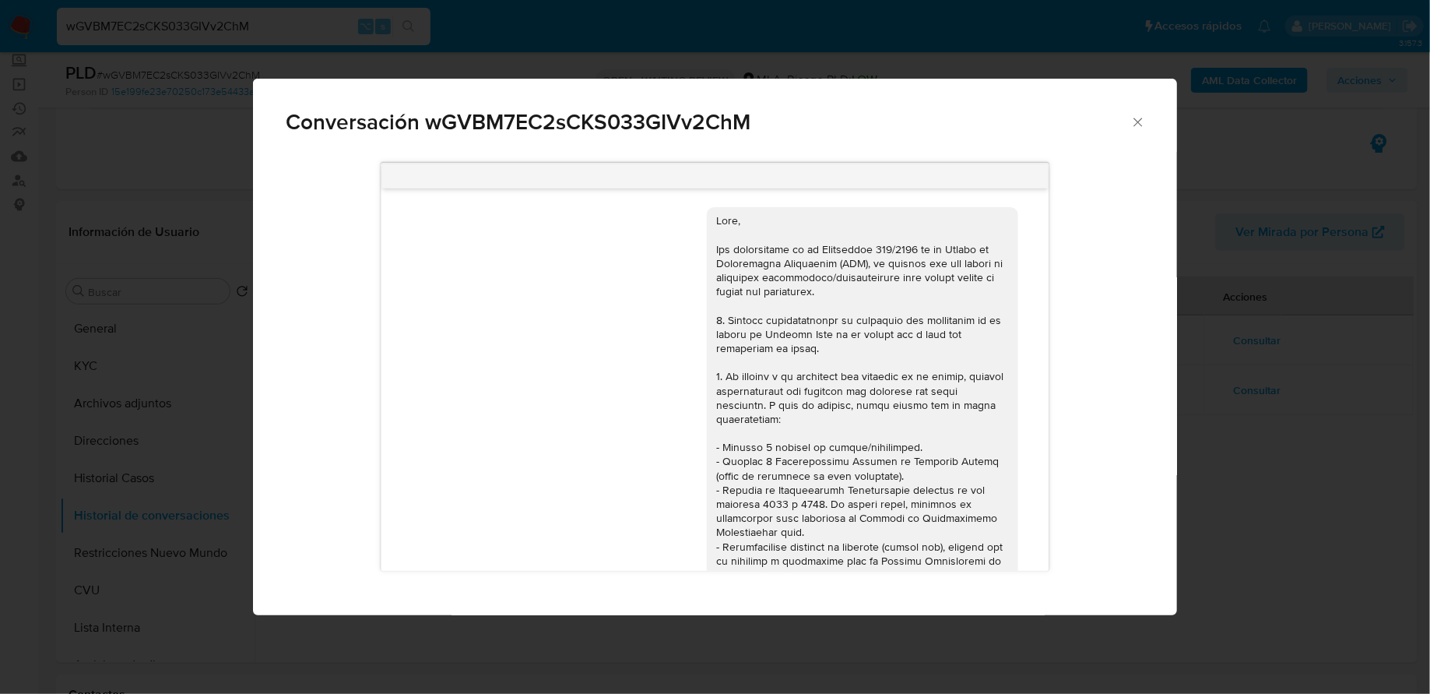
scroll to position [734, 0]
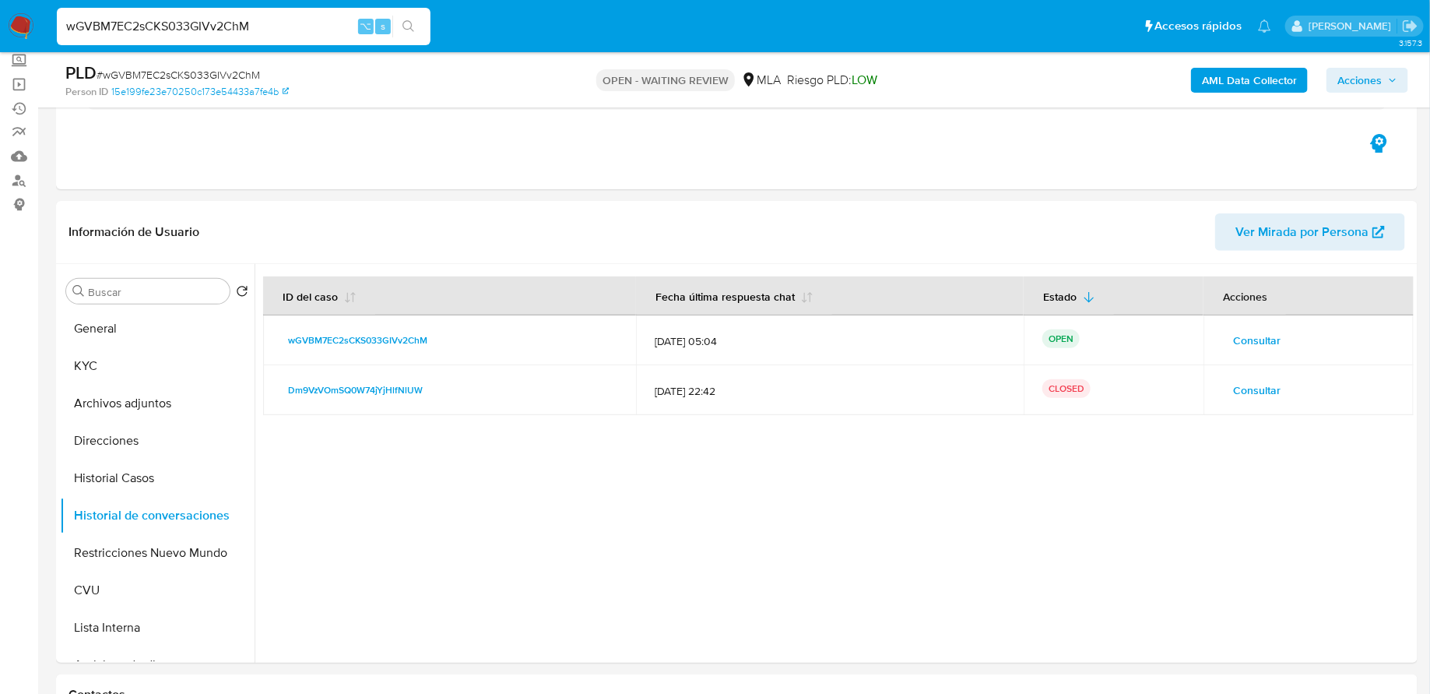
click at [291, 30] on input "wGVBM7EC2sCKS033GIVv2ChM" at bounding box center [244, 26] width 374 height 20
paste input "cA25wkTAh7LsbTOlq2L9W2Er"
type input "cA25wkTAh7LsbTOlq2L9W2Er"
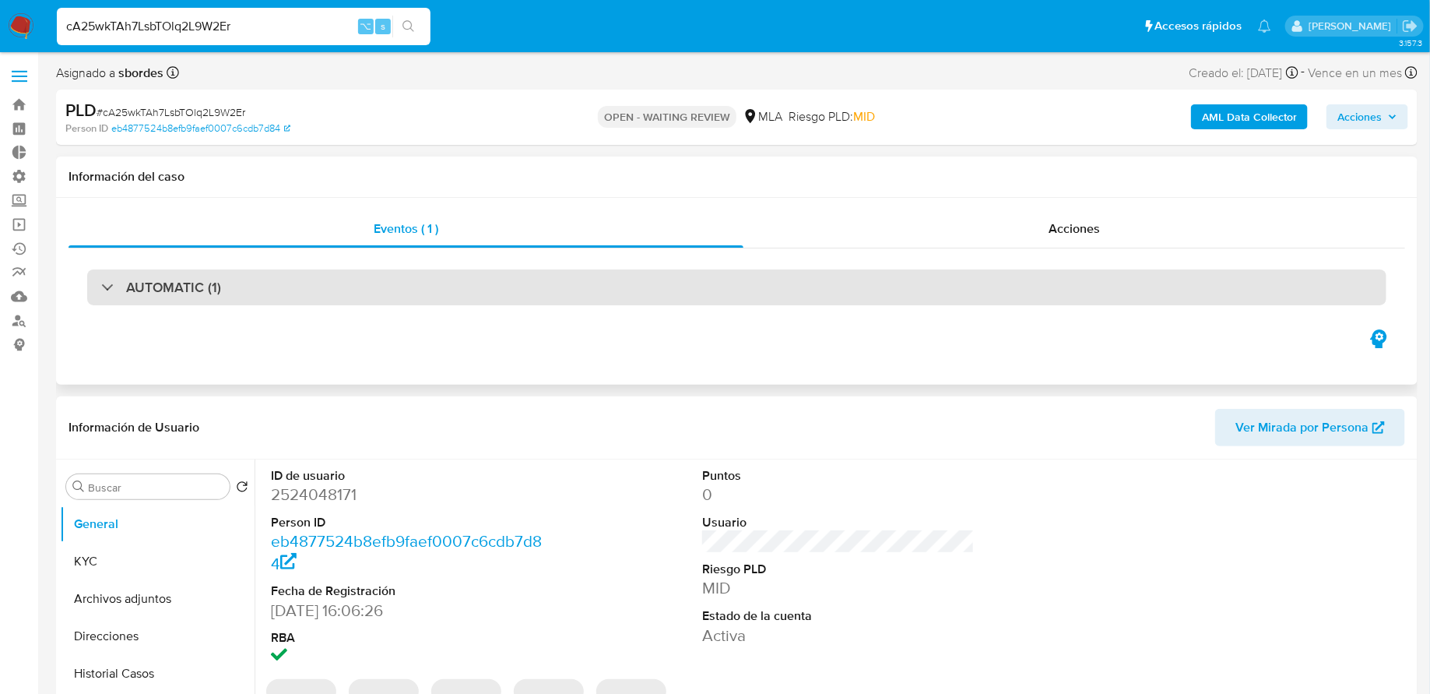
select select "10"
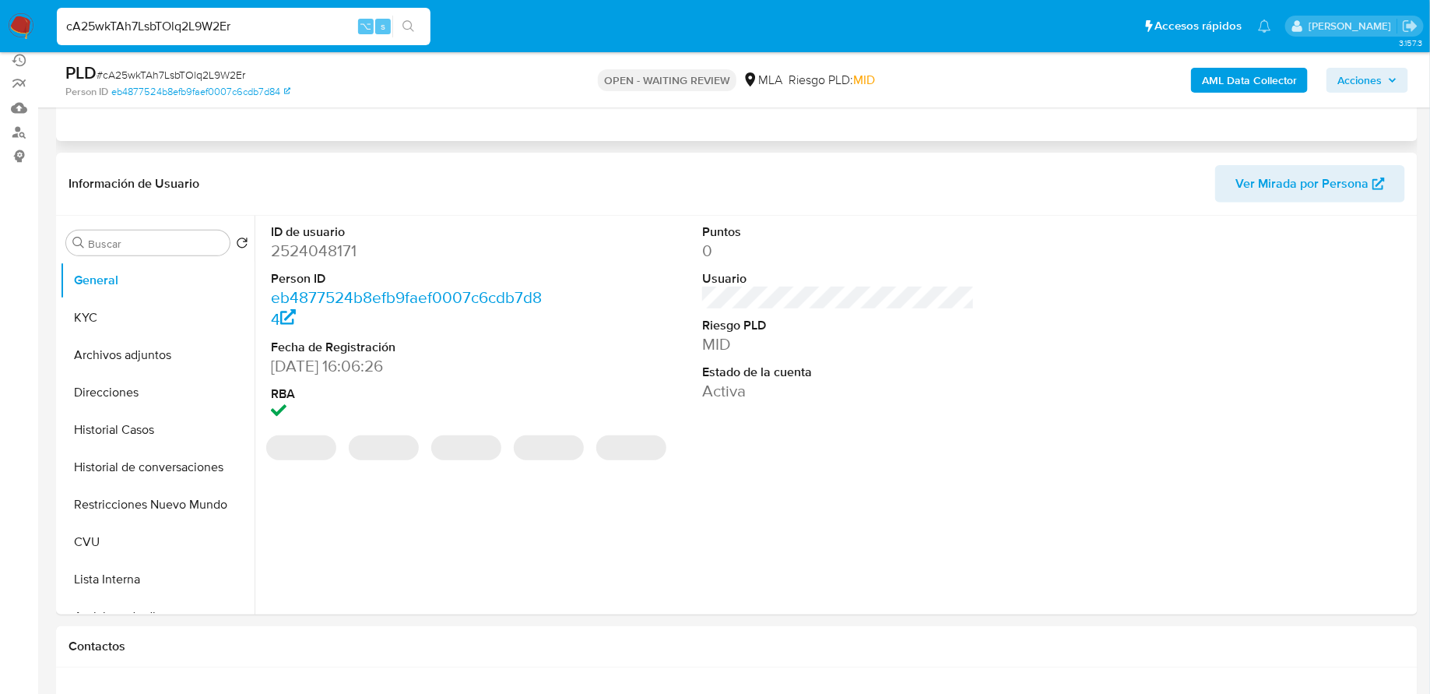
scroll to position [253, 0]
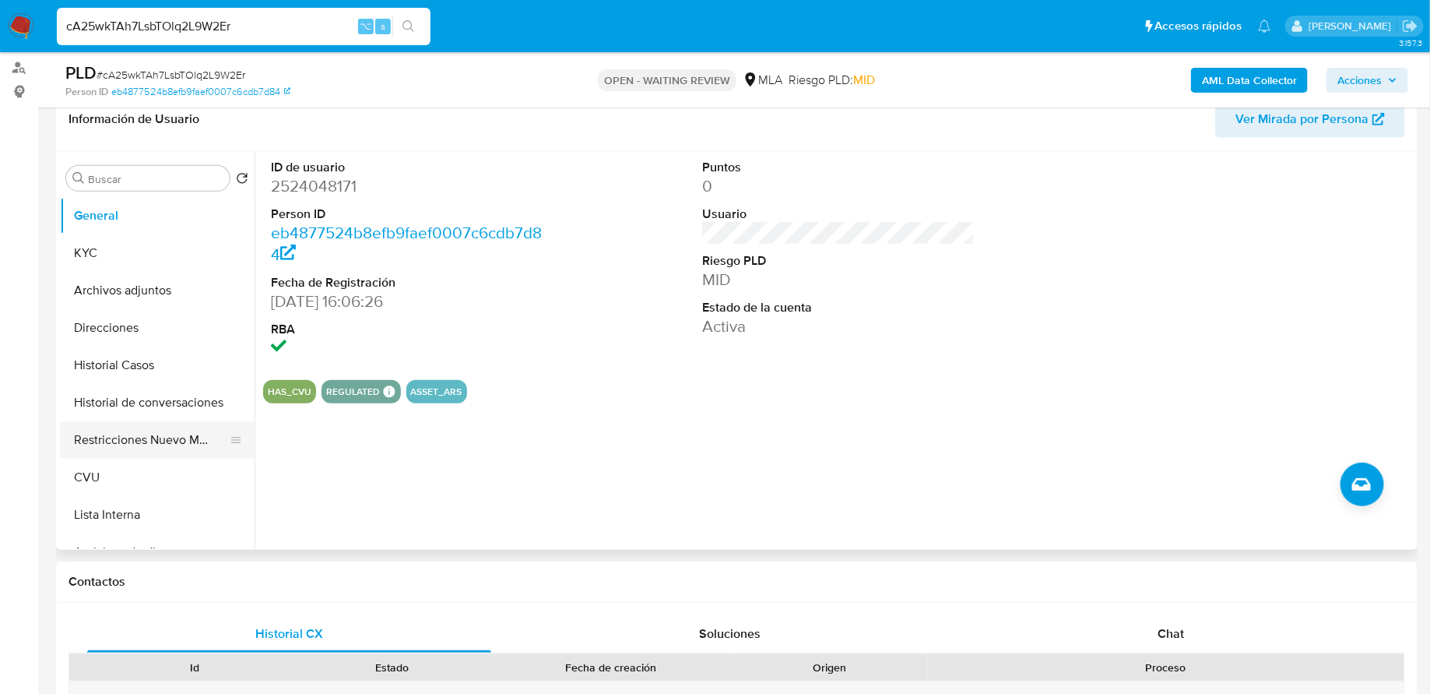
click at [128, 424] on button "Restricciones Nuevo Mundo" at bounding box center [151, 439] width 182 height 37
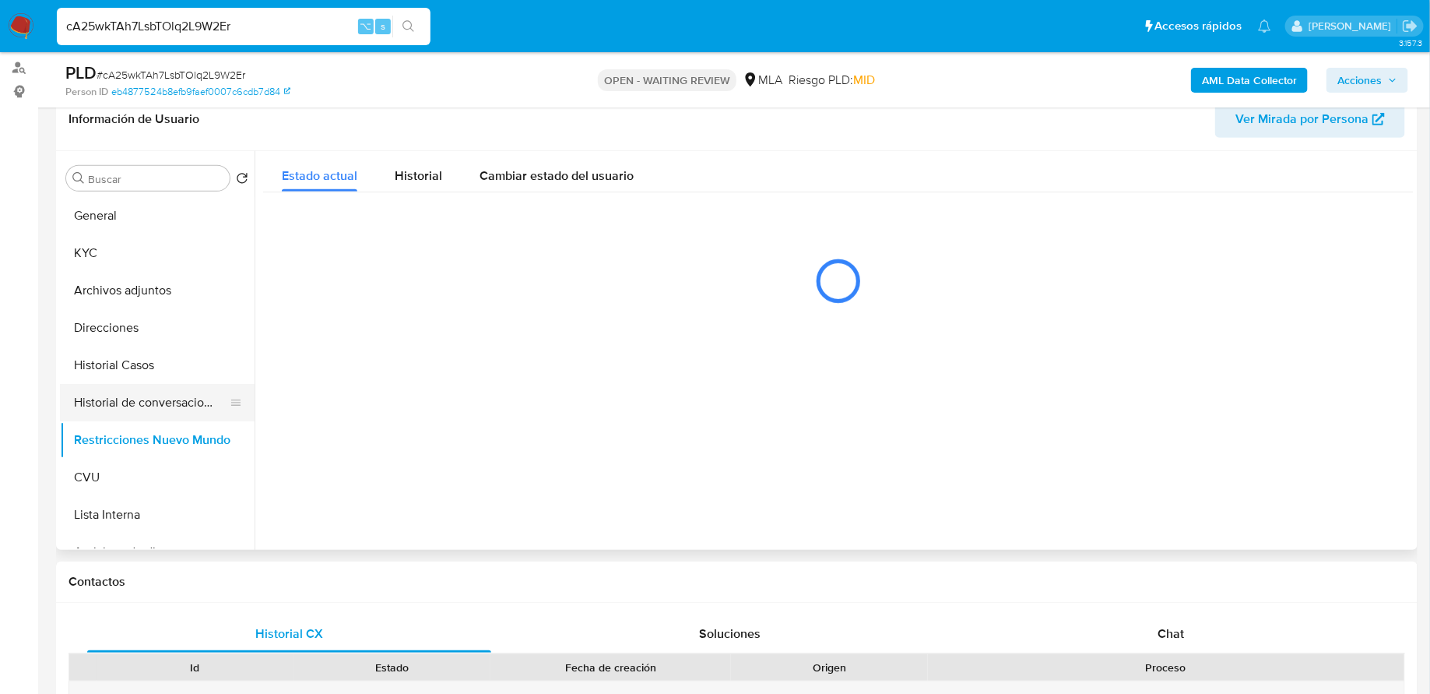
click at [134, 407] on button "Historial de conversaciones" at bounding box center [151, 402] width 182 height 37
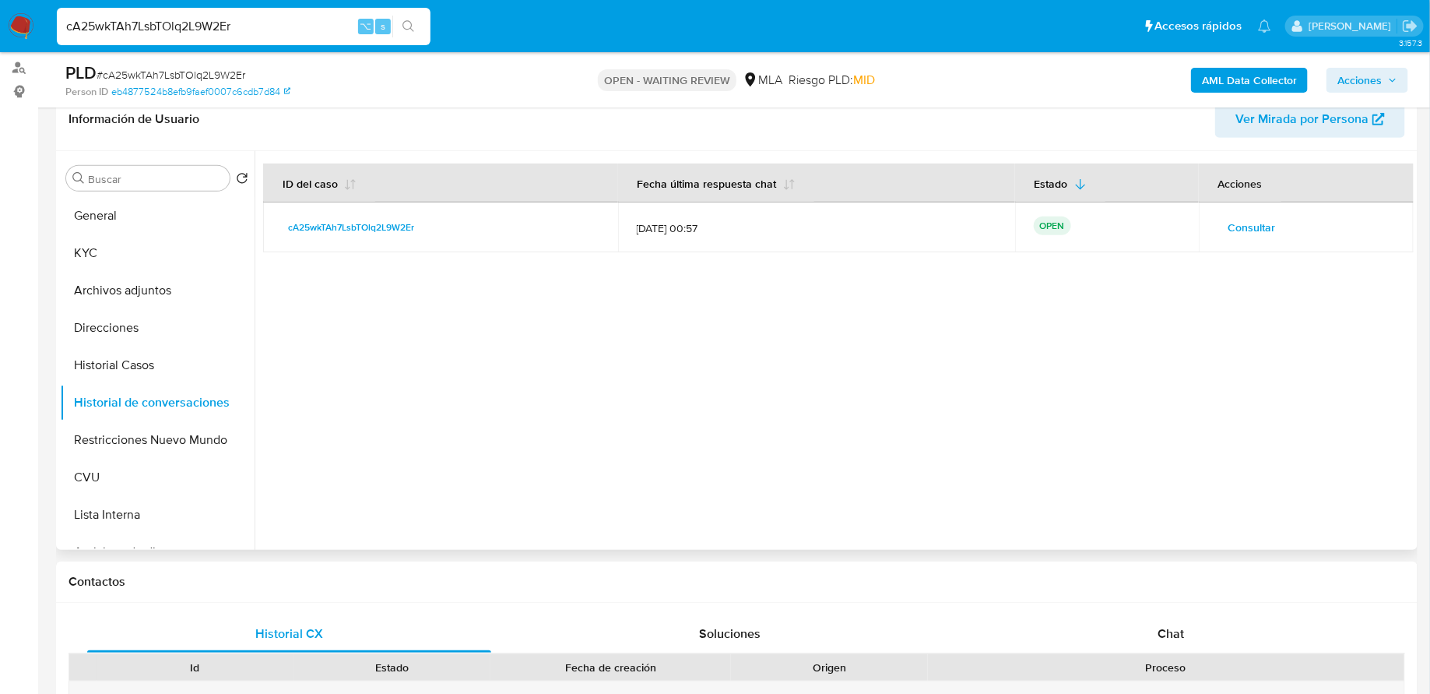
click at [1223, 227] on button "Consultar" at bounding box center [1252, 227] width 69 height 25
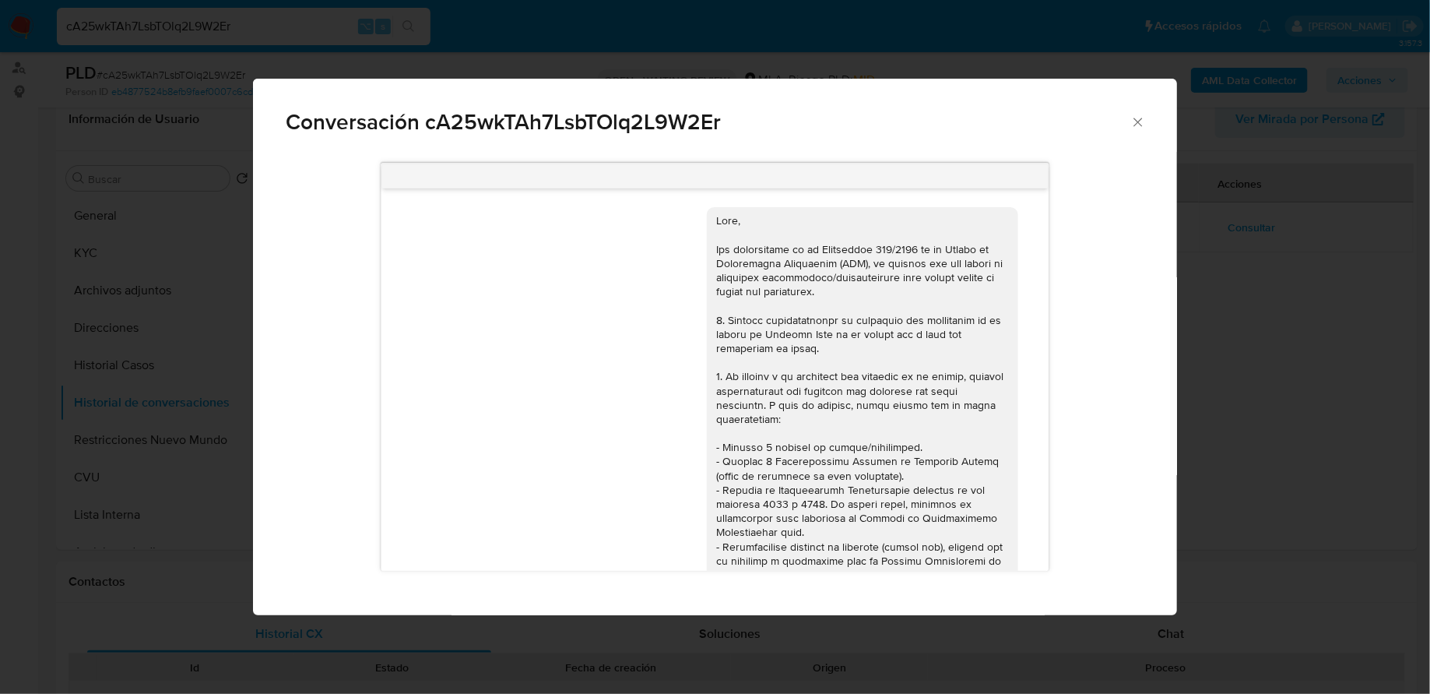
scroll to position [947, 0]
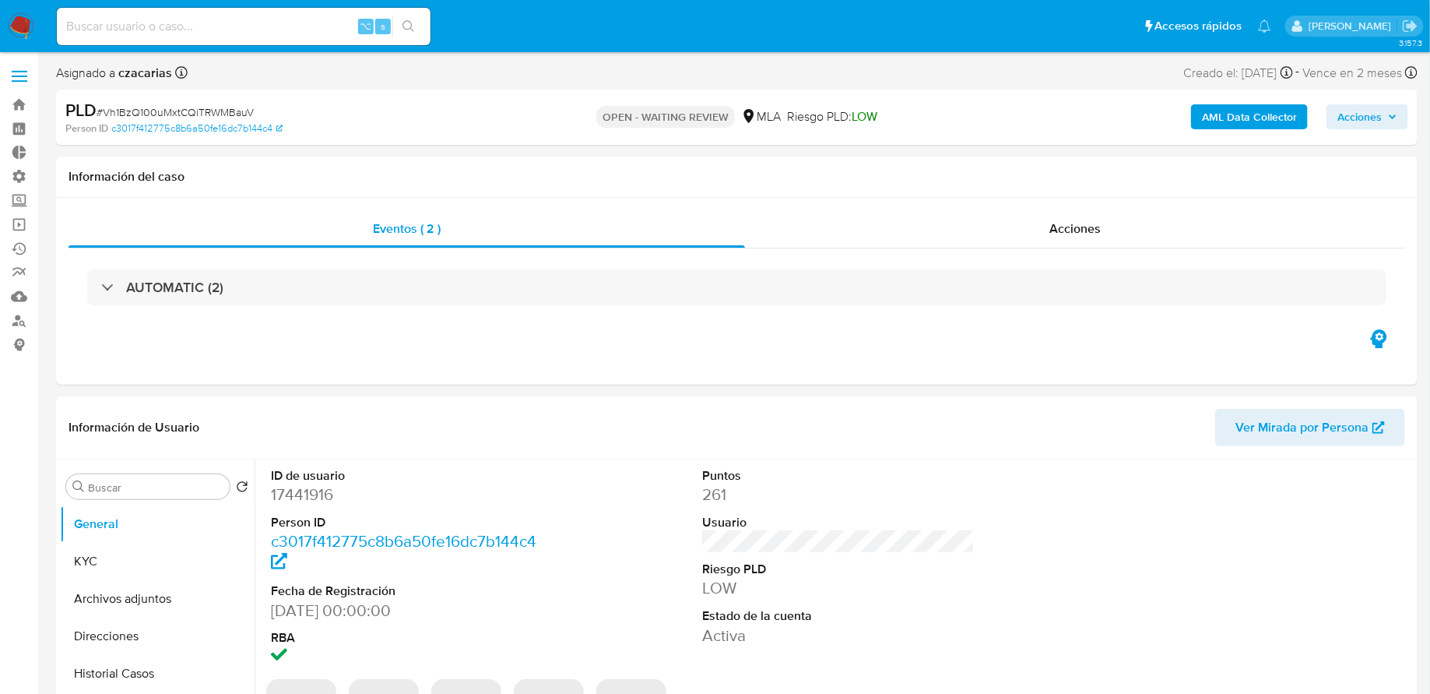
select select "10"
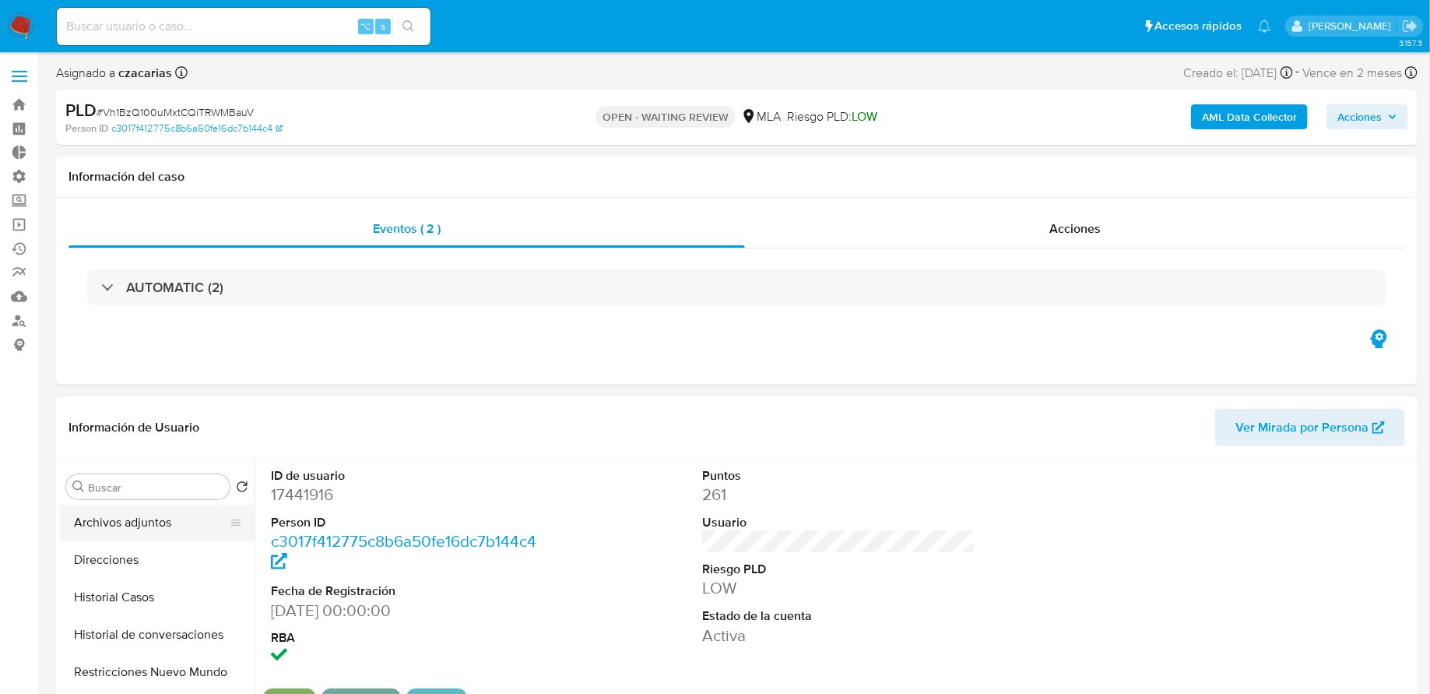
scroll to position [134, 0]
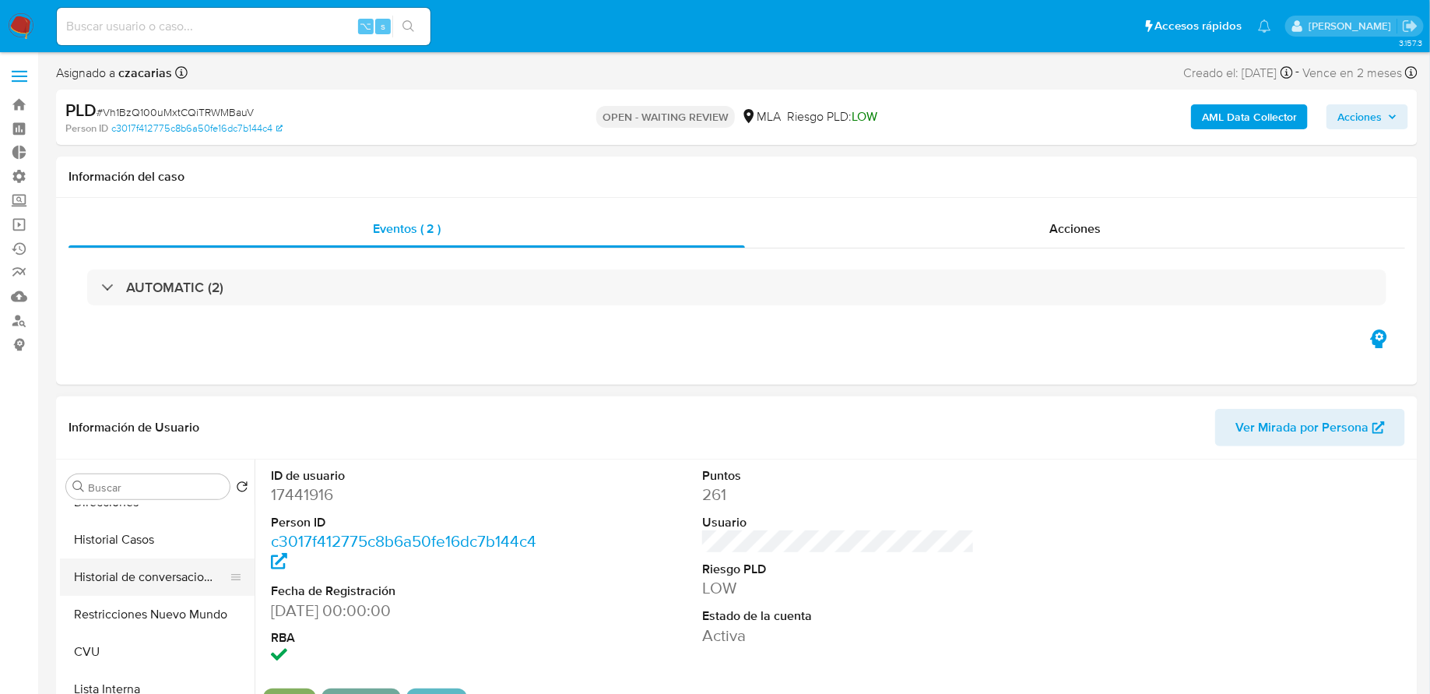
click at [171, 571] on button "Historial de conversaciones" at bounding box center [151, 576] width 182 height 37
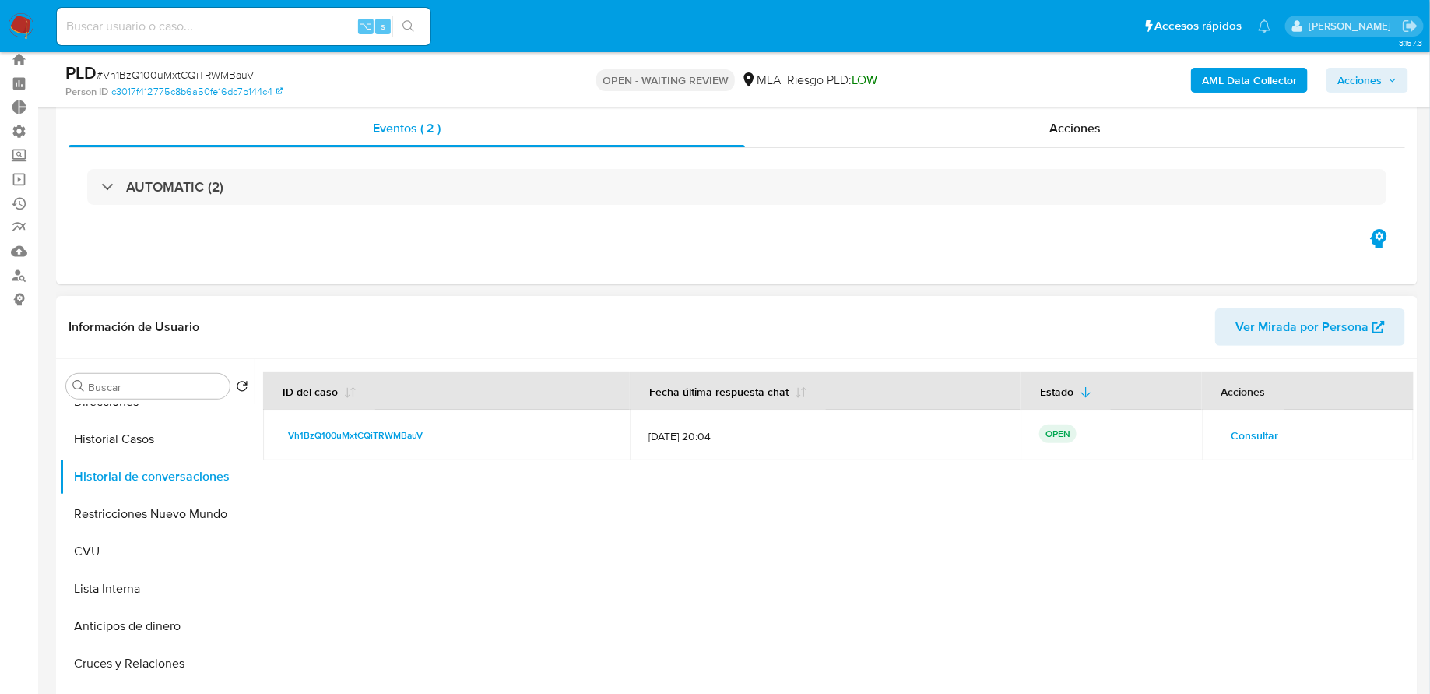
scroll to position [49, 0]
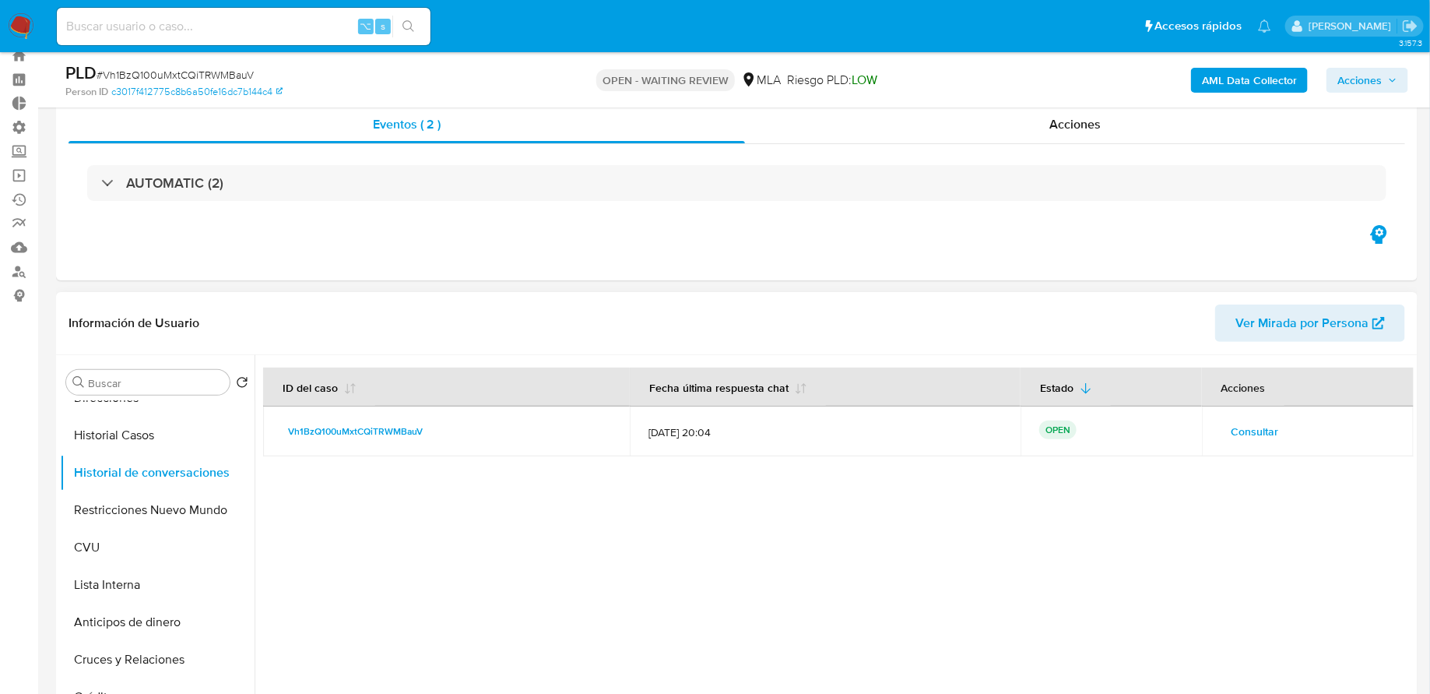
click at [1242, 441] on span "Consultar" at bounding box center [1255, 431] width 47 height 22
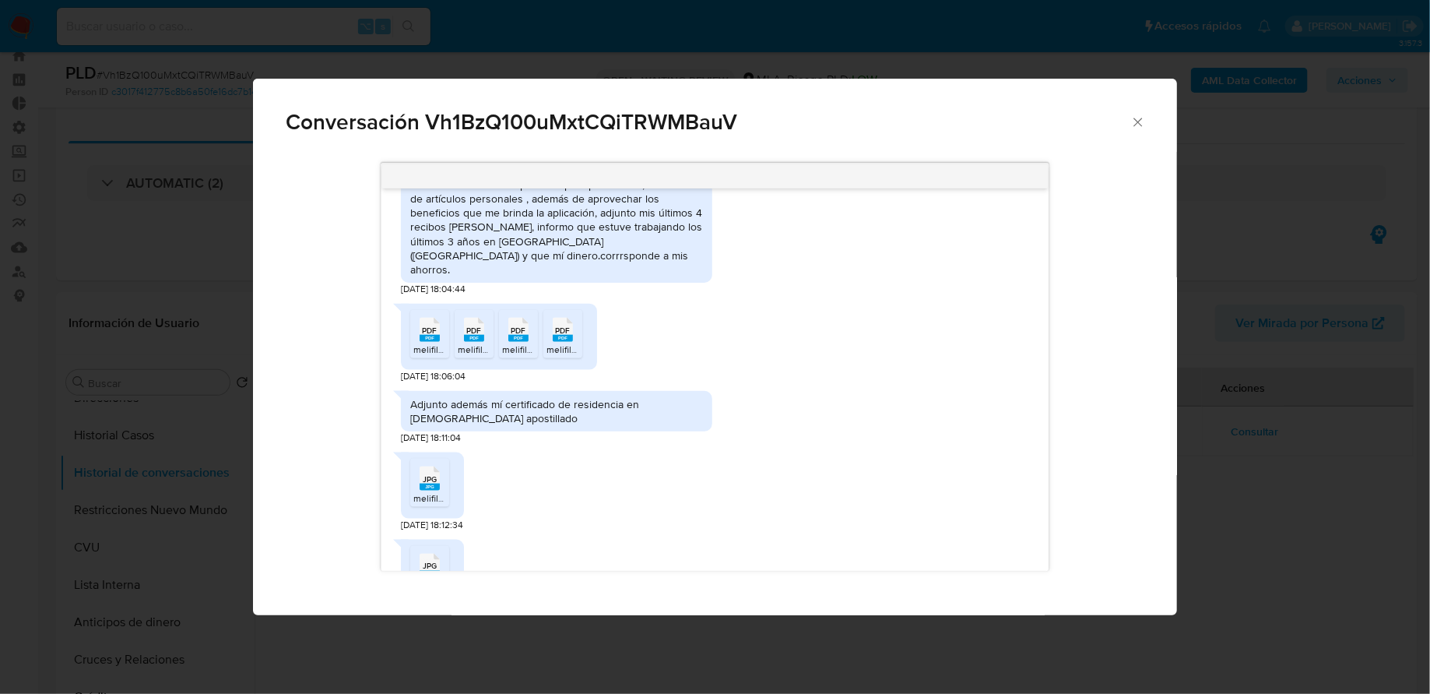
scroll to position [941, 0]
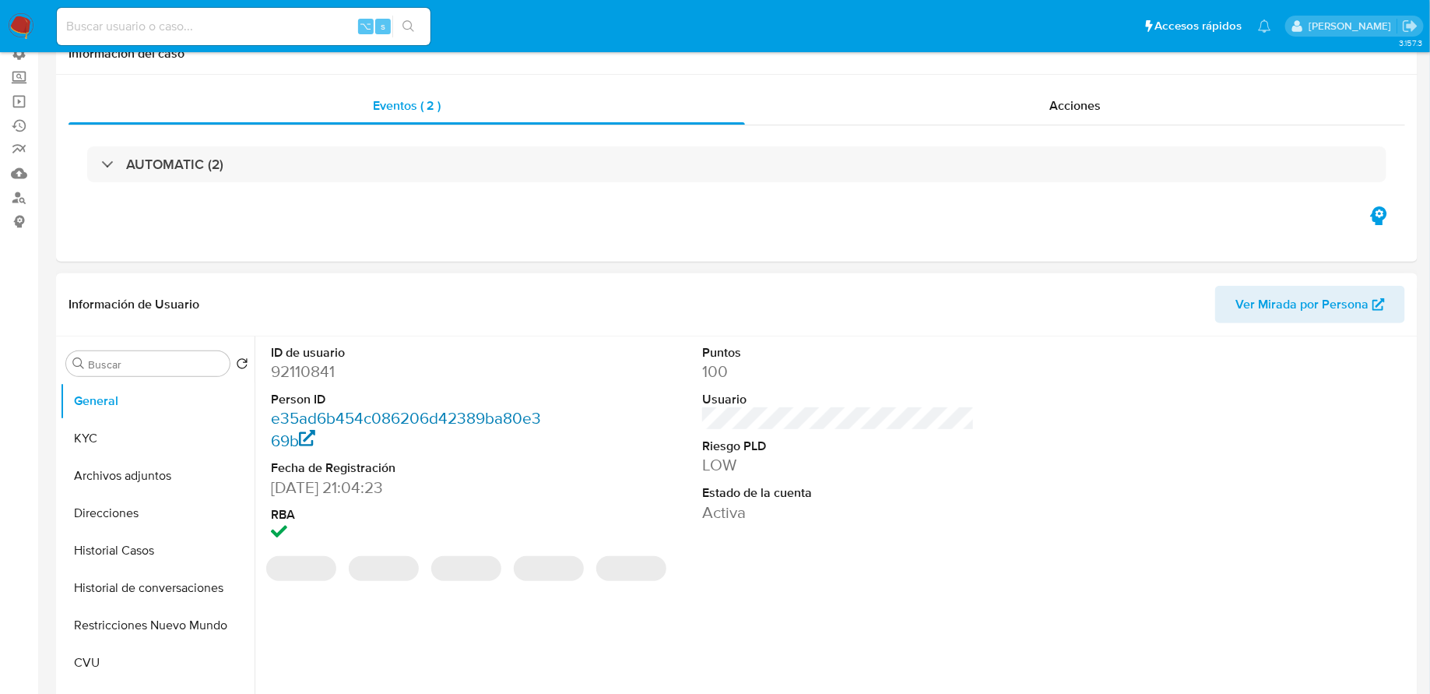
scroll to position [231, 0]
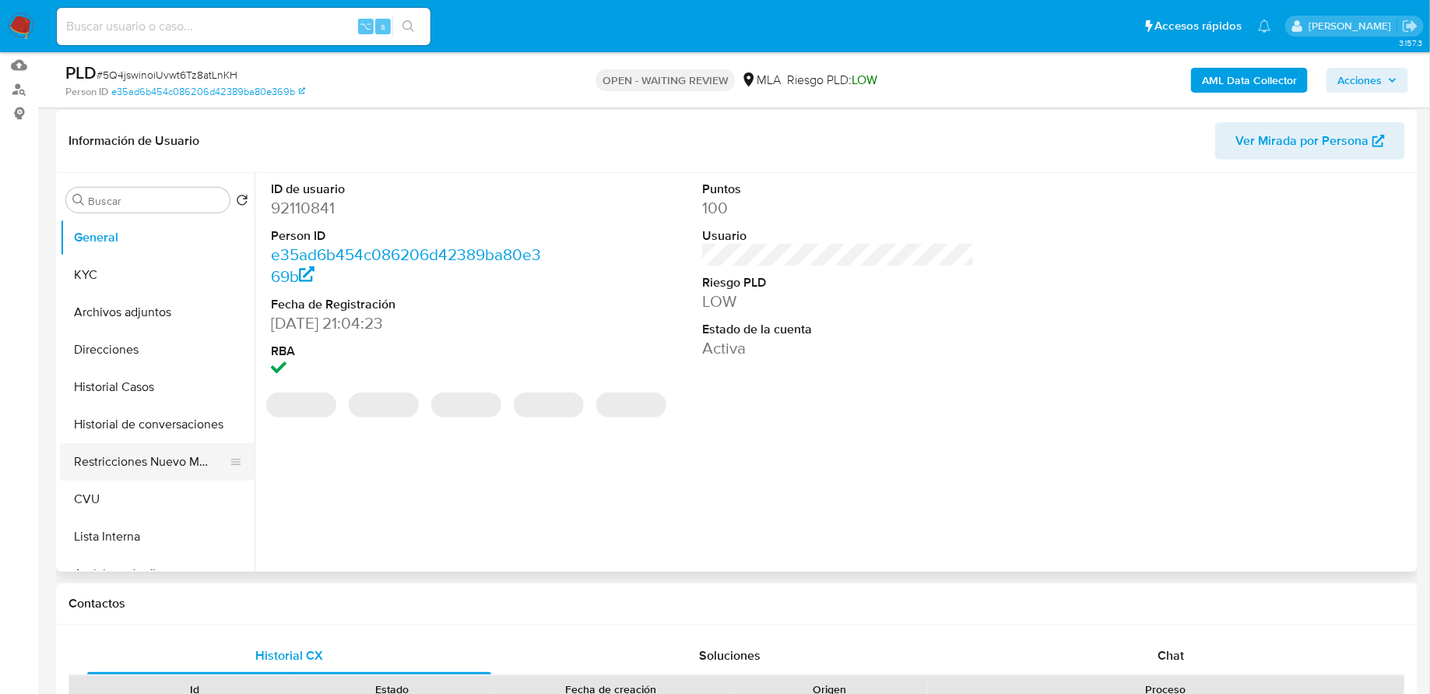
select select "10"
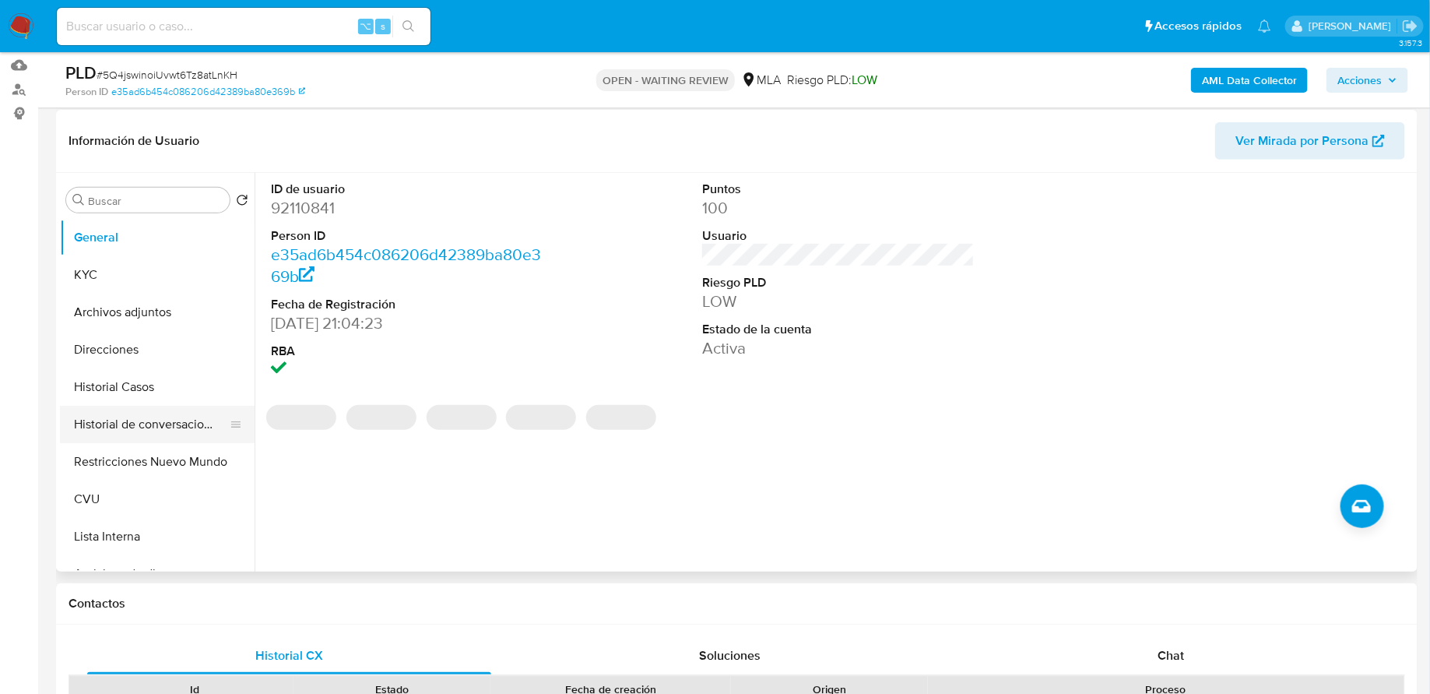
click at [164, 424] on button "Historial de conversaciones" at bounding box center [151, 424] width 182 height 37
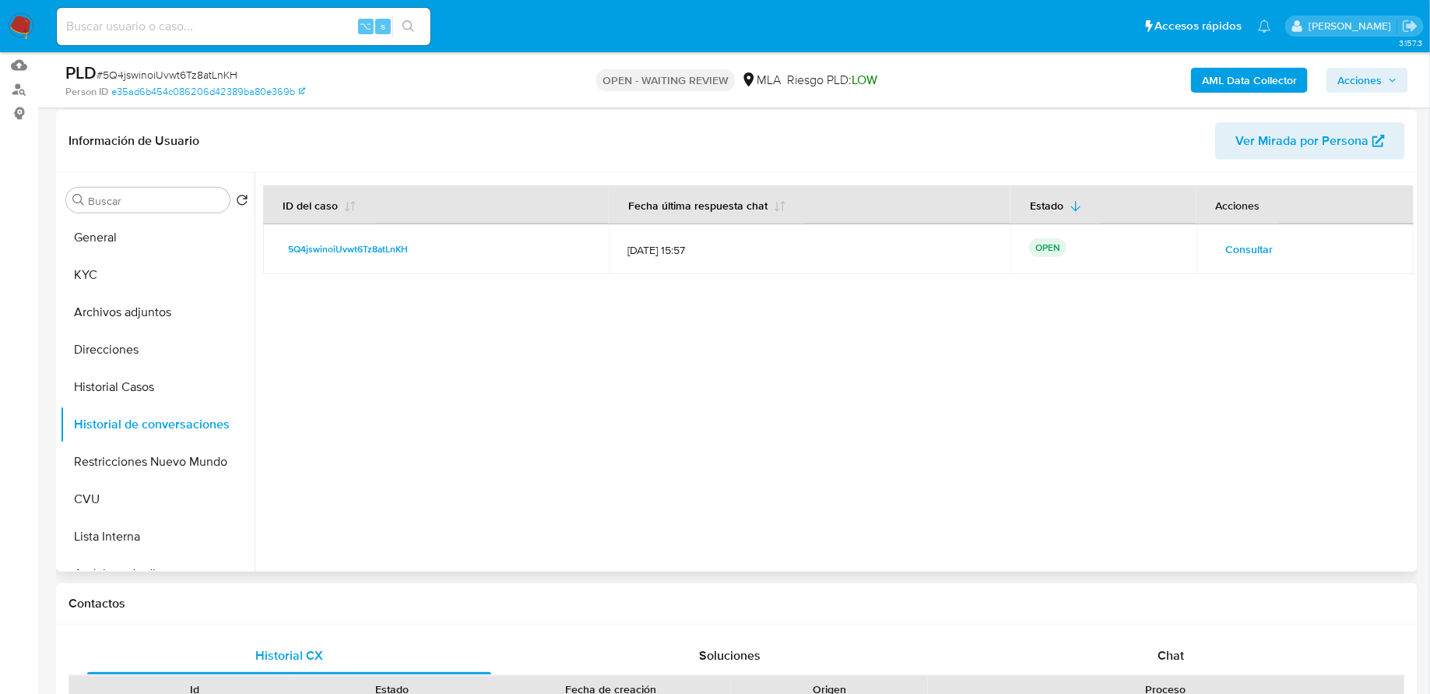
click at [1236, 232] on td "Consultar" at bounding box center [1305, 249] width 217 height 50
click at [1236, 234] on td "Consultar" at bounding box center [1305, 249] width 217 height 50
click at [1231, 245] on span "Consultar" at bounding box center [1249, 249] width 47 height 22
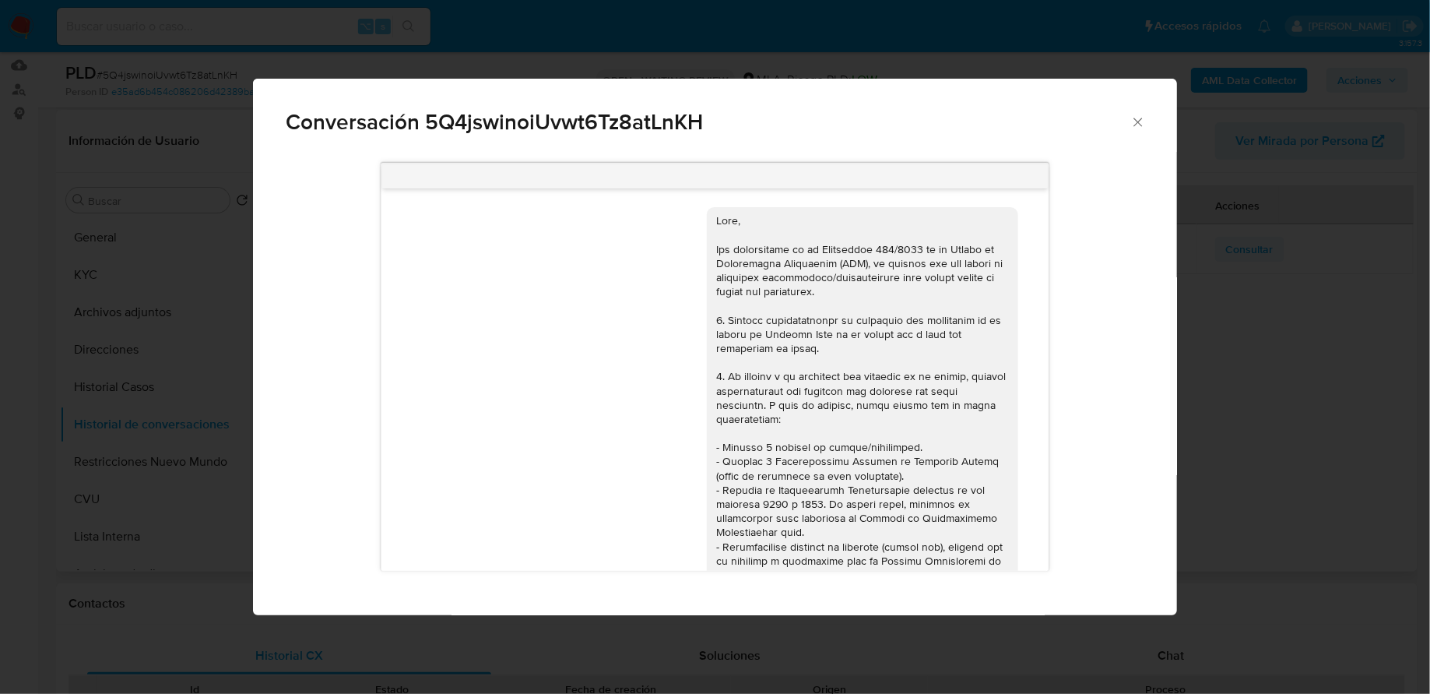
scroll to position [1466, 0]
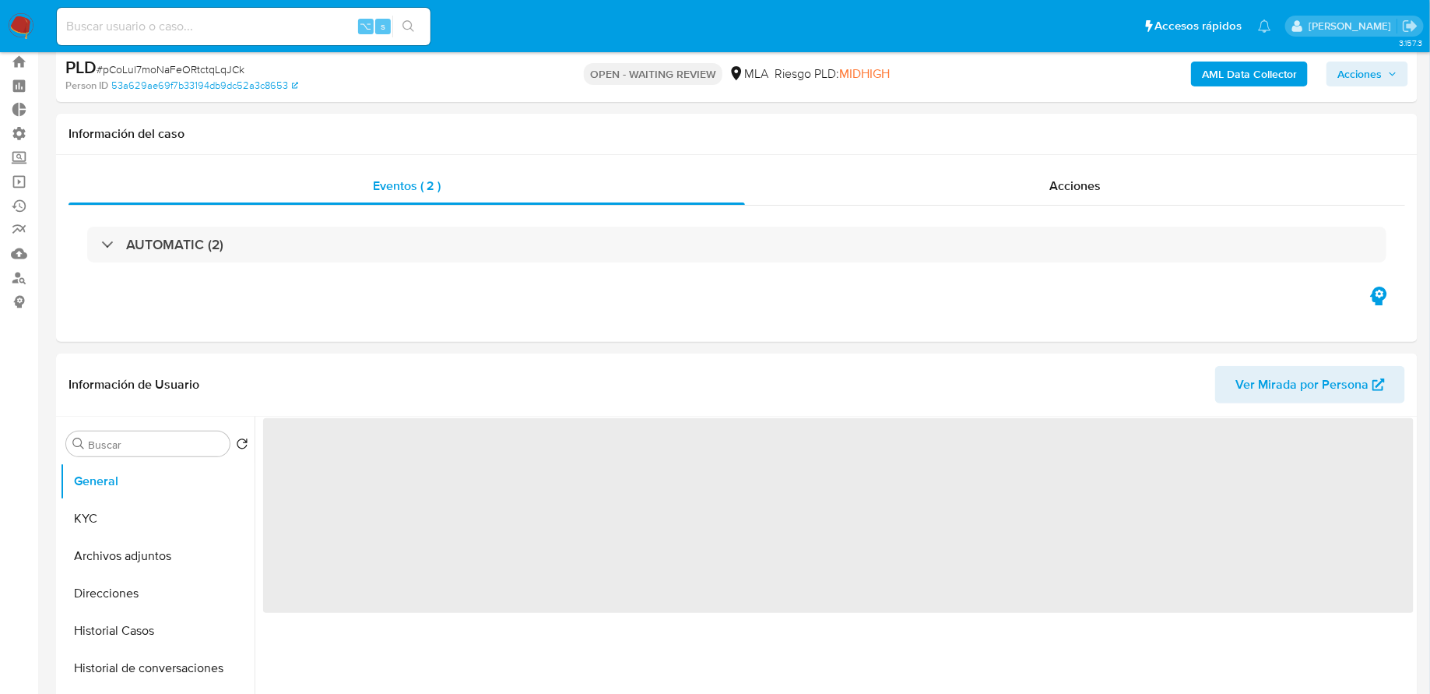
scroll to position [80, 0]
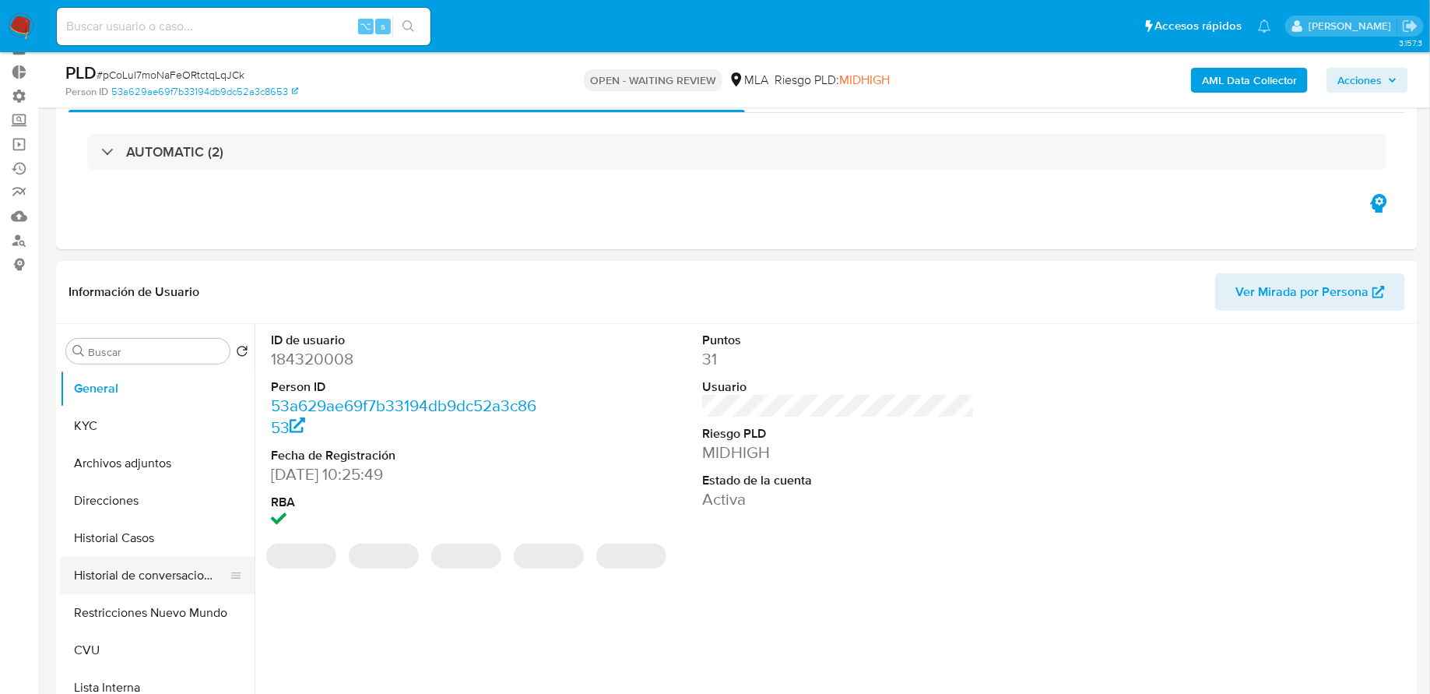
click at [160, 569] on button "Historial de conversaciones" at bounding box center [151, 575] width 182 height 37
select select "10"
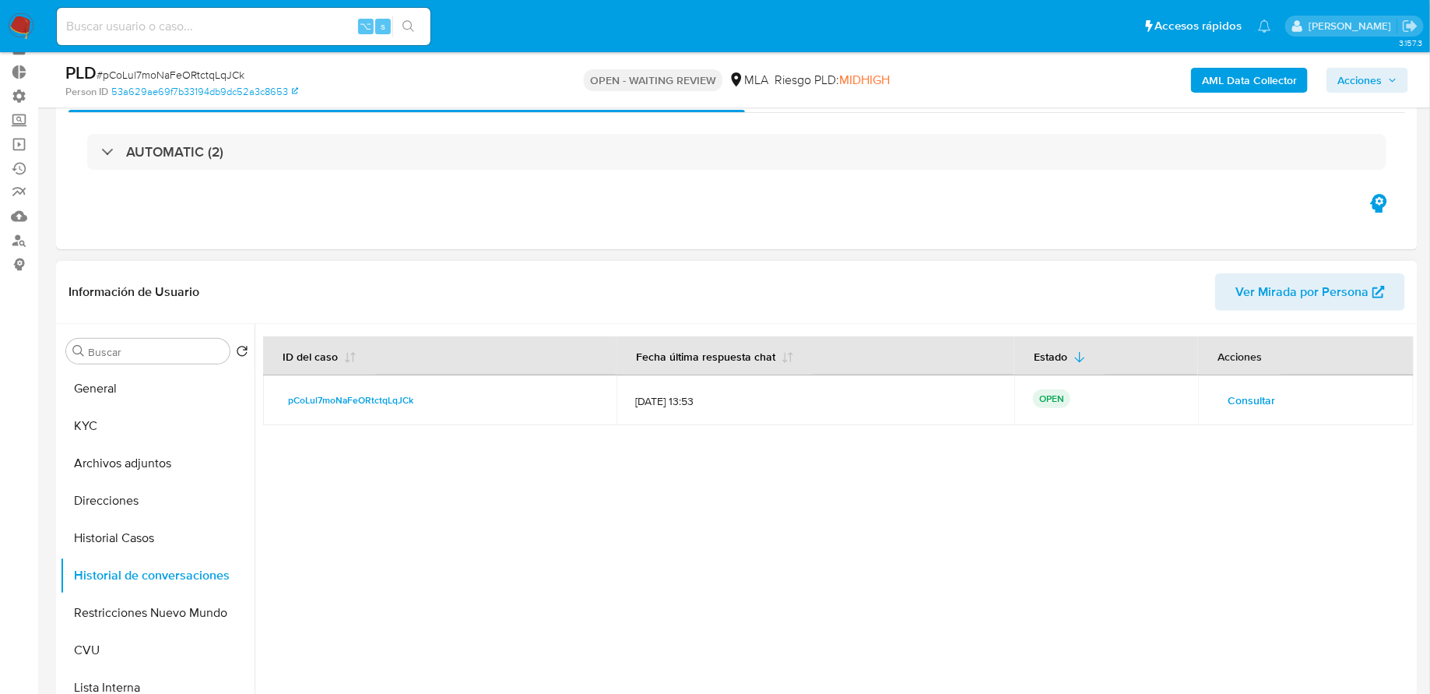
click at [1228, 395] on span "Consultar" at bounding box center [1251, 400] width 47 height 22
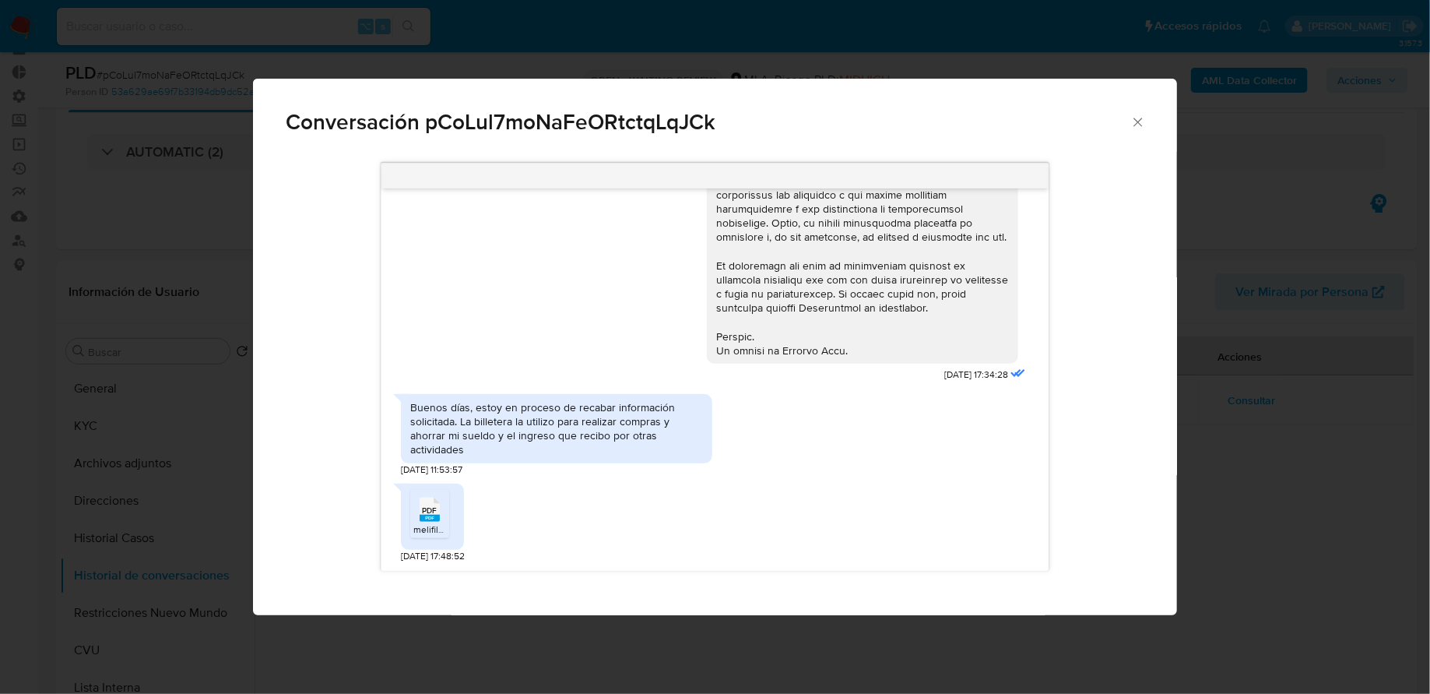
scroll to position [691, 0]
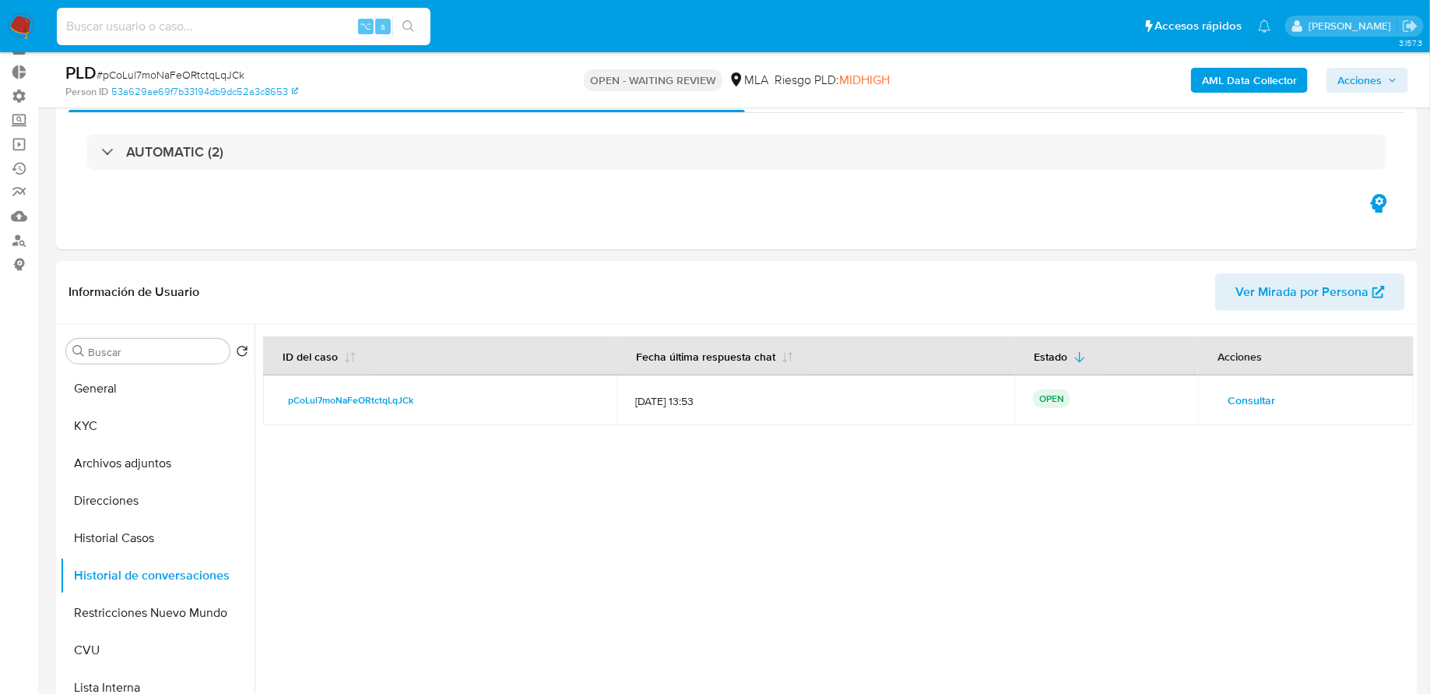
click at [252, 31] on input at bounding box center [244, 26] width 374 height 20
paste input "ueKh4Dw372y3uGtclIceHIbj"
type input "ueKh4Dw372y3uGtclIceHIbj"
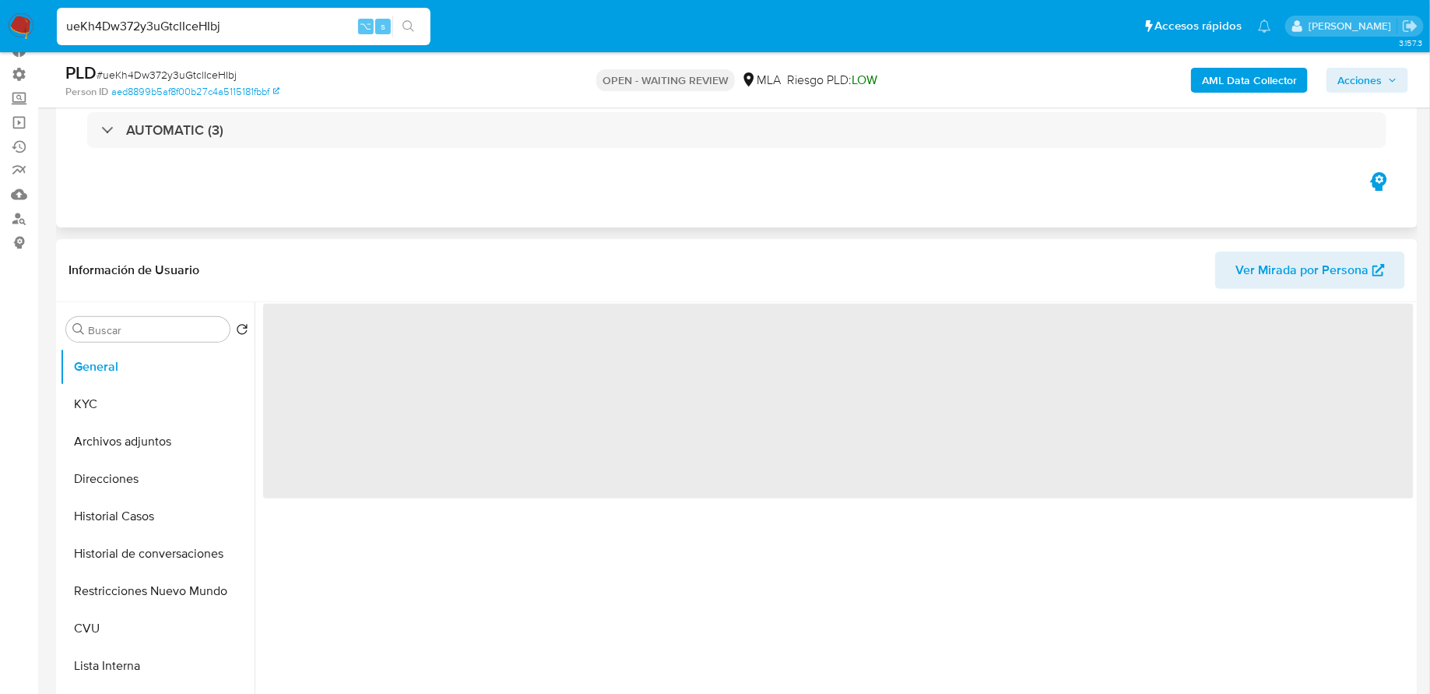
scroll to position [161, 0]
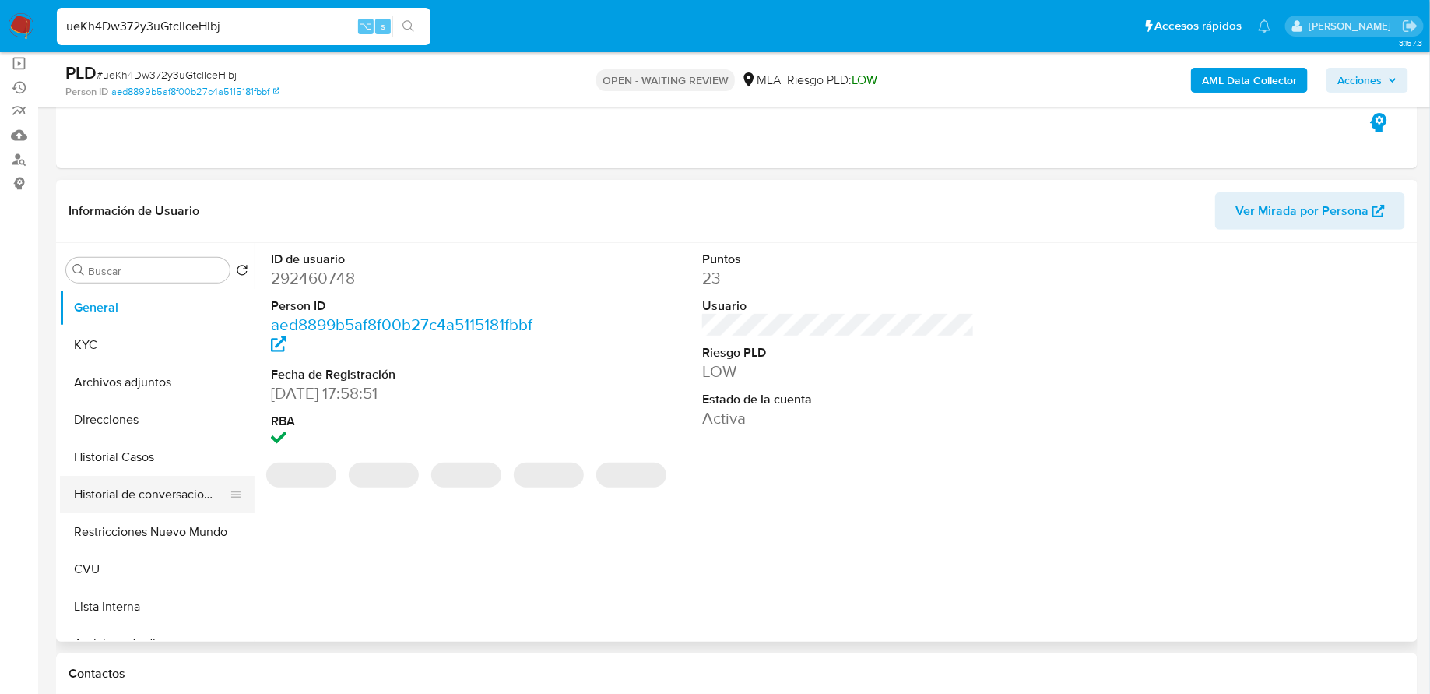
click at [125, 480] on button "Historial de conversaciones" at bounding box center [151, 494] width 182 height 37
select select "10"
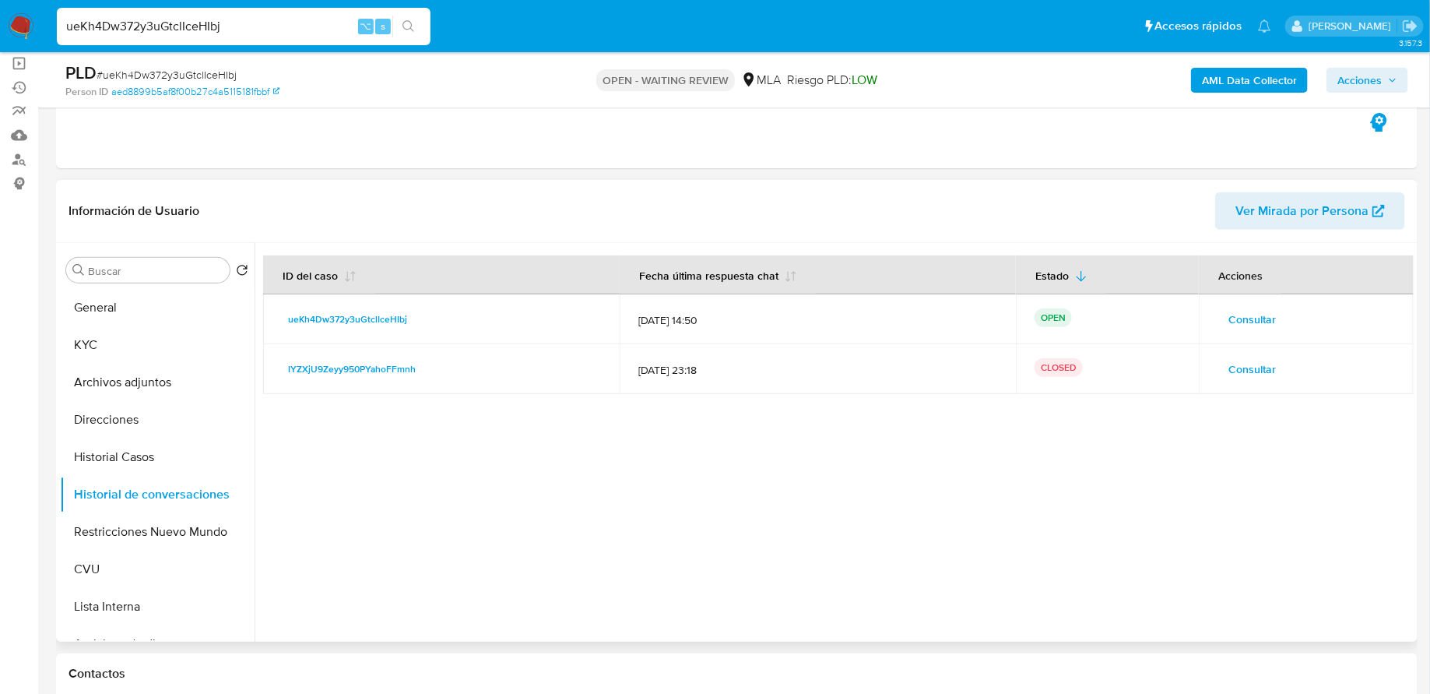
click at [1229, 323] on span "Consultar" at bounding box center [1252, 319] width 47 height 22
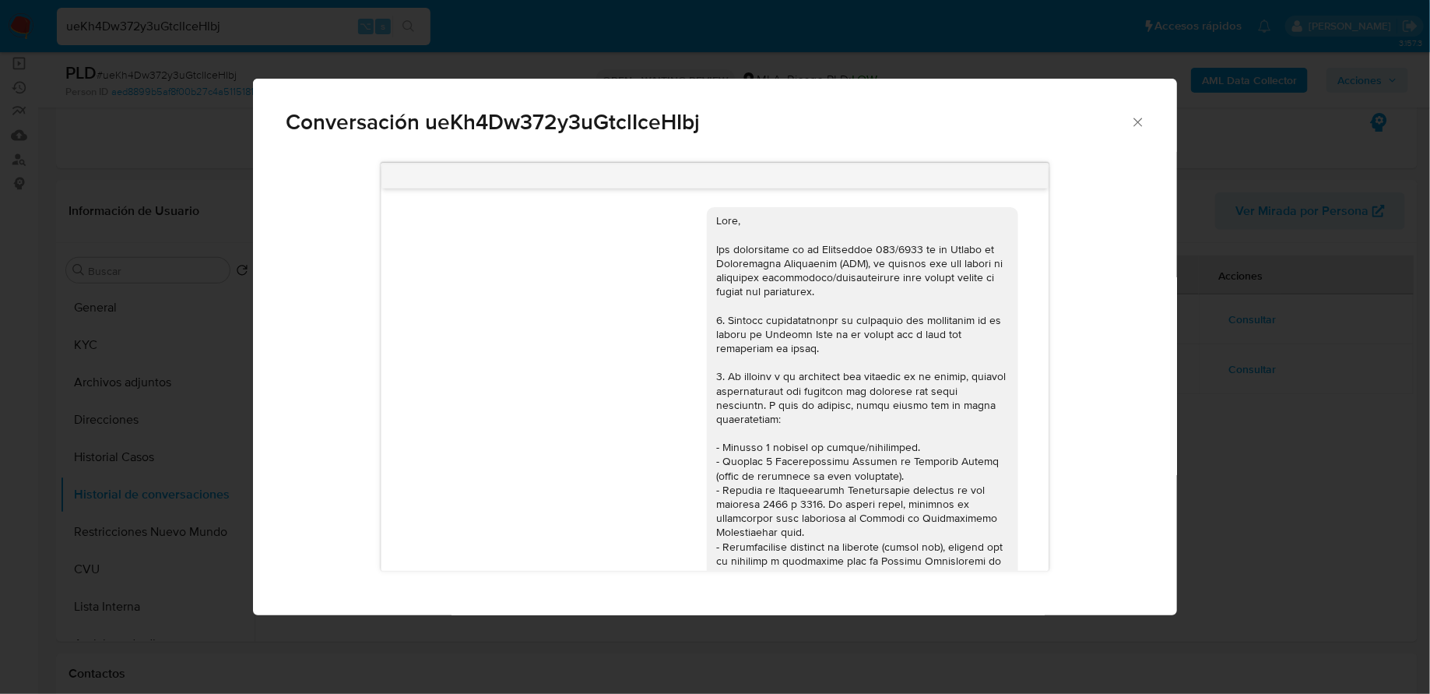
scroll to position [561, 0]
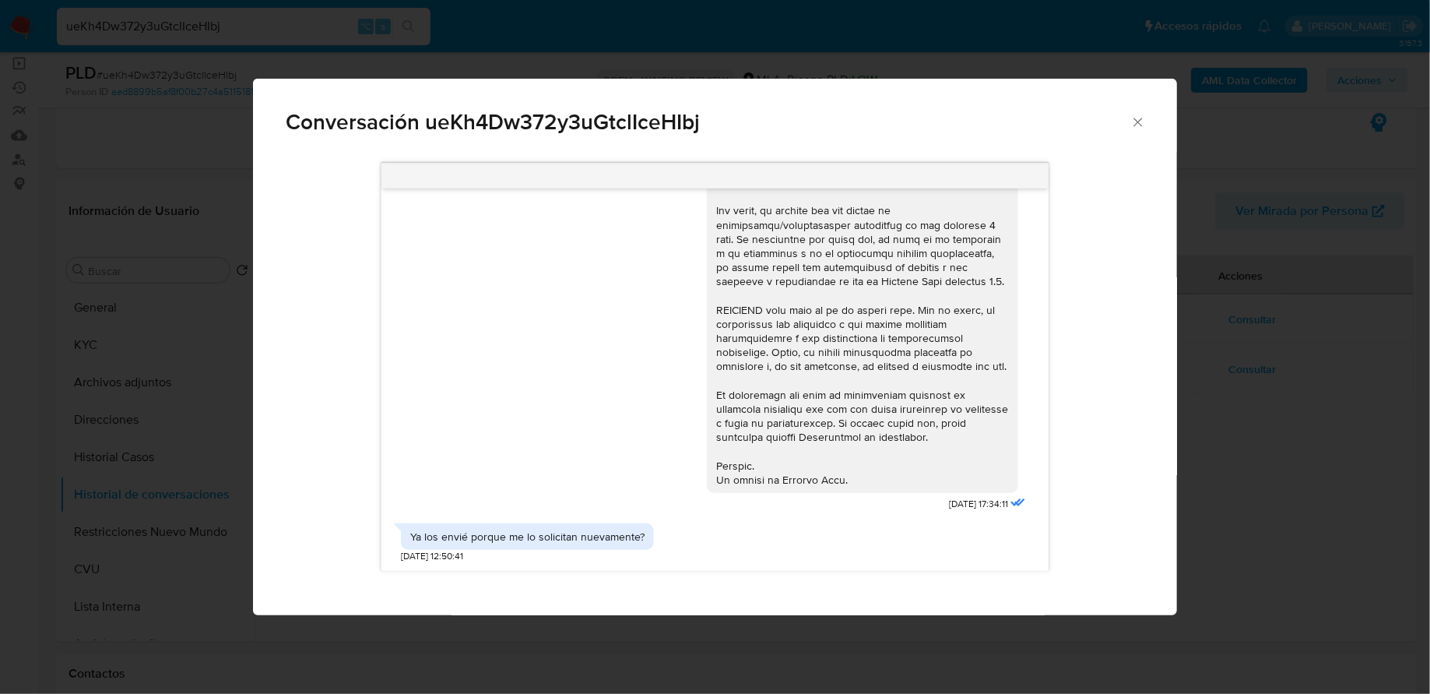
click at [1141, 118] on icon "Cerrar" at bounding box center [1139, 122] width 16 height 16
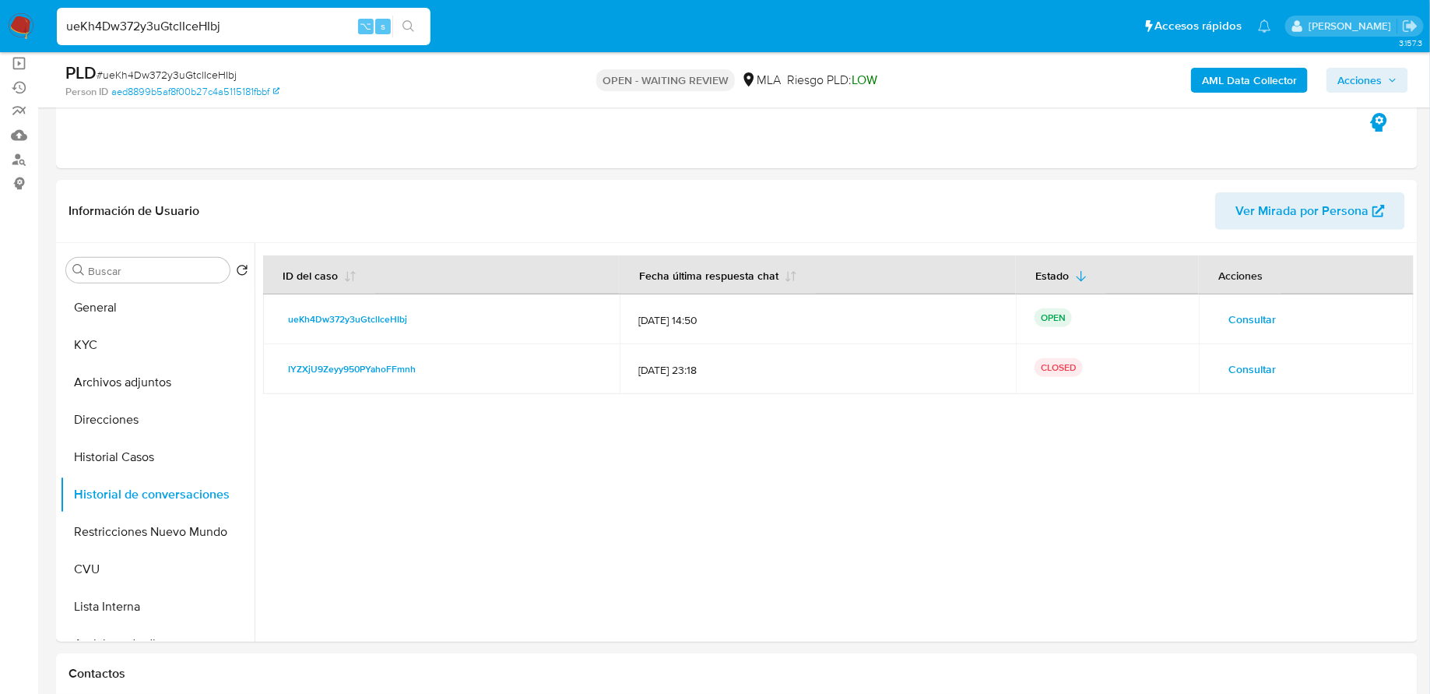
click at [287, 23] on input "ueKh4Dw372y3uGtclIceHIbj" at bounding box center [244, 26] width 374 height 20
paste input "nDuIgS3X8lhJlwE57Dmncv7C"
type input "nDuIgS3X8lhJlwE57Dmncv7C"
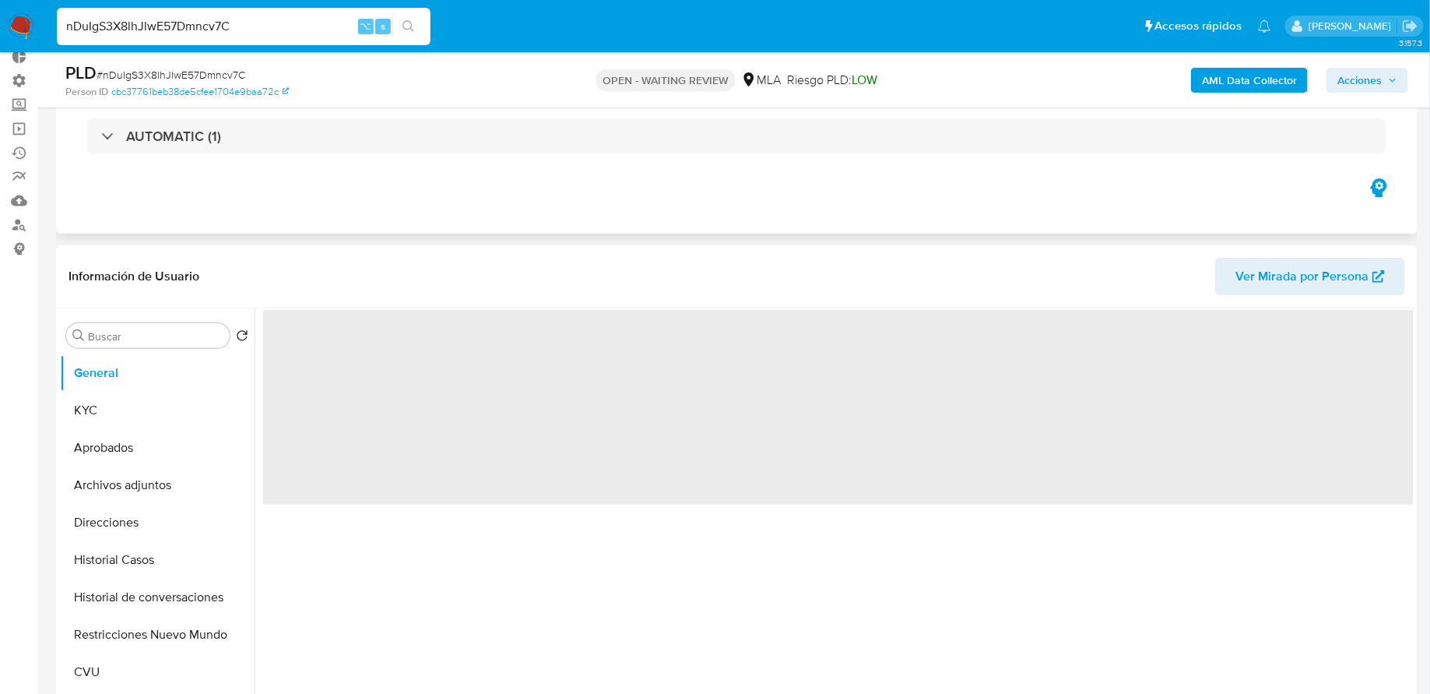
scroll to position [148, 0]
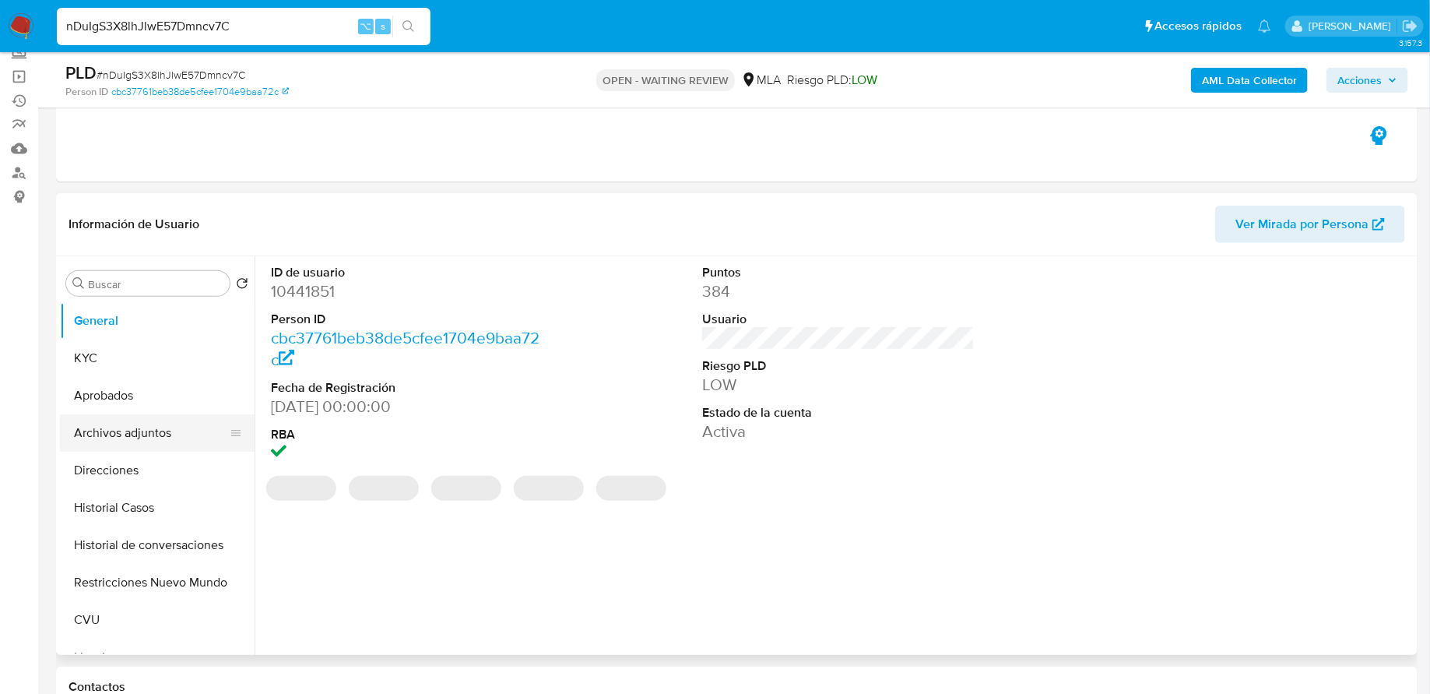
click at [153, 429] on button "Archivos adjuntos" at bounding box center [151, 432] width 182 height 37
select select "10"
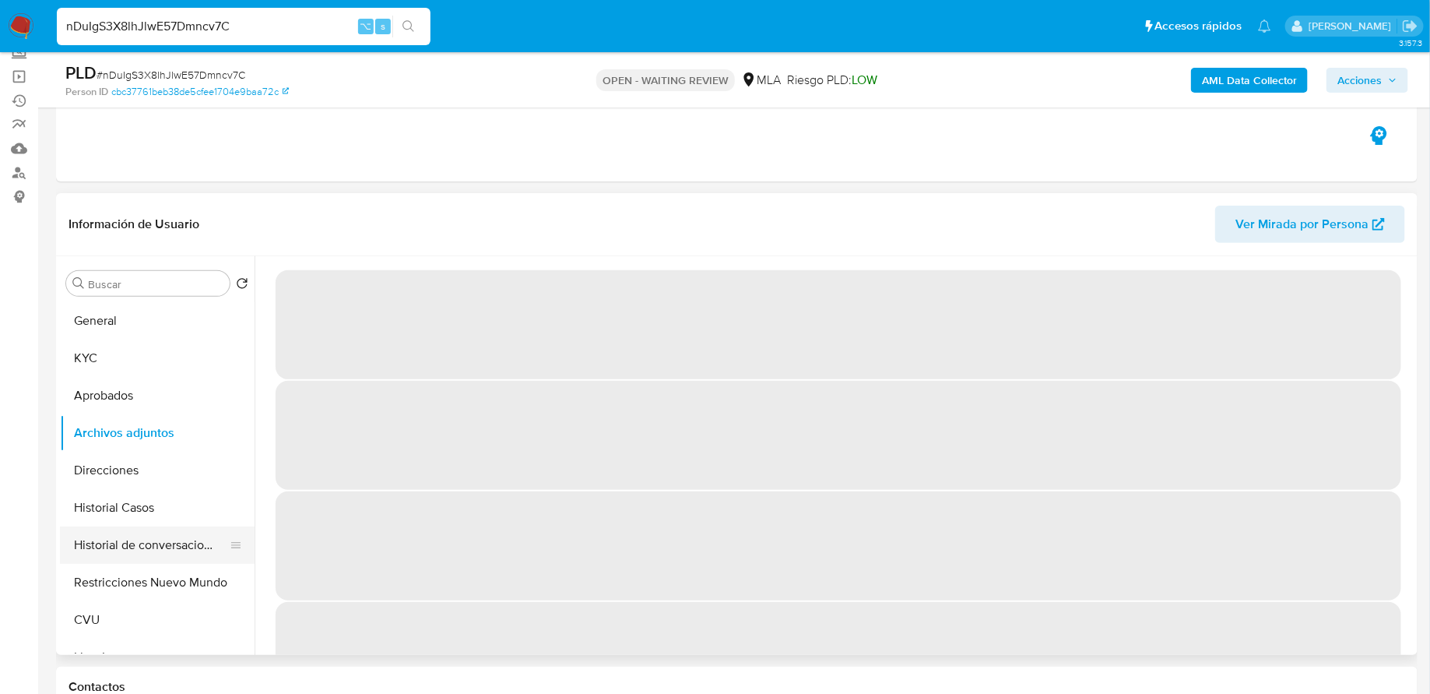
click at [142, 543] on button "Historial de conversaciones" at bounding box center [151, 544] width 182 height 37
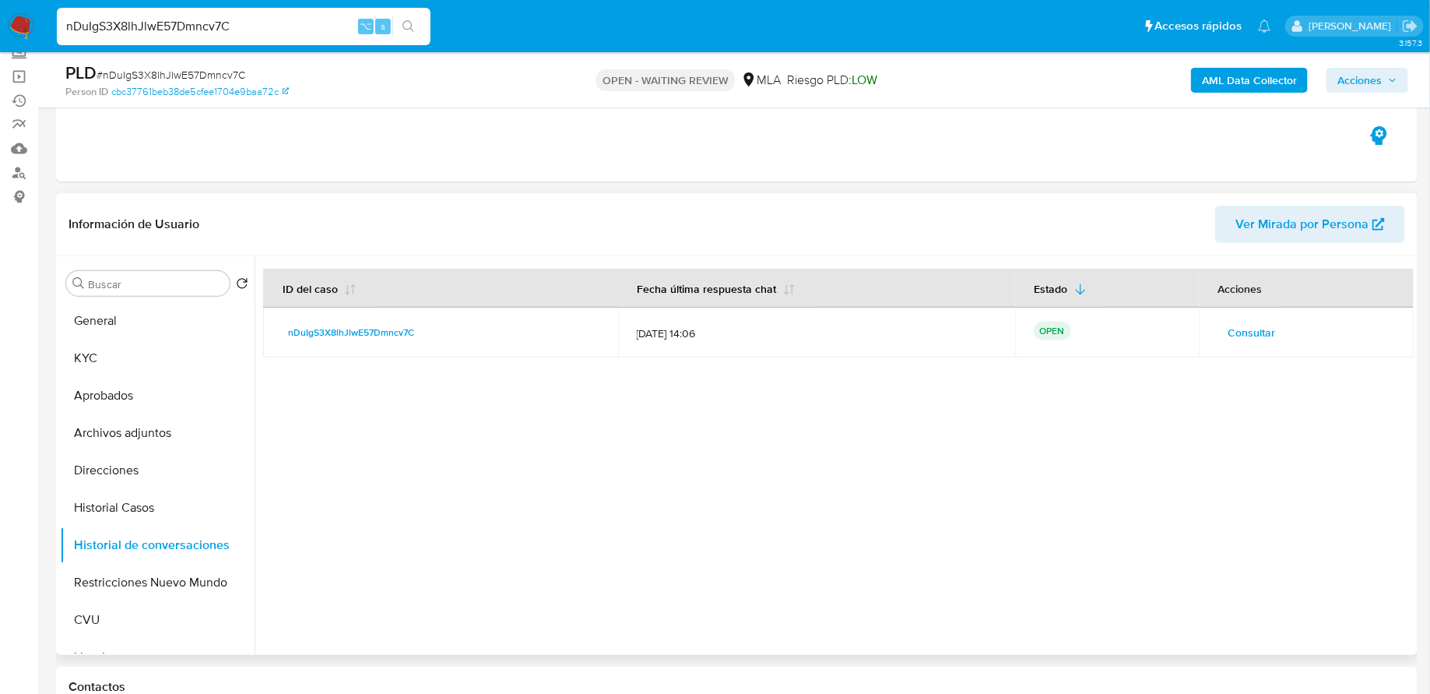
click at [1243, 331] on span "Consultar" at bounding box center [1252, 333] width 47 height 22
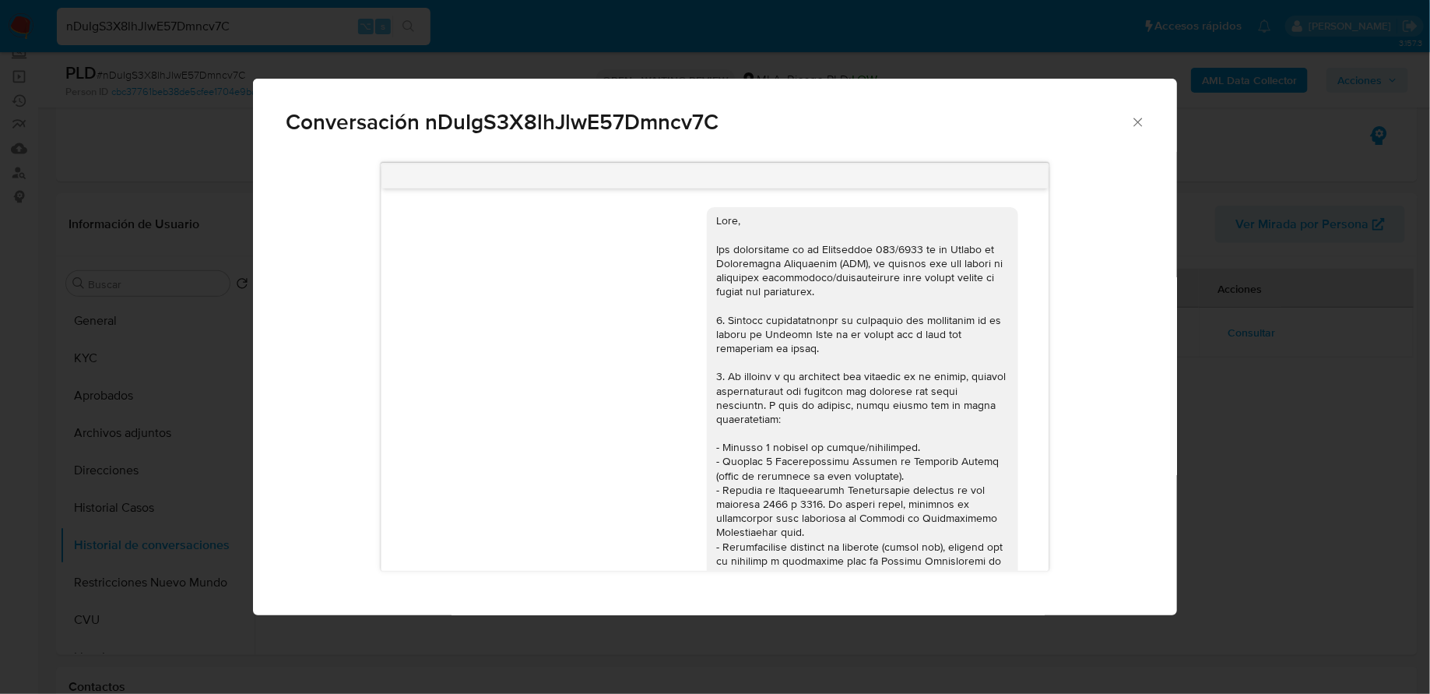
scroll to position [649, 0]
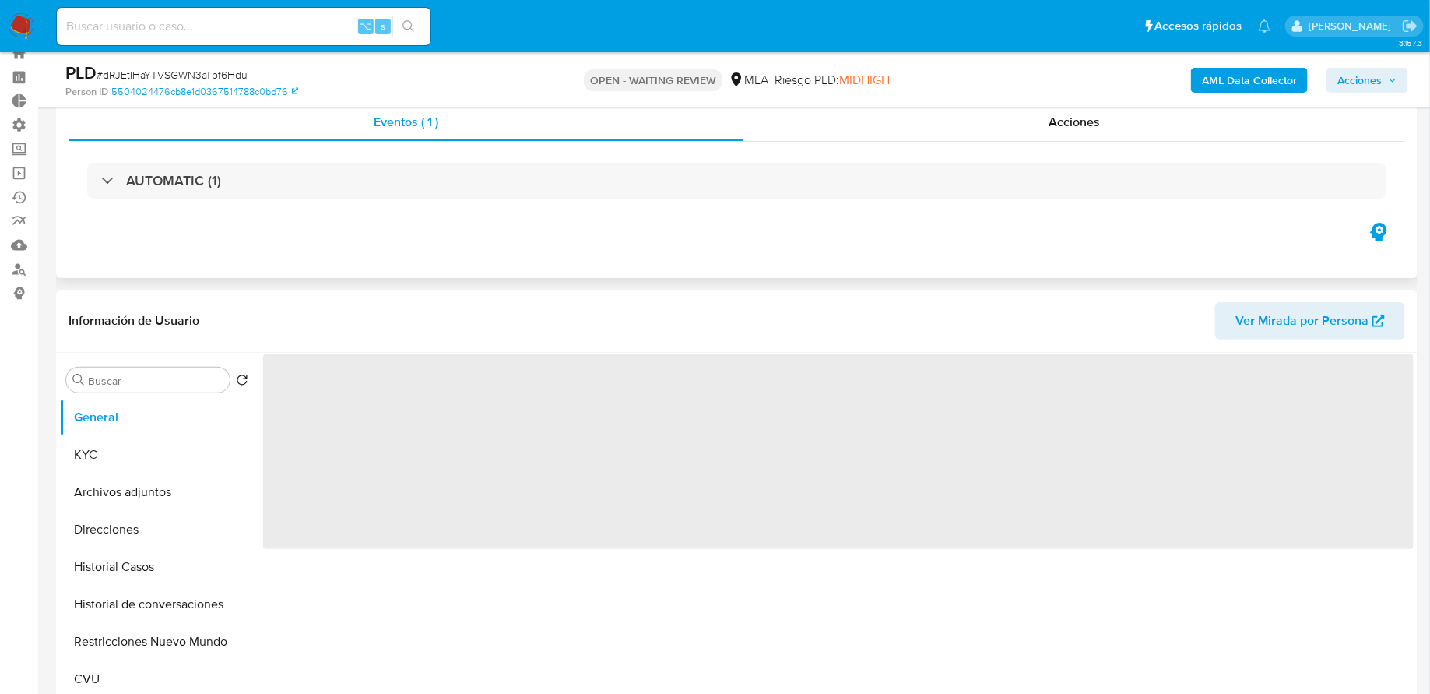
scroll to position [234, 0]
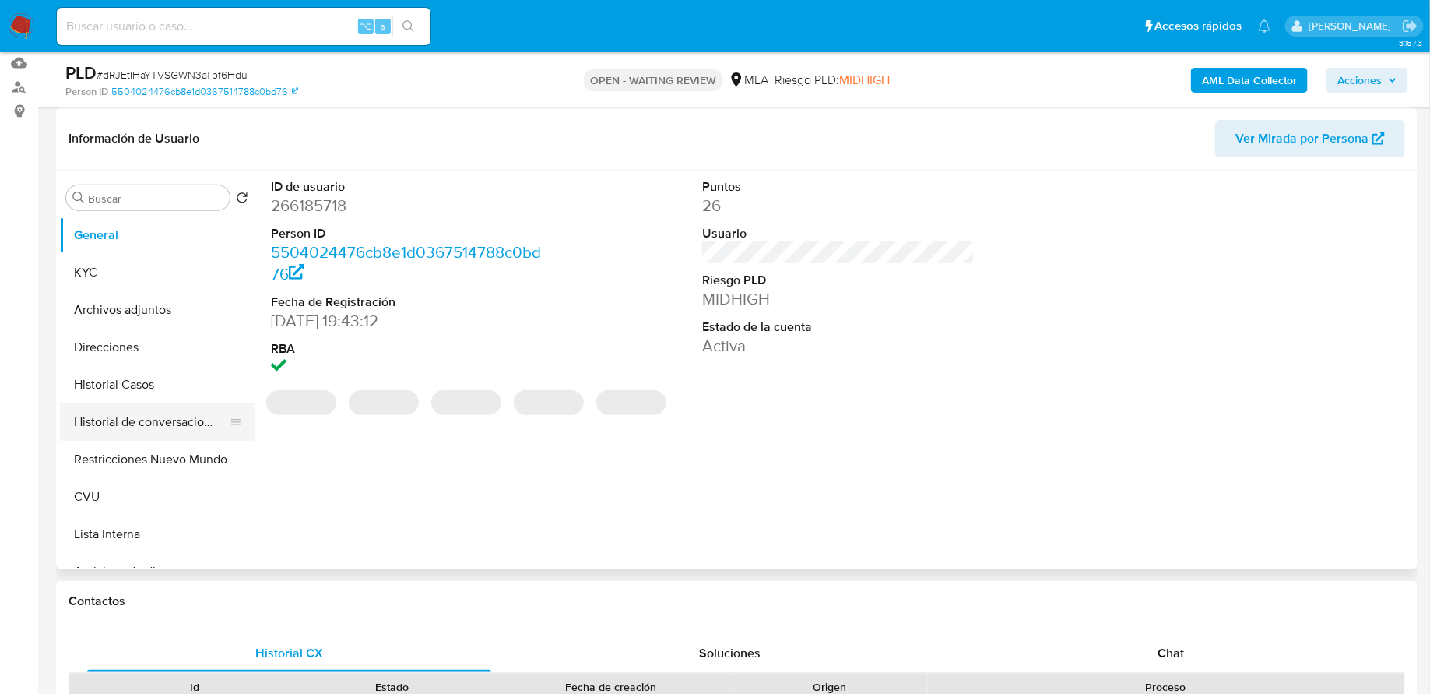
click at [159, 428] on button "Historial de conversaciones" at bounding box center [151, 421] width 182 height 37
select select "10"
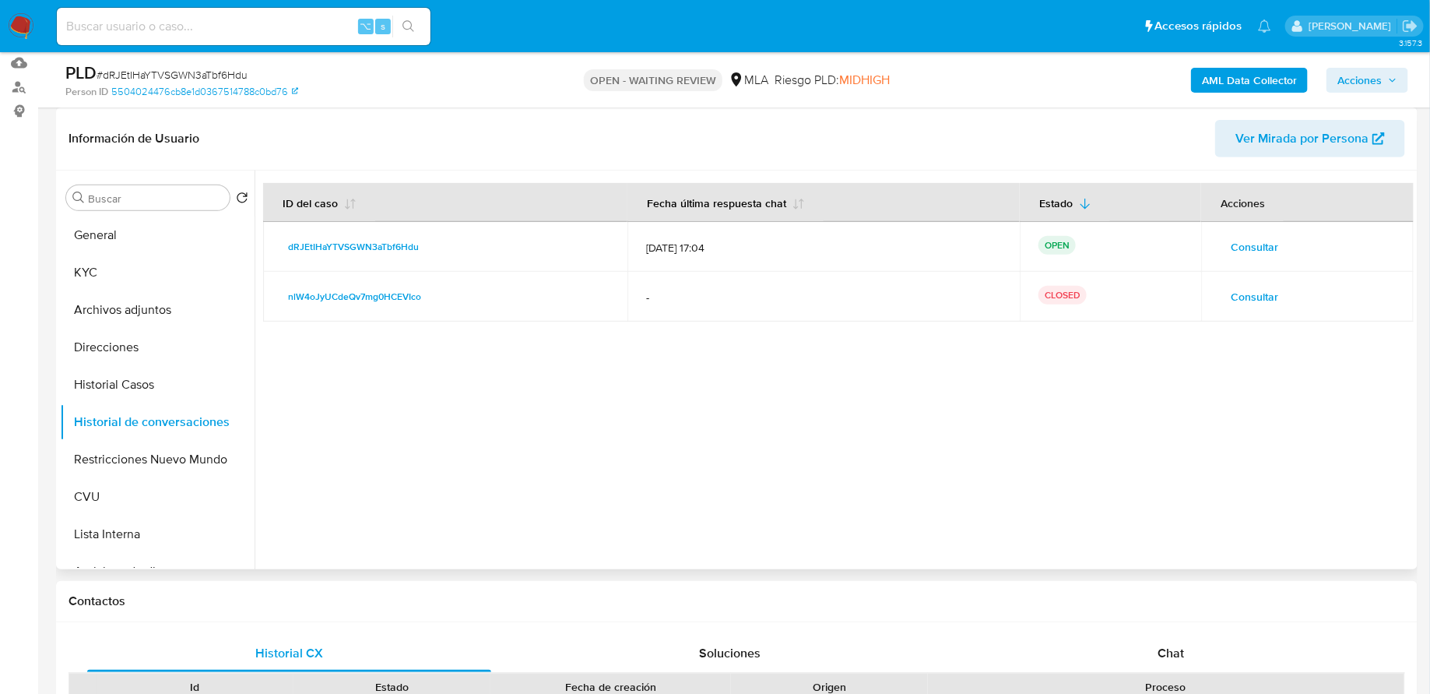
click at [1263, 253] on span "Consultar" at bounding box center [1254, 247] width 47 height 22
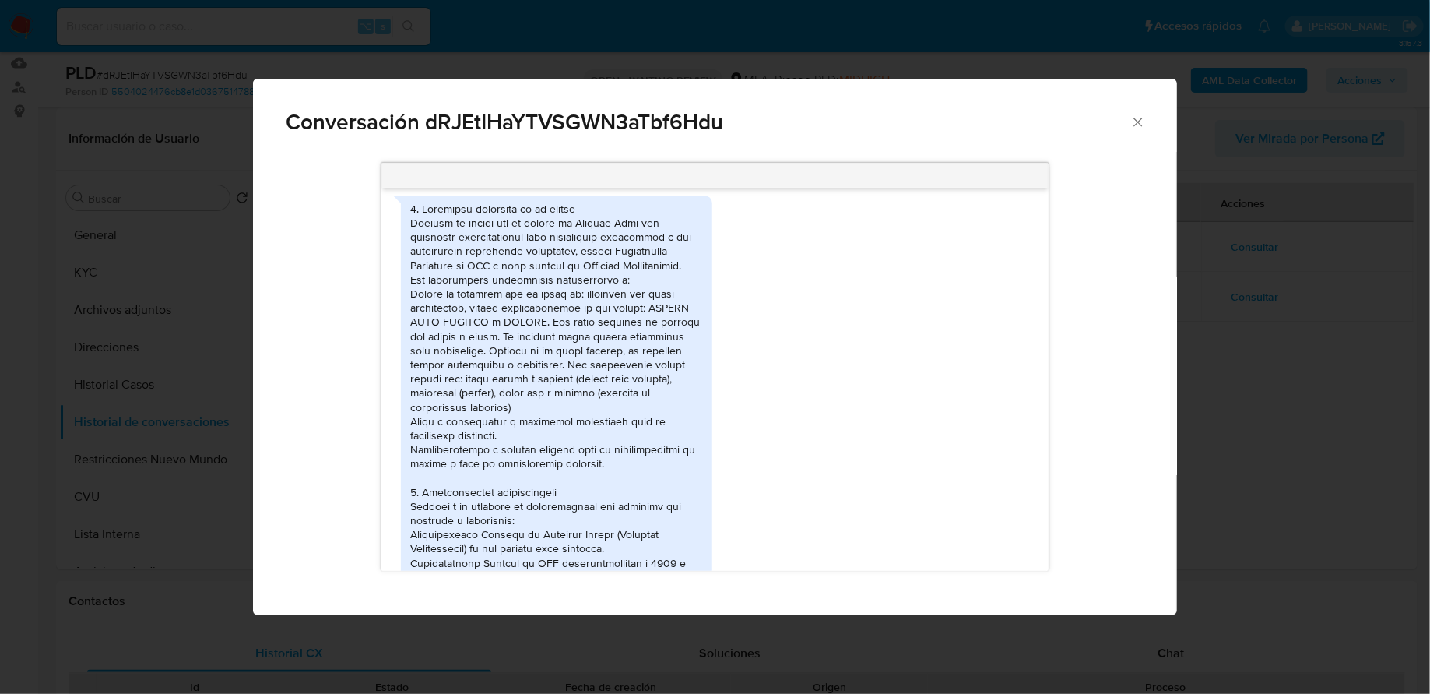
scroll to position [867, 0]
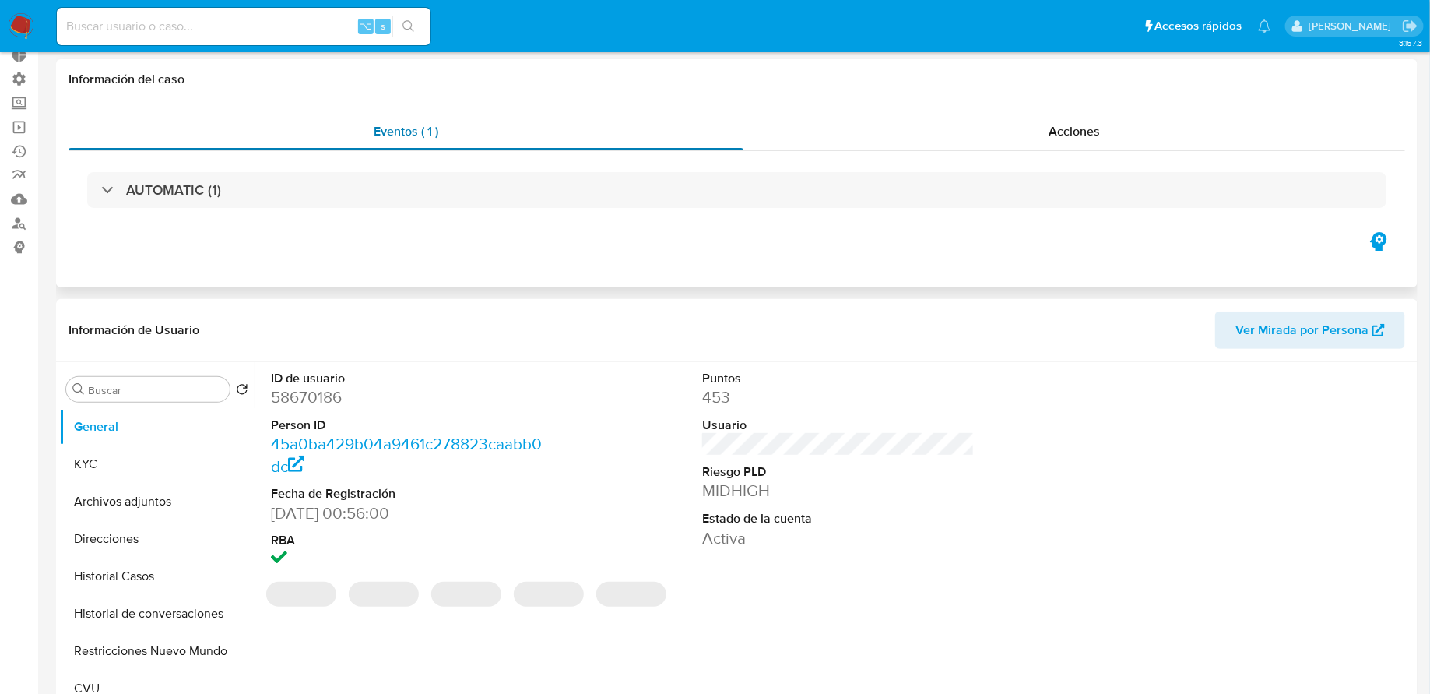
select select "10"
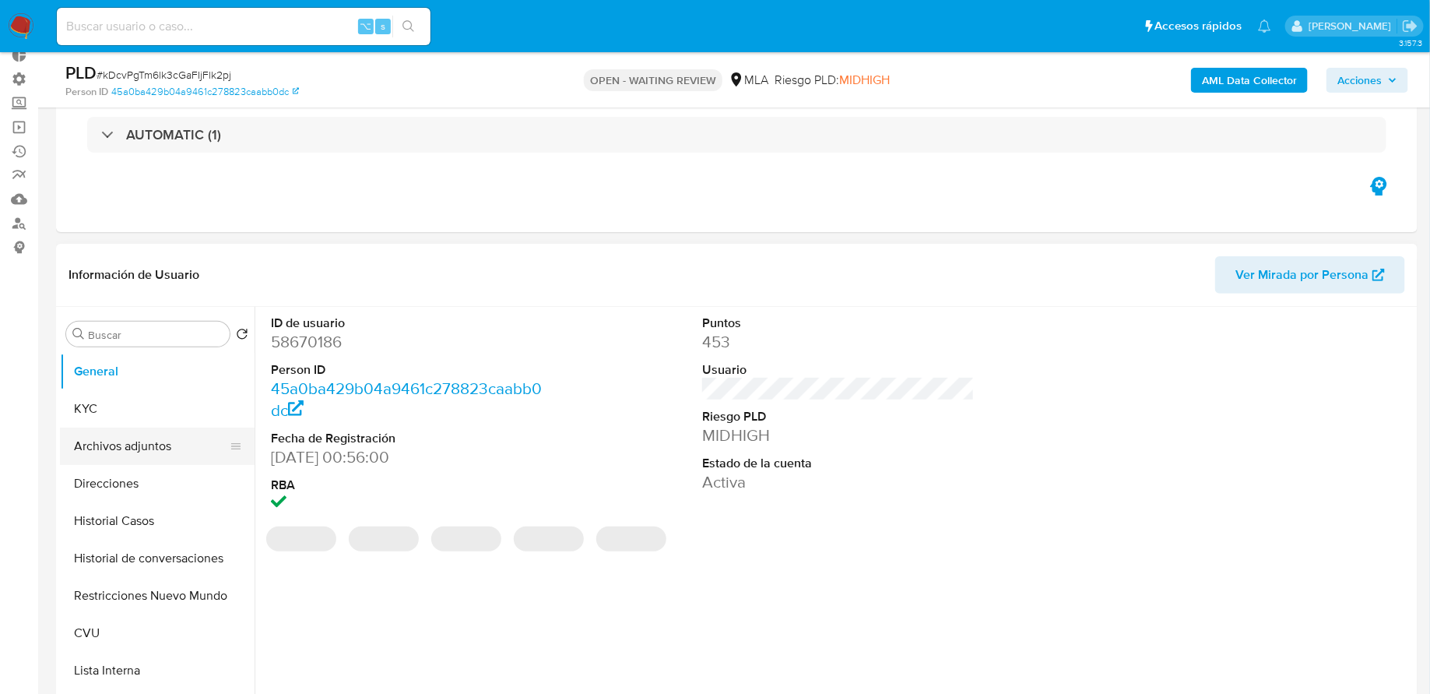
scroll to position [121, 0]
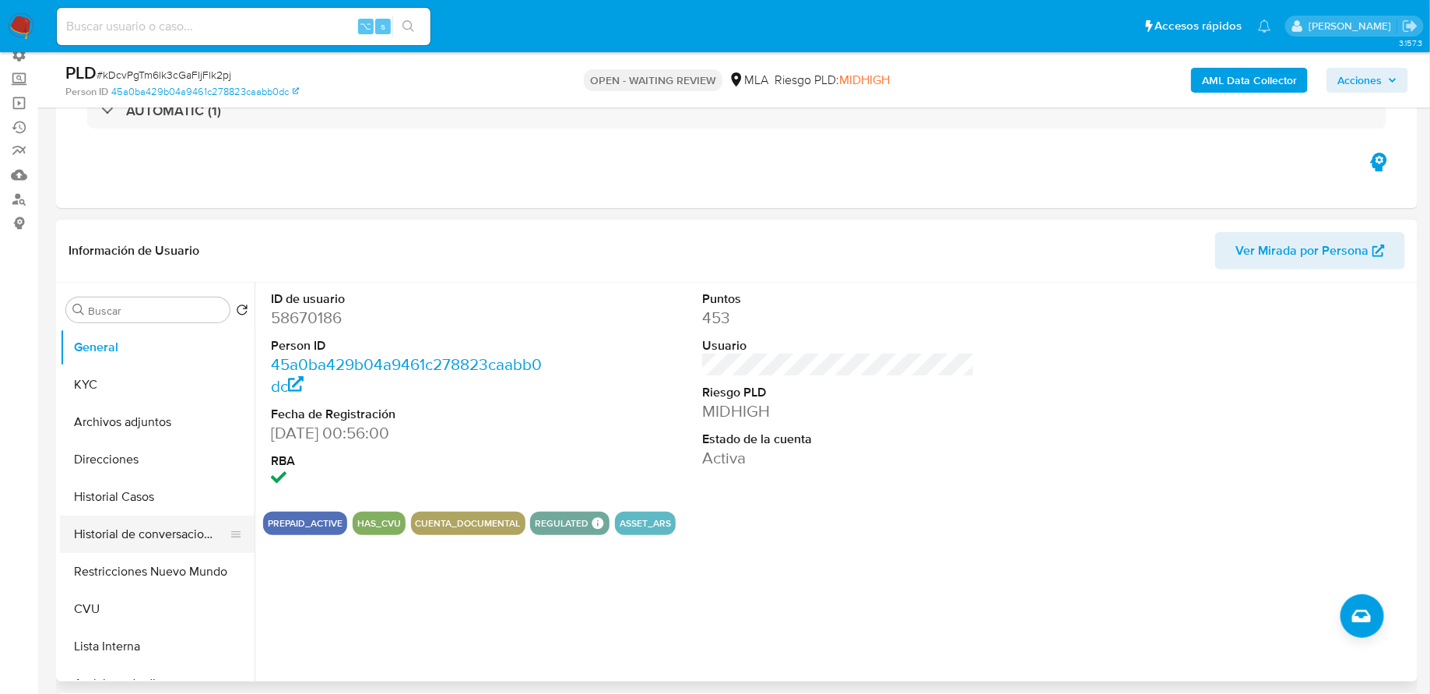
click at [124, 523] on button "Historial de conversaciones" at bounding box center [151, 533] width 182 height 37
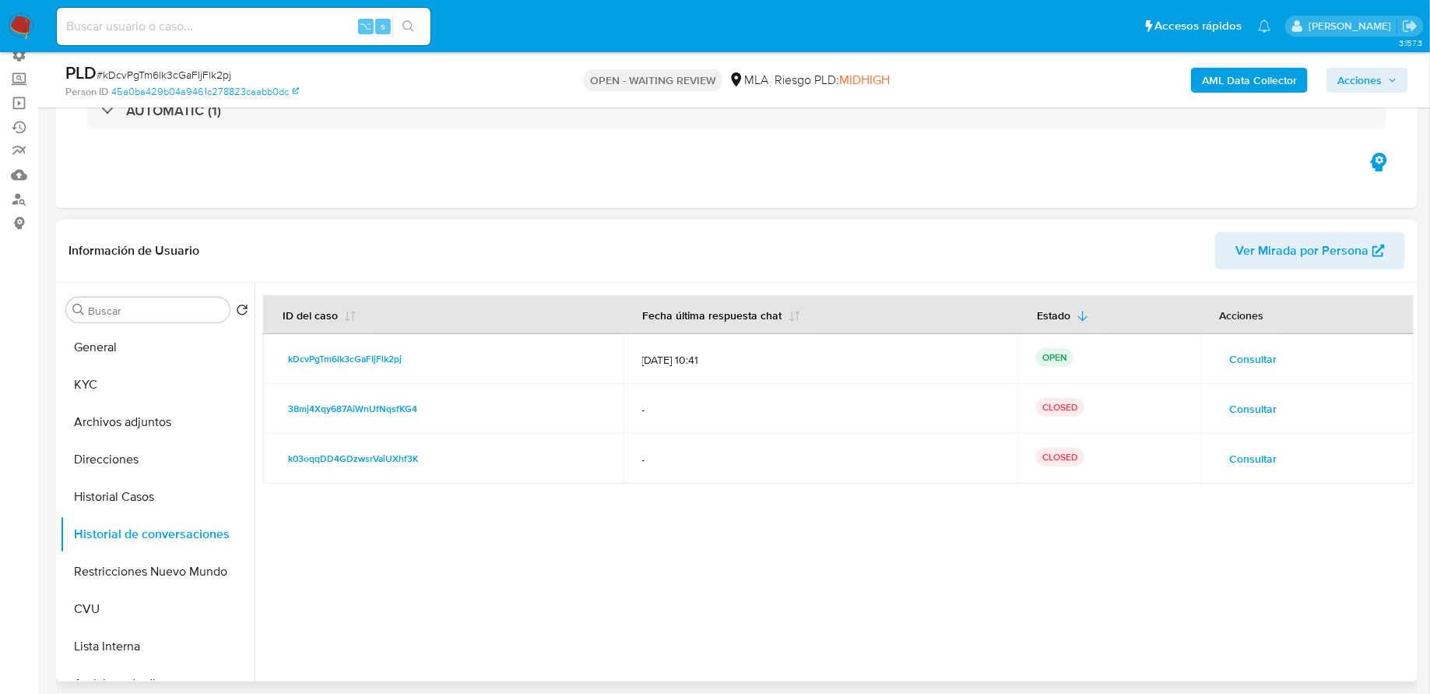
click at [1245, 357] on span "Consultar" at bounding box center [1253, 359] width 47 height 22
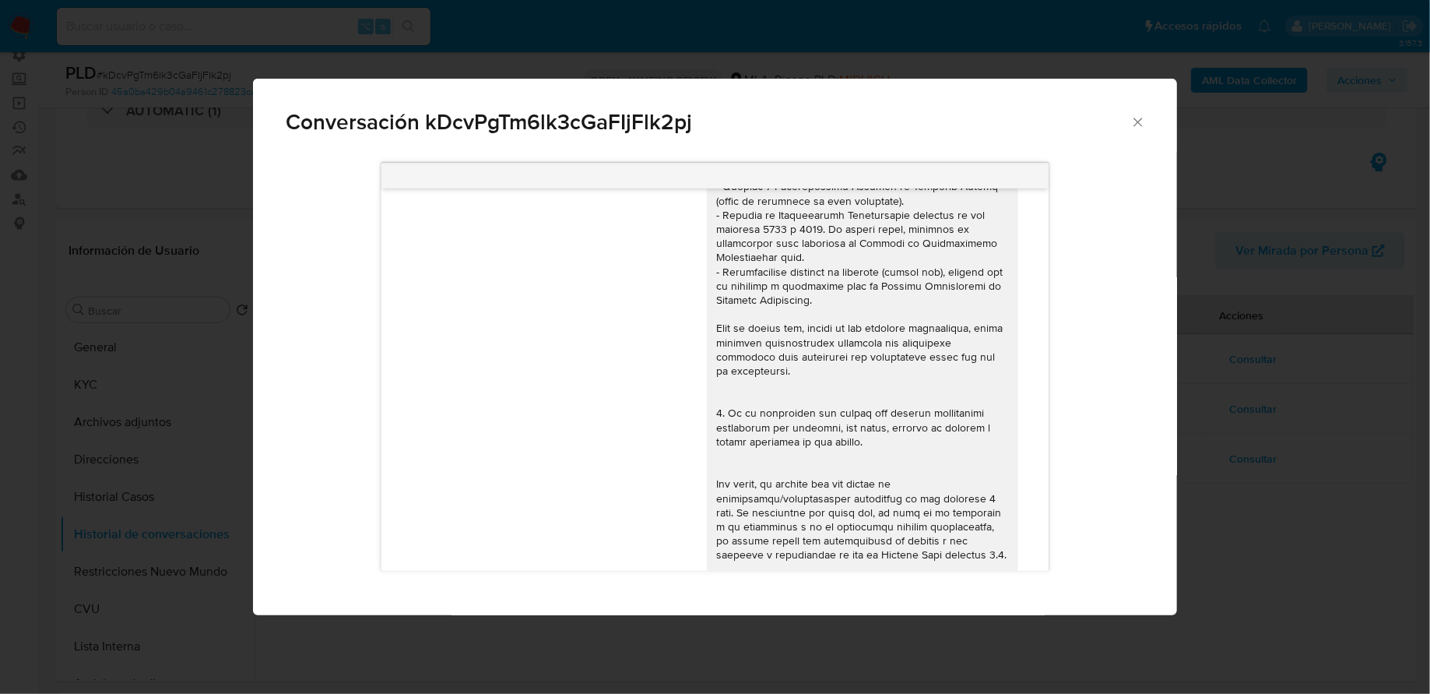
scroll to position [424, 0]
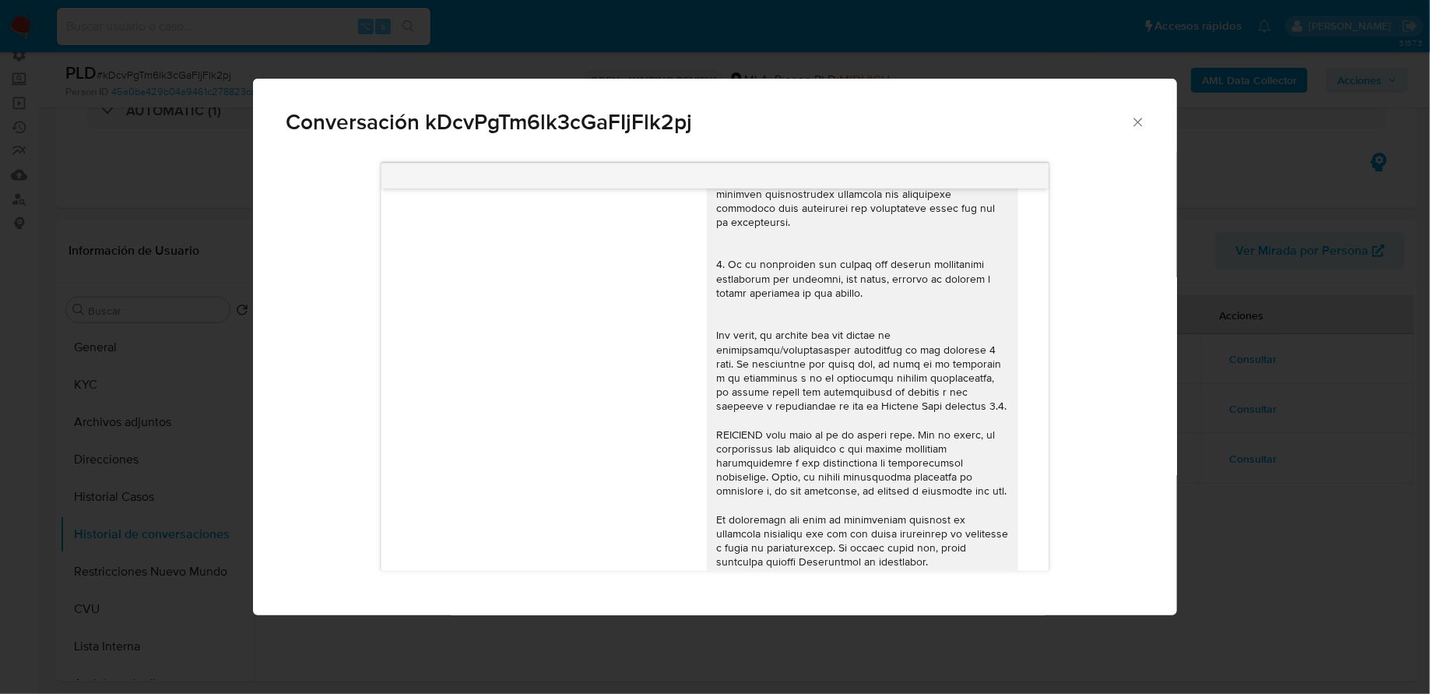
click at [1139, 120] on icon "Cerrar" at bounding box center [1139, 122] width 16 height 16
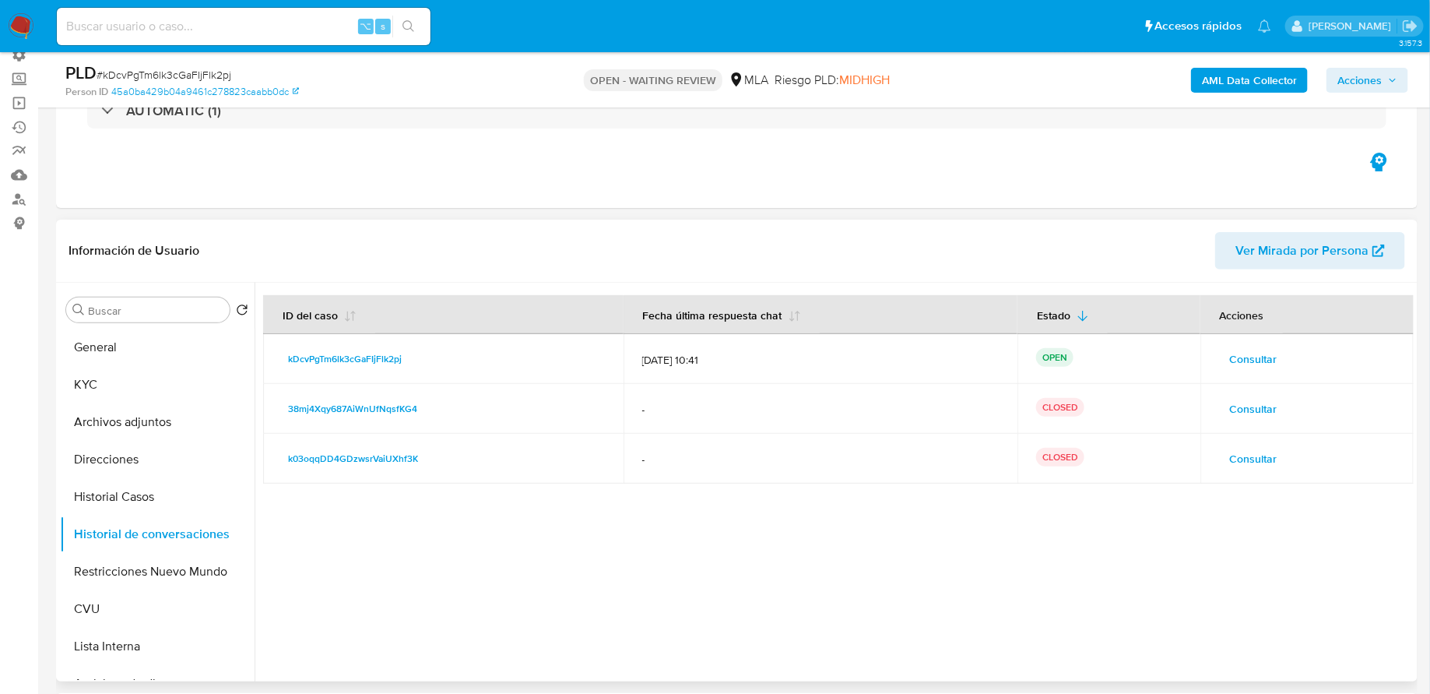
scroll to position [0, 0]
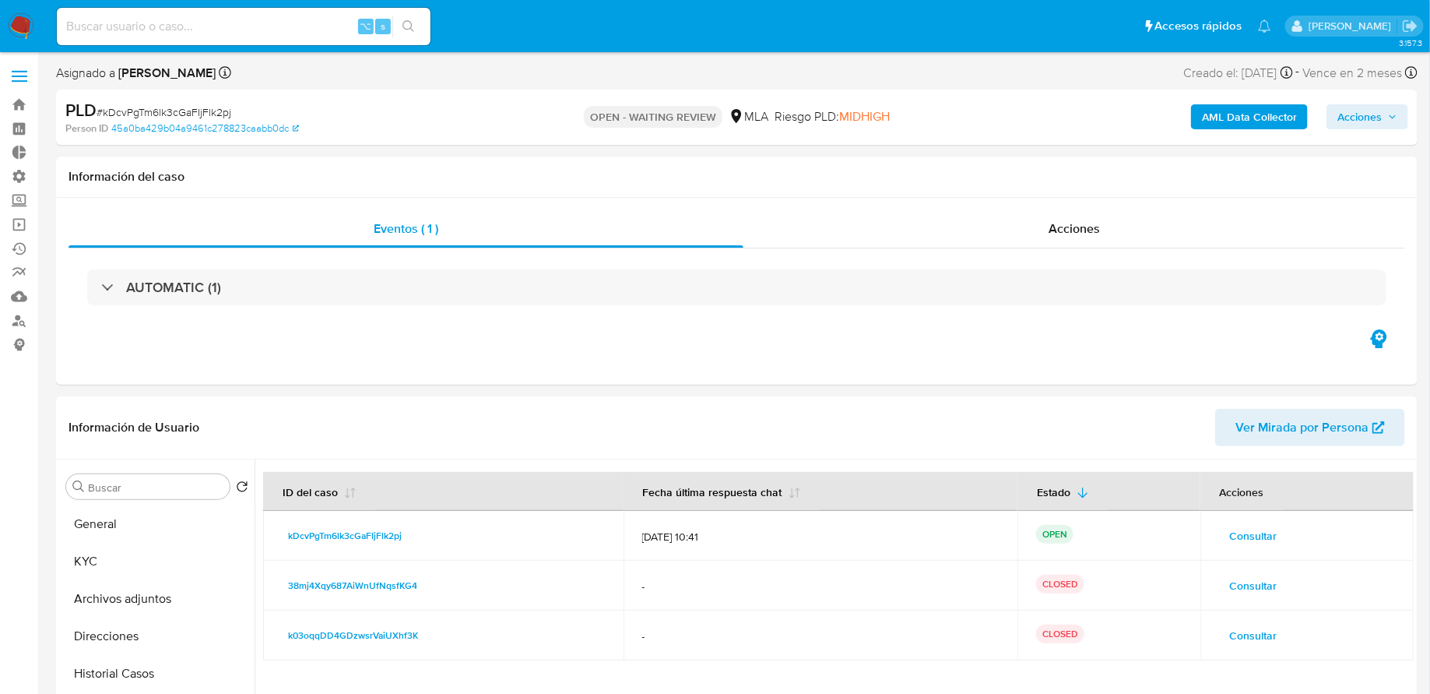
click at [20, 26] on img at bounding box center [21, 26] width 26 height 26
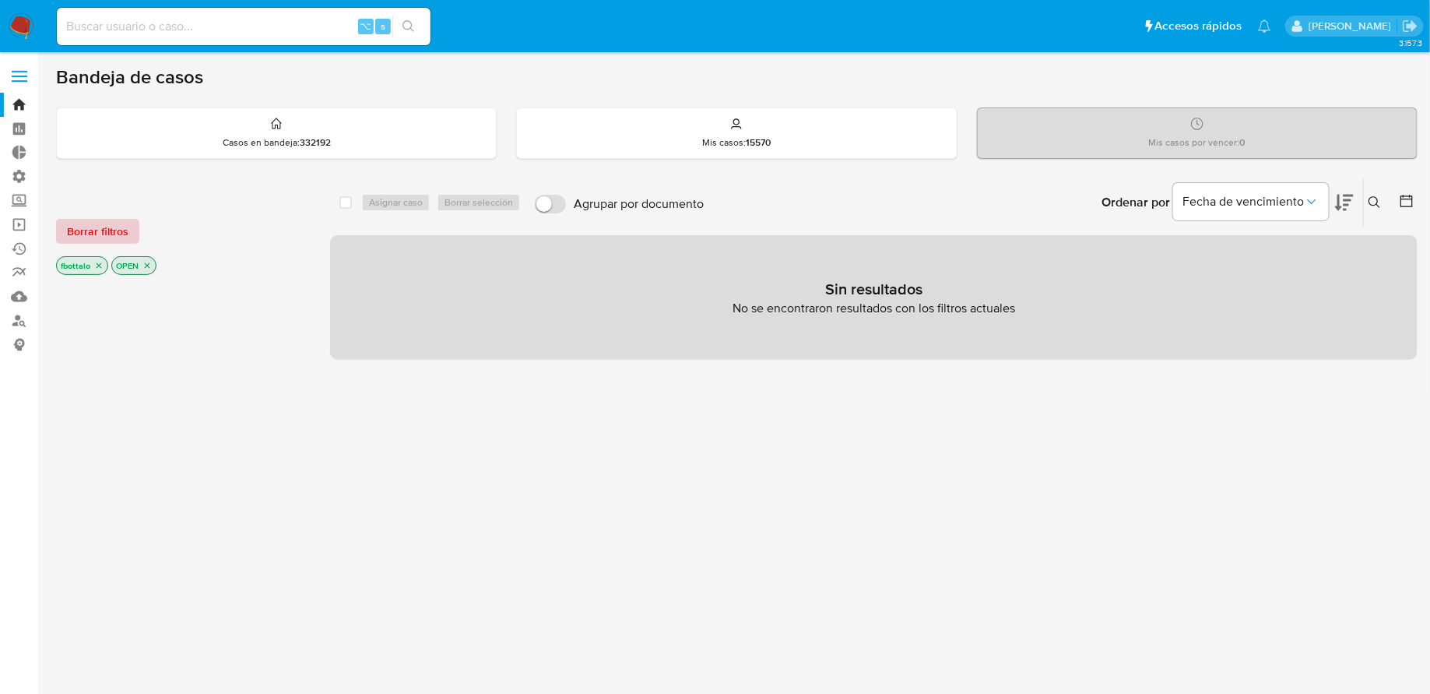
click at [87, 229] on span "Borrar filtros" at bounding box center [98, 231] width 62 height 22
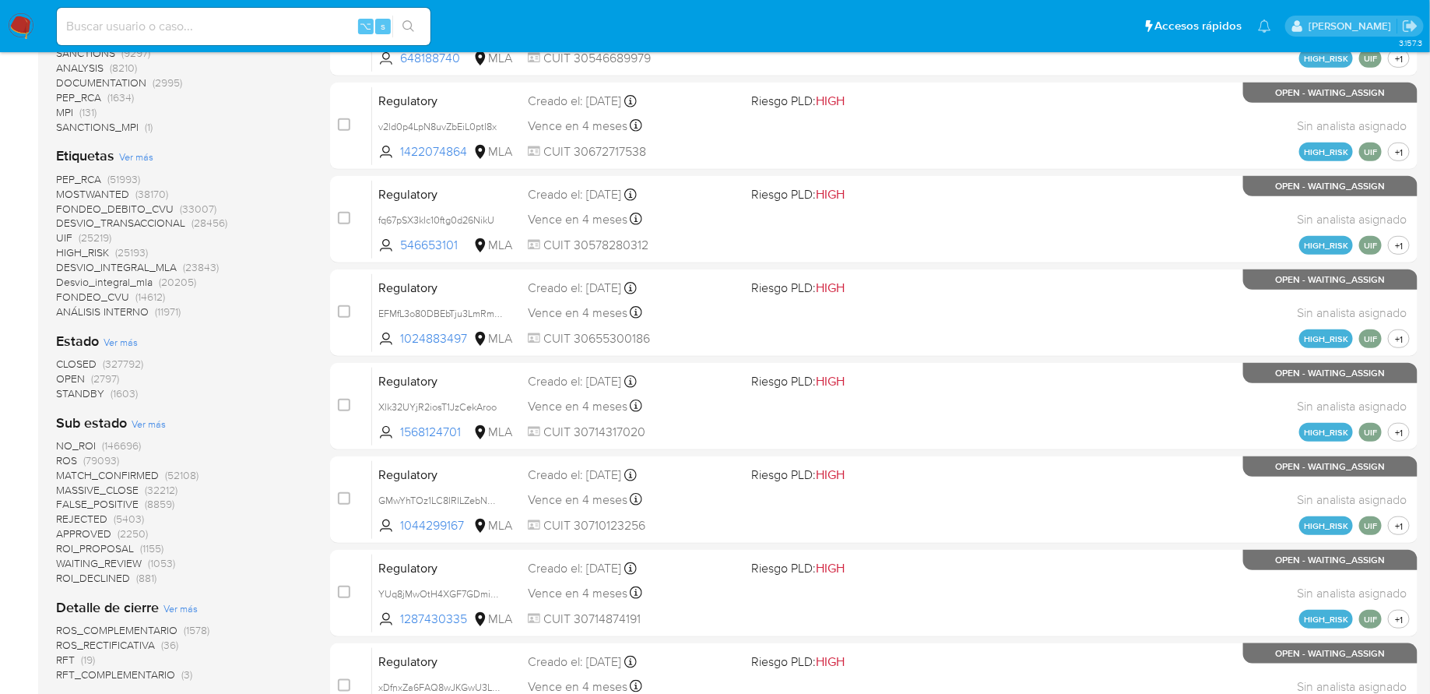
scroll to position [448, 0]
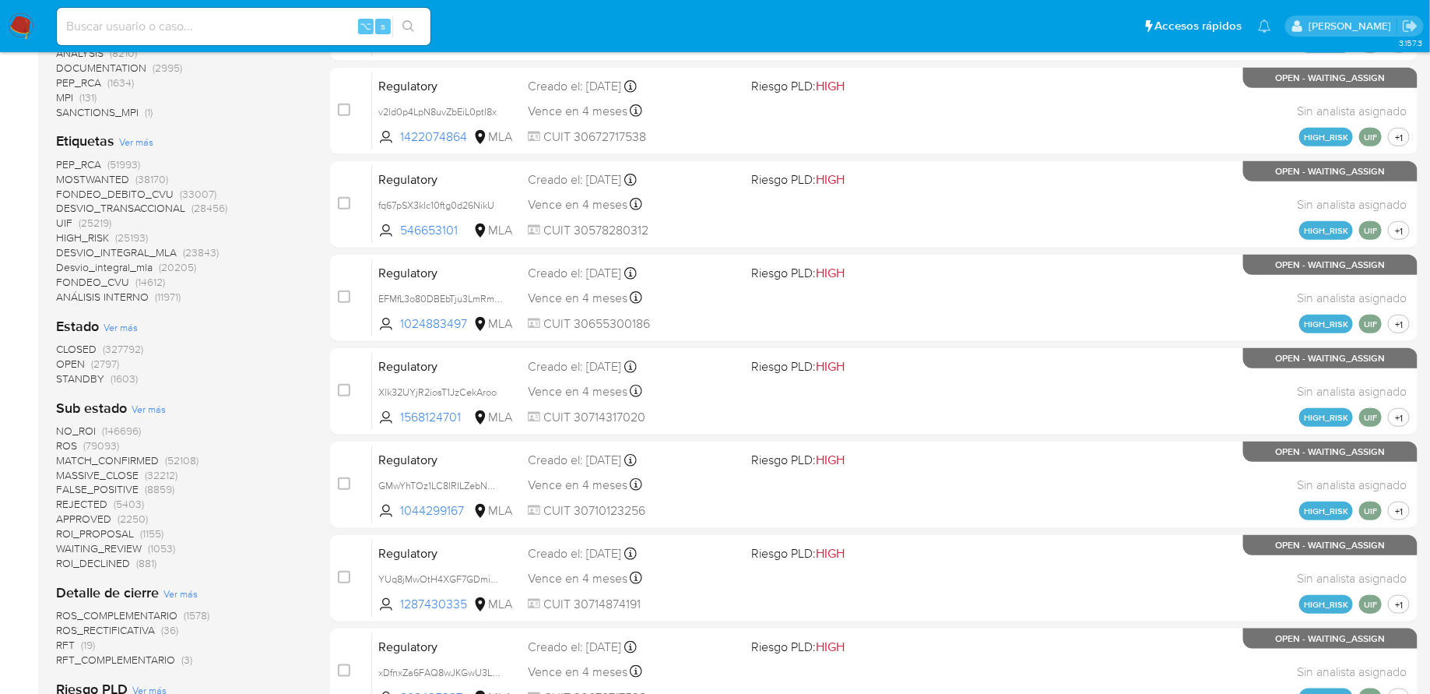
click at [125, 158] on span "(51993)" at bounding box center [123, 165] width 33 height 16
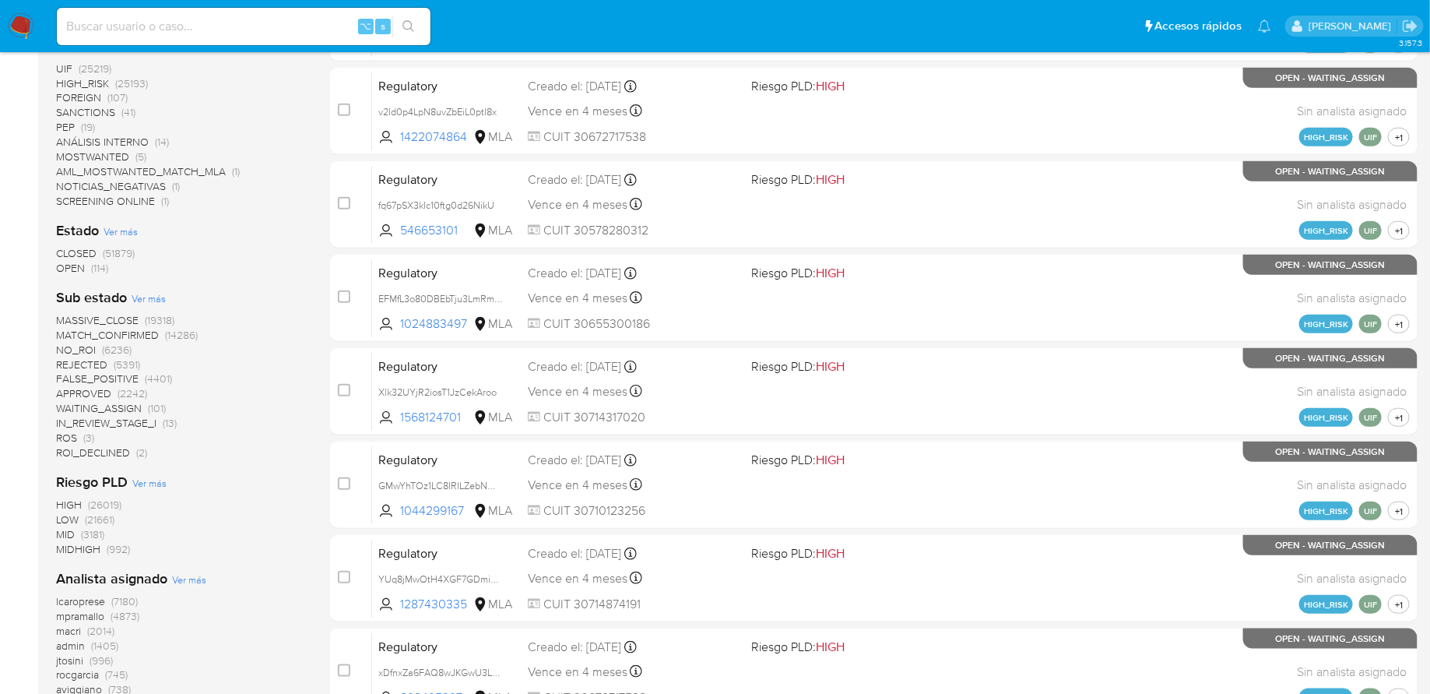
scroll to position [228, 0]
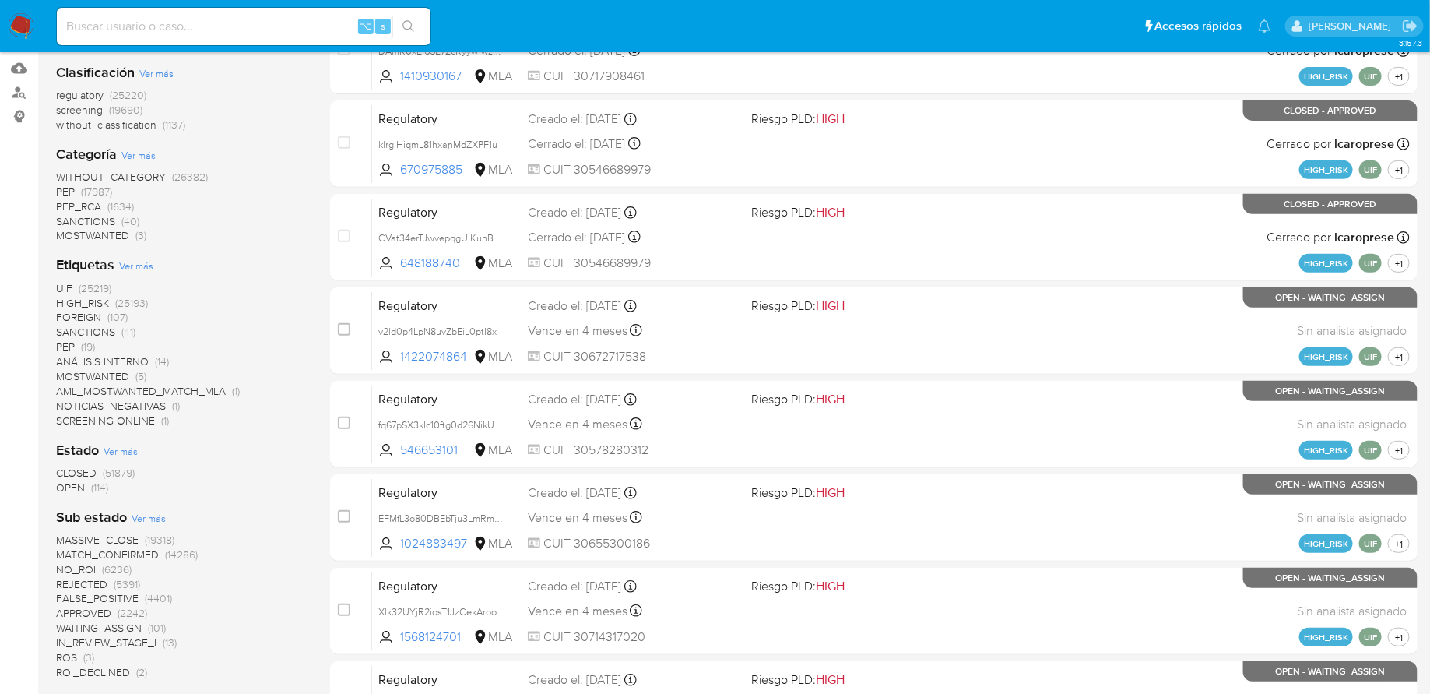
click at [97, 467] on span "CLOSED (51879)" at bounding box center [95, 473] width 79 height 15
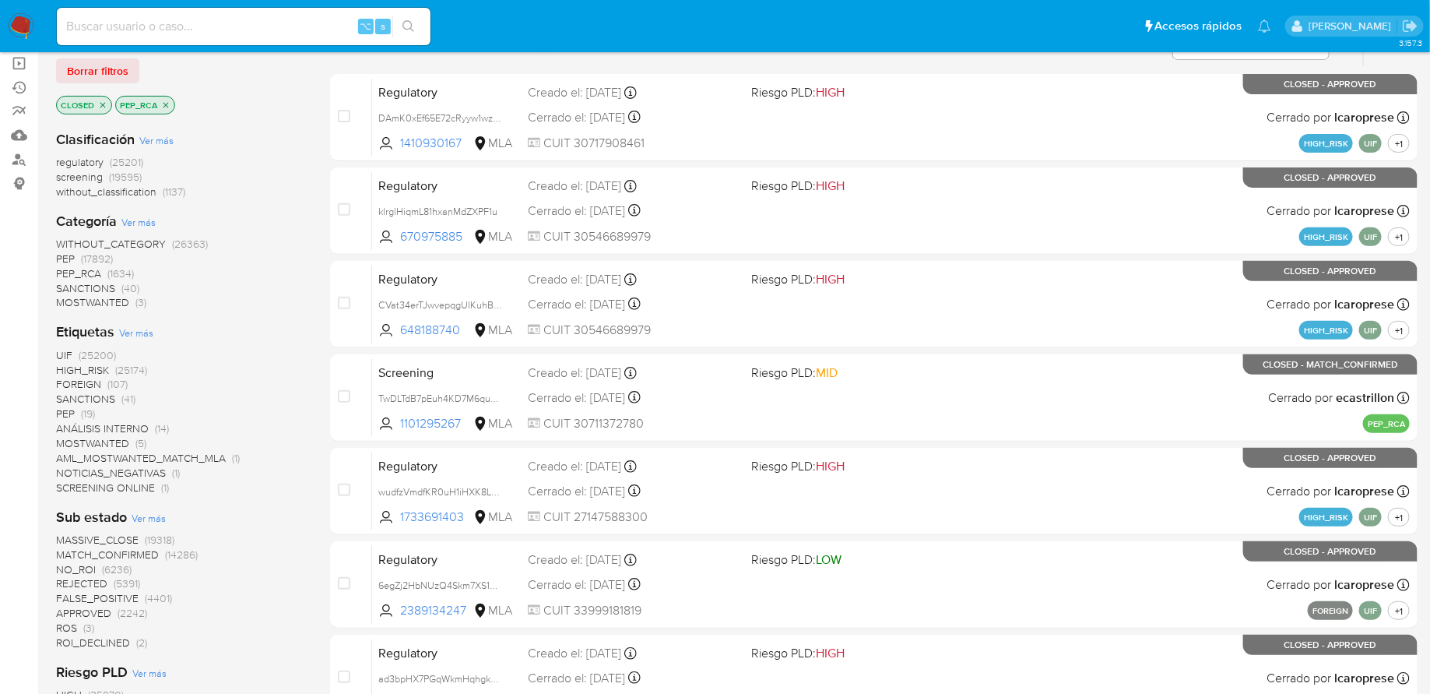
scroll to position [526, 0]
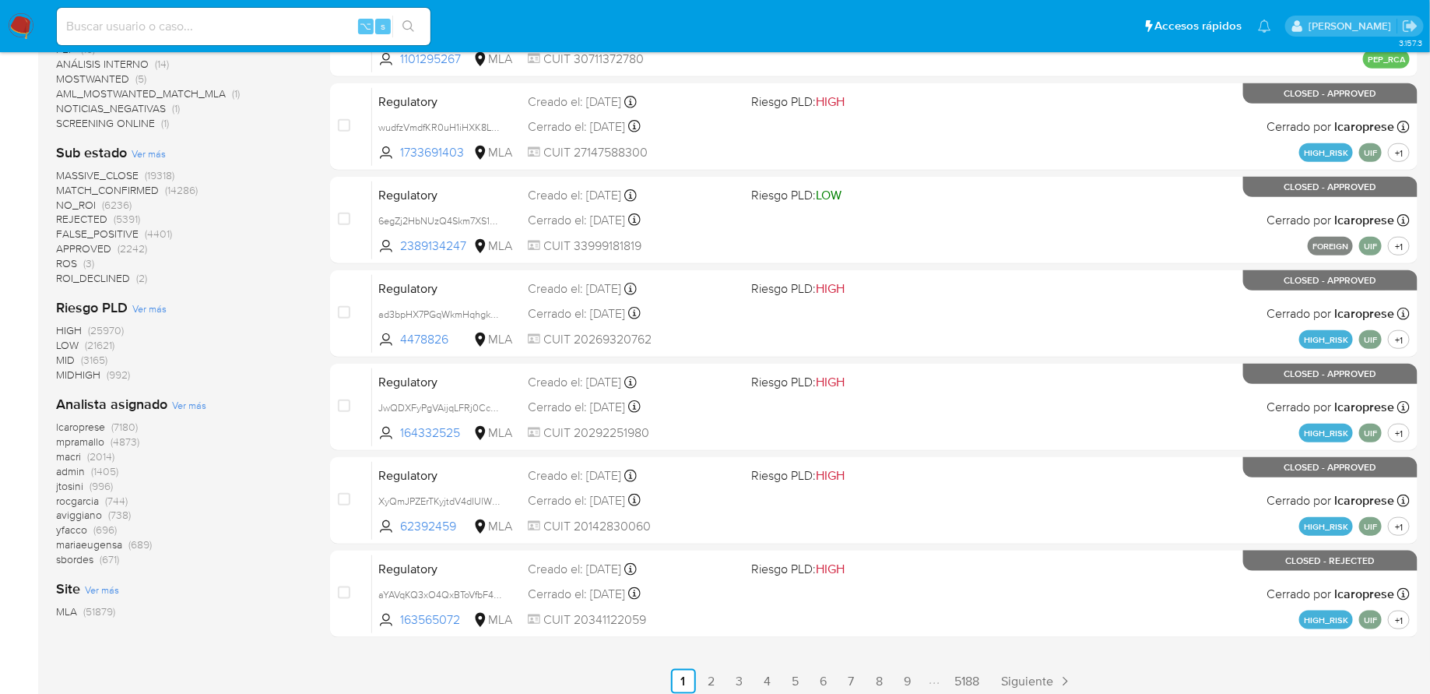
click at [118, 427] on span "(7180)" at bounding box center [124, 427] width 26 height 16
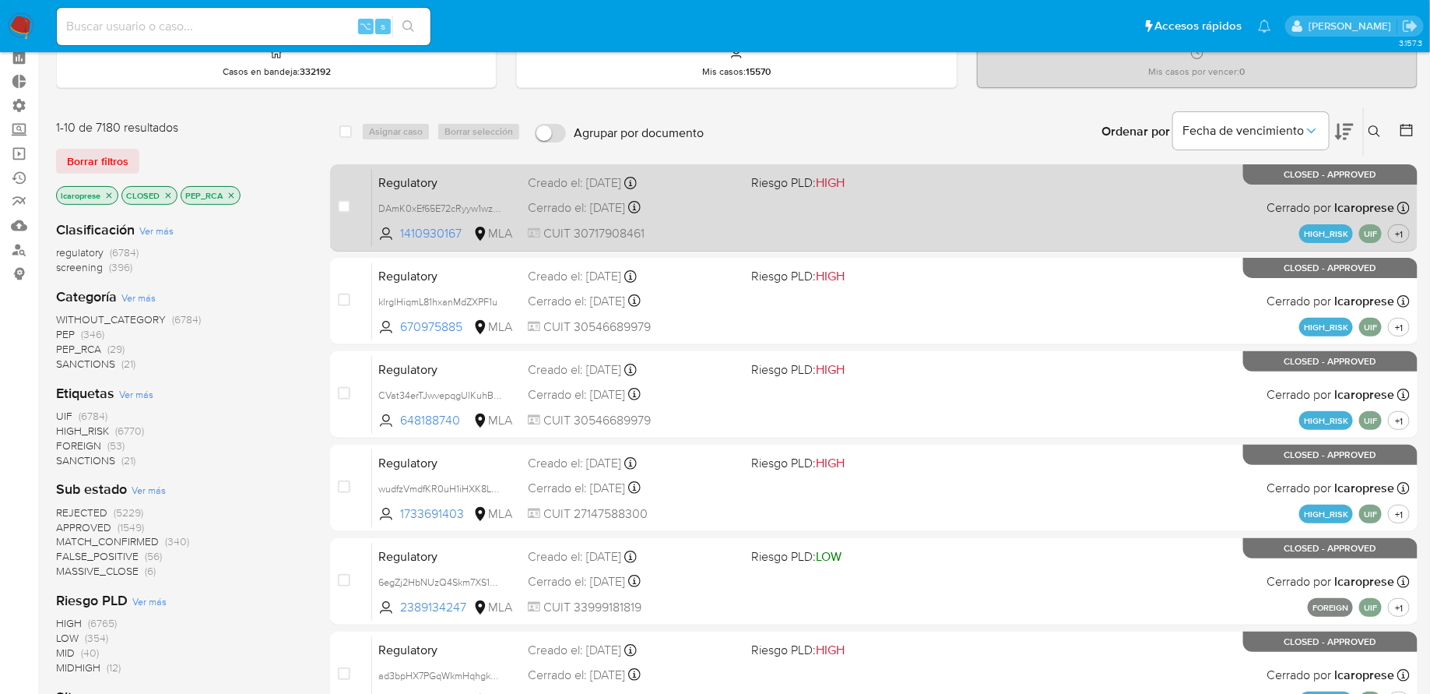
scroll to position [61, 0]
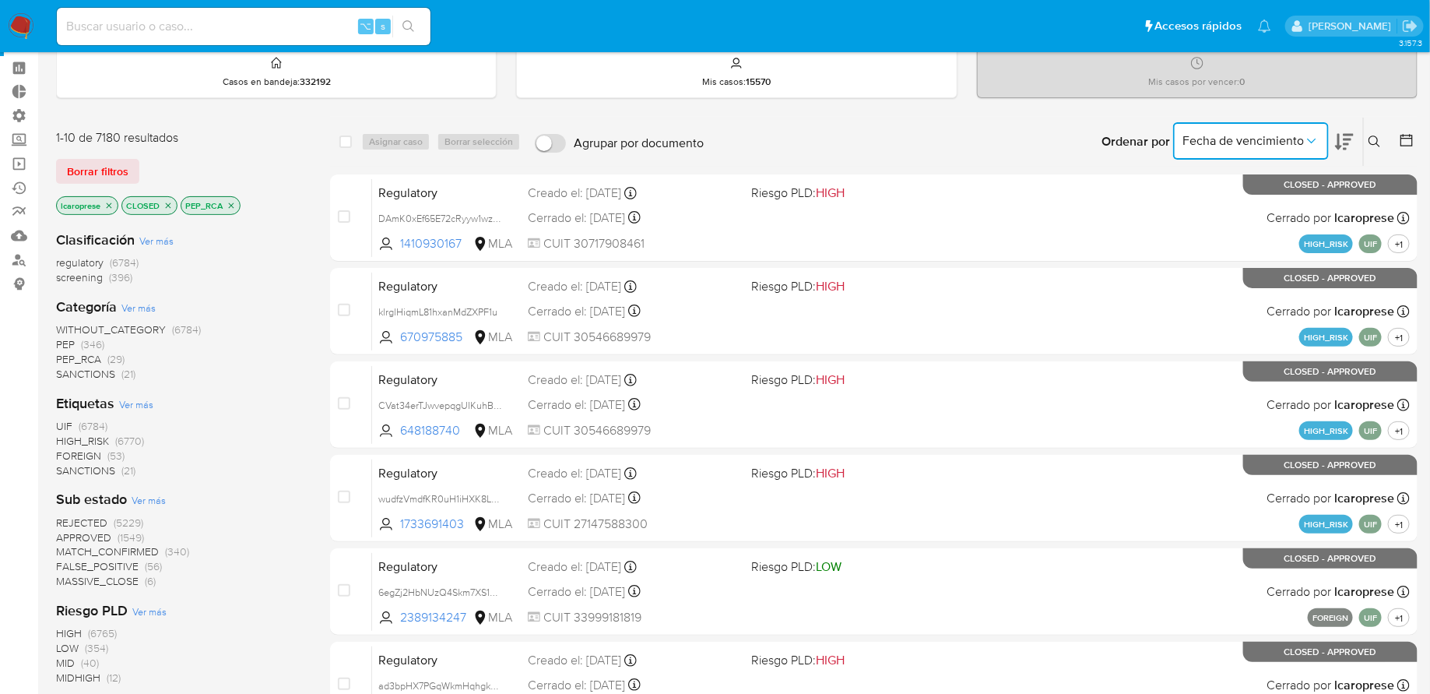
click at [1306, 138] on icon "Ordenar por" at bounding box center [1312, 141] width 16 height 16
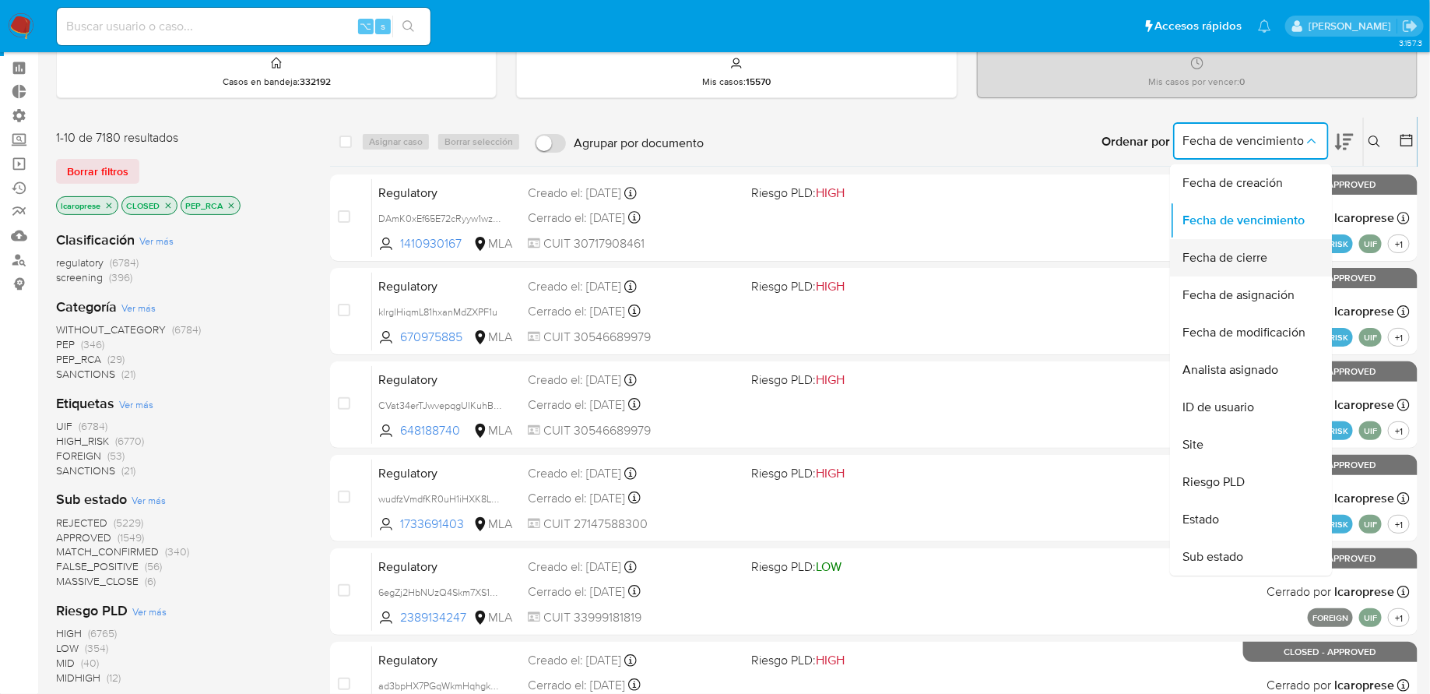
click at [1246, 250] on span "Fecha de cierre" at bounding box center [1225, 258] width 85 height 16
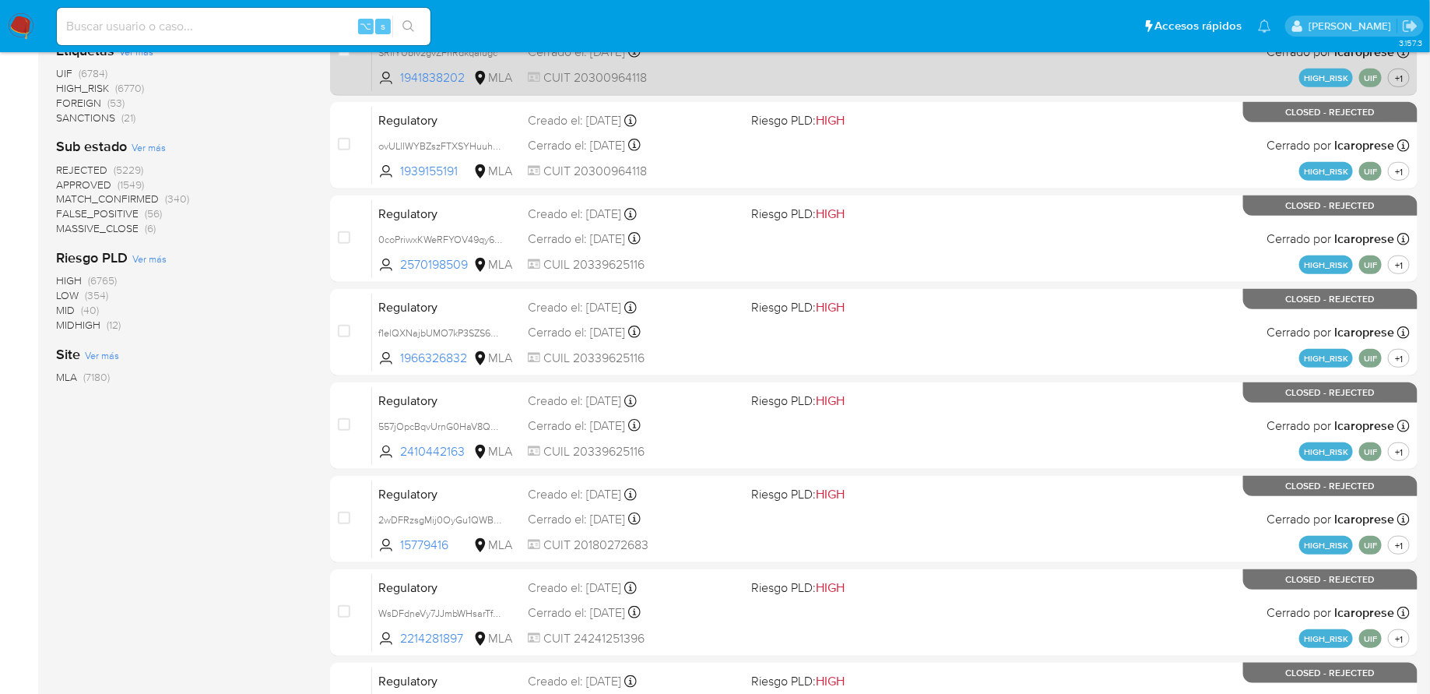
scroll to position [533, 0]
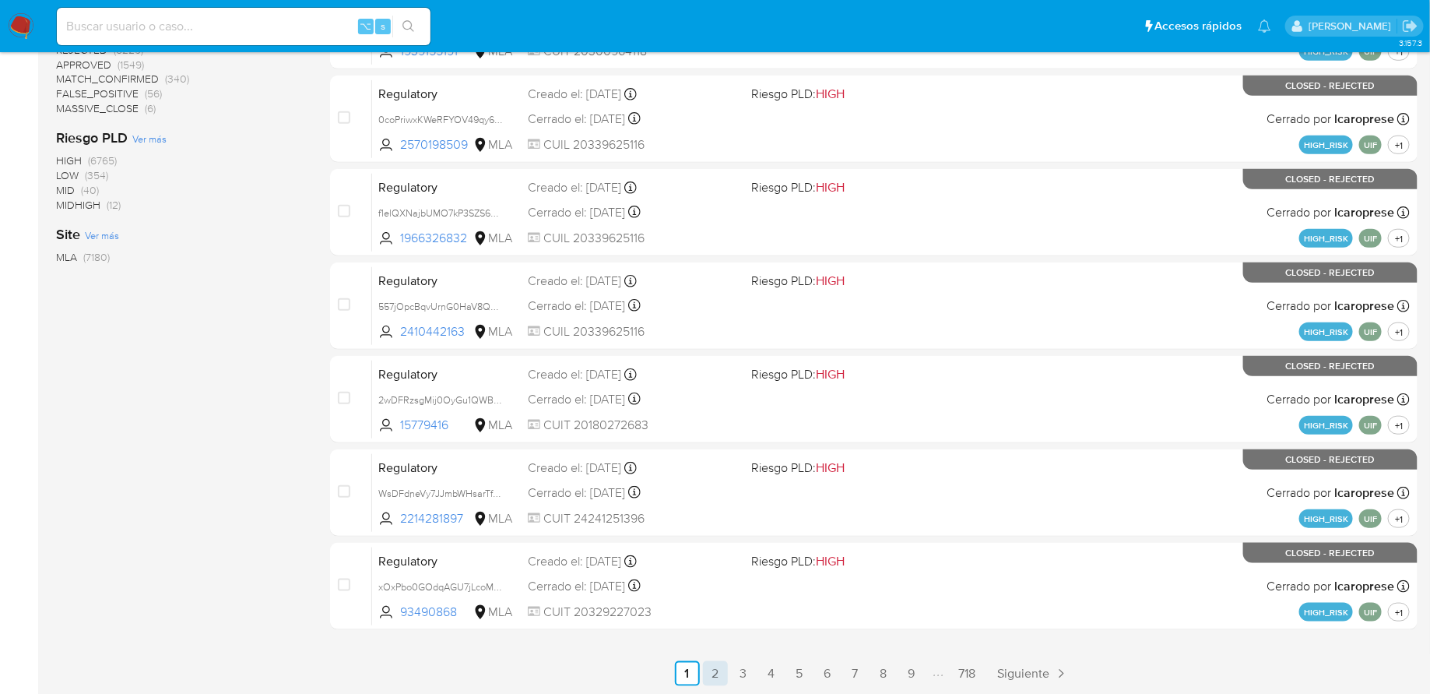
click at [722, 669] on link "2" at bounding box center [715, 673] width 25 height 25
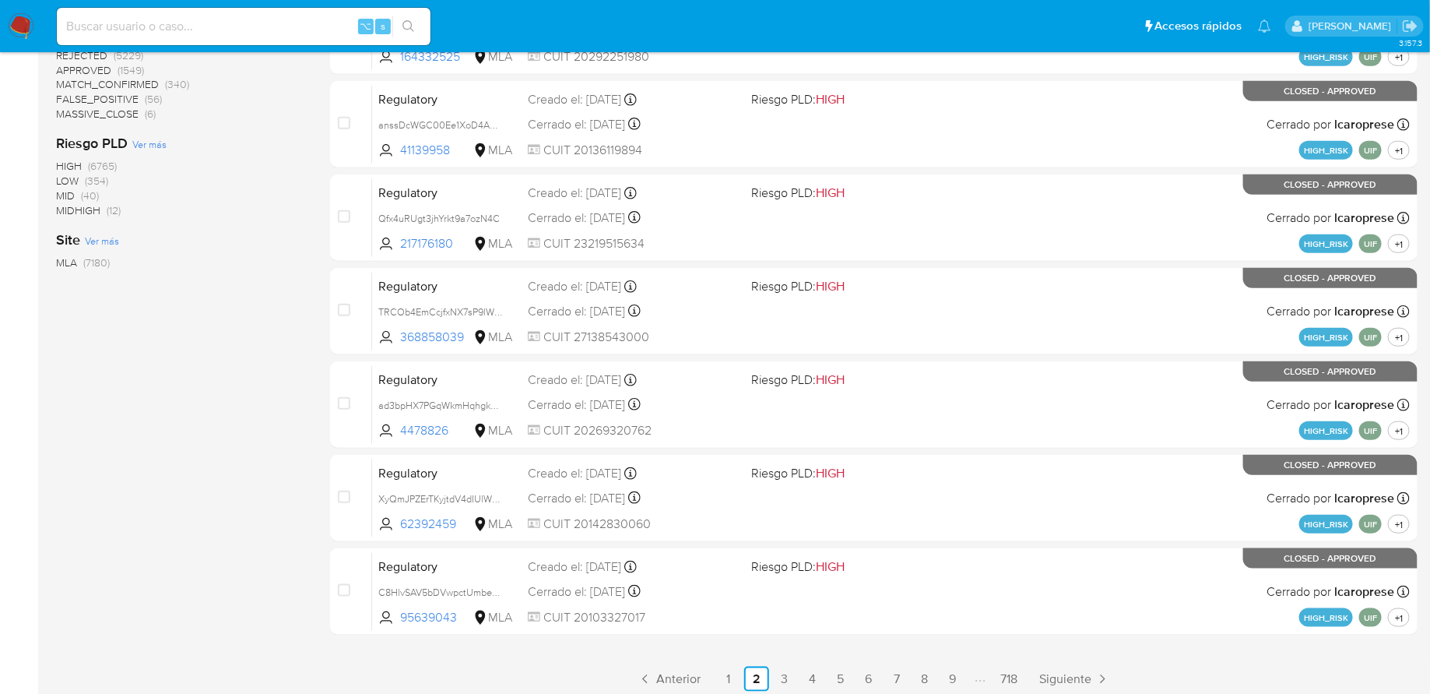
scroll to position [533, 0]
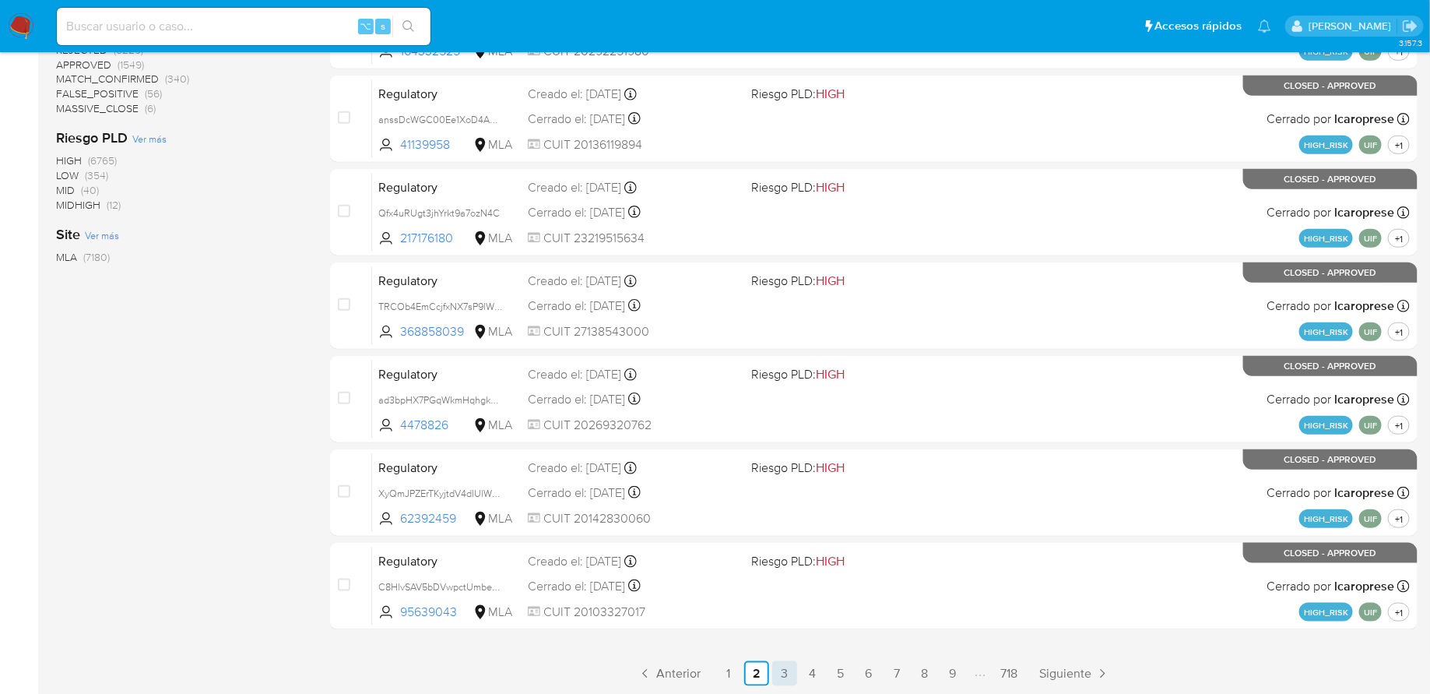
click at [787, 667] on link "3" at bounding box center [784, 673] width 25 height 25
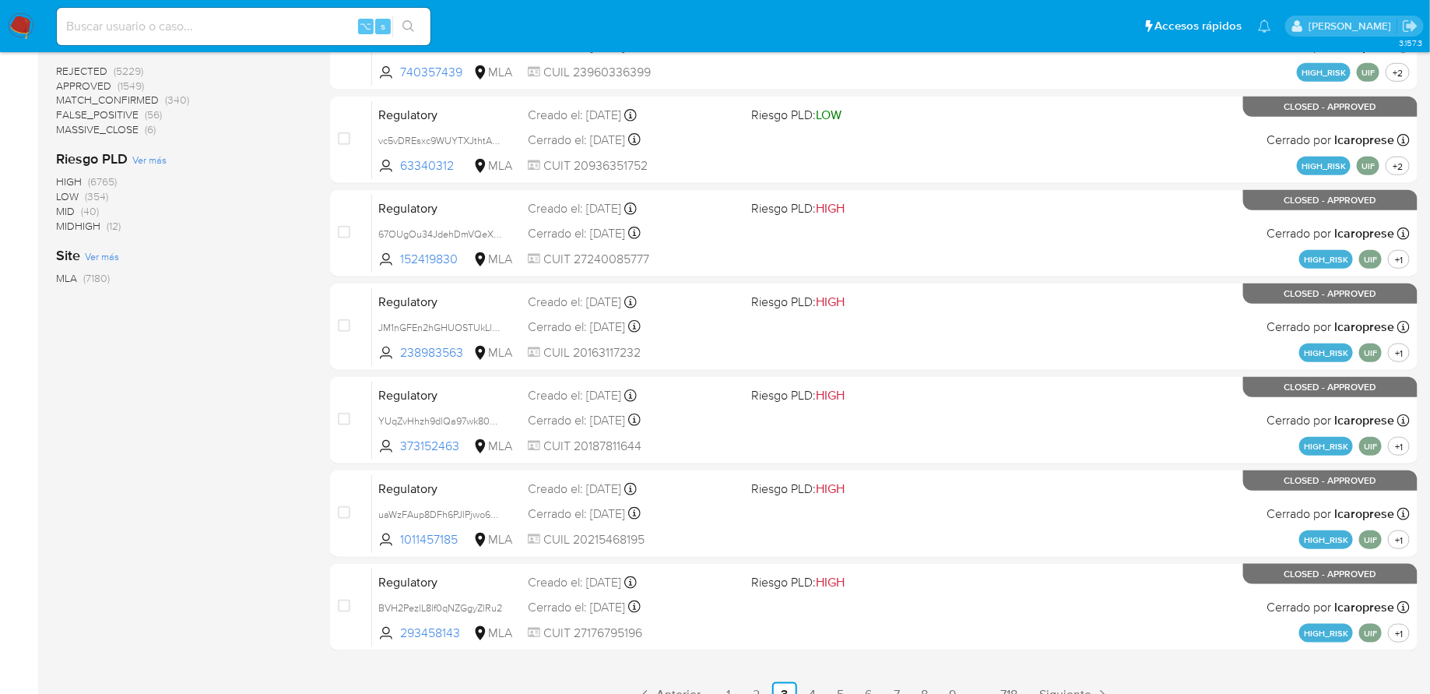
scroll to position [533, 0]
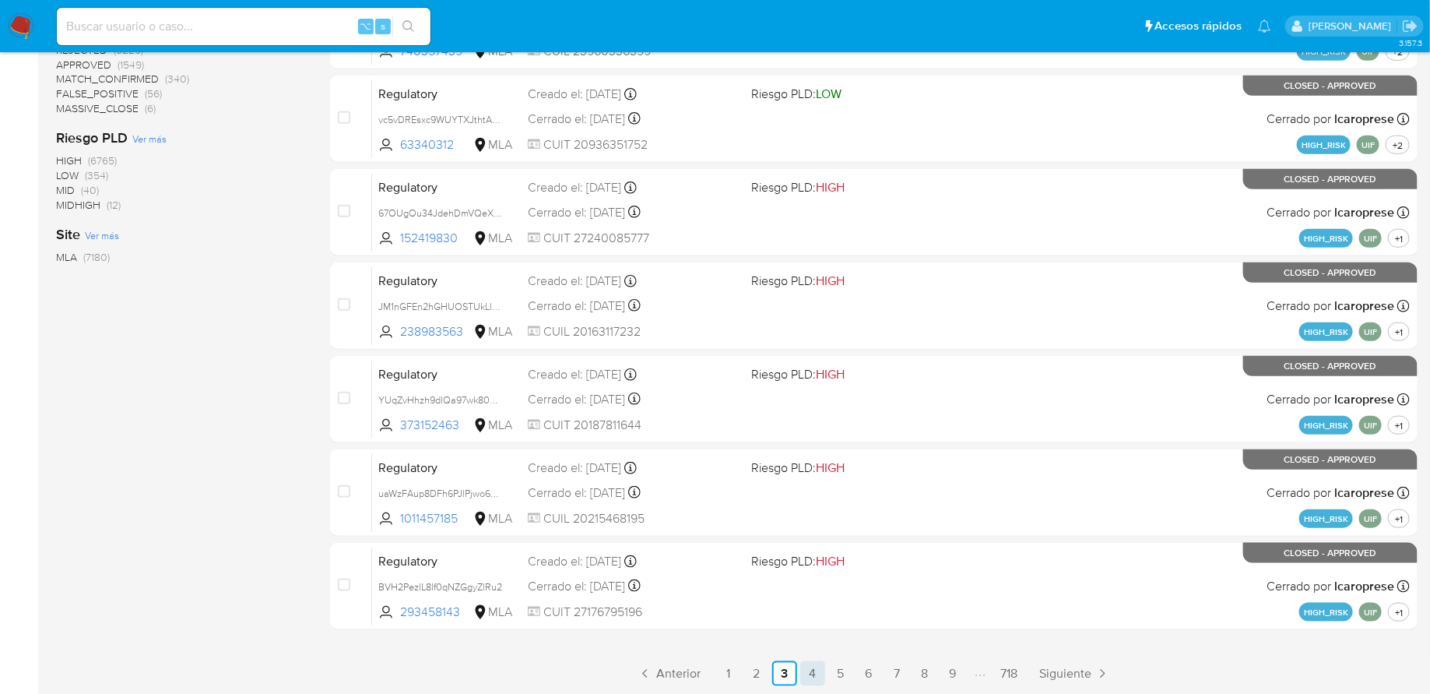
click at [815, 670] on link "4" at bounding box center [812, 673] width 25 height 25
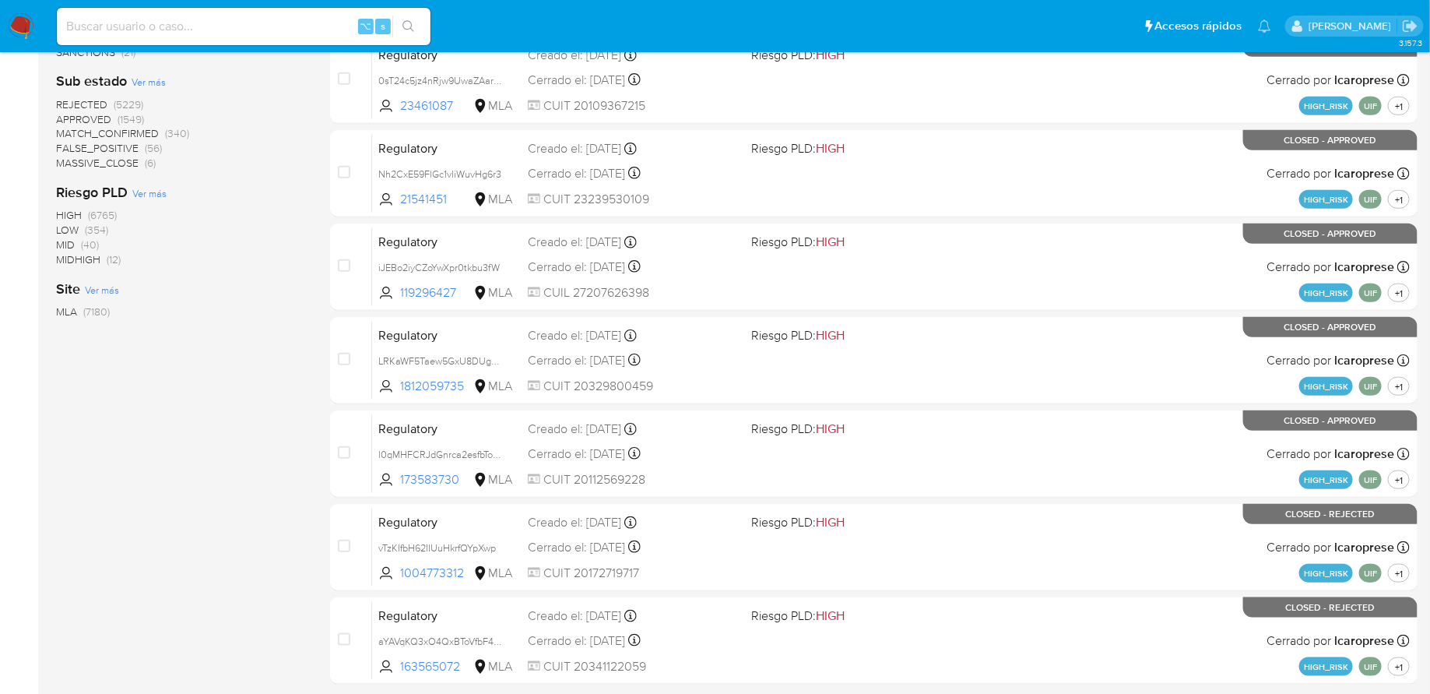
scroll to position [533, 0]
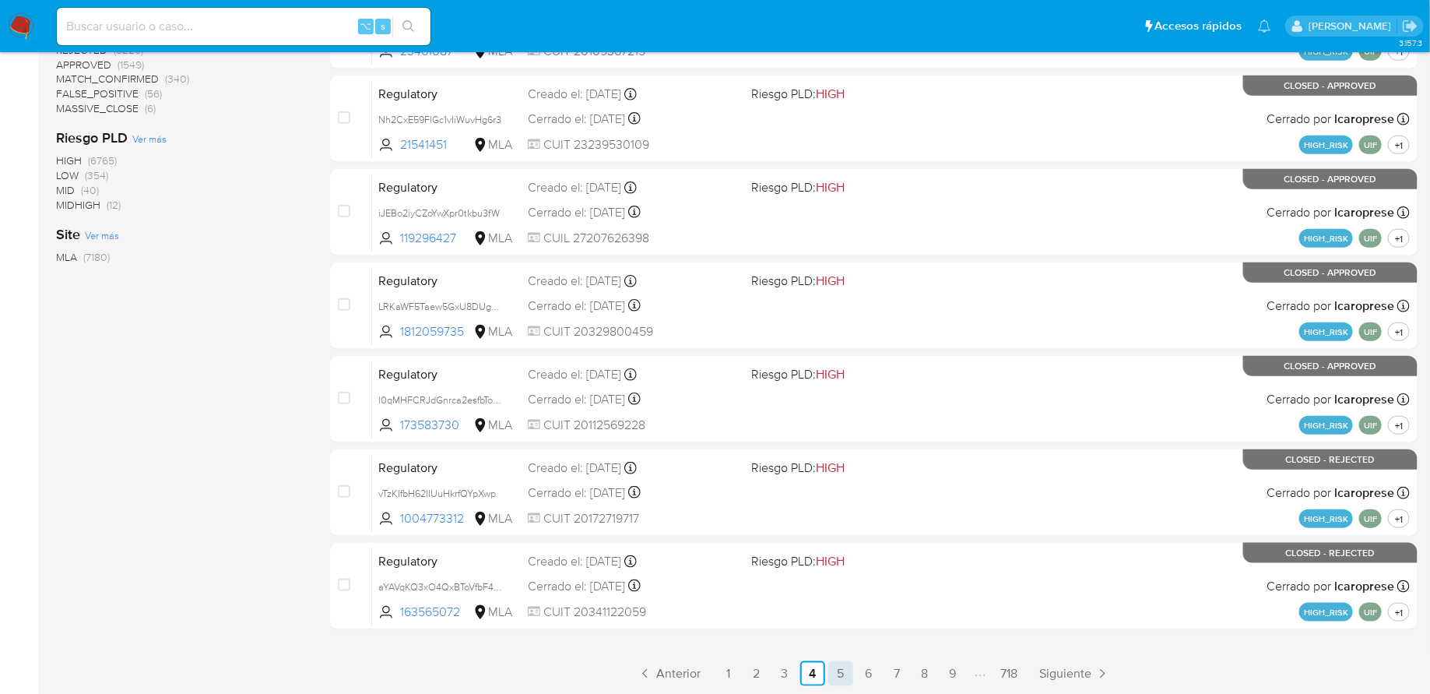
click at [846, 661] on link "5" at bounding box center [840, 673] width 25 height 25
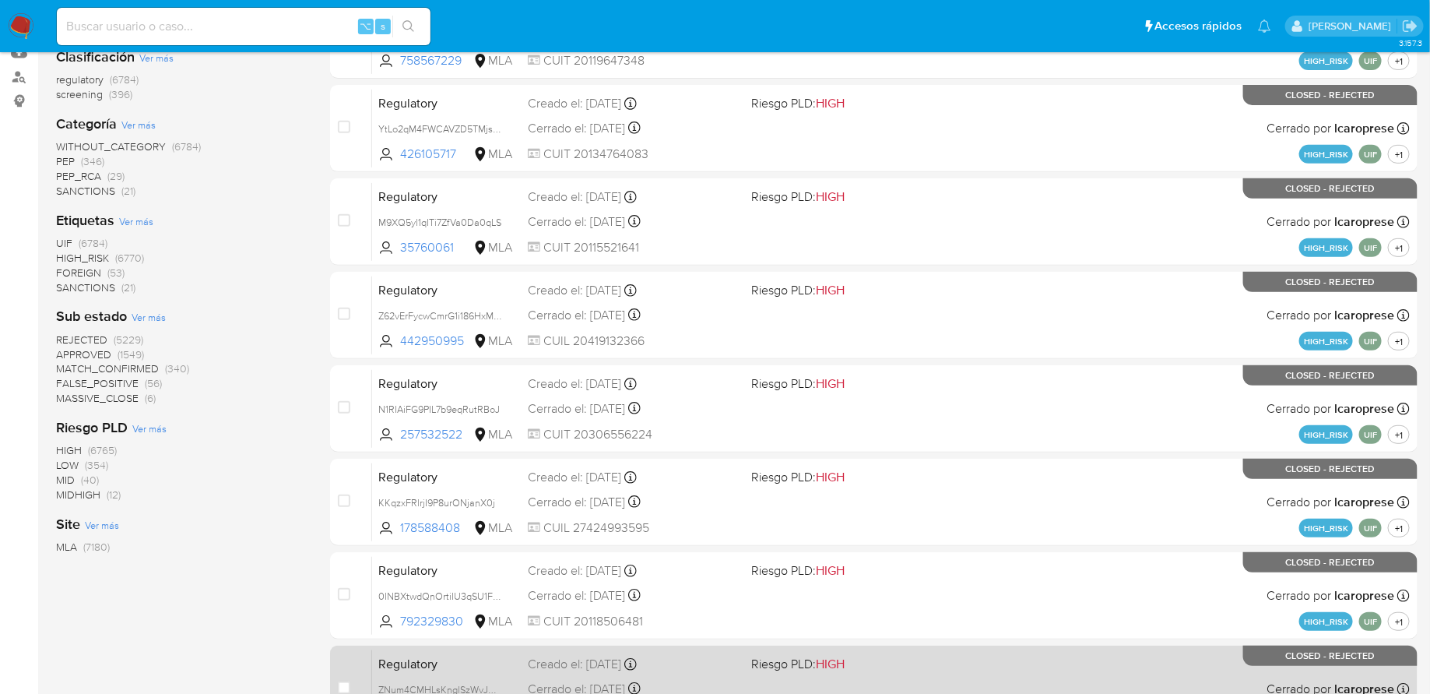
scroll to position [180, 0]
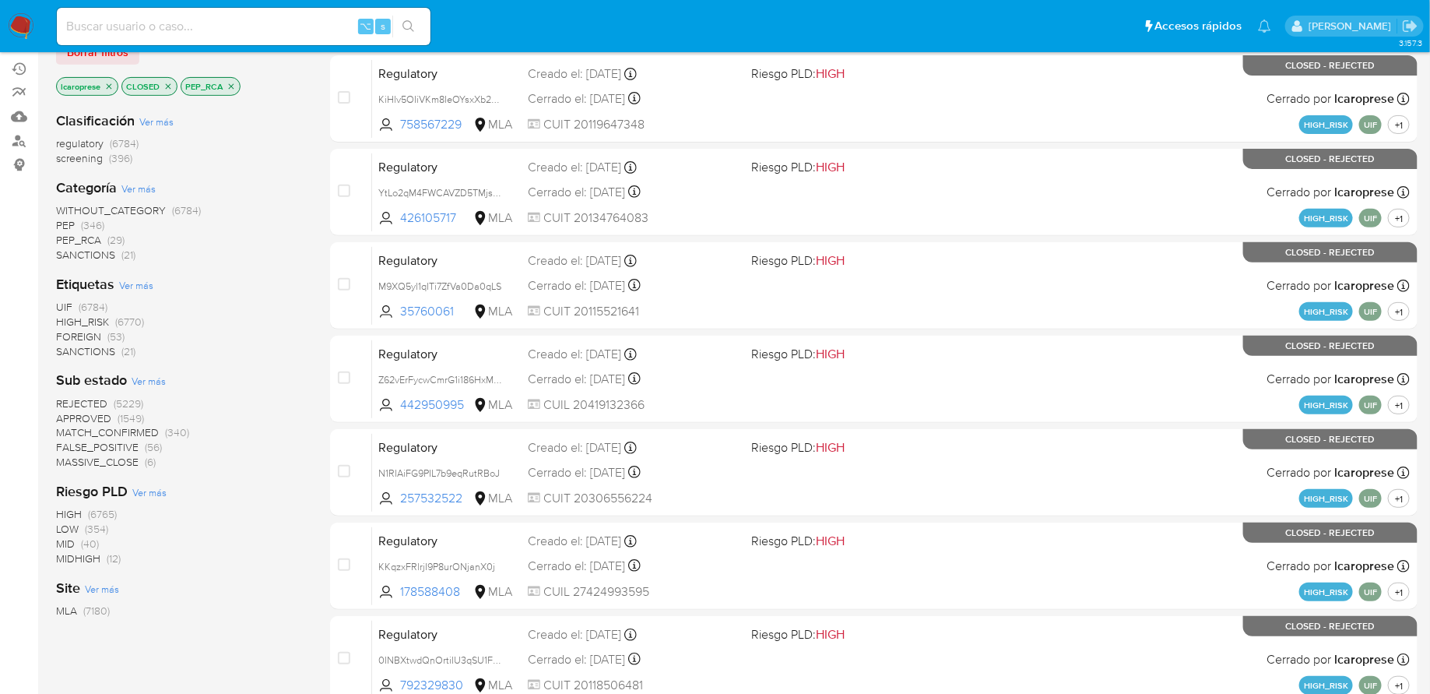
click at [234, 81] on p "PEP_RCA" at bounding box center [210, 86] width 58 height 17
click at [228, 82] on icon "close-filter" at bounding box center [231, 86] width 9 height 9
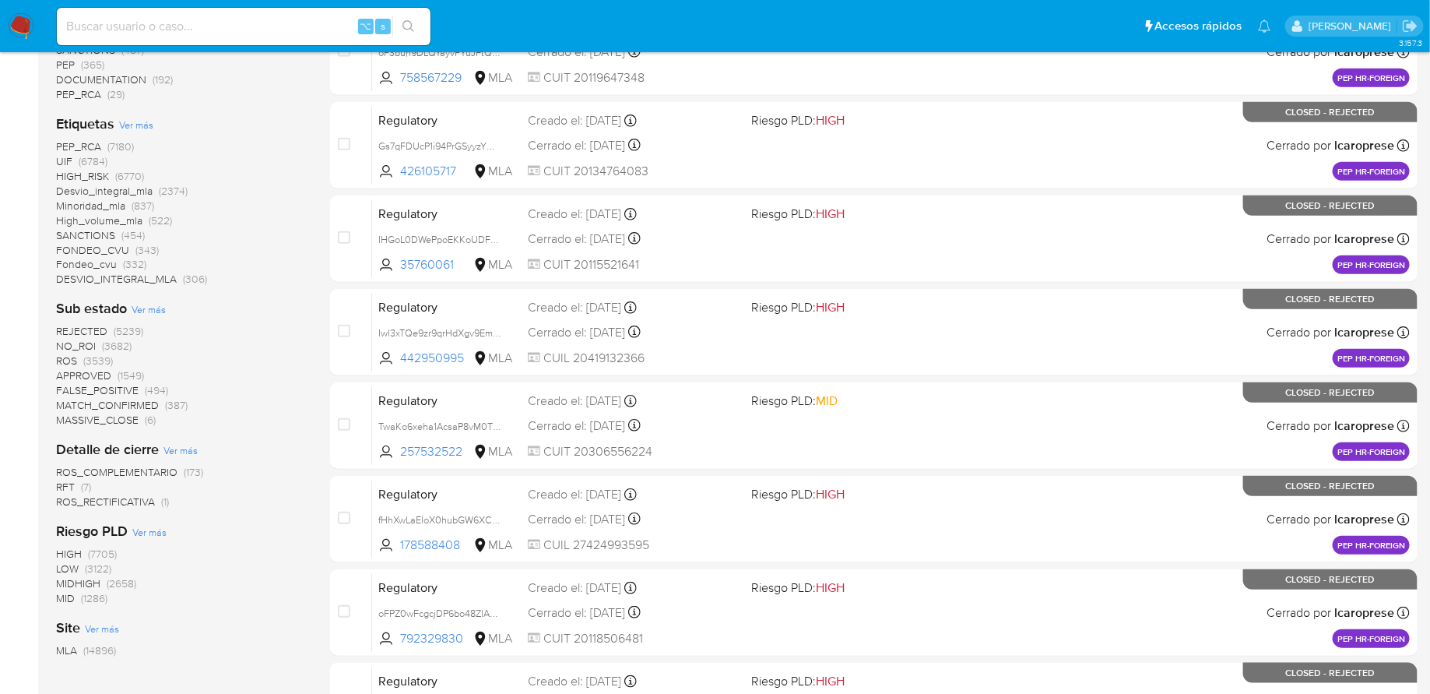
scroll to position [533, 0]
